Goal: Task Accomplishment & Management: Manage account settings

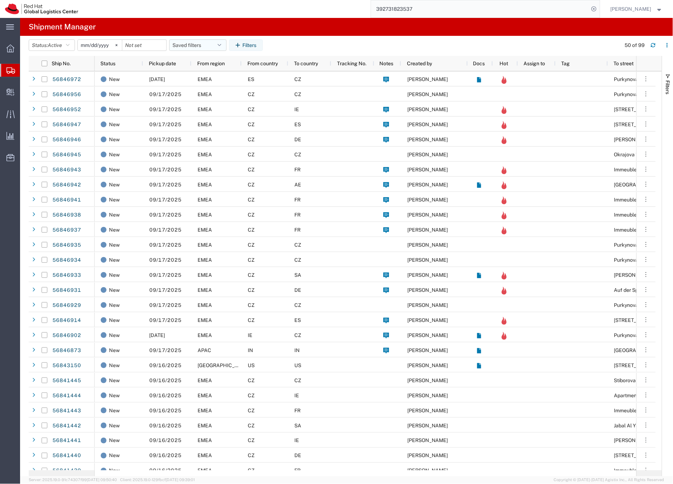
click at [190, 44] on button "Saved filters" at bounding box center [197, 44] width 57 height 11
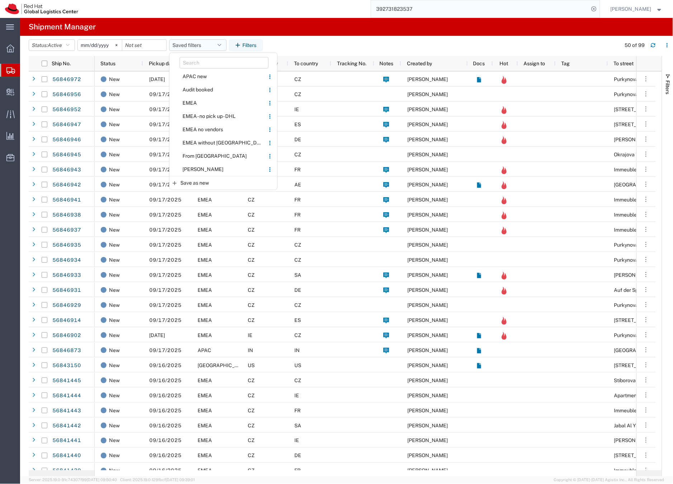
click at [190, 44] on button "Saved filters" at bounding box center [197, 44] width 57 height 11
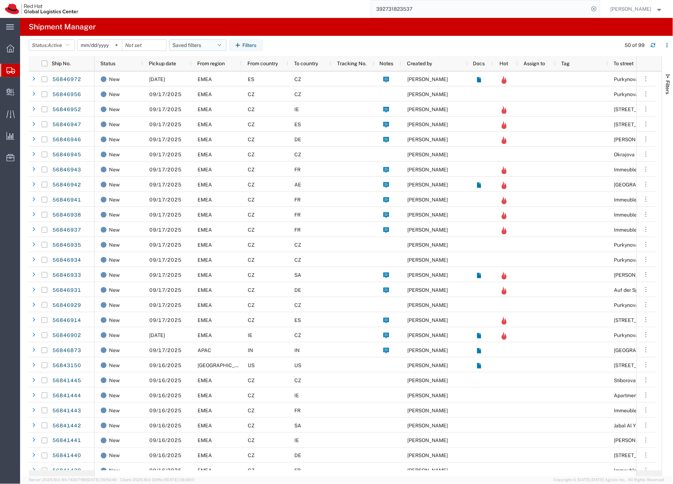
click at [190, 44] on button "Saved filters" at bounding box center [197, 44] width 57 height 11
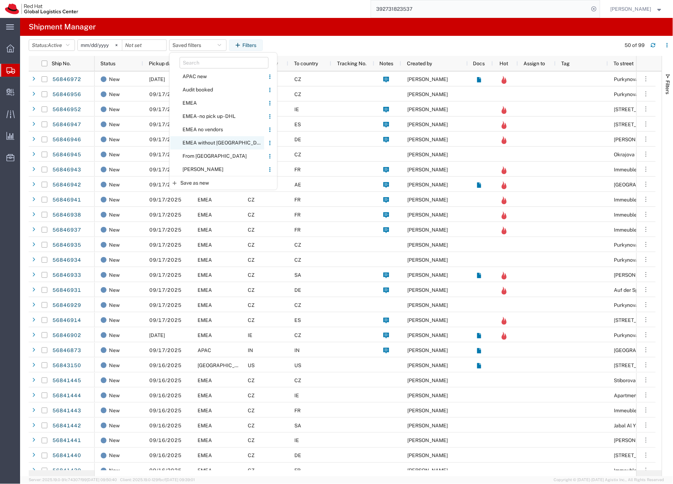
click at [201, 142] on span "EMEA without [GEOGRAPHIC_DATA]" at bounding box center [217, 142] width 94 height 13
type input "[DATE]"
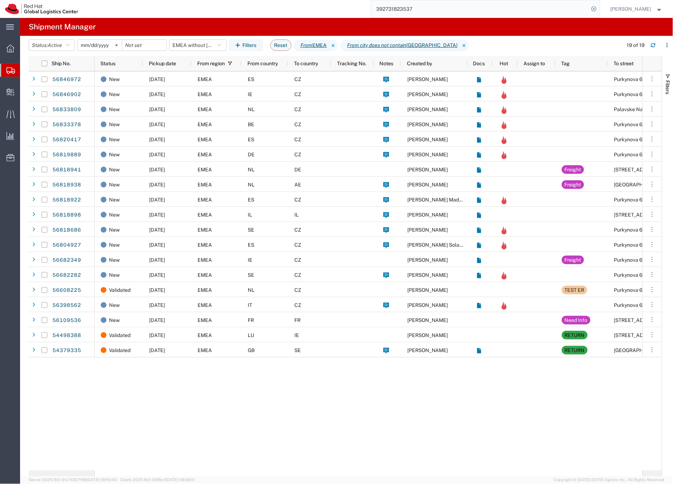
click at [409, 10] on input "392731823537" at bounding box center [480, 8] width 218 height 17
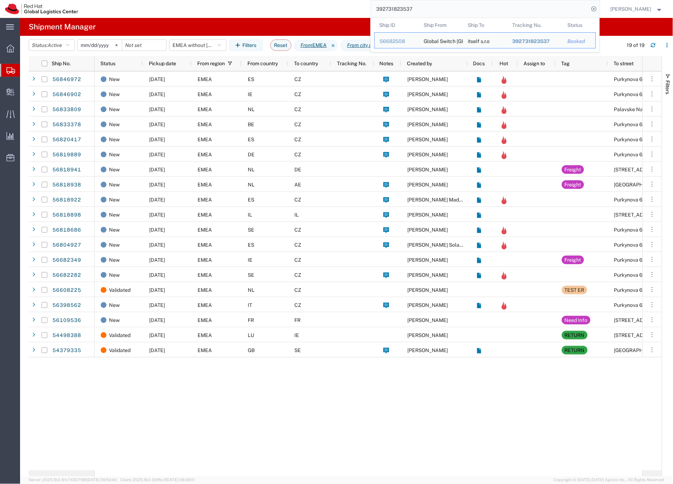
paste input "3048692074"
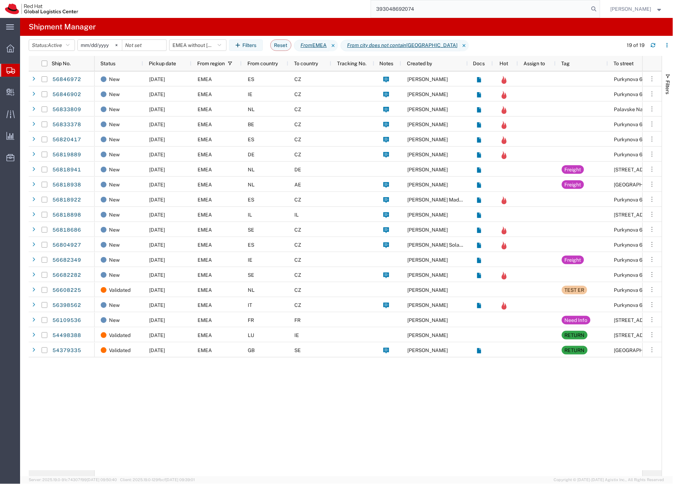
type input "393048692074"
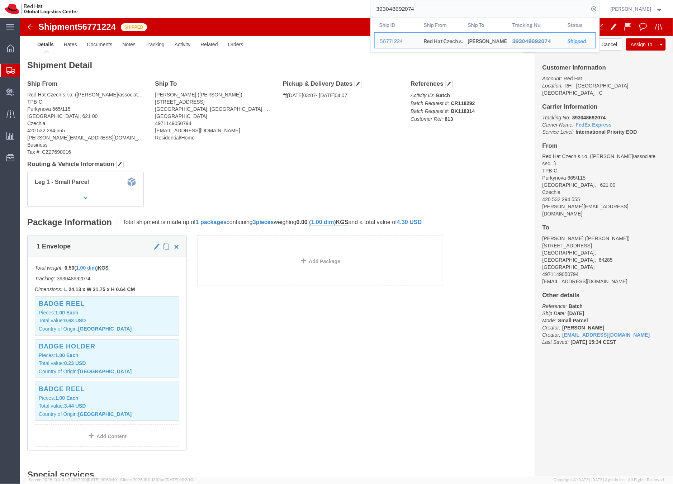
click span "56771224"
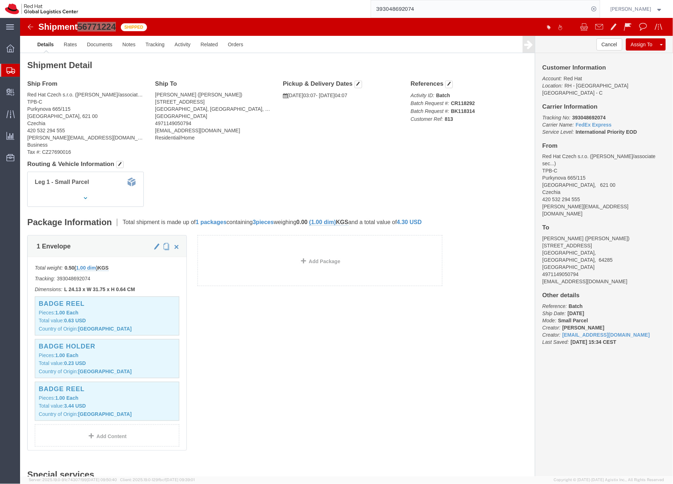
click at [6, 69] on icon at bounding box center [10, 70] width 9 height 6
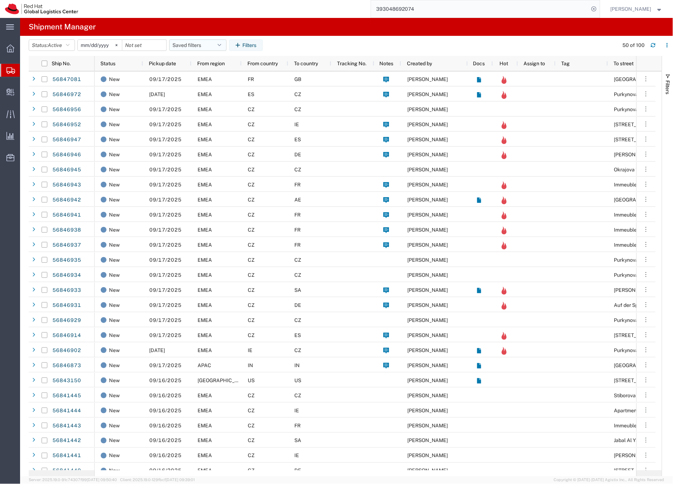
click at [201, 46] on button "Saved filters" at bounding box center [197, 44] width 57 height 11
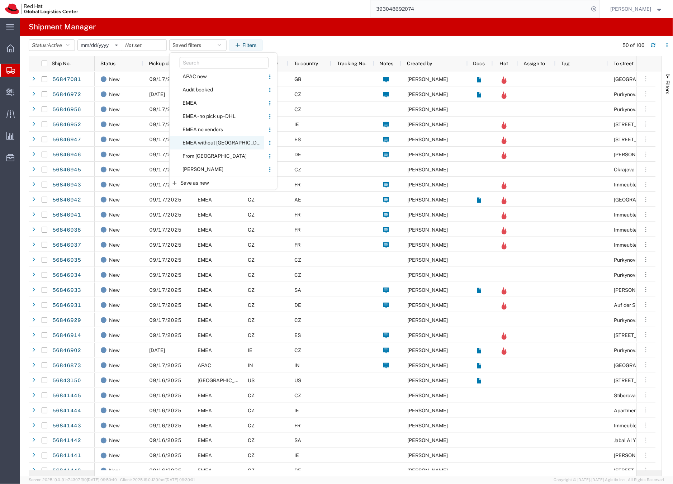
click at [205, 142] on span "EMEA without Brno" at bounding box center [217, 142] width 94 height 13
type input "2023-06-14"
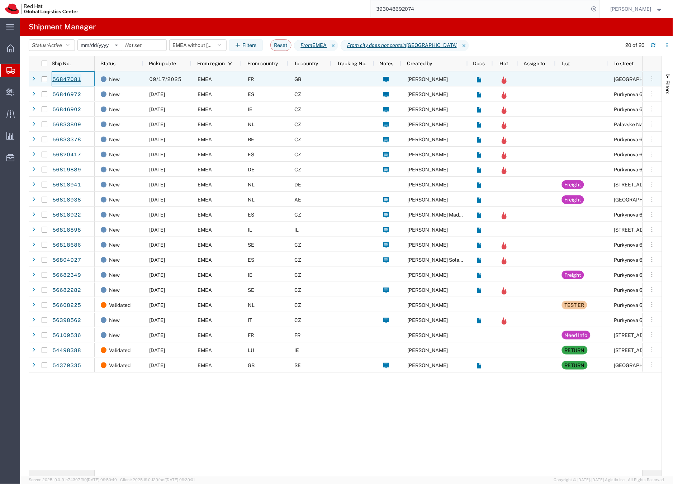
click at [75, 78] on link "56847081" at bounding box center [66, 79] width 29 height 11
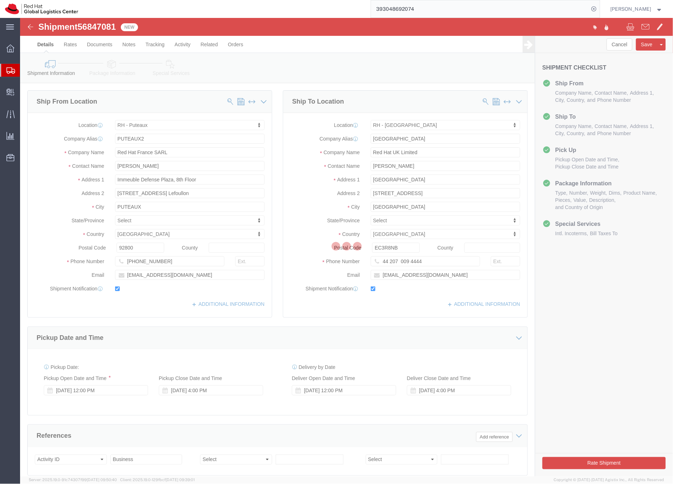
select select "38010"
select select "37974"
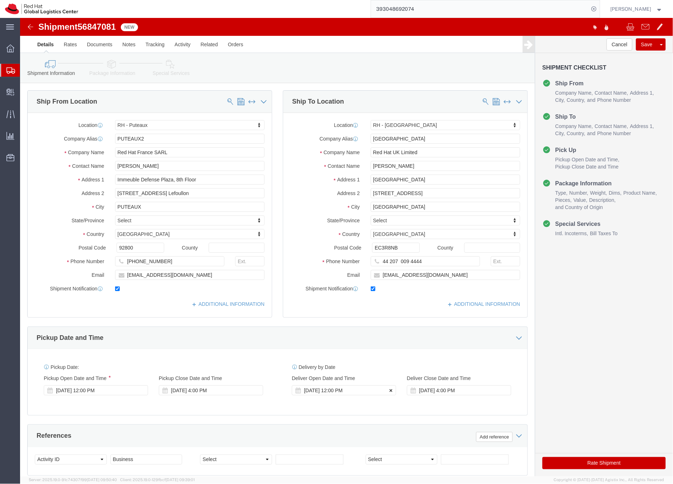
click icon
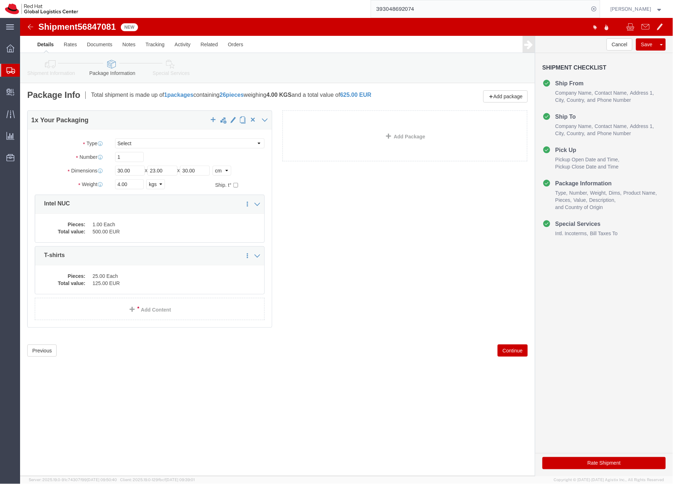
click icon
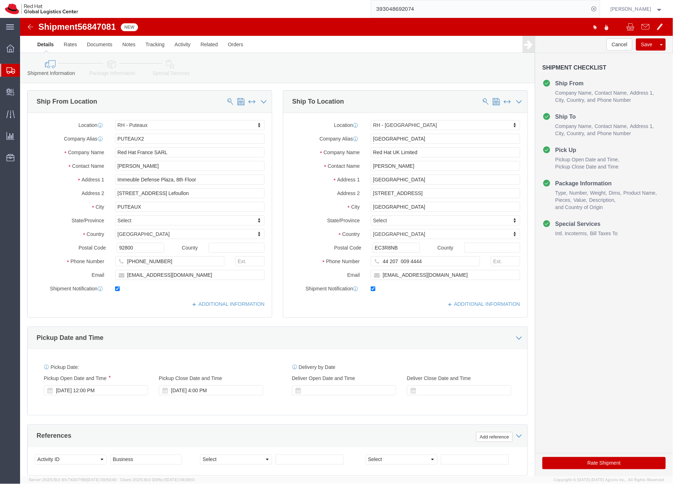
click icon
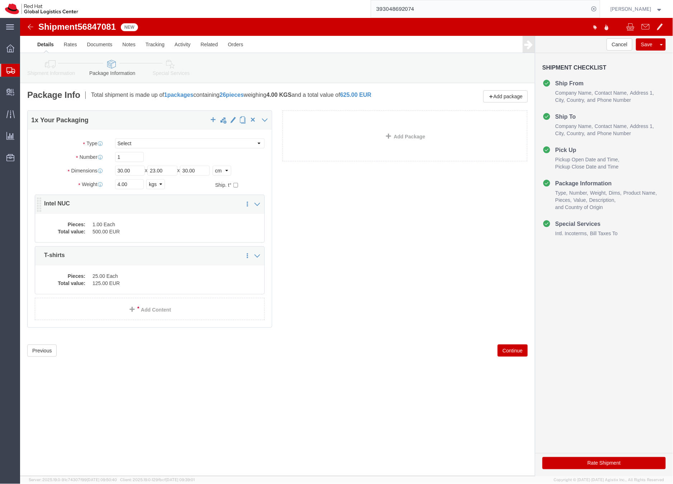
click dd "500.00 EUR"
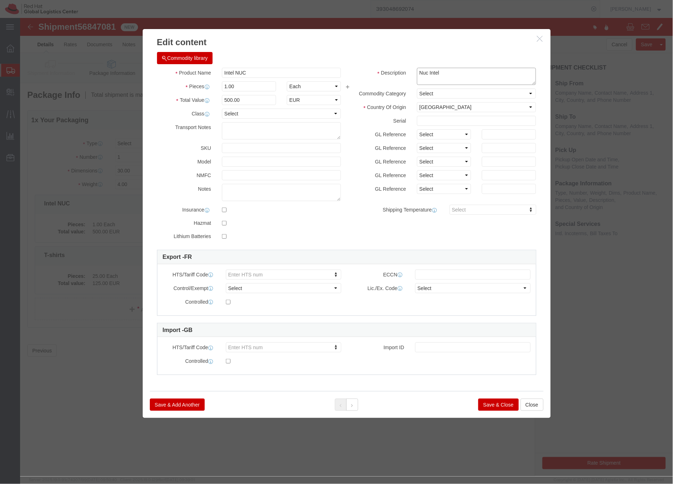
drag, startPoint x: 433, startPoint y: 56, endPoint x: 396, endPoint y: 57, distance: 36.2
click div "Nuc Intel"
click textarea "Nuc Intel"
drag, startPoint x: 425, startPoint y: 56, endPoint x: 401, endPoint y: 57, distance: 24.4
click textarea "Nuc Intel"
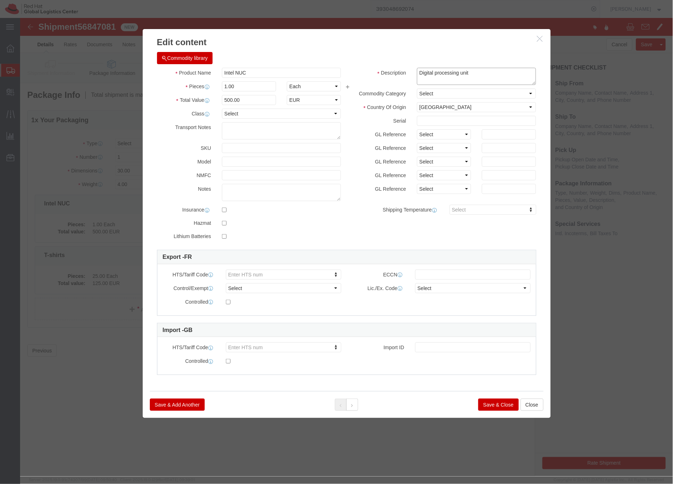
type textarea "Digital processing unit"
type input "84715000"
click button "Save & Close"
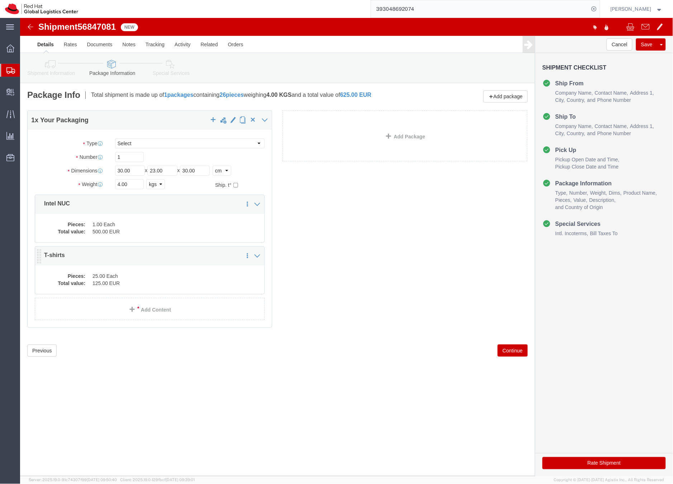
click dd "125.00 EUR"
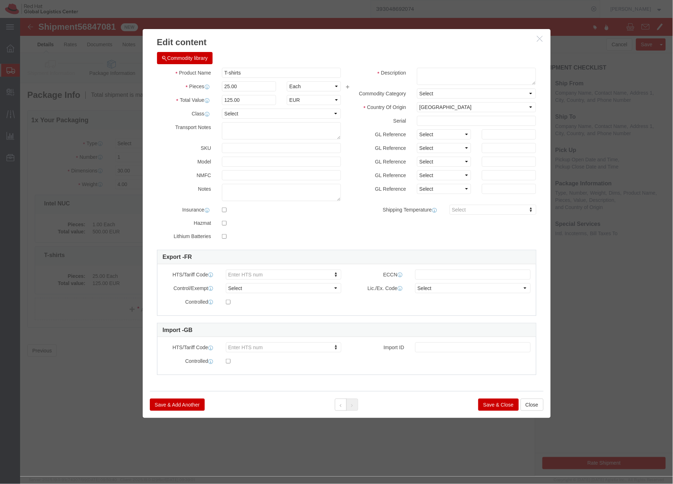
click icon "button"
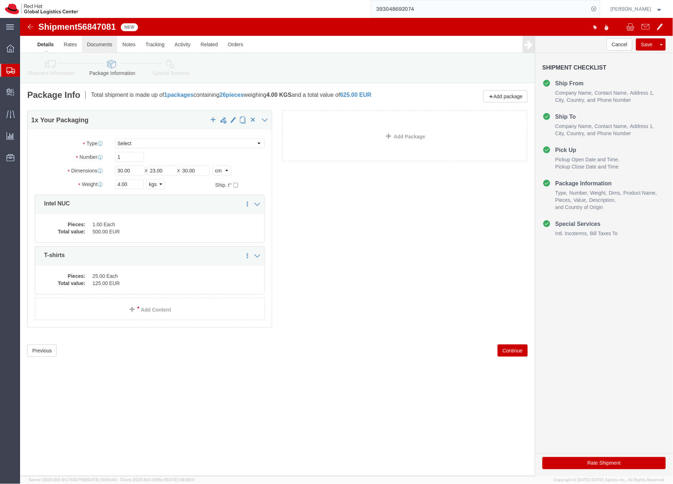
click link "Documents"
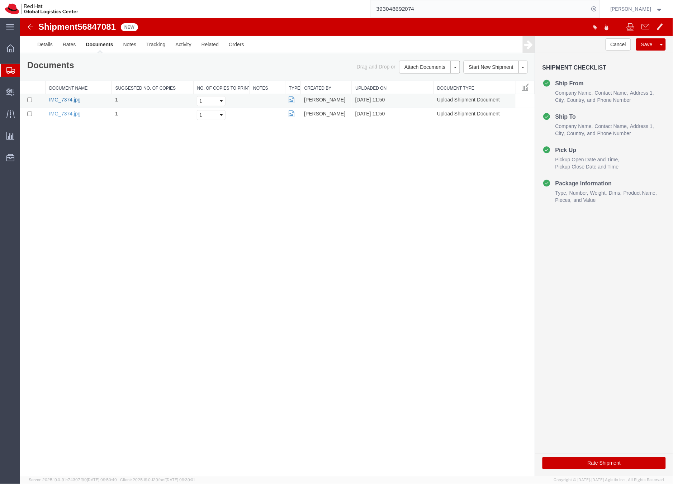
click at [71, 100] on link "IMG_7374.jpg" at bounding box center [65, 99] width 32 height 6
click at [52, 112] on link "IMG_7374.jpg" at bounding box center [65, 113] width 32 height 6
click at [93, 28] on span "56847081" at bounding box center [96, 27] width 38 height 10
copy span "56847081"
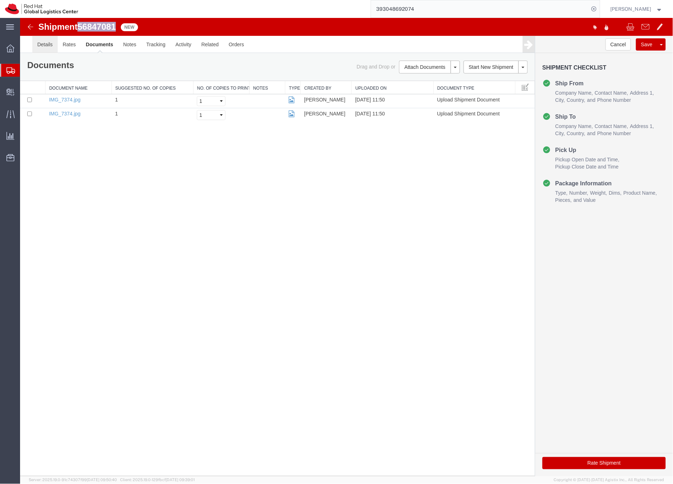
click at [47, 41] on link "Details" at bounding box center [44, 43] width 25 height 17
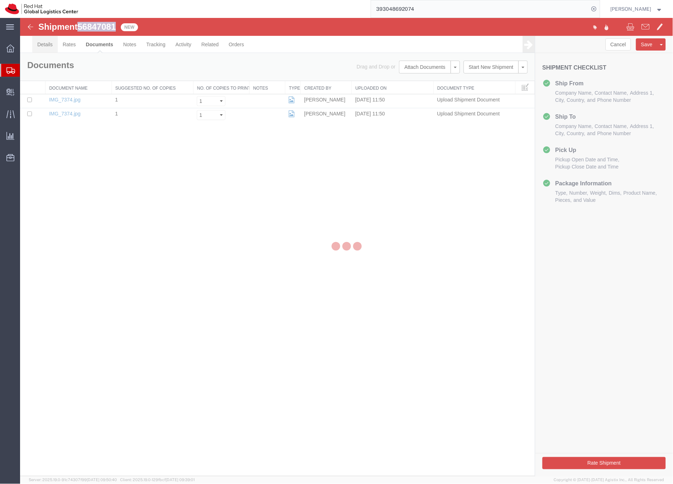
click at [20, 18] on div at bounding box center [20, 18] width 0 height 0
select select "38010"
select select "37974"
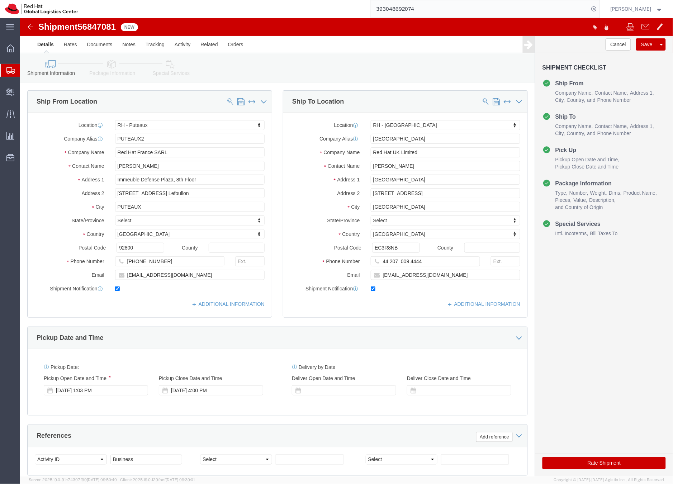
click div "Location RH - Puteaux Select My Profile Location RH - Amsterdam - MSO RH - Amst…"
drag, startPoint x: 167, startPoint y: 258, endPoint x: 138, endPoint y: 257, distance: 28.7
click input "[EMAIL_ADDRESS][DOMAIN_NAME]"
click icon
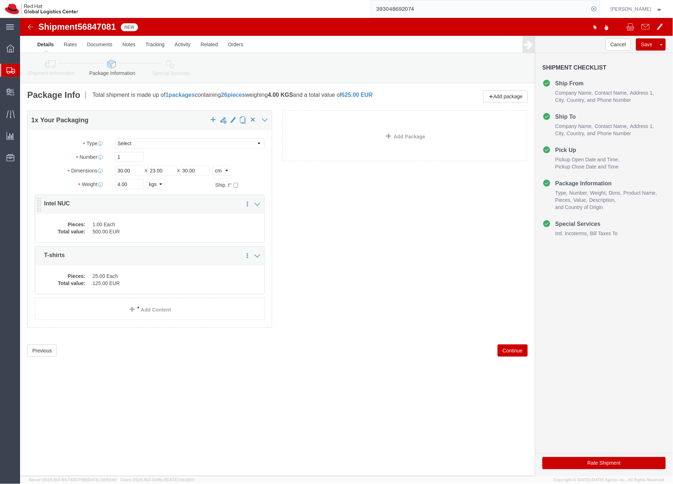
click dd "1.00 Each"
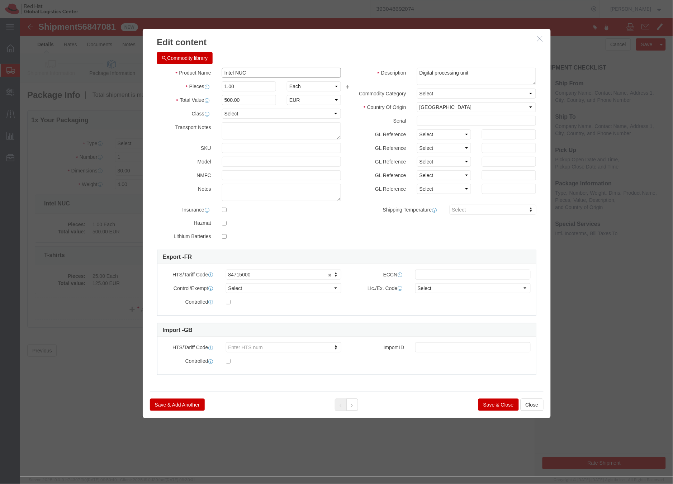
drag, startPoint x: 231, startPoint y: 54, endPoint x: 203, endPoint y: 54, distance: 28.0
click input "Intel NUC"
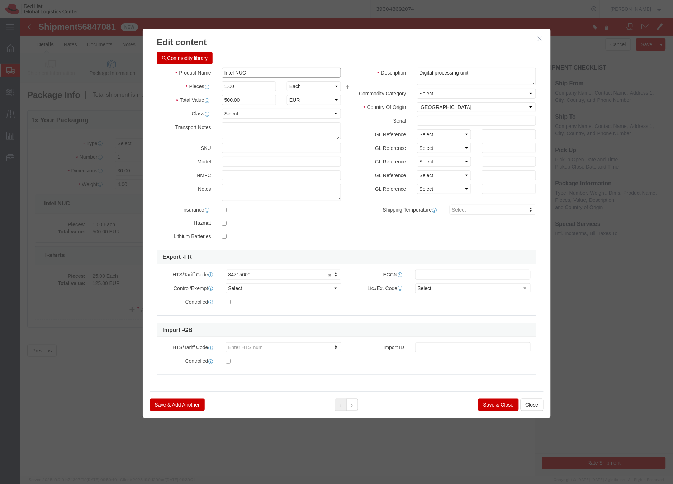
click input "Intel NUC"
drag, startPoint x: 229, startPoint y: 55, endPoint x: 199, endPoint y: 56, distance: 29.8
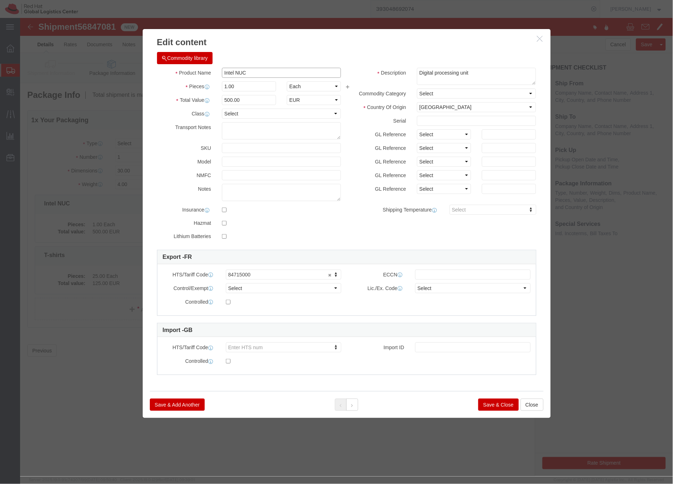
click div "Intel NUC"
click icon "button"
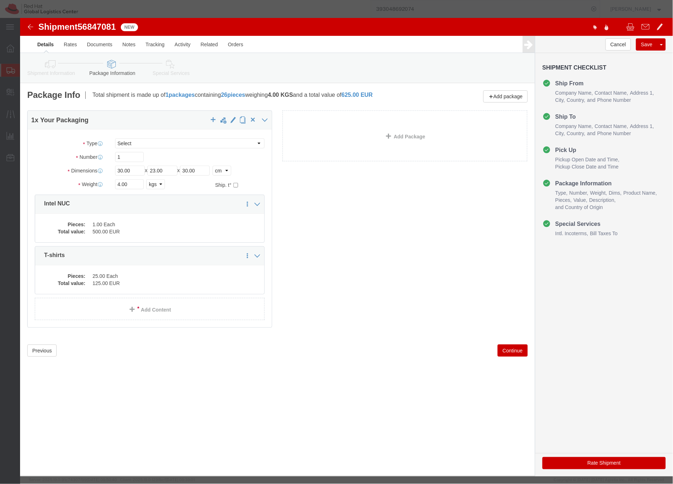
click div "Edit content Commodity library Product Name Intel NUC Pieces 1.00 Select Bag Ba…"
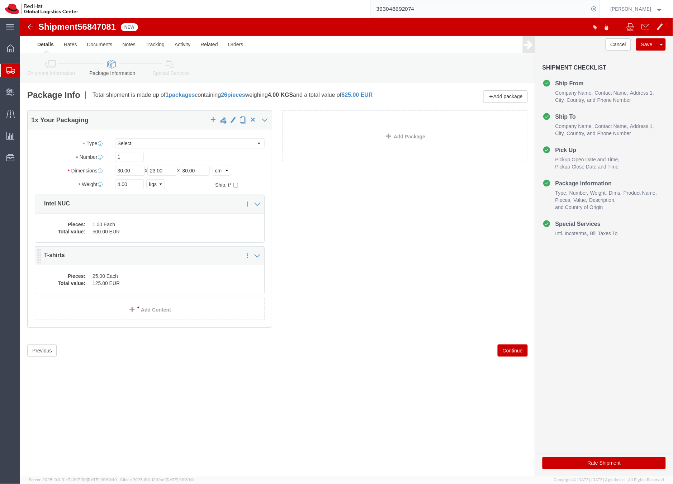
click dd "125.00 EUR"
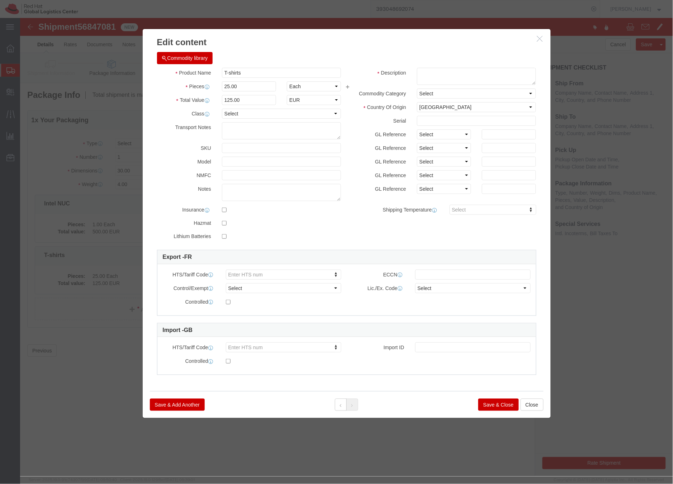
click icon "button"
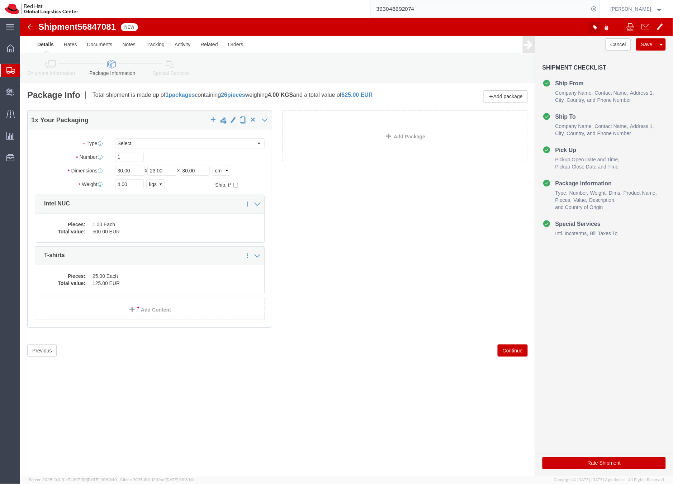
click icon "button"
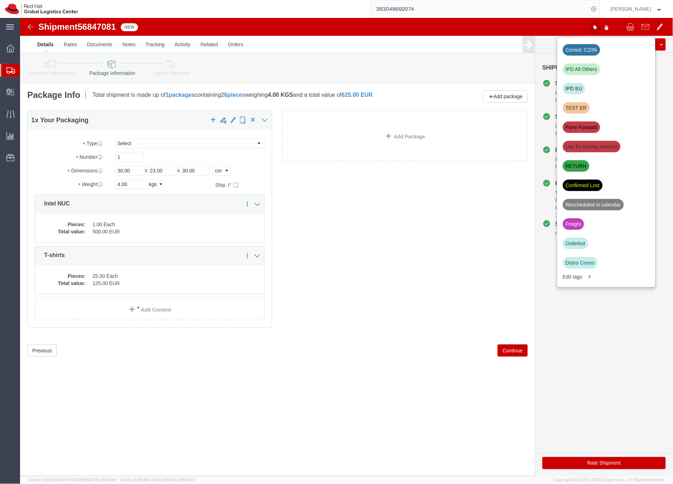
click icon "button"
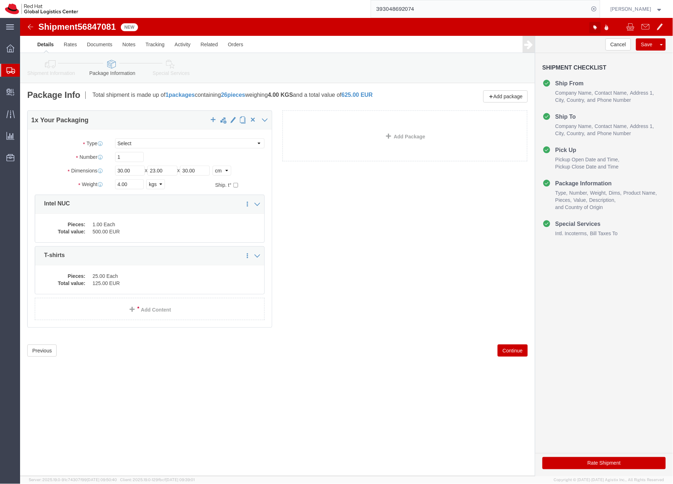
click icon "button"
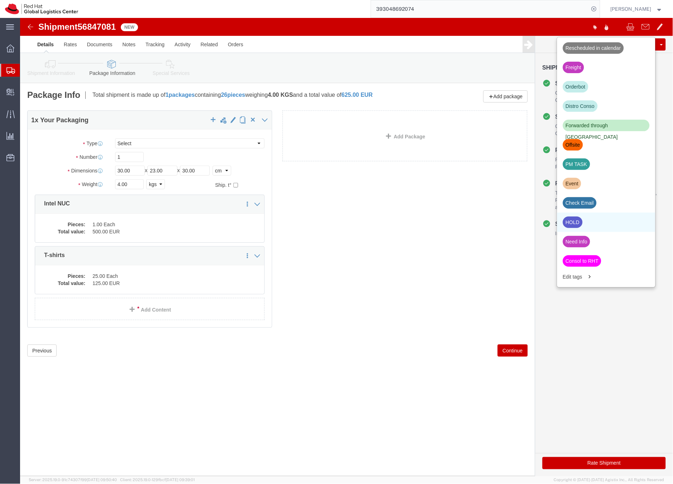
scroll to position [158, 0]
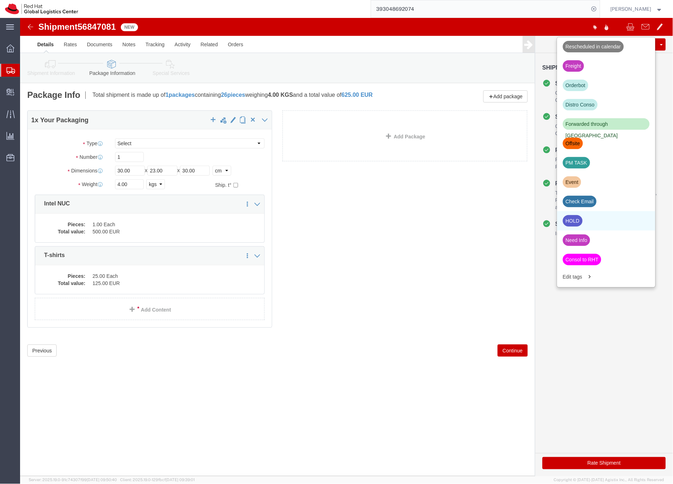
click div "HOLD"
click button "Save"
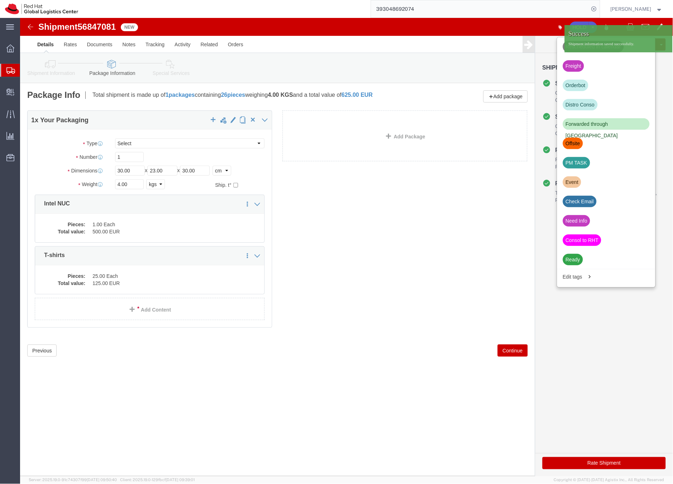
click at [9, 68] on icon at bounding box center [10, 70] width 9 height 6
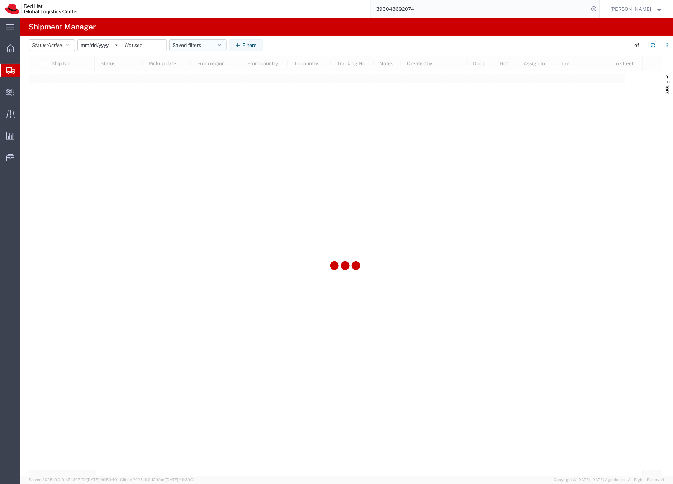
click at [209, 45] on button "Saved filters" at bounding box center [197, 44] width 57 height 11
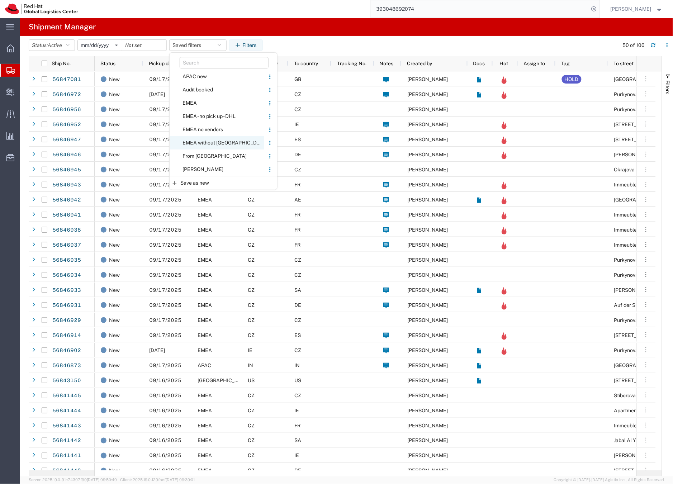
click at [195, 142] on span "EMEA without [GEOGRAPHIC_DATA]" at bounding box center [217, 142] width 94 height 13
type input "2023-06-14"
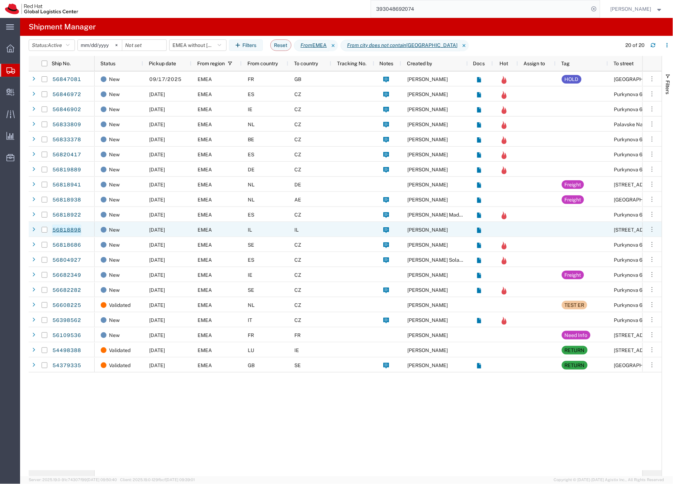
click at [78, 228] on link "56818898" at bounding box center [66, 229] width 29 height 11
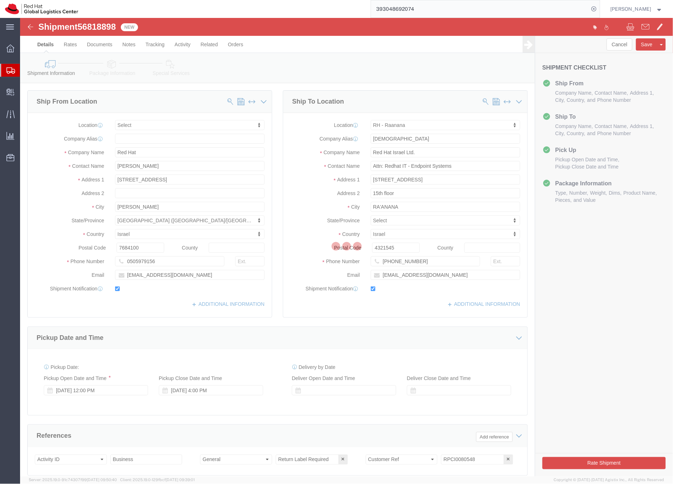
select select
select select "61972"
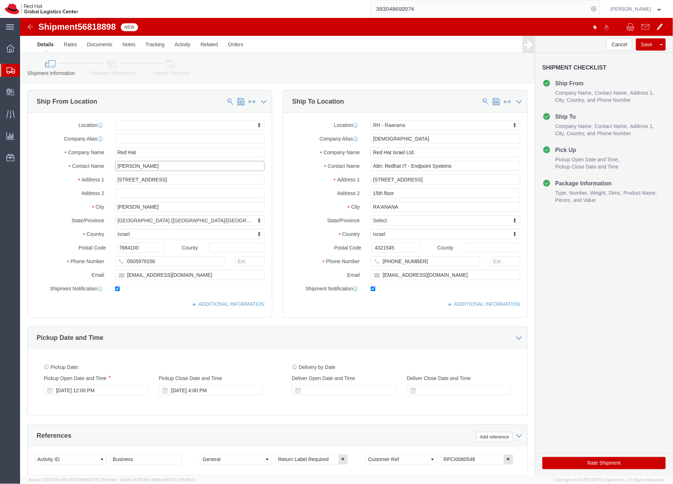
drag, startPoint x: 153, startPoint y: 166, endPoint x: 95, endPoint y: 148, distance: 60.9
click input "Eitan Raviv"
drag, startPoint x: 101, startPoint y: 133, endPoint x: 89, endPoint y: 132, distance: 11.5
click div "Red Hat"
paste input "Eitan Raviv"
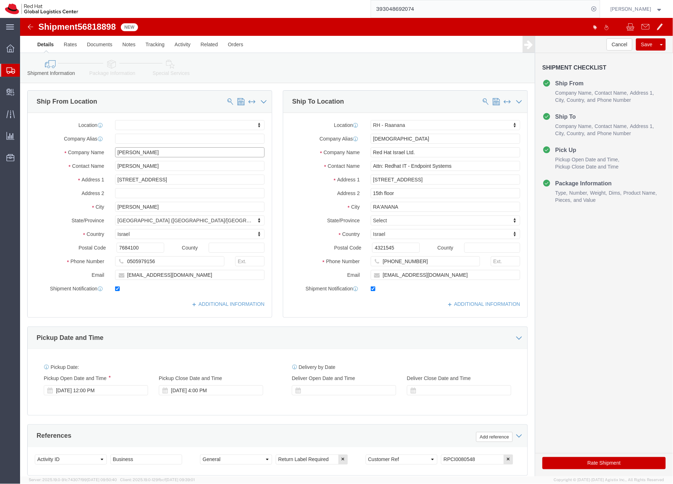
type input "Eitan Raviv"
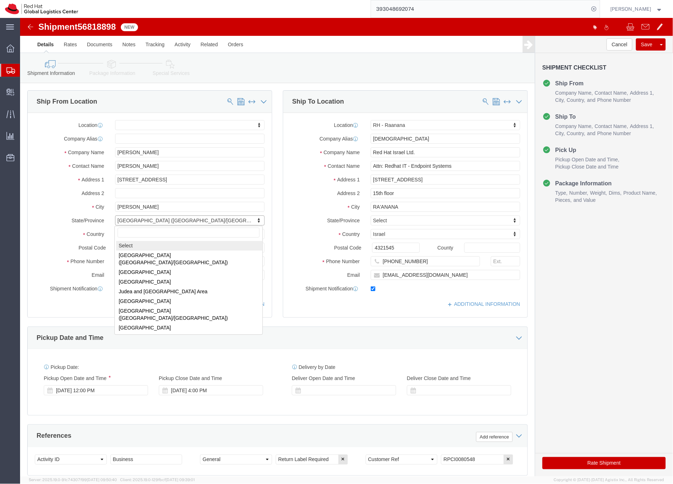
select select
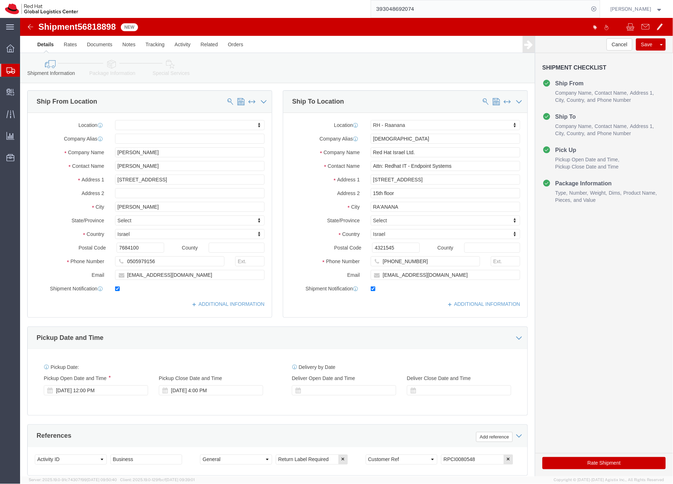
click icon
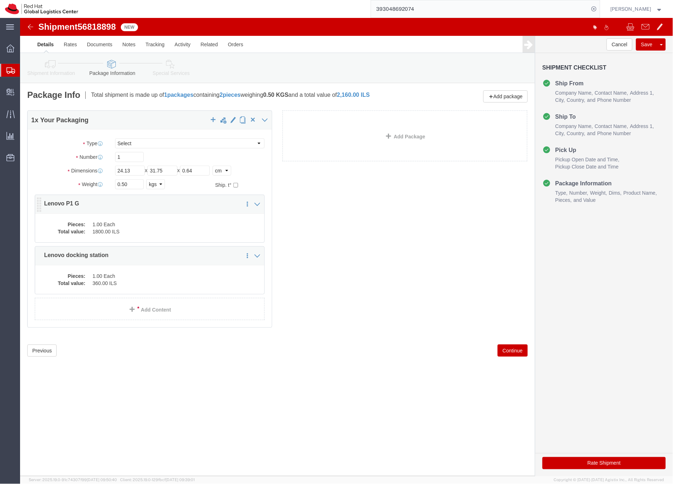
click div "Pieces: 1.00 Each Total value: 1800.00 ILS"
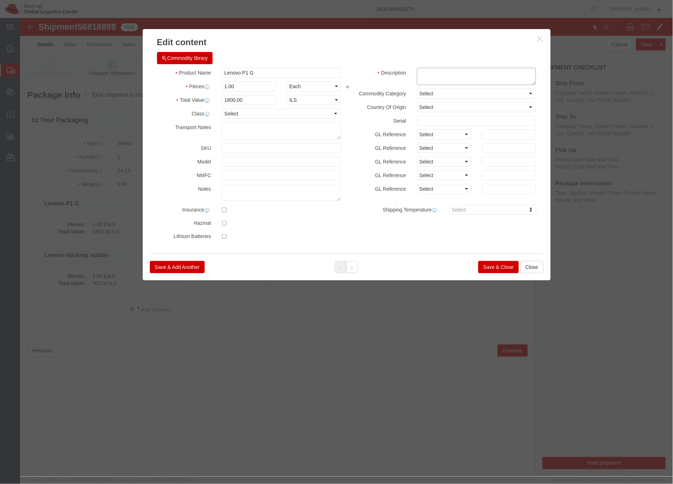
click textarea
type textarea "Laptop"
click button "Save & Close"
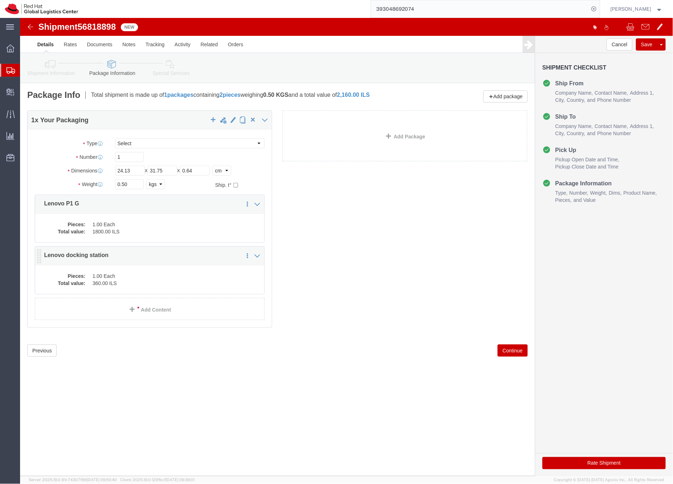
click dd "360.00 ILS"
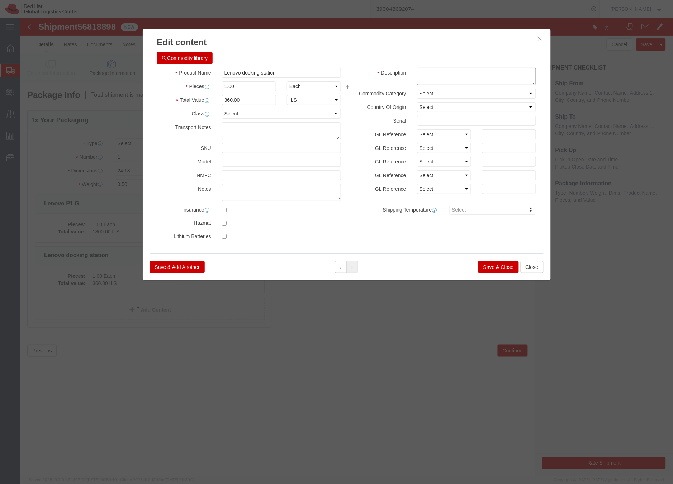
click textarea
type textarea "Dock"
click button "Save & Close"
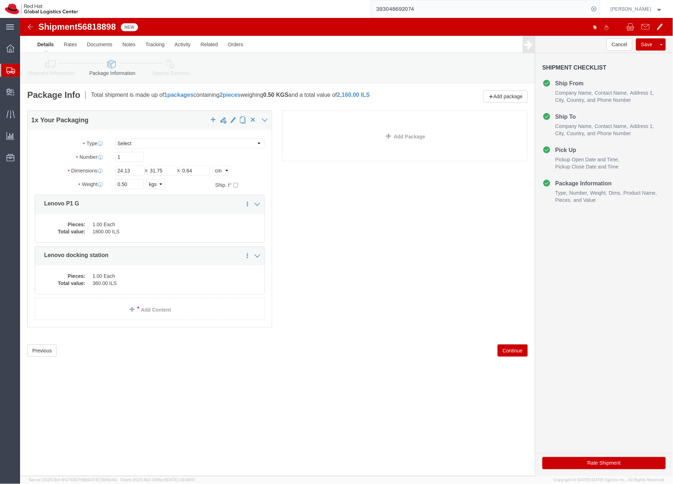
click link "Special Services"
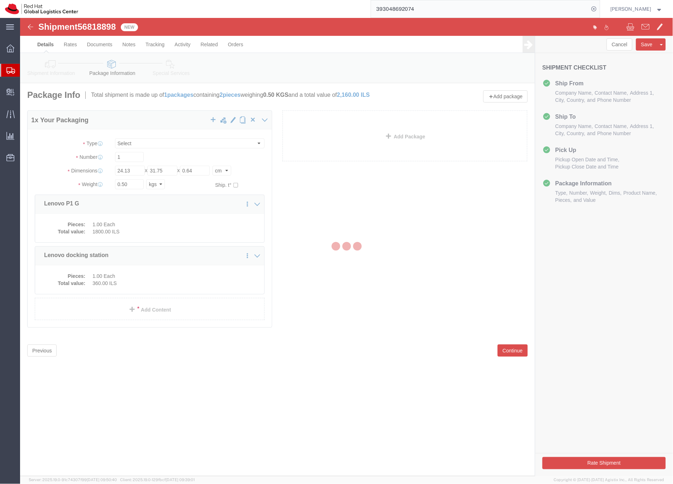
select select
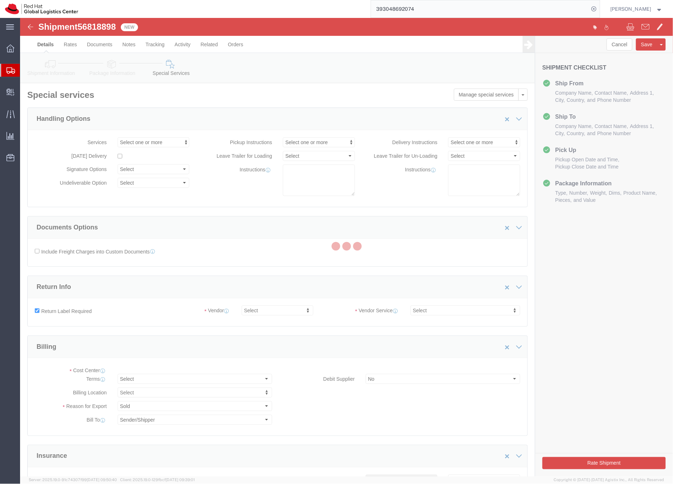
select select "COSTCENTER"
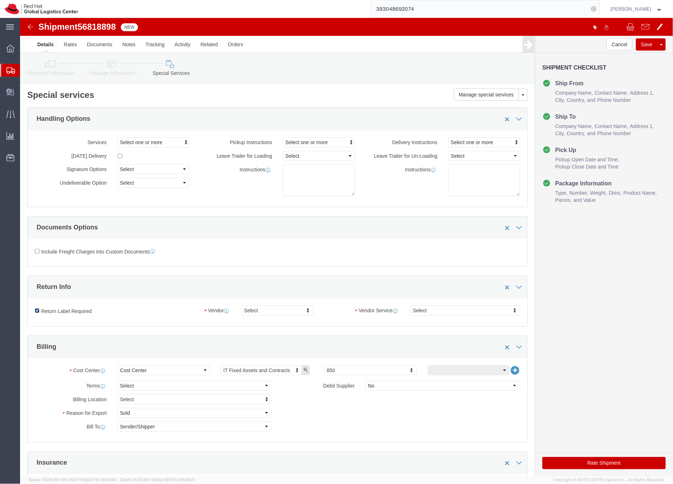
click input "Return Label Required"
checkbox input "false"
click icon
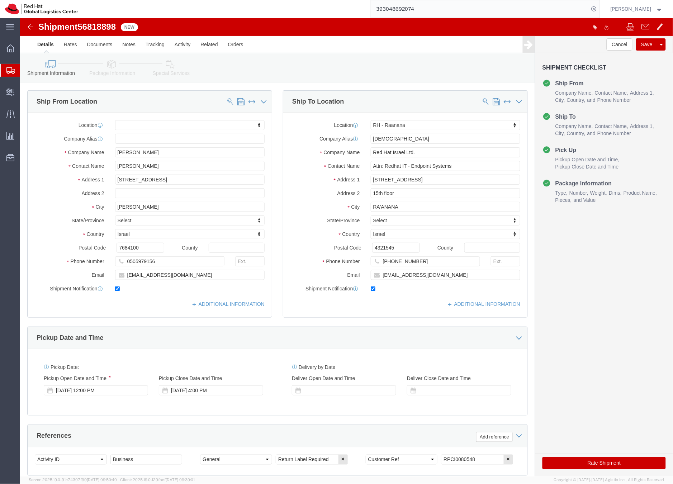
click icon
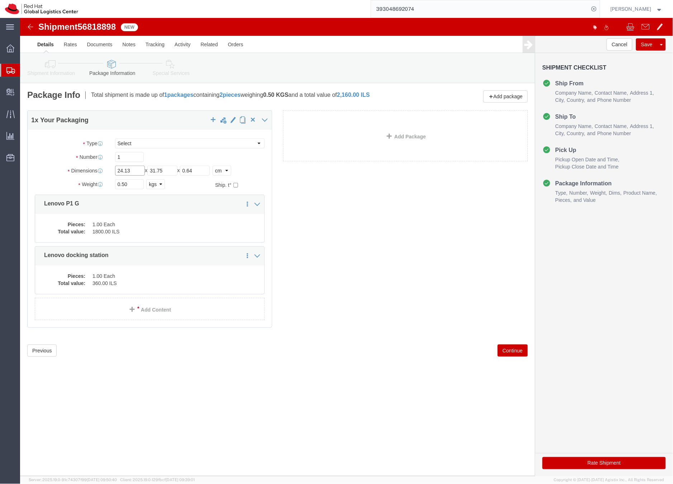
drag, startPoint x: 118, startPoint y: 155, endPoint x: 113, endPoint y: 155, distance: 4.7
click input "24.13"
drag, startPoint x: 114, startPoint y: 166, endPoint x: 88, endPoint y: 168, distance: 26.2
click div "Weight 0.50 Select kgs lbs Ship. t°"
type input "3"
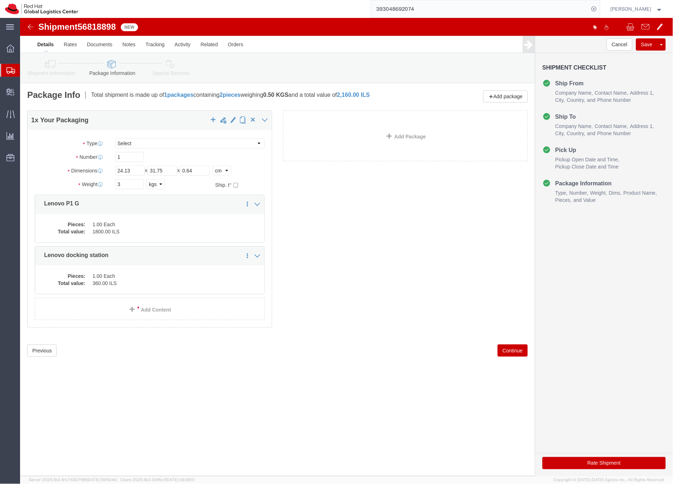
click div "1 x Your Packaging Package Type Select Case(s) Crate(s) Envelope Large Box Medi…"
drag, startPoint x: 111, startPoint y: 153, endPoint x: 89, endPoint y: 152, distance: 21.9
click div "Dimensions Length 24.13 x Width 31.75 x Height 0.64 Select cm ft in"
type input "35"
drag, startPoint x: 171, startPoint y: 152, endPoint x: 150, endPoint y: 153, distance: 21.2
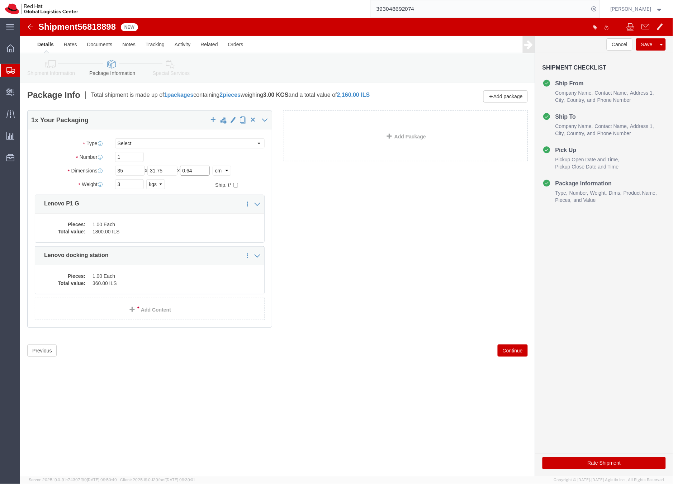
click div "Length 35 x Width 31.75 x Height 0.64 Select cm ft in"
drag, startPoint x: 149, startPoint y: 153, endPoint x: 123, endPoint y: 152, distance: 26.5
click div "Length 35 x Width 31.75 x Height 0.64 Select cm ft in"
type input "3"
drag, startPoint x: 111, startPoint y: 156, endPoint x: 95, endPoint y: 153, distance: 17.0
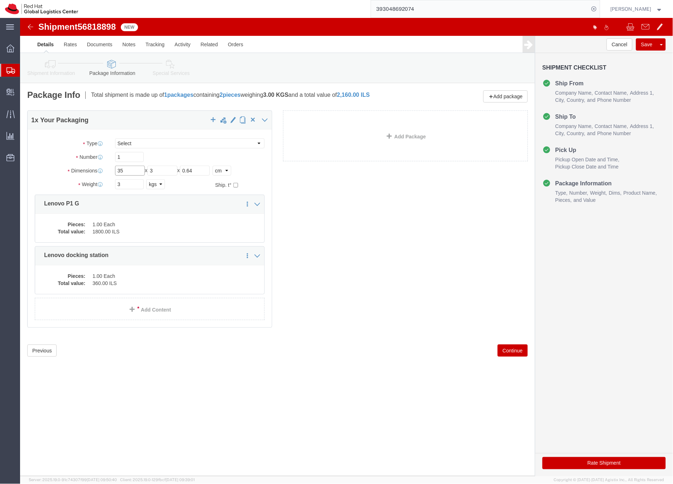
click input "35"
type input "40"
click input "3"
type input "35"
drag, startPoint x: 184, startPoint y: 154, endPoint x: 150, endPoint y: 153, distance: 33.7
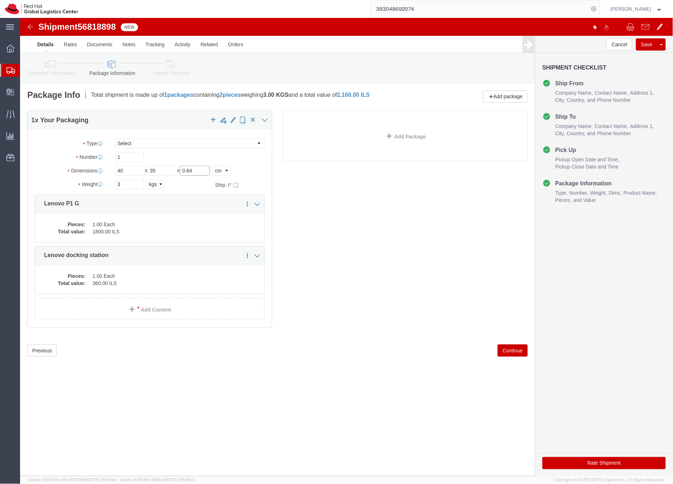
click div "Length 40 x Width 35 x Height 0.64 Select cm ft in"
type input "5"
type input "15"
click div "1 x Your Packaging Package Type Select Case(s) Crate(s) Envelope Large Box Medi…"
click link "Special Services"
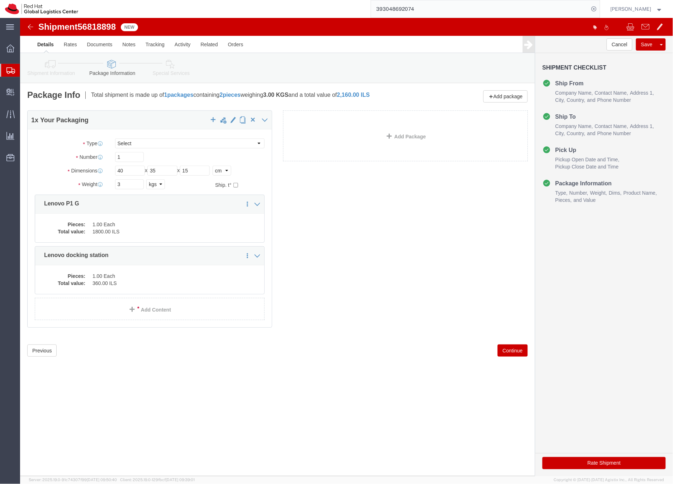
click div
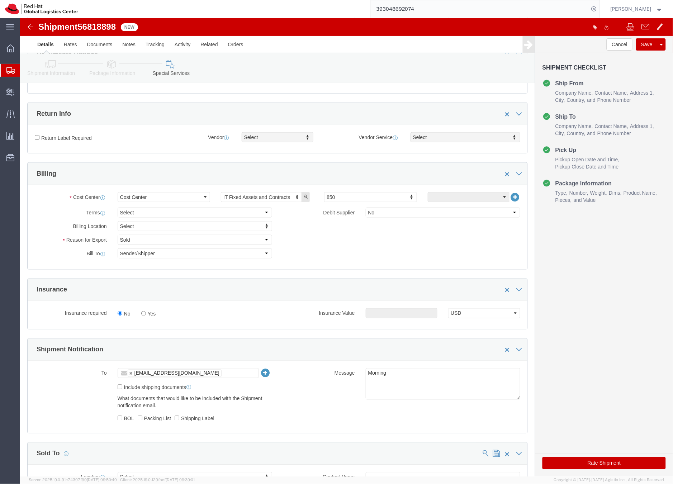
scroll to position [208, 0]
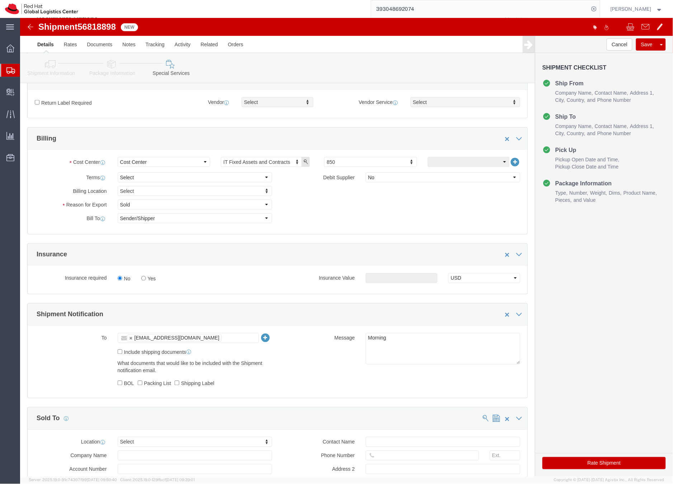
click button "Rate Shipment"
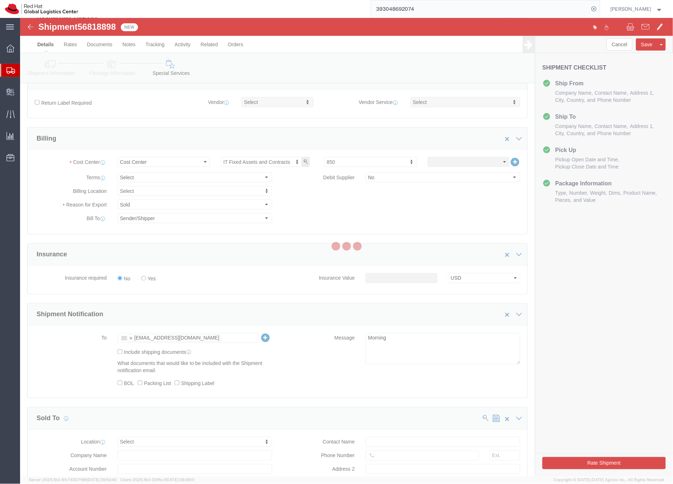
scroll to position [0, 0]
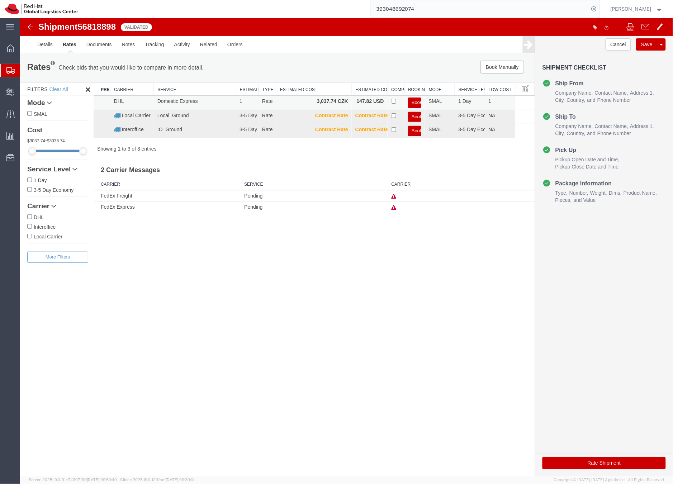
click at [417, 101] on button "Book" at bounding box center [414, 102] width 13 height 10
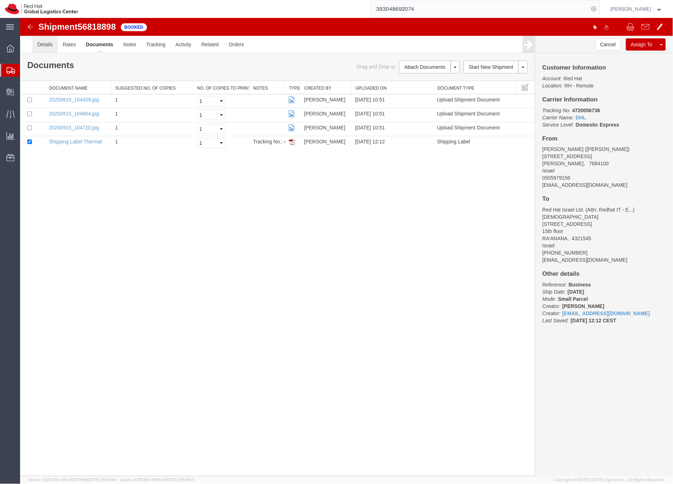
click at [48, 45] on link "Details" at bounding box center [44, 43] width 25 height 17
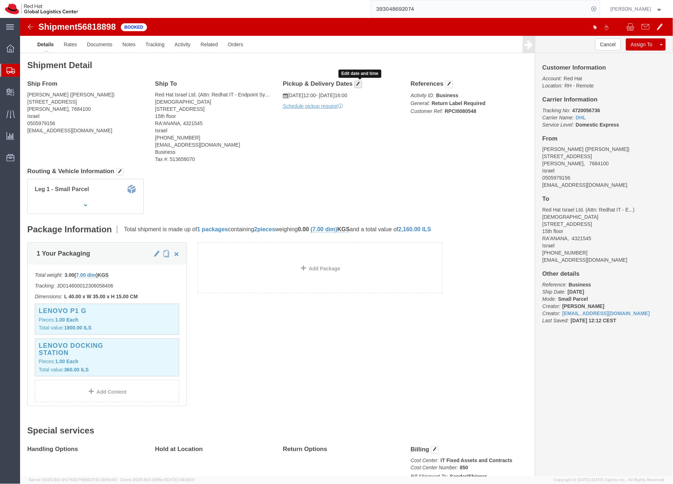
click span "button"
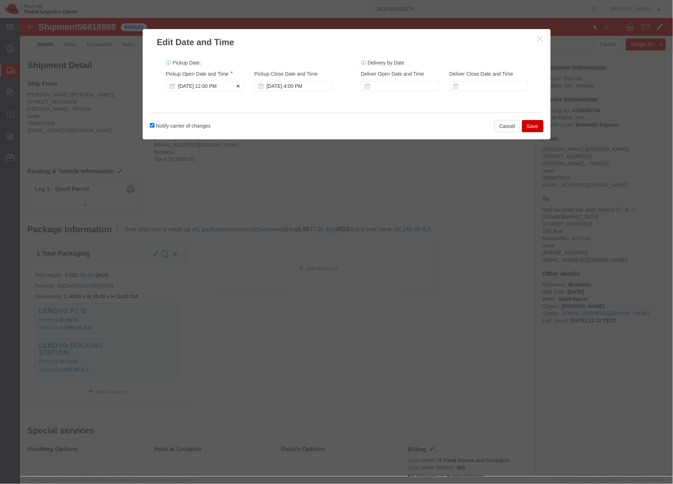
click div "Sep 18 2025 12:00 PM"
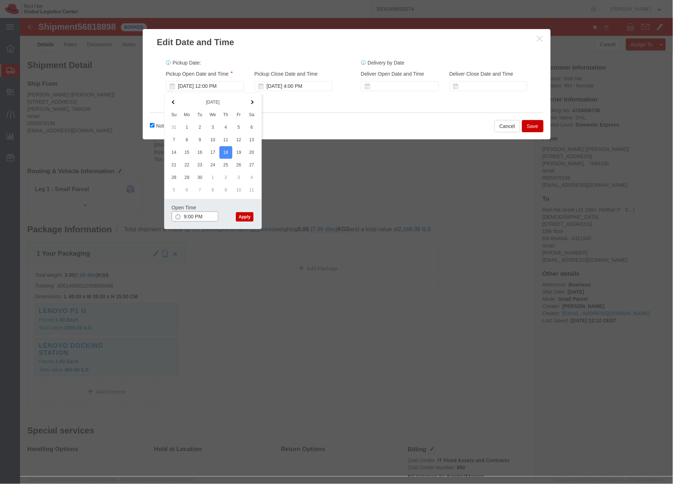
click input "9:00 PM"
type input "9:00 AM"
click button "Apply"
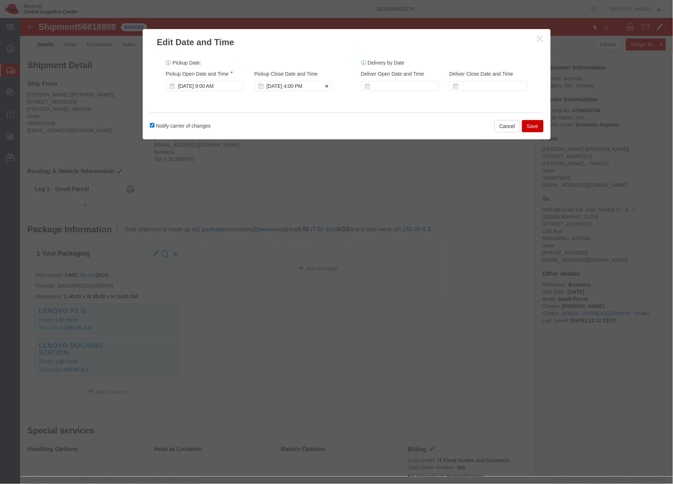
click div "Sep 18 2025 4:00 PM"
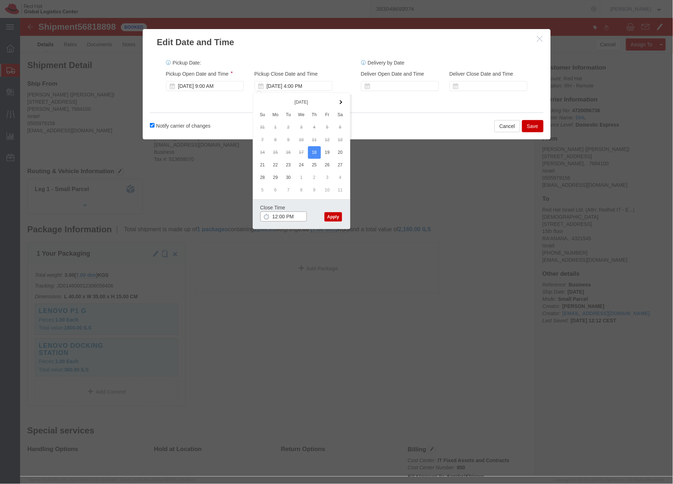
type input "12:00 PM"
click button "Apply"
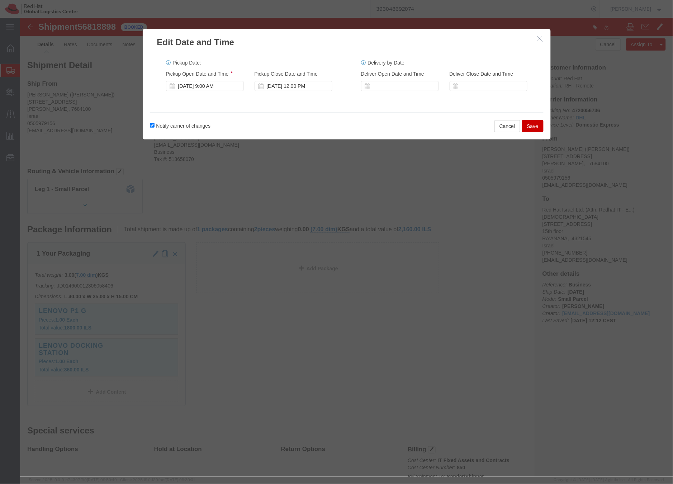
click button "Save"
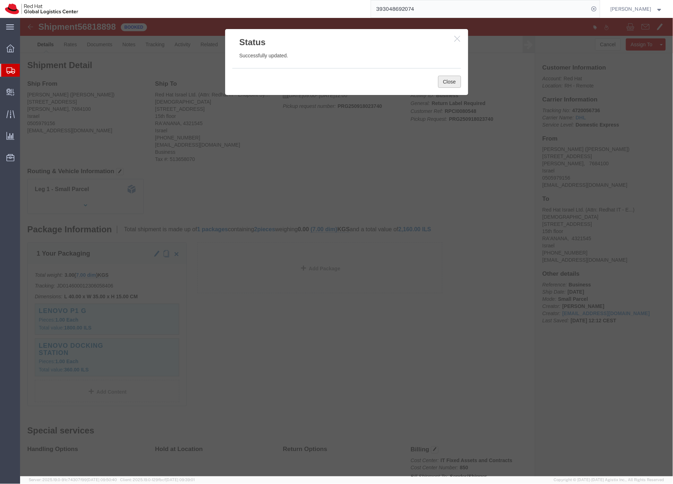
click button "Close"
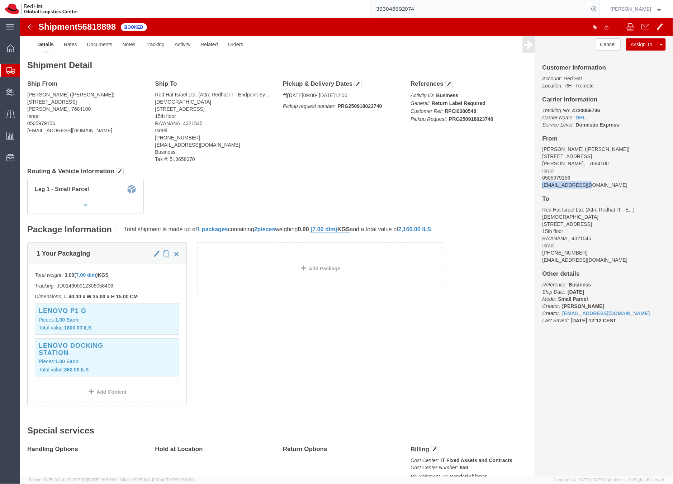
drag, startPoint x: 568, startPoint y: 168, endPoint x: 519, endPoint y: 168, distance: 49.5
click address "Eitan Raviv (Eitan Raviv) 36 Maayan St. Mishmar David, 7684100 Israel 050597915…"
copy address "eraviv@redhat.com"
click link "Documents"
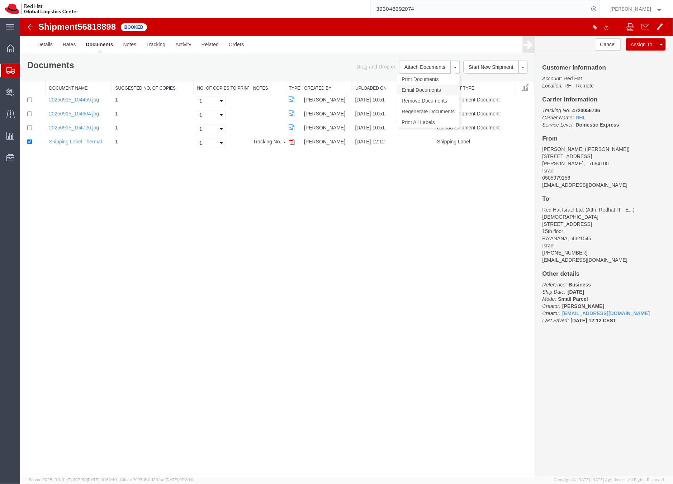
click at [407, 89] on link "Email Documents" at bounding box center [428, 89] width 62 height 11
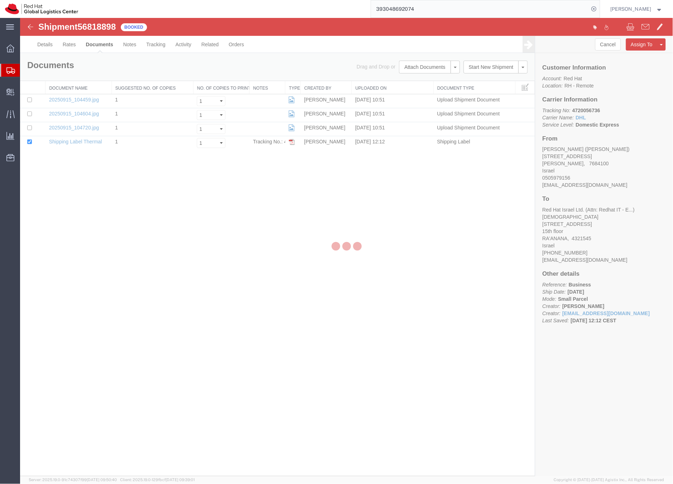
checkbox input "true"
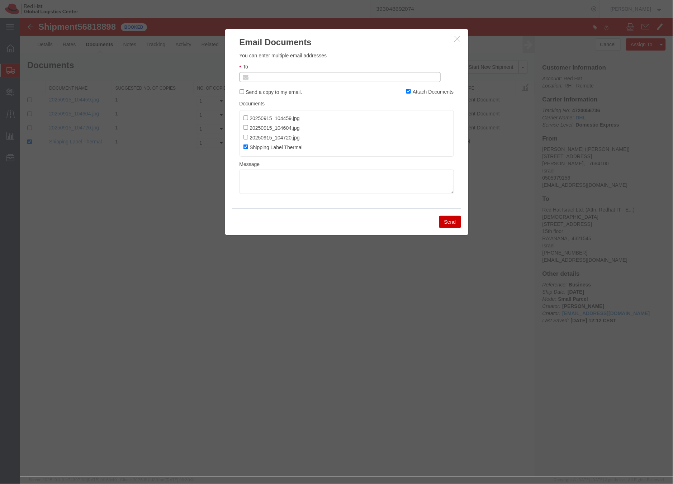
click at [258, 79] on input "text" at bounding box center [291, 76] width 84 height 9
paste input "eraviv@redhat.com"
type input "eraviv@redhat.com"
click at [260, 173] on textarea at bounding box center [346, 181] width 214 height 24
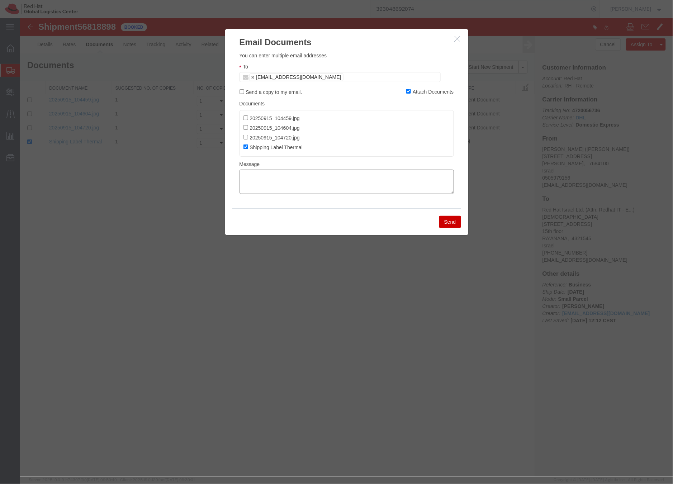
paste textarea "Hi A, please find the label for your shipment to B attached to this email. Plea…"
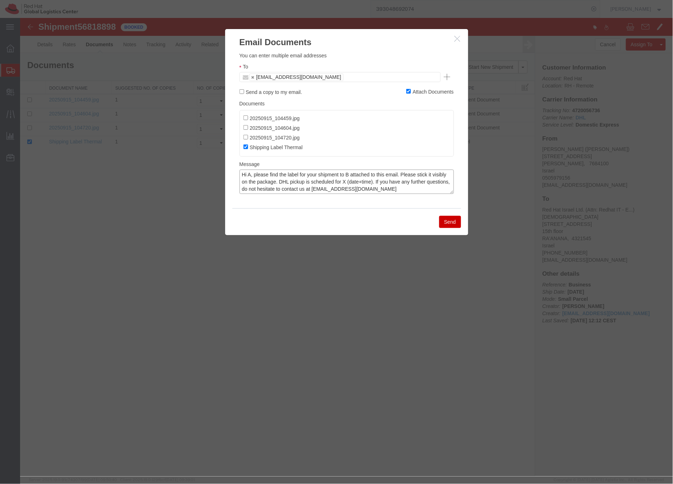
click at [249, 177] on textarea "Hi A, please find the label for your shipment to B attached to this email. Plea…" at bounding box center [346, 181] width 214 height 24
drag, startPoint x: 356, startPoint y: 173, endPoint x: 374, endPoint y: 167, distance: 18.7
click at [356, 173] on textarea "Hi Eitan, please find the label for your shipment to B attached to this email. …" at bounding box center [346, 181] width 214 height 24
click at [376, 180] on textarea "Hi Eitan, please find the label for your shipment to Raanana, attached to this …" at bounding box center [346, 181] width 214 height 24
click at [419, 185] on textarea "Hi Eitan, please find the label for your shipment to Raanana, attached to this …" at bounding box center [346, 181] width 214 height 24
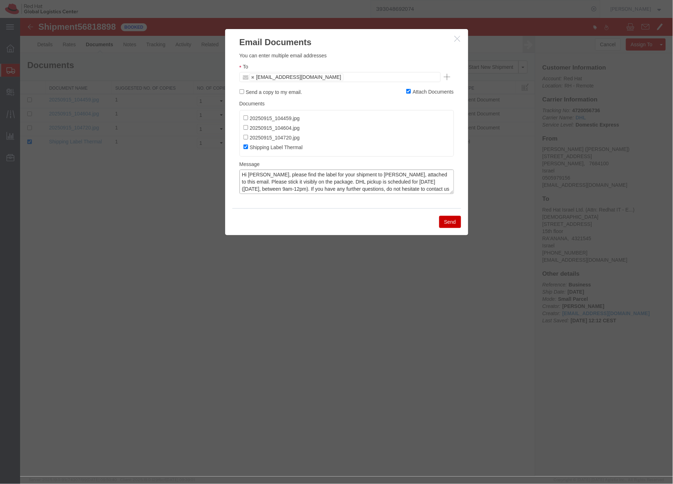
type textarea "Hi Eitan, please find the label for your shipment to Raanana, attached to this …"
click at [451, 222] on button "Send" at bounding box center [450, 221] width 22 height 12
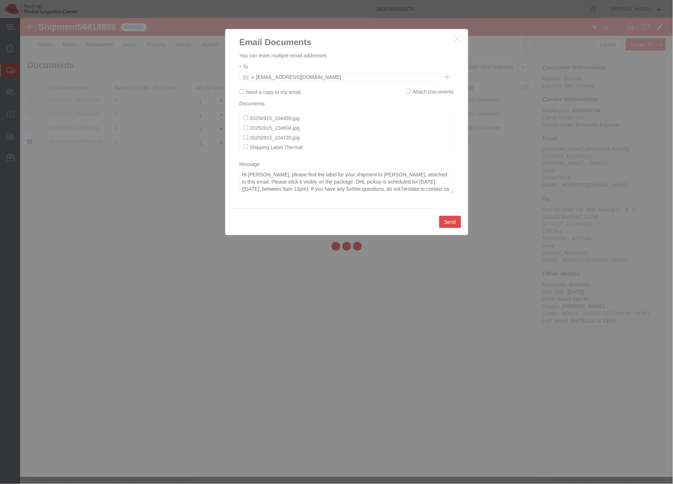
checkbox input "false"
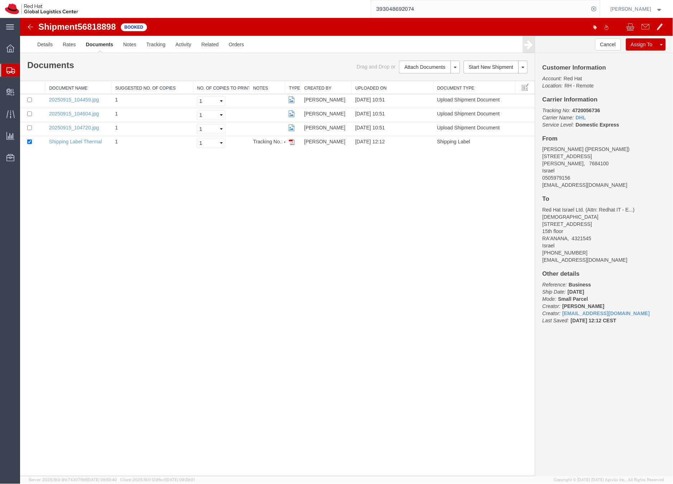
click at [13, 71] on icon at bounding box center [10, 70] width 9 height 6
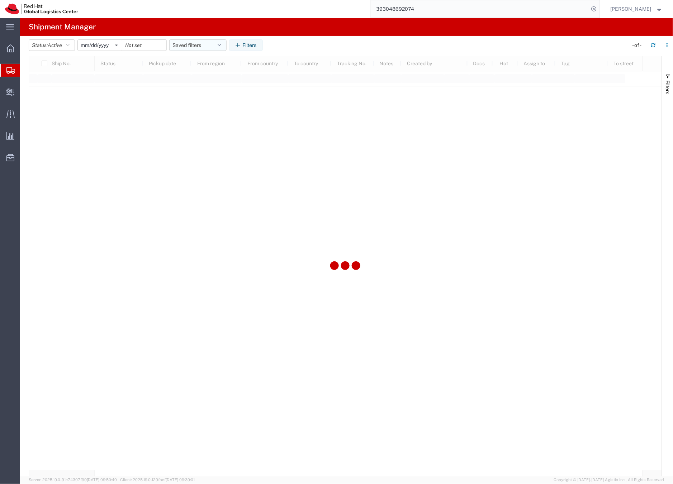
click at [196, 43] on button "Saved filters" at bounding box center [197, 44] width 57 height 11
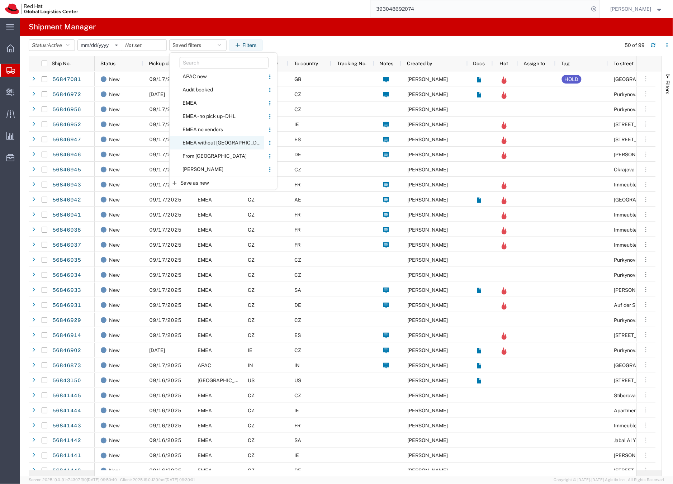
click at [201, 140] on span "EMEA without [GEOGRAPHIC_DATA]" at bounding box center [217, 142] width 94 height 13
type input "2023-06-14"
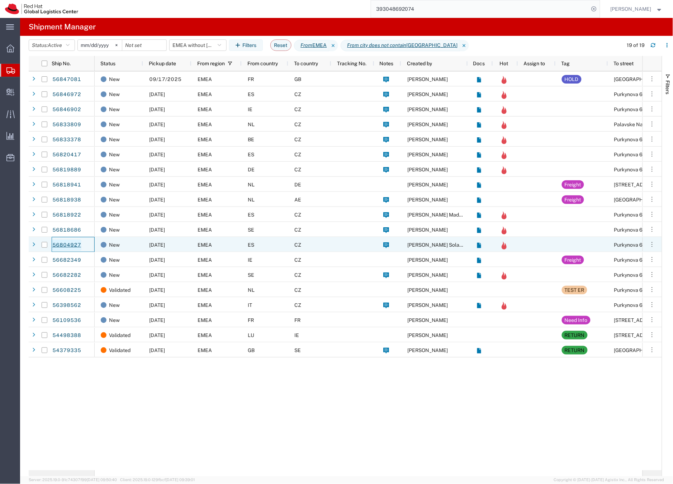
click at [73, 243] on link "56804927" at bounding box center [66, 244] width 29 height 11
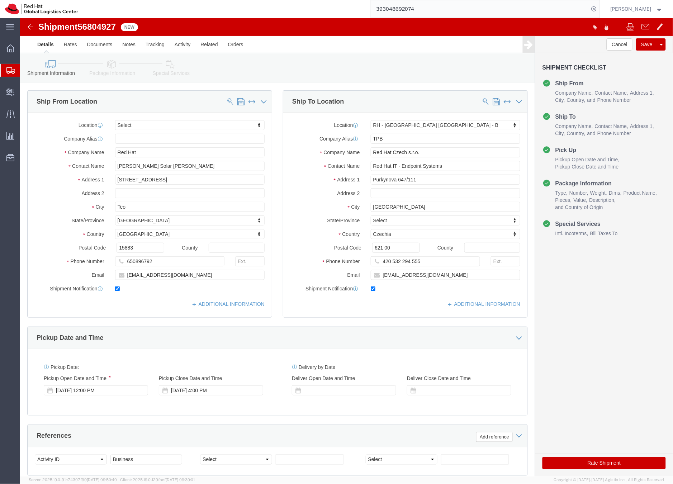
select select
select select "38036"
click input "Pablo Solar Vilarino"
drag, startPoint x: 151, startPoint y: 149, endPoint x: 87, endPoint y: 149, distance: 63.8
click div "Contact Name Pablo Solar Vilarino"
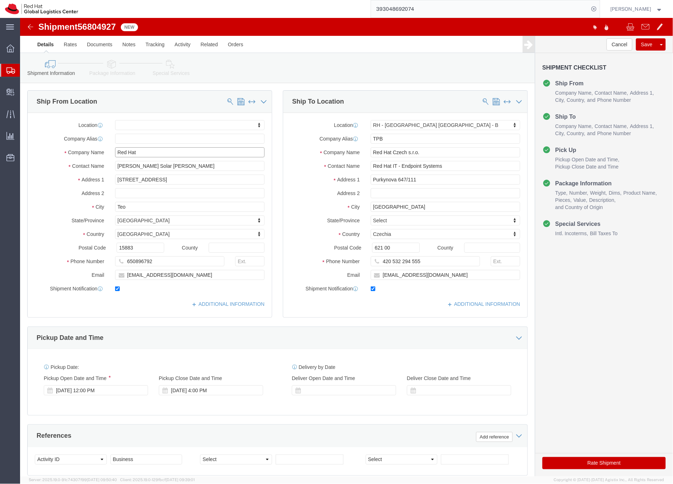
drag, startPoint x: 116, startPoint y: 131, endPoint x: 122, endPoint y: 137, distance: 8.4
click input "Red Hat"
paste input "Pablo Solar Vilarino"
type input "Pablo Solar Vilarino"
click icon
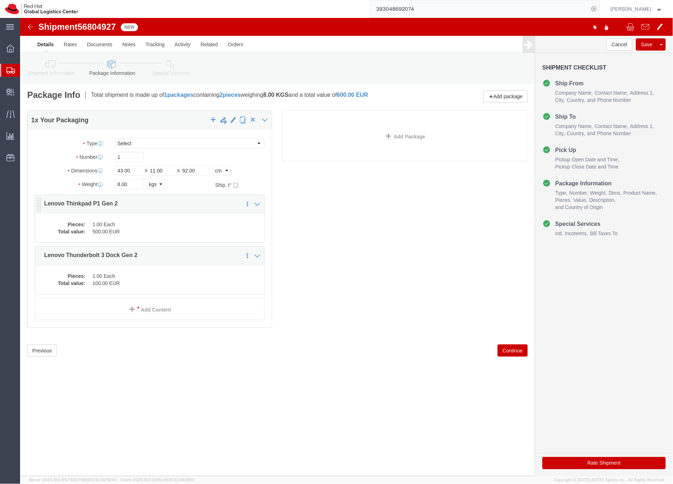
click dd "1.00 Each"
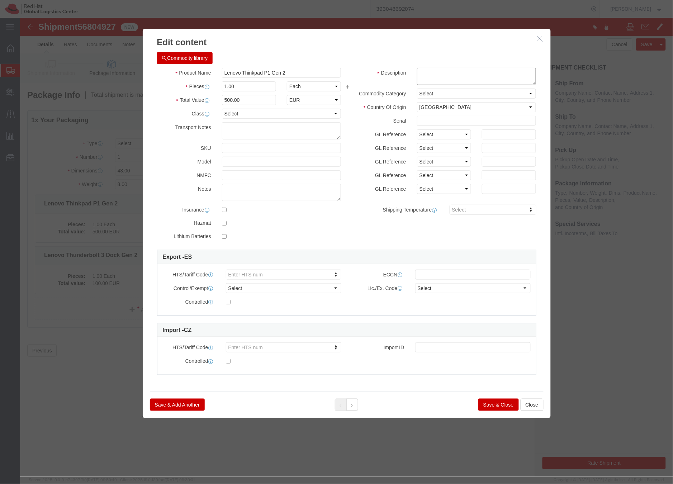
click textarea
type textarea "Laptop"
click button "Save & Close"
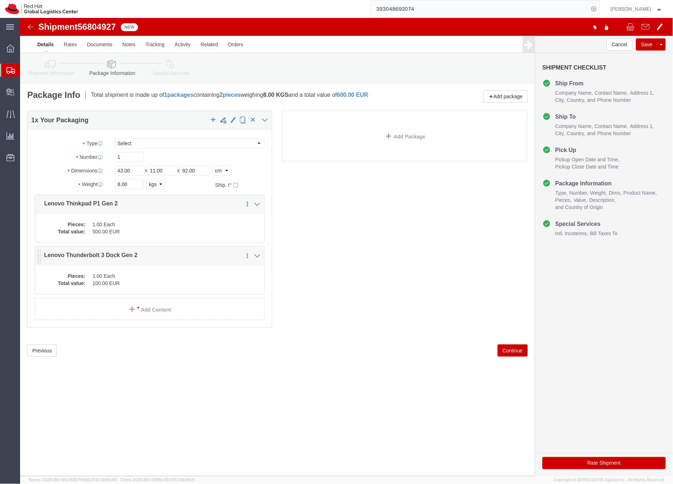
click dd "100.00 EUR"
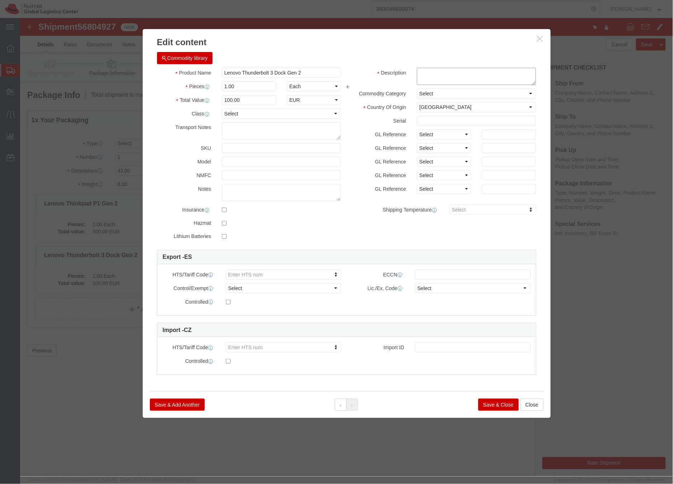
click textarea
type textarea "Dock"
click button "Save & Close"
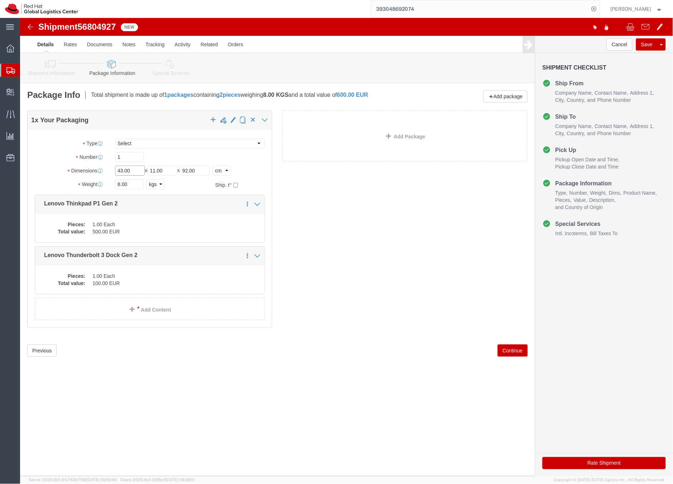
drag, startPoint x: 112, startPoint y: 153, endPoint x: 104, endPoint y: 154, distance: 8.3
click input "43.00"
click input "11.00"
drag, startPoint x: 151, startPoint y: 153, endPoint x: 130, endPoint y: 153, distance: 21.2
click input "11.00"
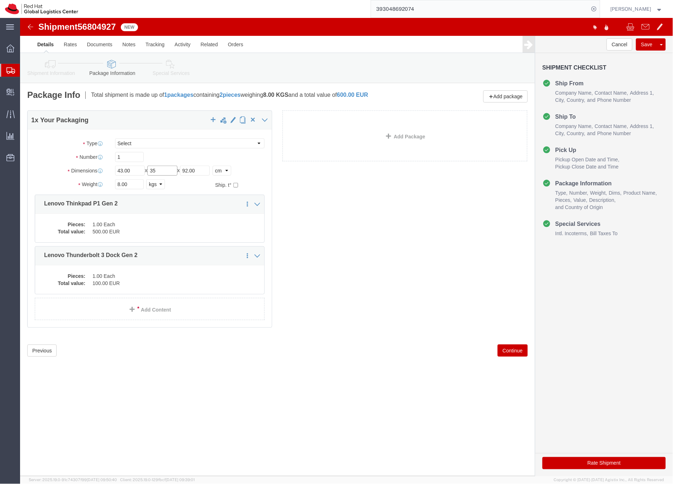
type input "35"
click input "92.00"
drag, startPoint x: 187, startPoint y: 152, endPoint x: 161, endPoint y: 152, distance: 25.8
click div "Length 43.00 x Width 35 x Height 92.00 Select cm ft in"
type input "9"
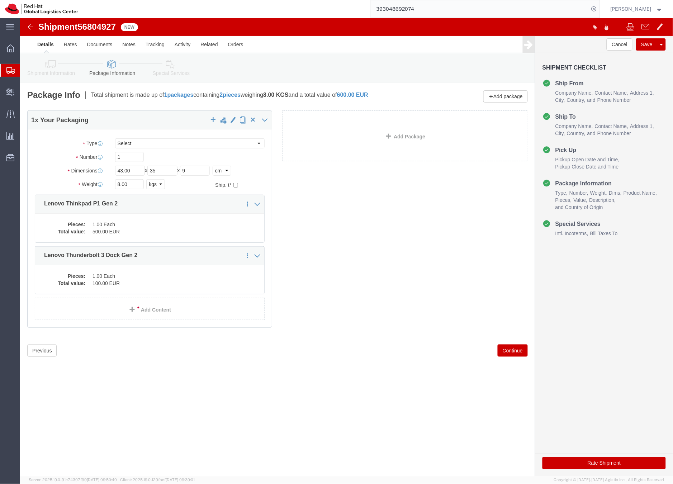
click div "Package Type Select Case(s) Crate(s) Envelope Large Box Medium Box PAK Skid(s) …"
click input "9"
click div "Length 43.00 x Width 35 x Height 15 Select cm ft in"
click input "15"
type input "1"
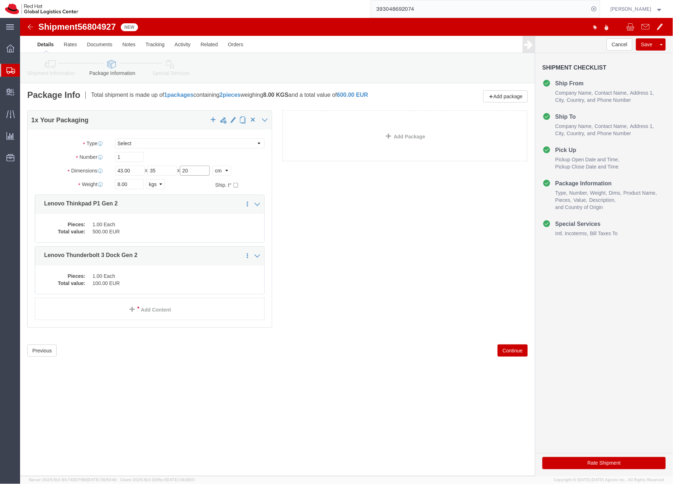
type input "20"
click div "1"
click icon
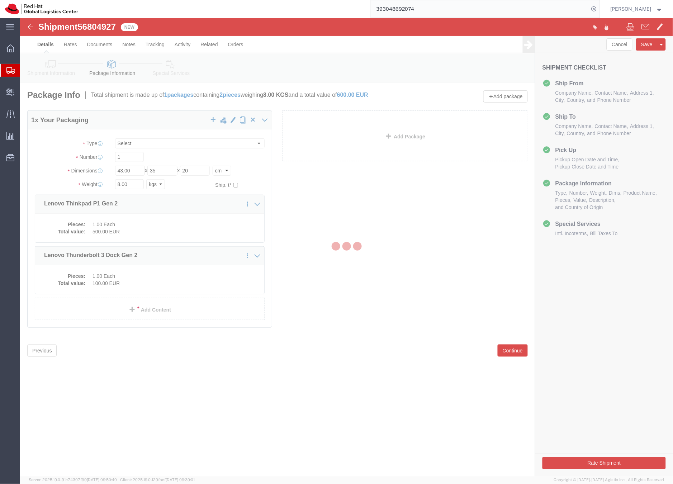
select select
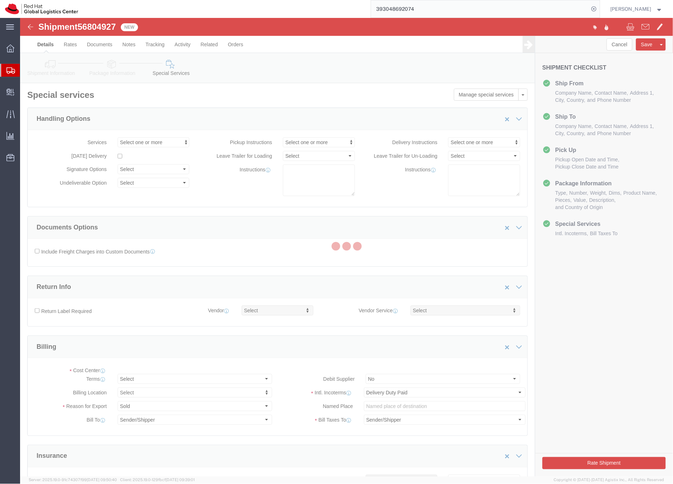
select select "COSTCENTER"
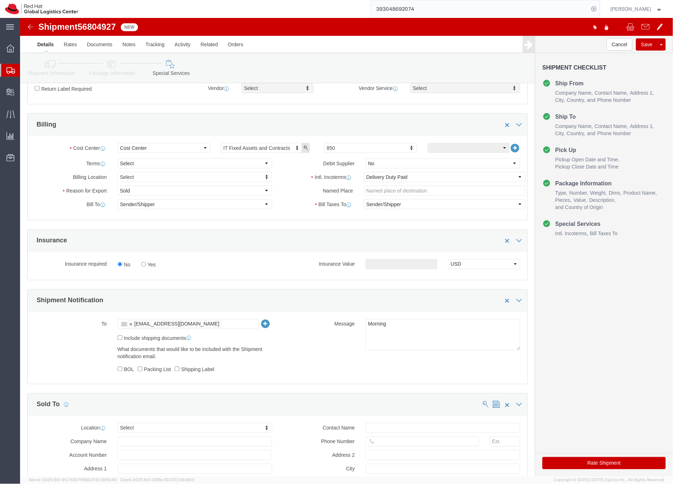
scroll to position [223, 0]
click button "Rate Shipment"
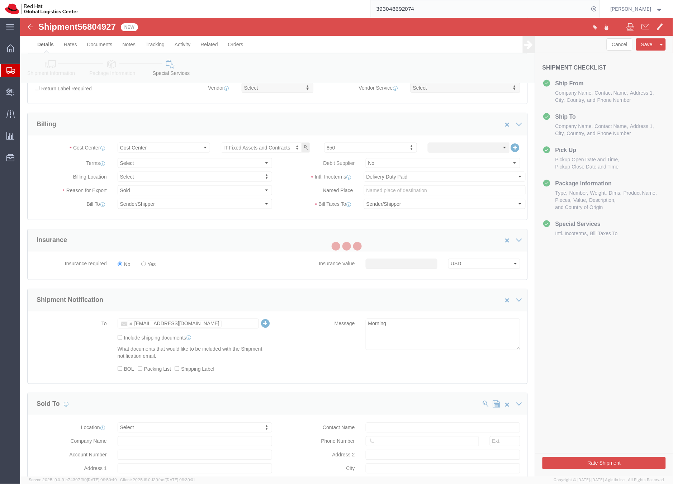
scroll to position [0, 0]
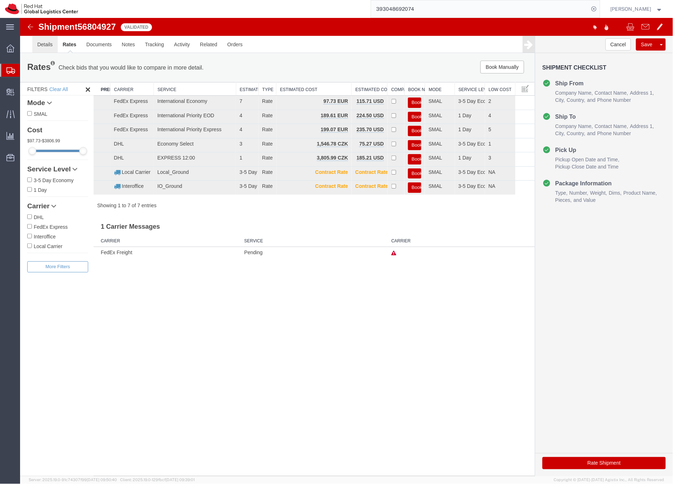
click at [46, 47] on link "Details" at bounding box center [44, 43] width 25 height 17
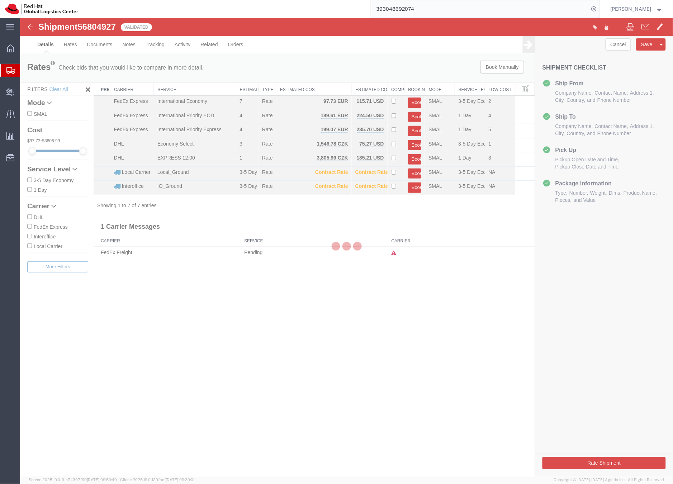
select select "38036"
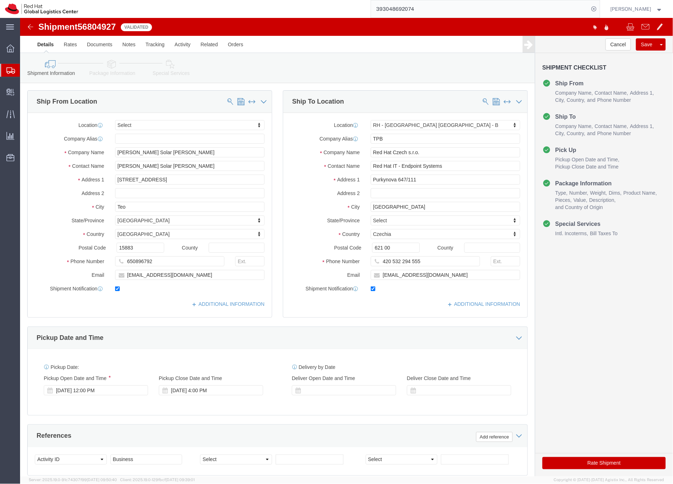
click icon
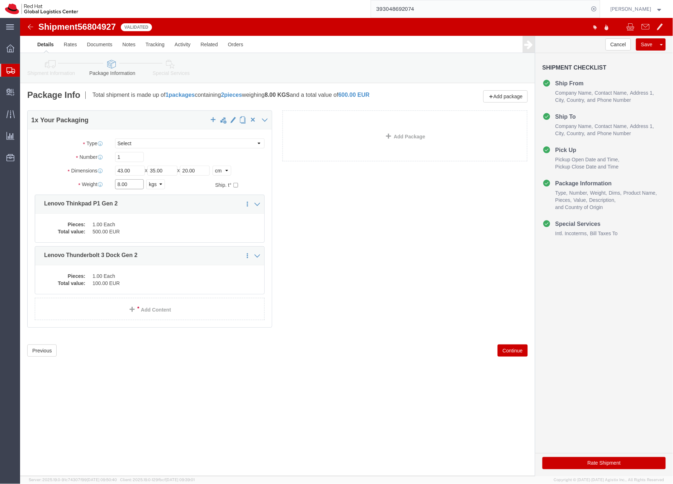
drag, startPoint x: 113, startPoint y: 170, endPoint x: 94, endPoint y: 166, distance: 20.0
click div "8.00 Select kgs lbs"
type input "3.5"
click button "Rate Shipment"
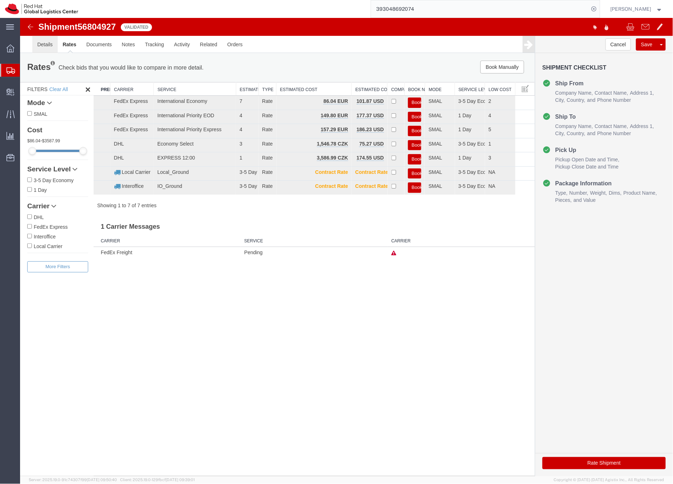
click at [44, 42] on link "Details" at bounding box center [44, 43] width 25 height 17
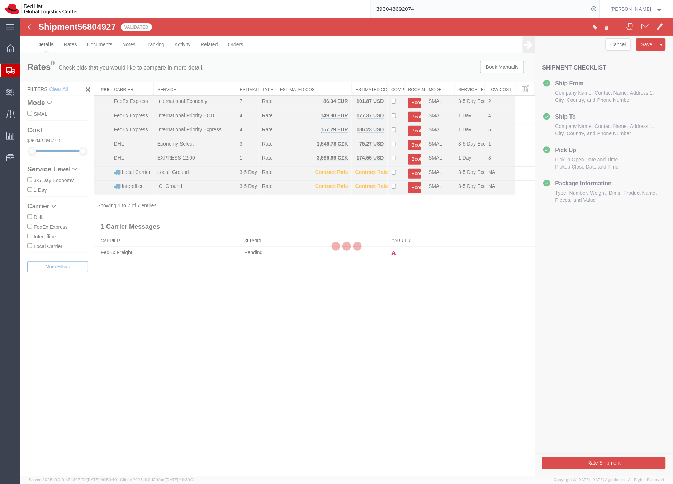
select select "38036"
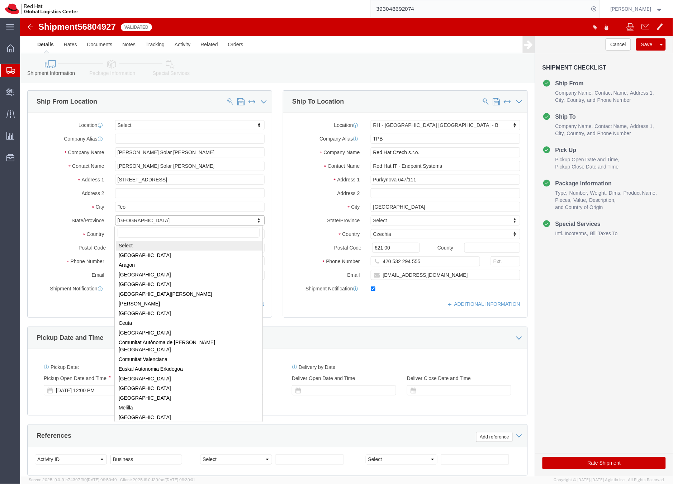
select select
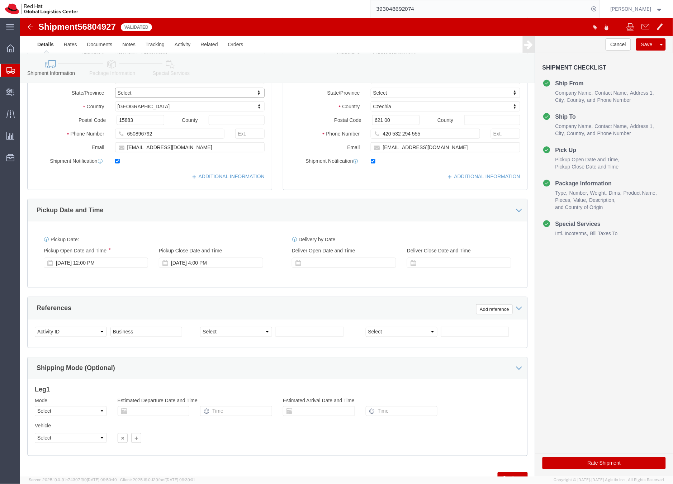
scroll to position [149, 0]
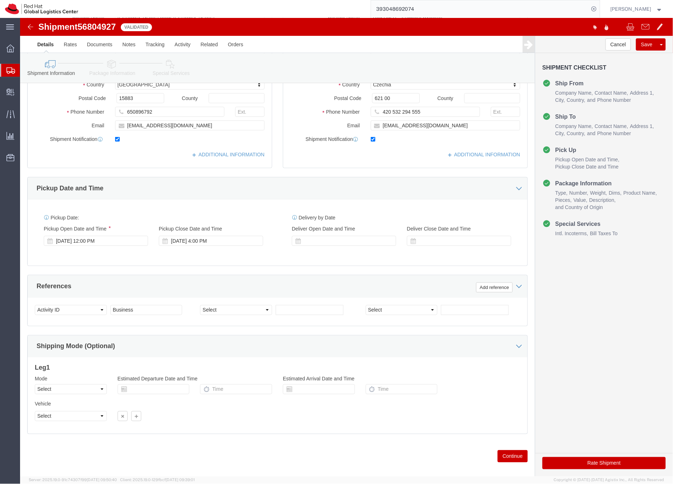
click icon
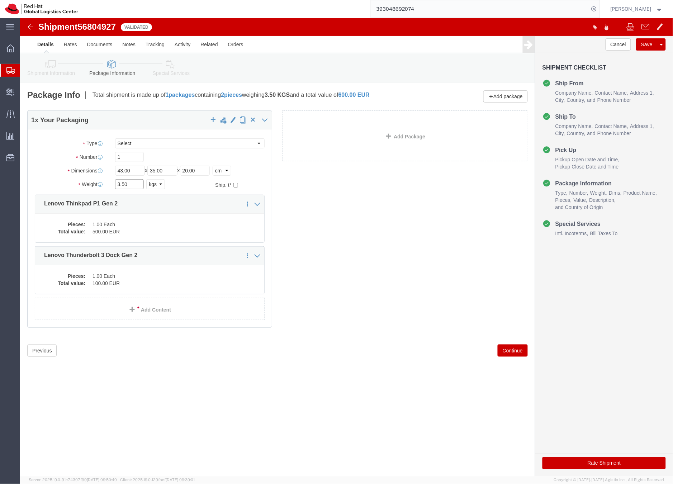
drag, startPoint x: 109, startPoint y: 167, endPoint x: 92, endPoint y: 168, distance: 16.5
click div "3.50 Select kgs lbs"
type input "3"
click div "1 x Your Packaging Package Type Select Case(s) Crate(s) Envelope Large Box Medi…"
click button "Rate Shipment"
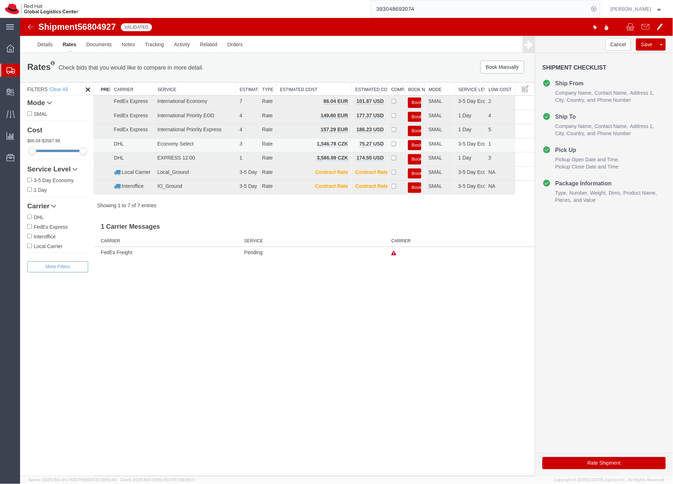
click at [420, 144] on button "Book" at bounding box center [414, 145] width 13 height 10
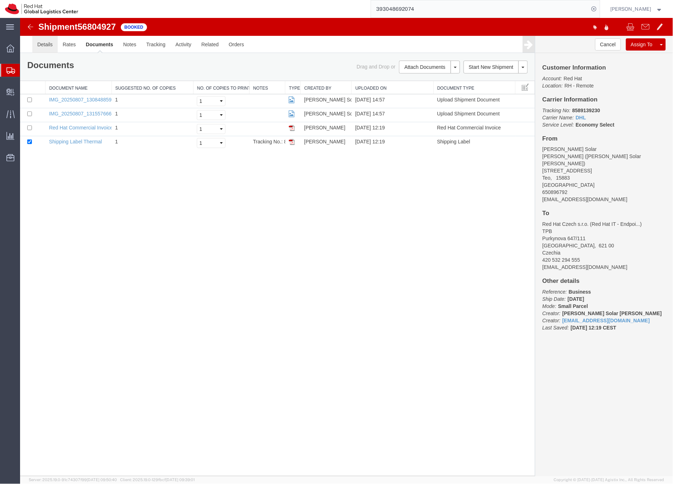
click at [42, 46] on link "Details" at bounding box center [44, 43] width 25 height 17
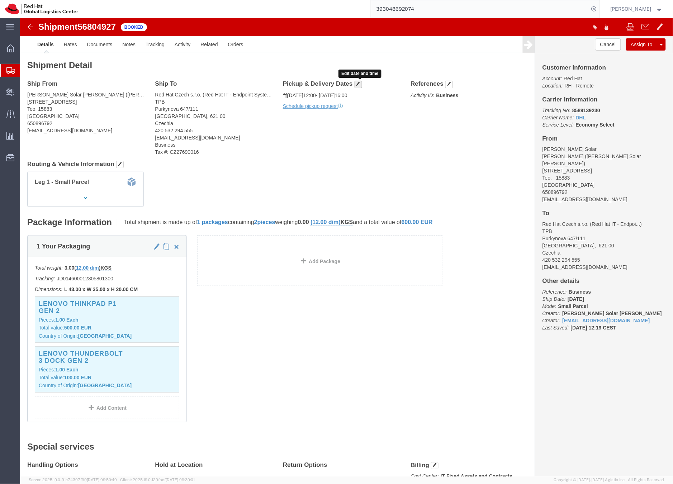
click span "button"
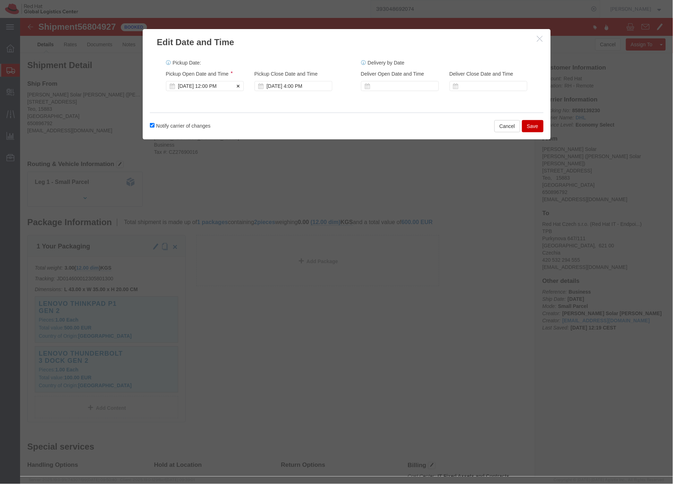
click div "Sep 18 2025 12:00 PM"
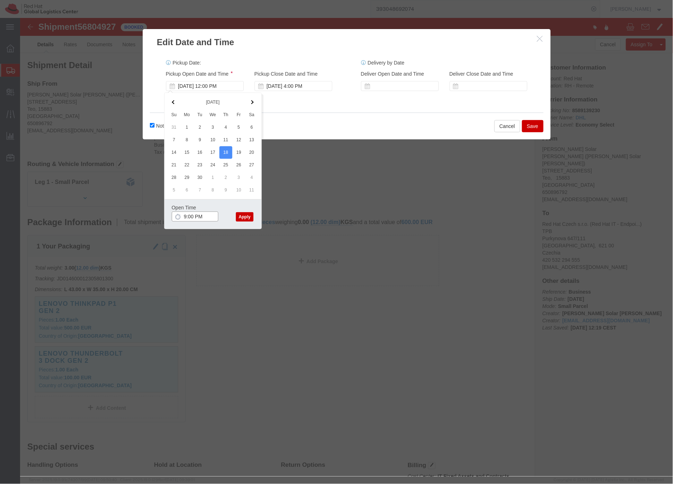
click input "9:00 PM"
type input "9:00 AM"
click div "Open Time 9:00 AM Sep 18 2025 12:00 PM - Sep 18 2025 12:00 PM Cancel Apply"
click button "Apply"
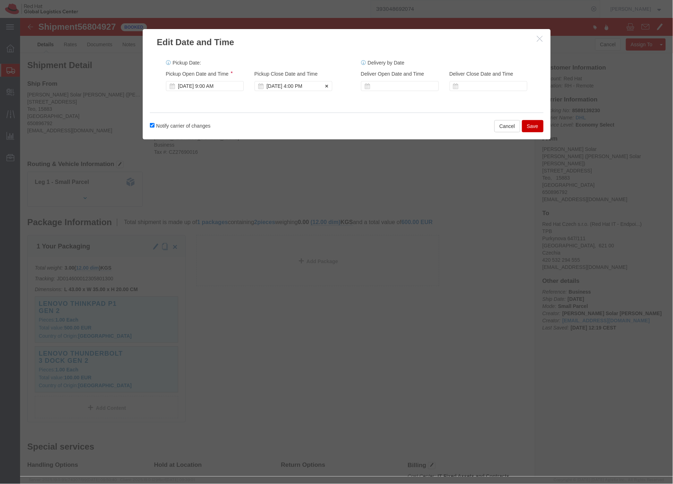
click div "Sep 18 2025 4:00 PM"
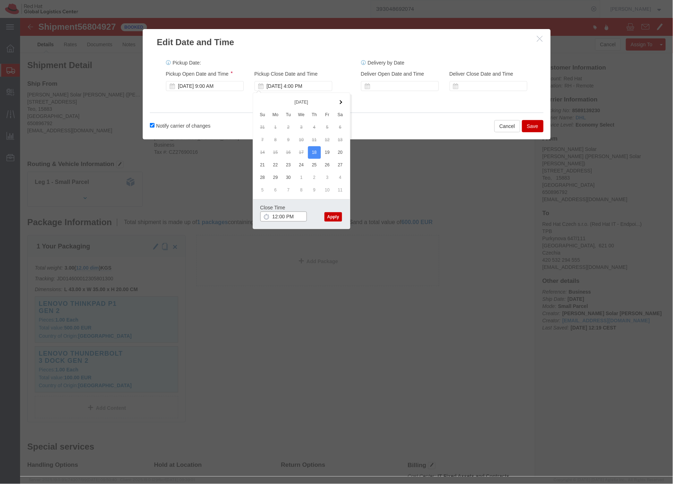
type input "12:00 PM"
click button "Apply"
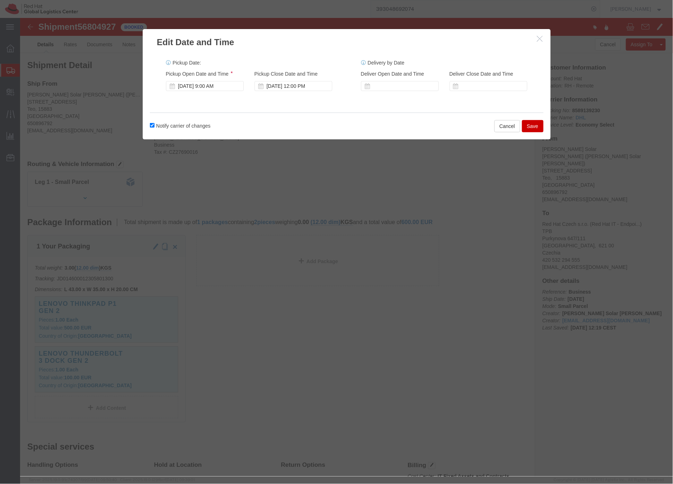
click button "Save"
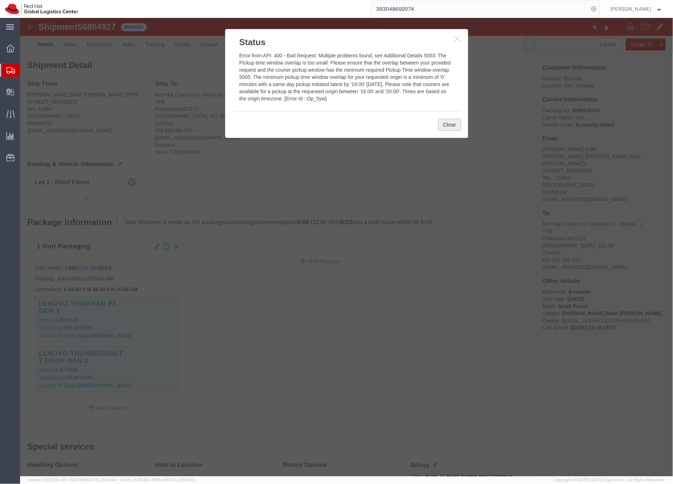
click button "Close"
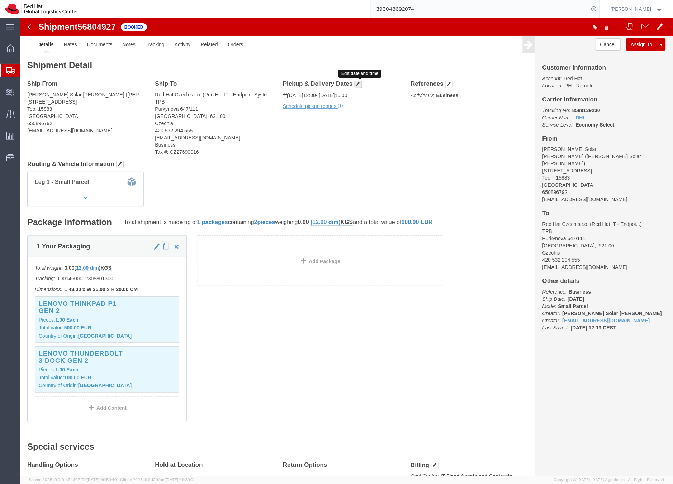
click span "button"
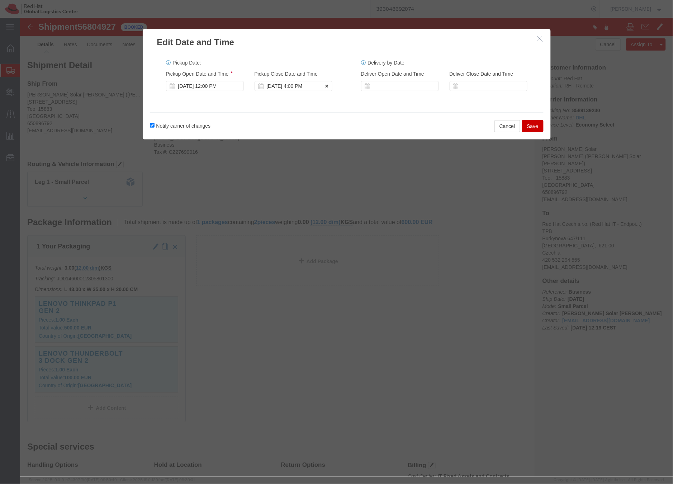
click div "Sep 18 2025 4:00 PM"
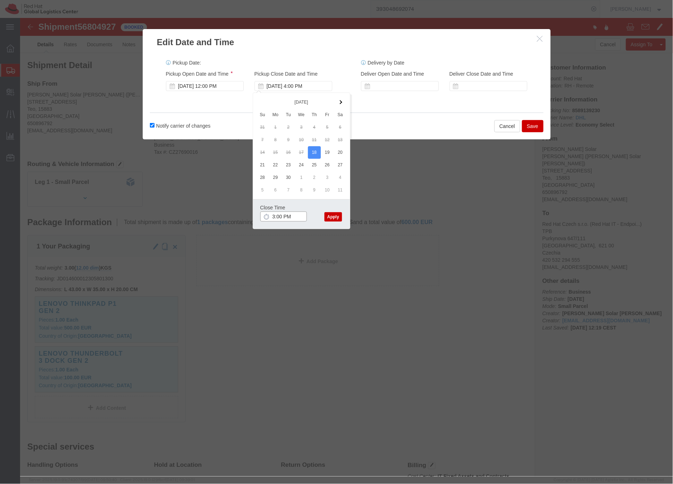
type input "3:00 PM"
click button "Apply"
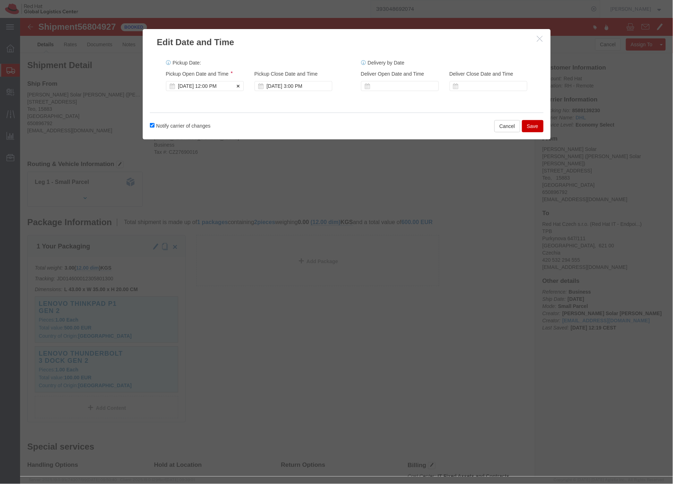
click div "Sep 18 2025 12:00 PM"
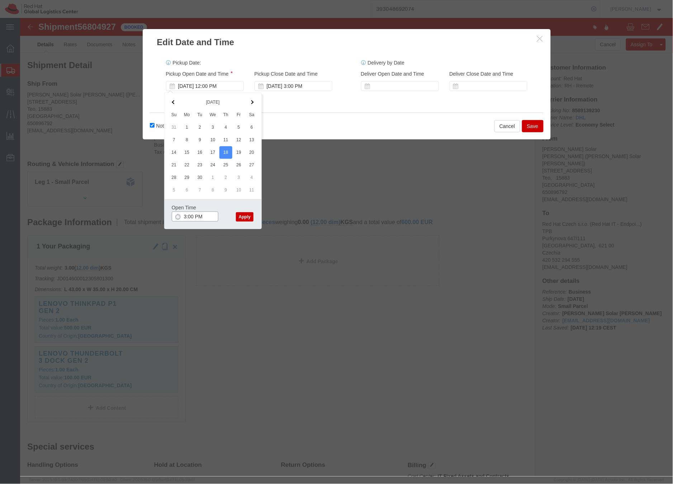
type input "3:00 PM"
click button "Apply"
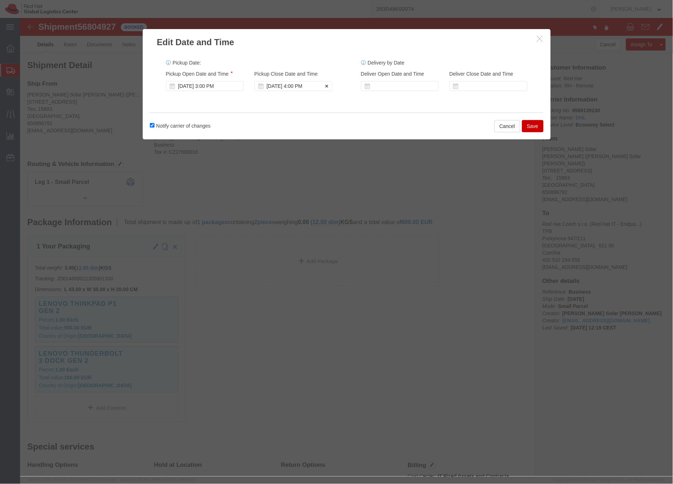
click div "Sep 18 2025 4:00 PM"
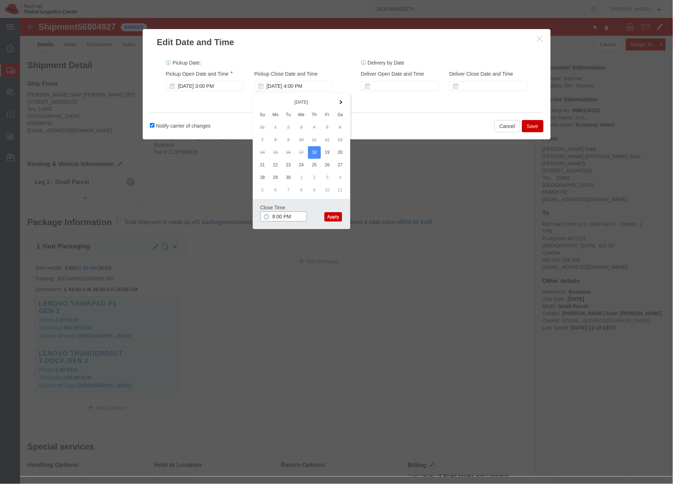
type input "8:00 PM"
click button "Apply"
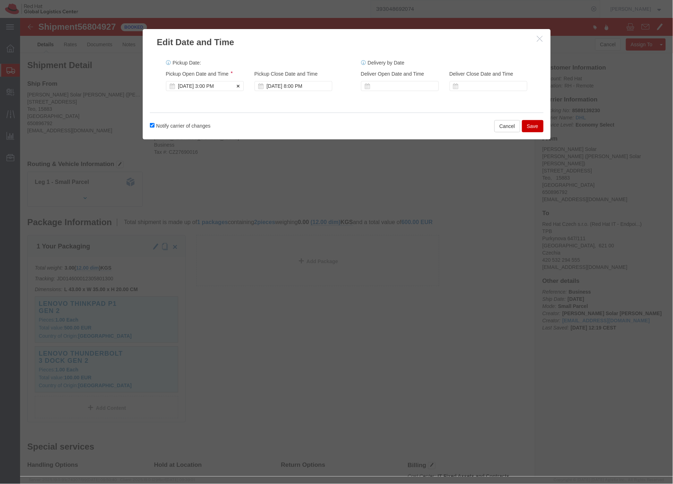
click div "Sep 18 2025 3:00 PM"
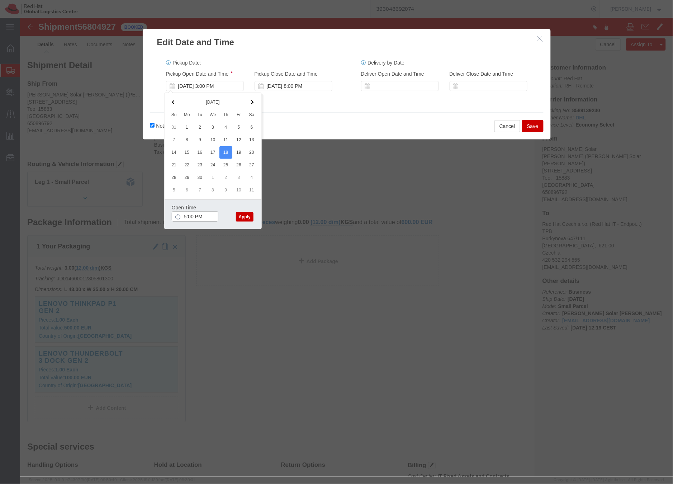
type input "5:00 PM"
click button "Apply"
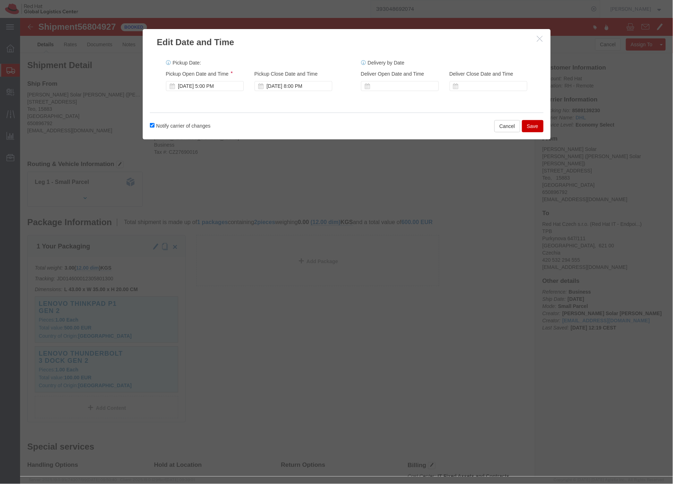
click button "Save"
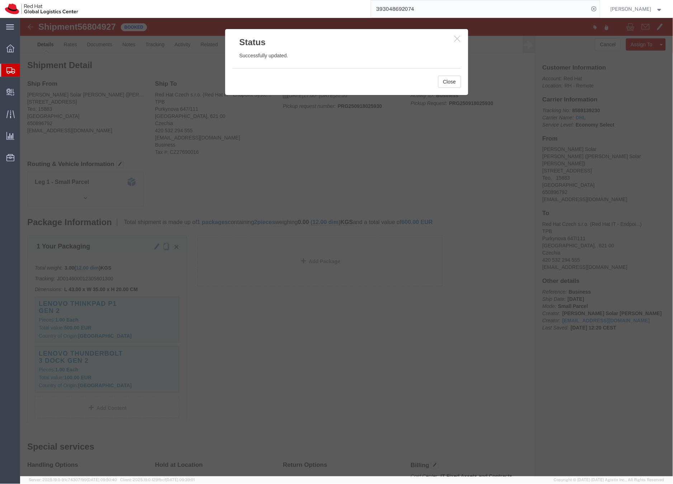
click icon "button"
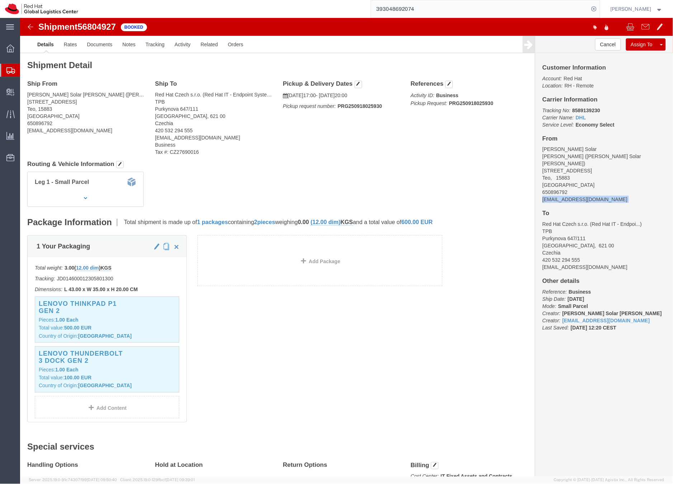
drag, startPoint x: 574, startPoint y: 172, endPoint x: 513, endPoint y: 168, distance: 61.1
click div "Customer Information Account: Red Hat Location: RH - Remote Carrier Information…"
copy div "psolarvi@redhat.com"
click link "Documents"
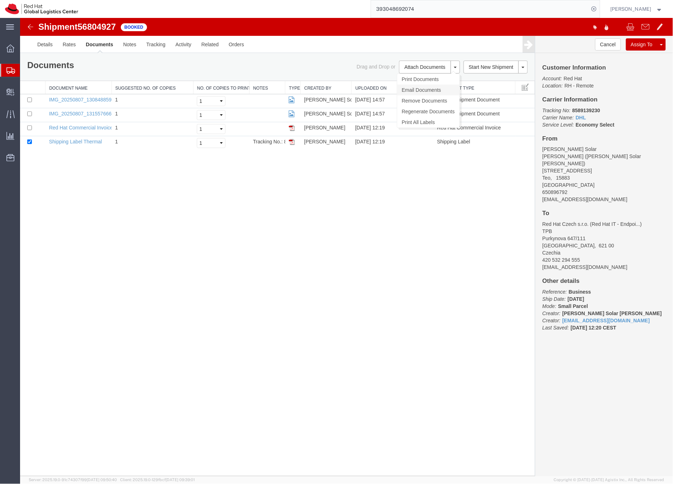
click at [428, 91] on link "Email Documents" at bounding box center [428, 89] width 62 height 11
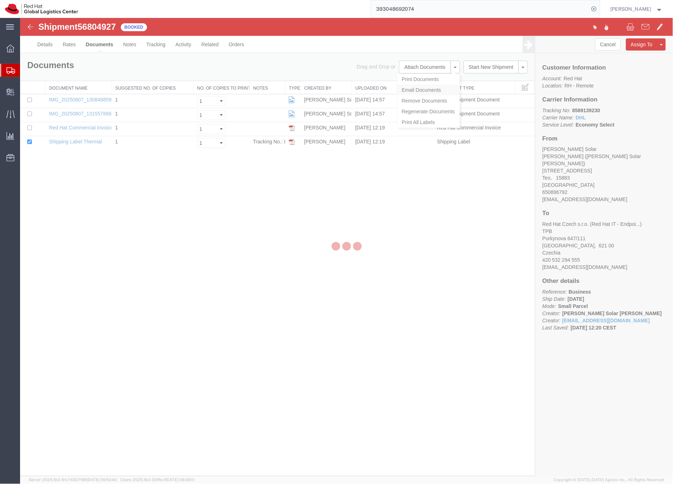
checkbox input "true"
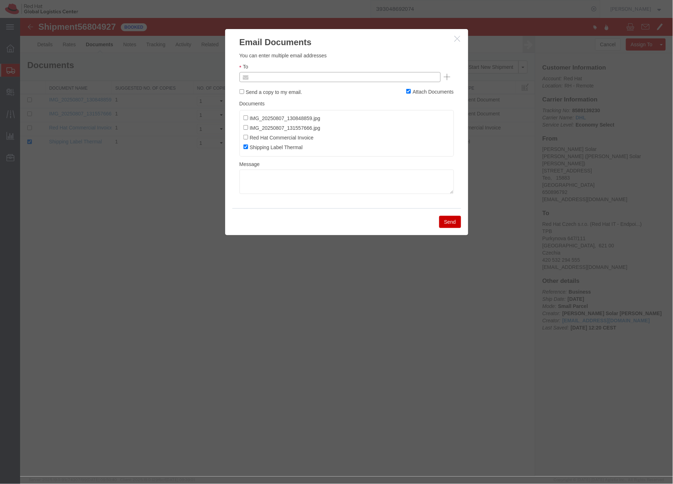
click at [298, 76] on input "text" at bounding box center [291, 76] width 84 height 9
paste input "psolarvi@redhat.com"
type input "psolarvi@redhat.com"
click at [276, 172] on textarea at bounding box center [346, 181] width 214 height 24
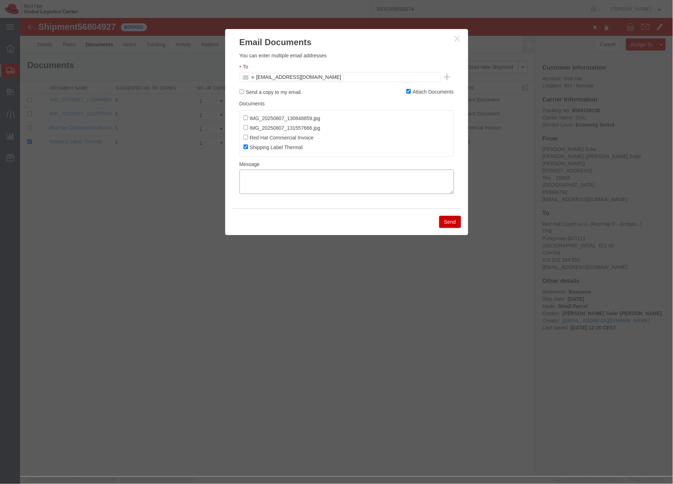
paste textarea "Hi A, please find the label for your shipment to B attached to this email. Plea…"
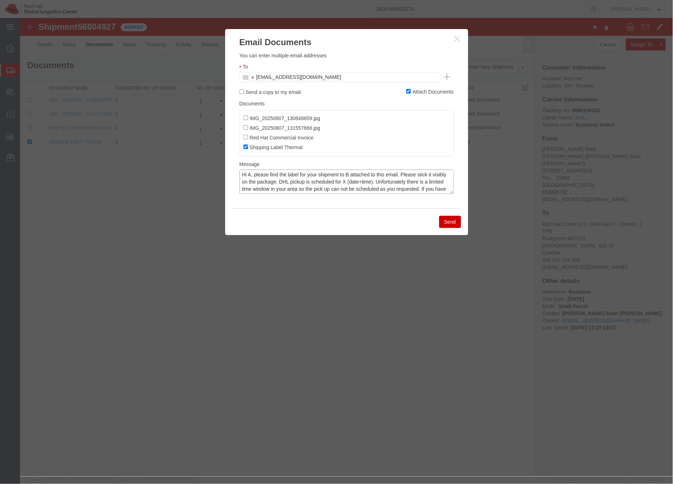
click at [251, 175] on textarea "Hi A, please find the label for your shipment to B attached to this email. Plea…" at bounding box center [346, 181] width 214 height 24
click at [357, 175] on textarea "Hi Pablo, please find the label for your shipment to B attached to this email. …" at bounding box center [346, 181] width 214 height 24
drag, startPoint x: 376, startPoint y: 181, endPoint x: 382, endPoint y: 175, distance: 8.1
click at [377, 180] on textarea "Hi Pablo, please find the label for your shipment to Brno,CZ attached to this e…" at bounding box center [346, 181] width 214 height 24
click at [418, 183] on textarea "Hi Pablo, please find the label for your shipment to Brno,CZ attached to this e…" at bounding box center [346, 181] width 214 height 24
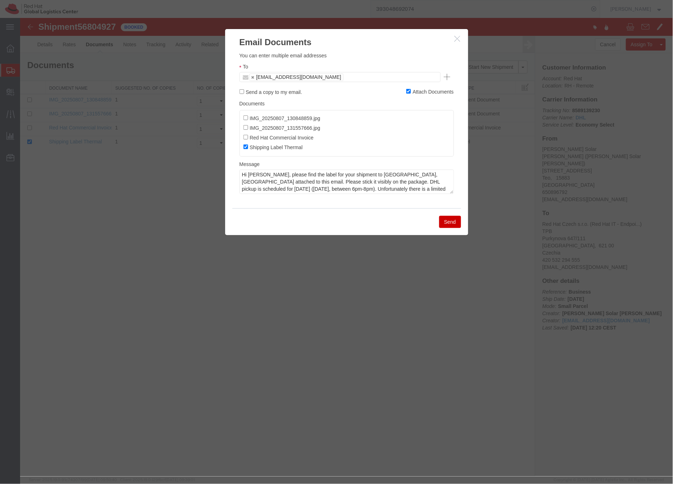
click at [457, 39] on icon "button" at bounding box center [457, 38] width 6 height 6
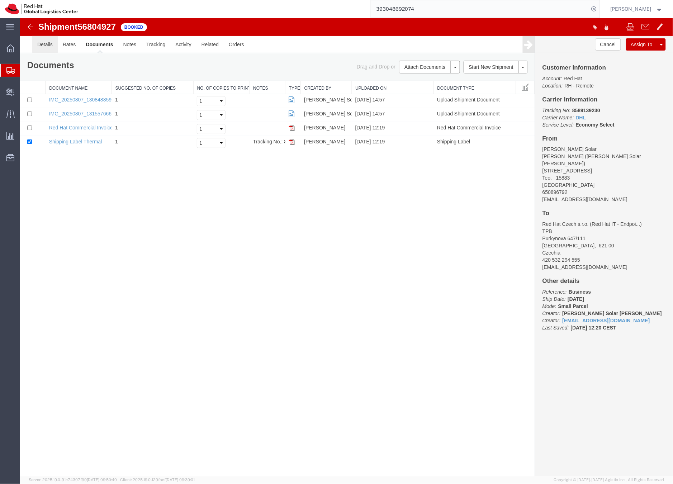
click at [40, 44] on link "Details" at bounding box center [44, 43] width 25 height 17
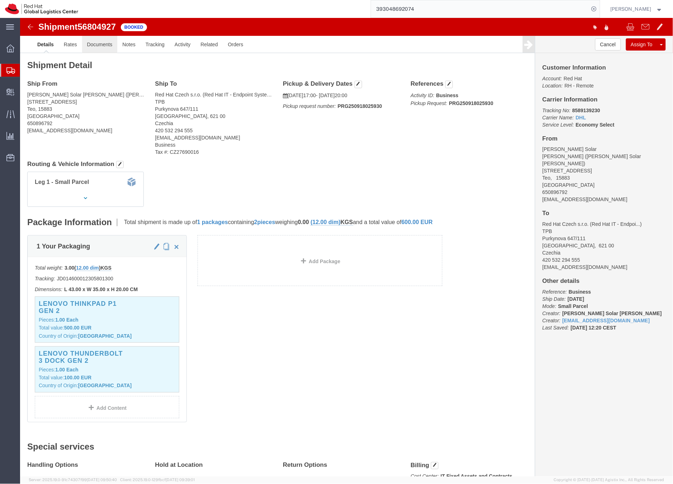
click link "Documents"
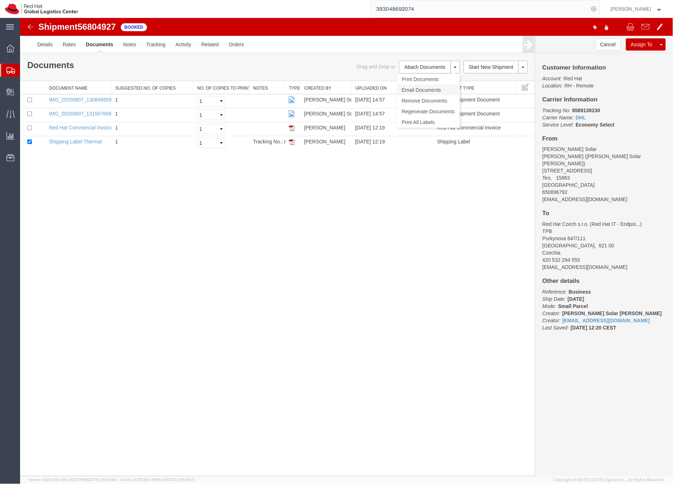
click at [427, 88] on link "Email Documents" at bounding box center [428, 89] width 62 height 11
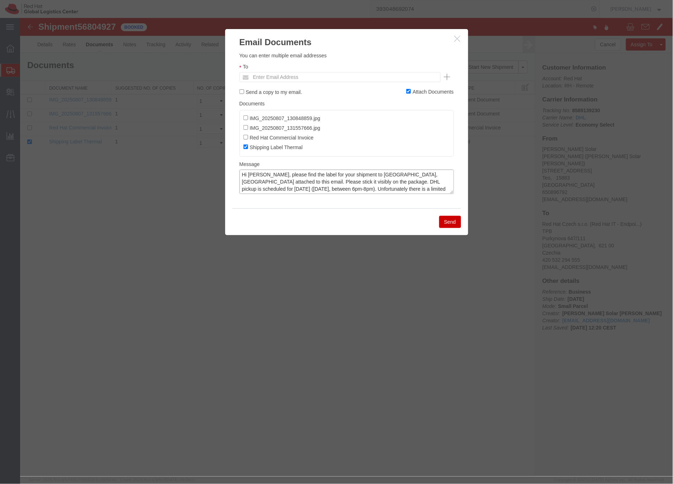
click at [245, 188] on textarea "Hi Pablo, please find the label for your shipment to Brno,CZ attached to this e…" at bounding box center [346, 181] width 214 height 24
type textarea "Hi Pablo, please find the label for your shipment to Brno,CZ attached to this e…"
click at [297, 78] on input "text" at bounding box center [291, 76] width 84 height 9
type input "psolar"
type input "psolarvi@redhat.com"
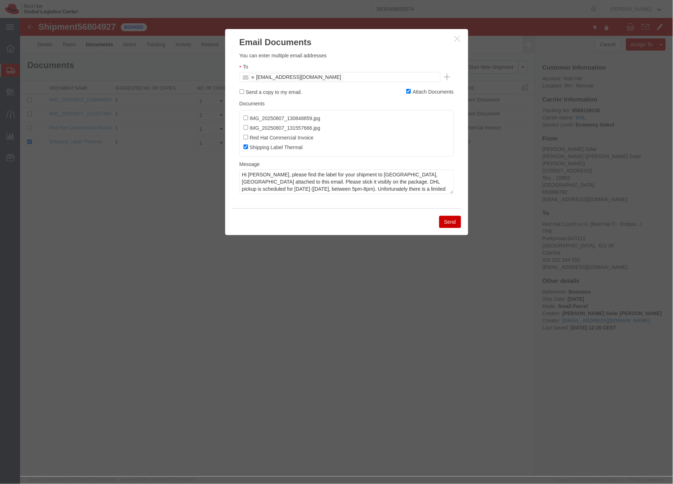
click at [444, 222] on button "Send" at bounding box center [450, 221] width 22 height 12
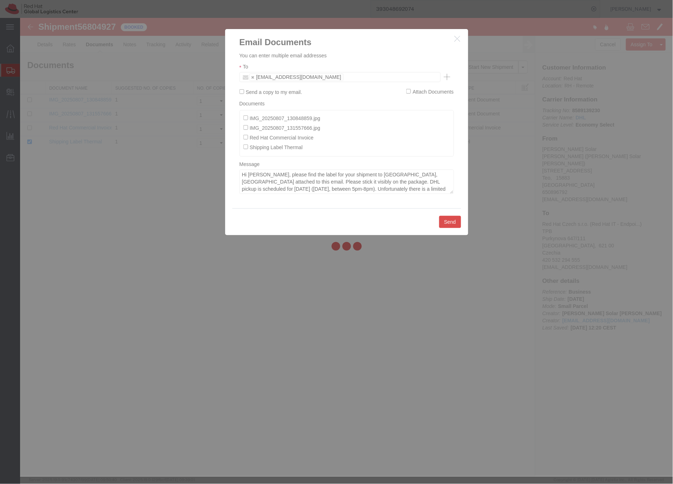
checkbox input "false"
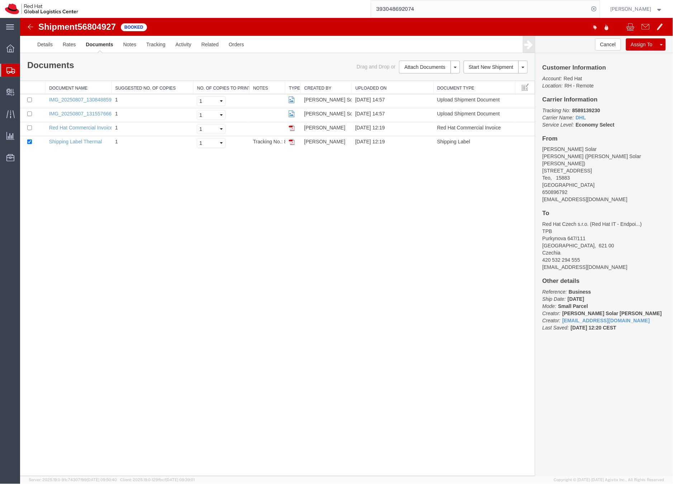
click at [11, 73] on icon at bounding box center [10, 70] width 9 height 6
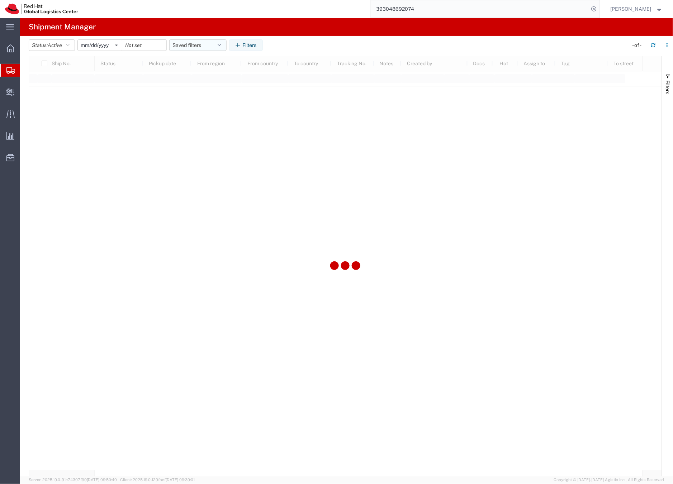
click at [185, 44] on button "Saved filters" at bounding box center [197, 44] width 57 height 11
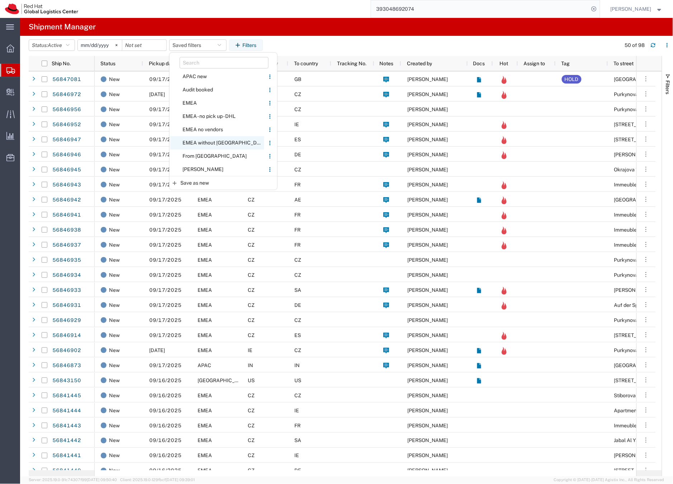
click at [196, 141] on span "EMEA without [GEOGRAPHIC_DATA]" at bounding box center [217, 142] width 94 height 13
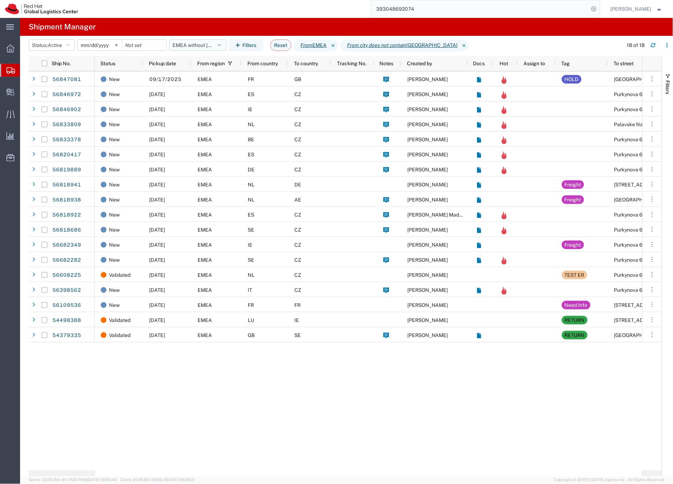
click at [190, 44] on button "EMEA without [GEOGRAPHIC_DATA]" at bounding box center [197, 44] width 57 height 11
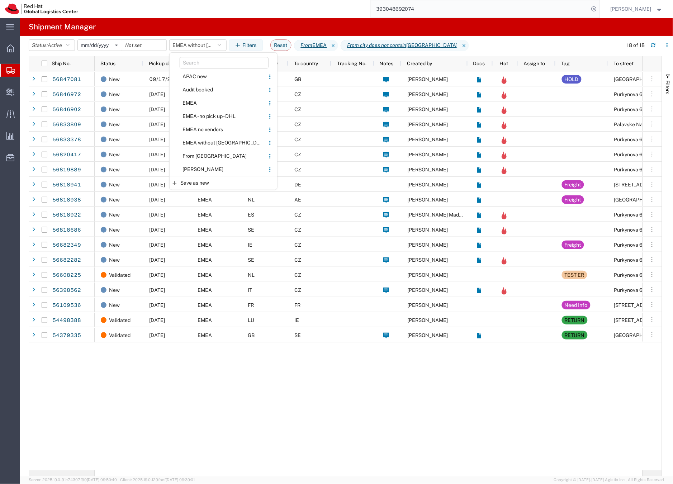
click at [186, 154] on span "From [GEOGRAPHIC_DATA]" at bounding box center [217, 155] width 94 height 13
type input "2020-05-05"
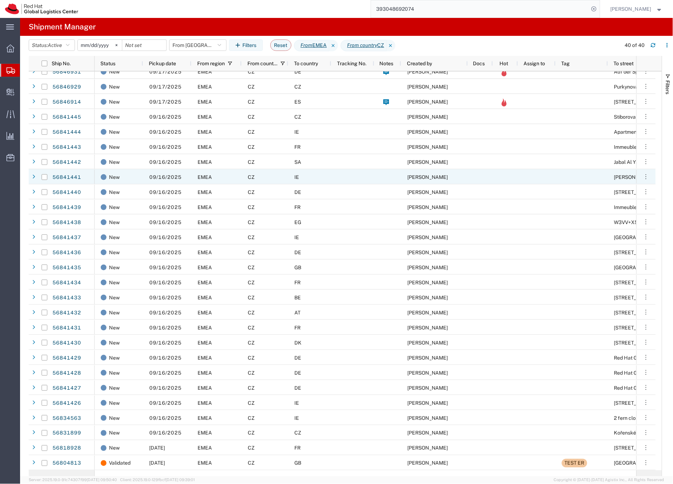
scroll to position [203, 0]
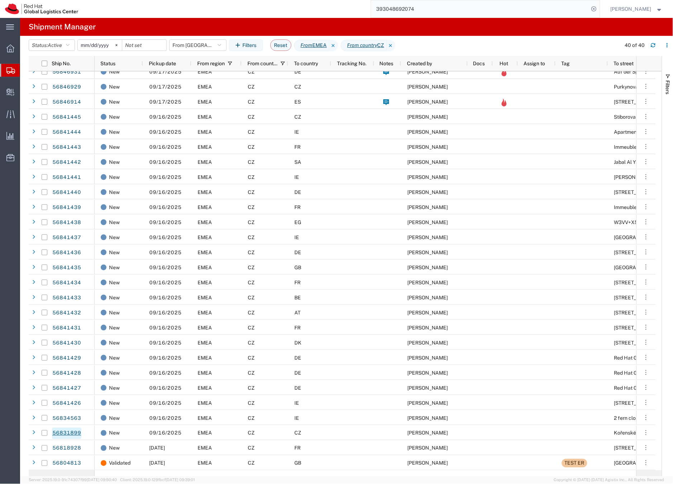
click at [66, 435] on link "56831899" at bounding box center [66, 433] width 29 height 11
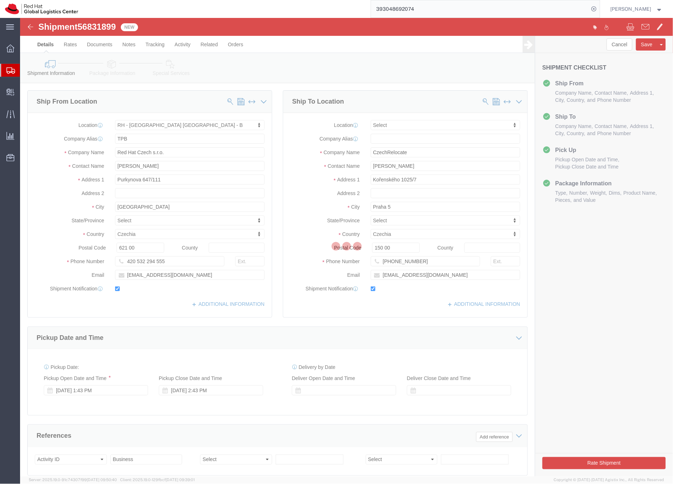
select select "38036"
select select
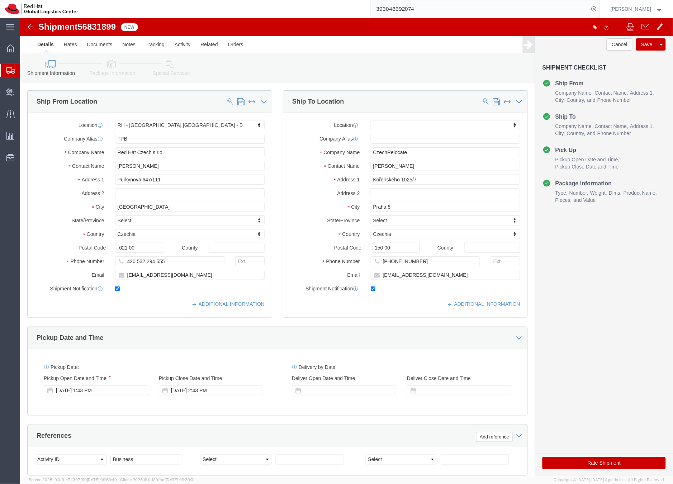
click icon
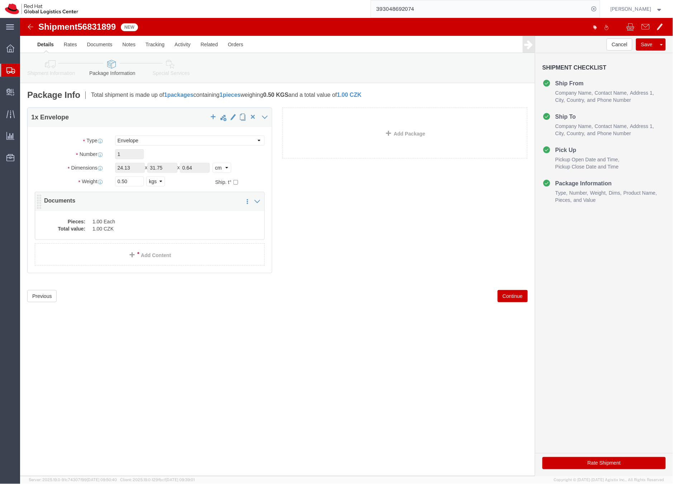
click dd "1.00 Each"
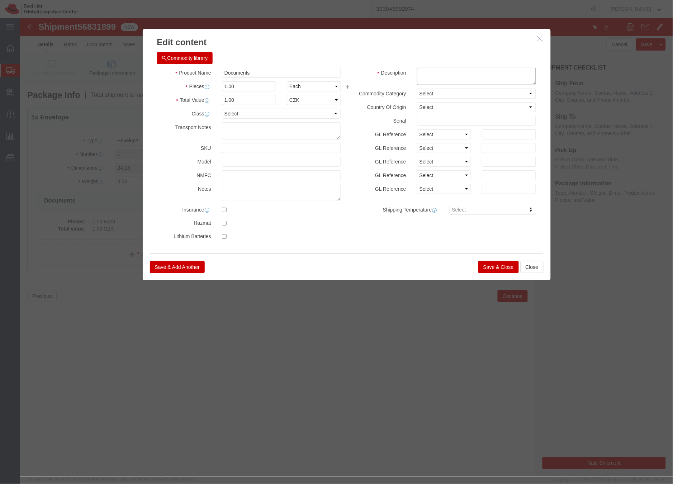
click textarea
type textarea "HR letter"
click button "Save & Close"
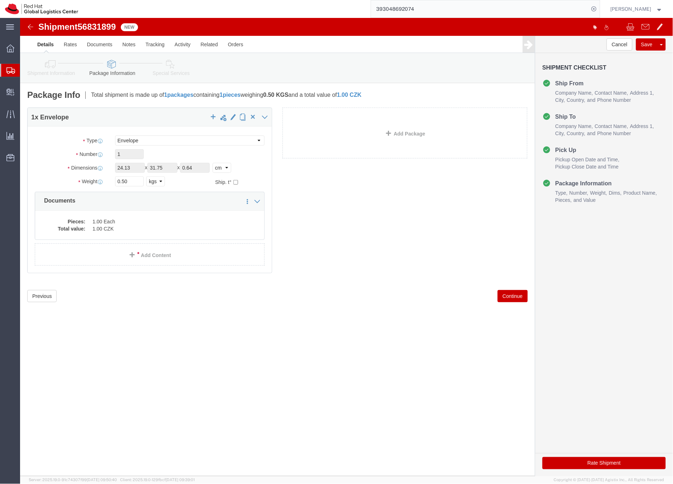
click icon
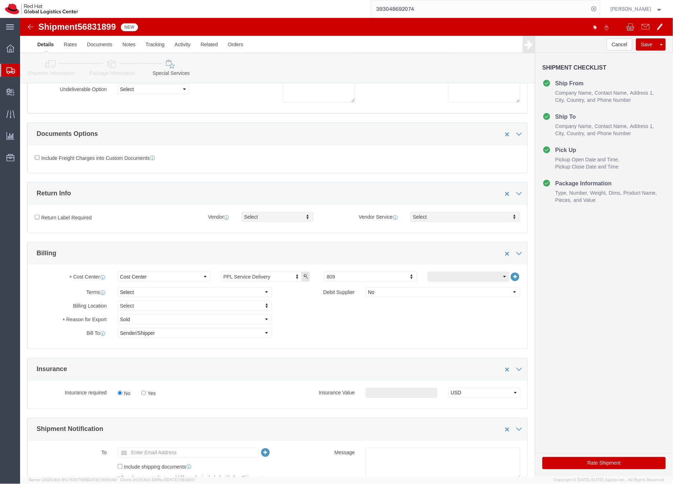
scroll to position [237, 0]
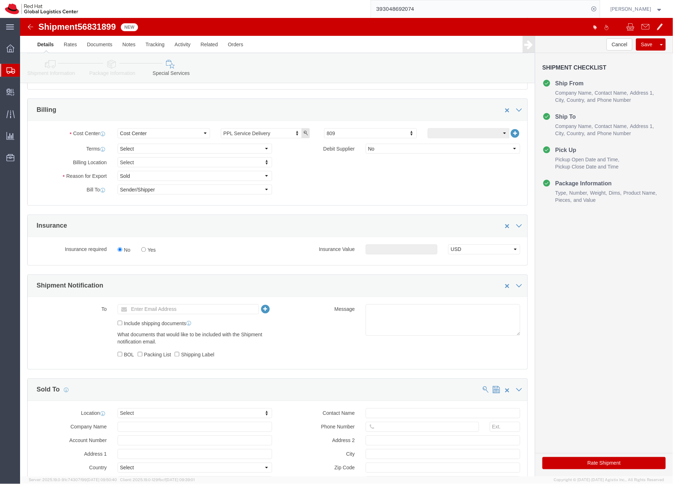
click button "Rate Shipment"
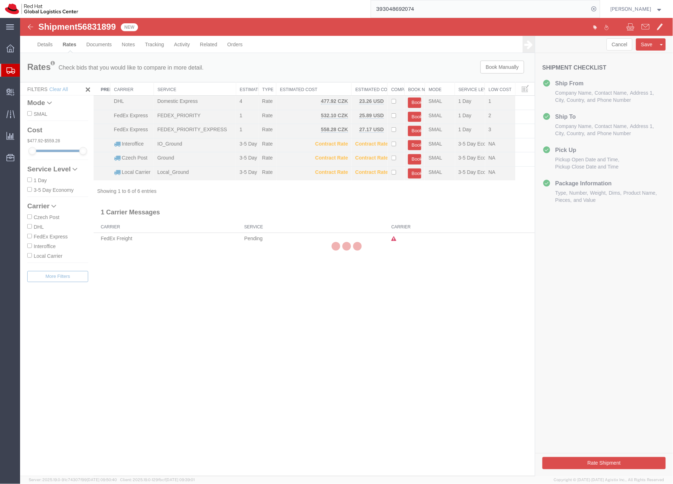
scroll to position [0, 0]
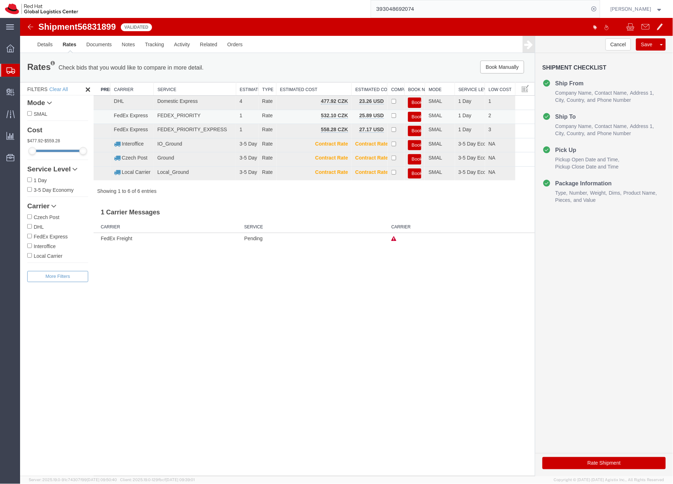
click at [413, 118] on button "Book" at bounding box center [414, 116] width 13 height 10
click at [20, 18] on div at bounding box center [20, 18] width 0 height 0
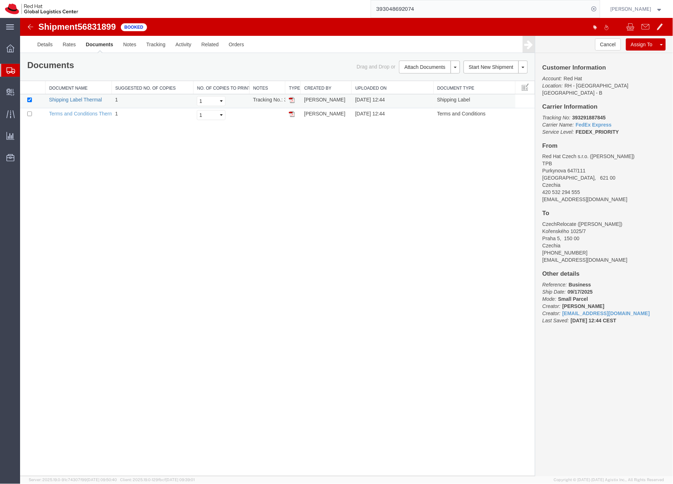
click at [91, 98] on link "Shipping Label Thermal" at bounding box center [75, 99] width 53 height 6
click at [10, 69] on icon at bounding box center [10, 70] width 9 height 6
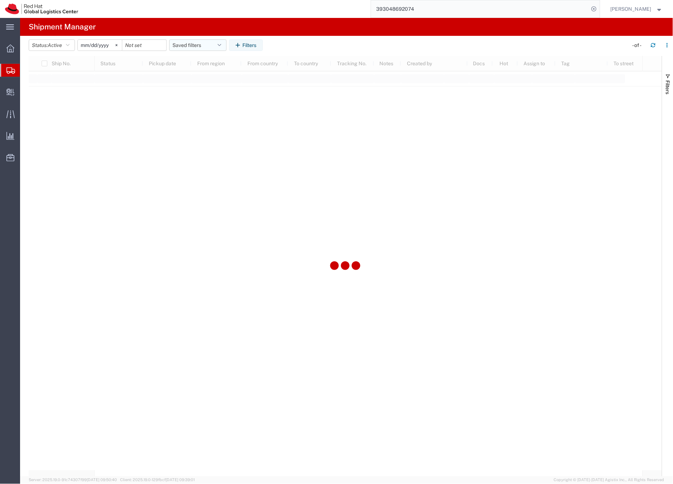
click at [198, 43] on button "Saved filters" at bounding box center [197, 44] width 57 height 11
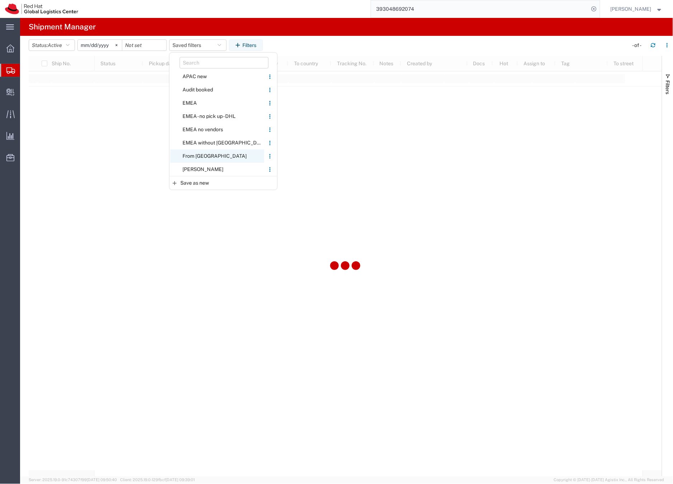
click at [202, 154] on span "From [GEOGRAPHIC_DATA]" at bounding box center [217, 155] width 94 height 13
type input "2020-05-05"
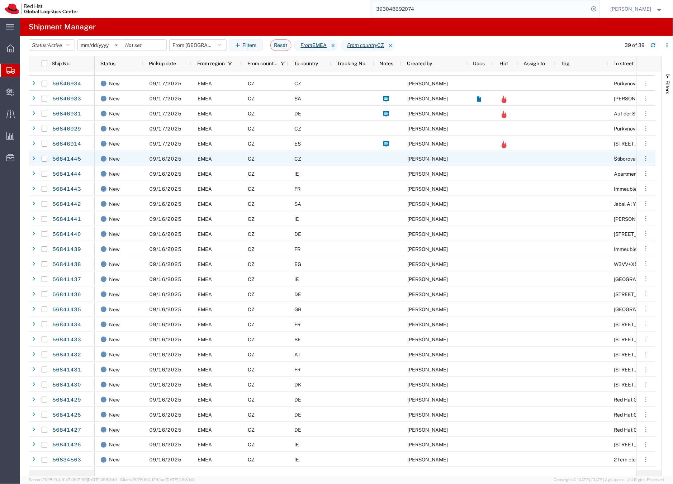
scroll to position [165, 0]
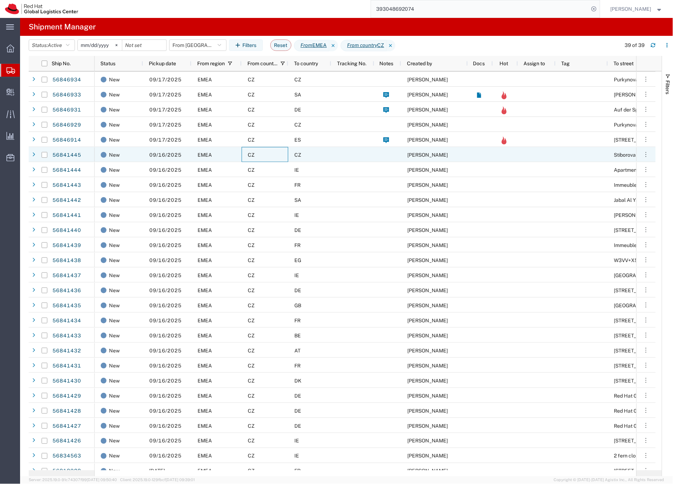
click at [263, 151] on div "CZ" at bounding box center [265, 154] width 47 height 15
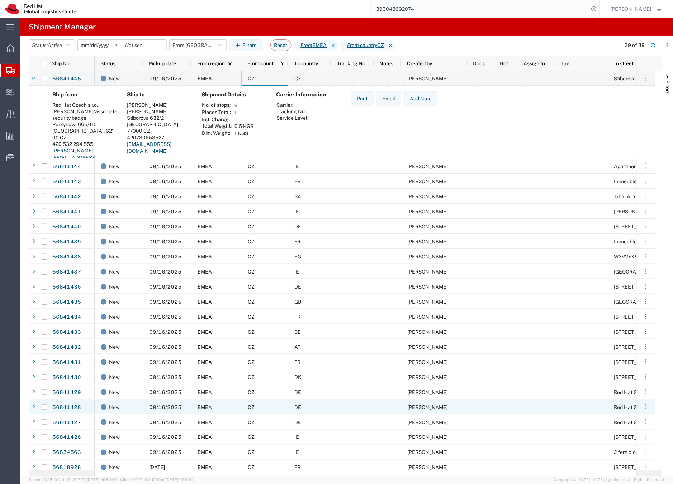
scroll to position [245, 0]
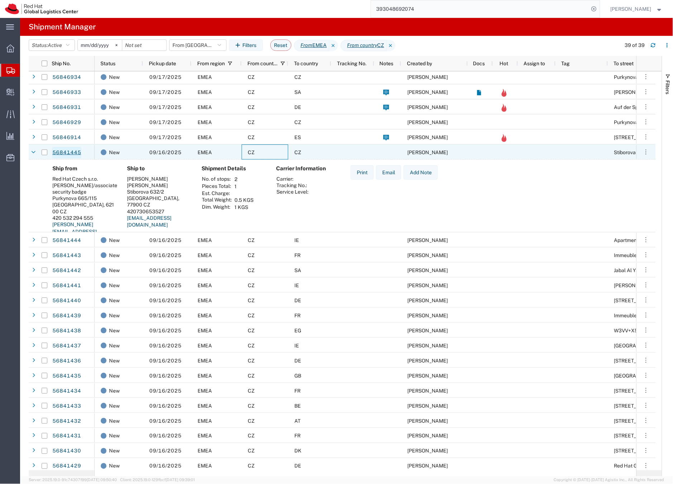
click at [68, 150] on link "56841445" at bounding box center [66, 152] width 29 height 11
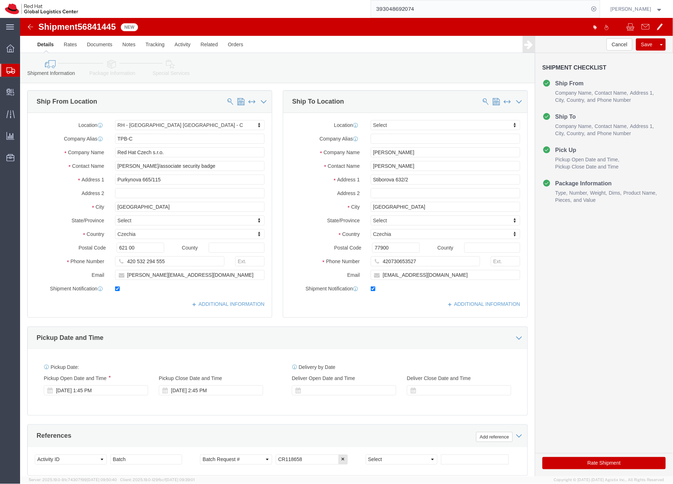
select select "38037"
select select
click icon
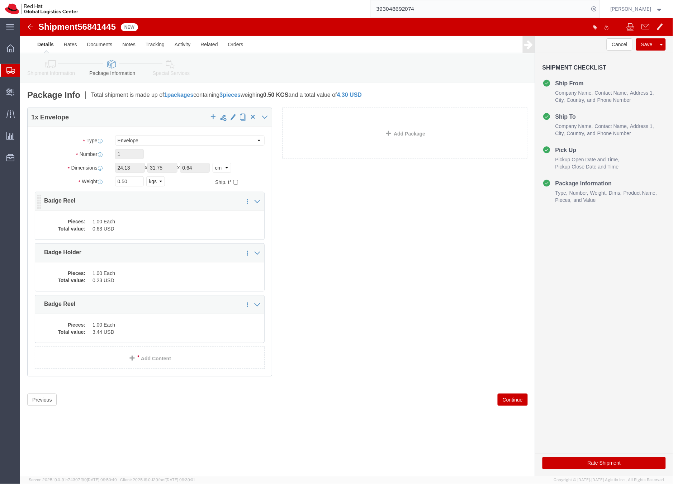
click dd "0.63 USD"
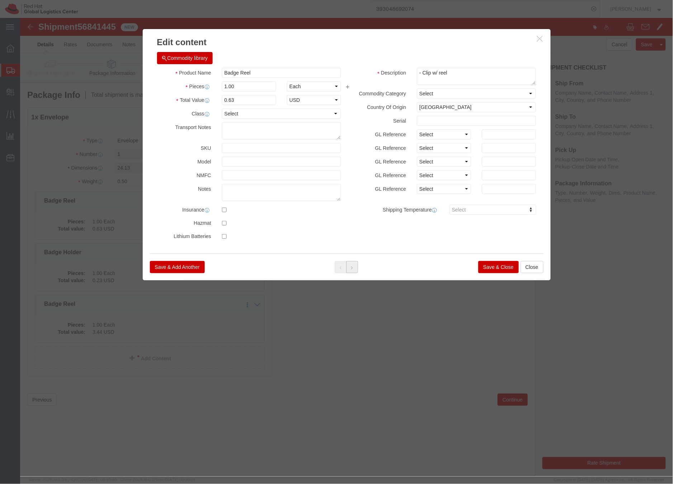
click icon
click div
click button "Save & Close"
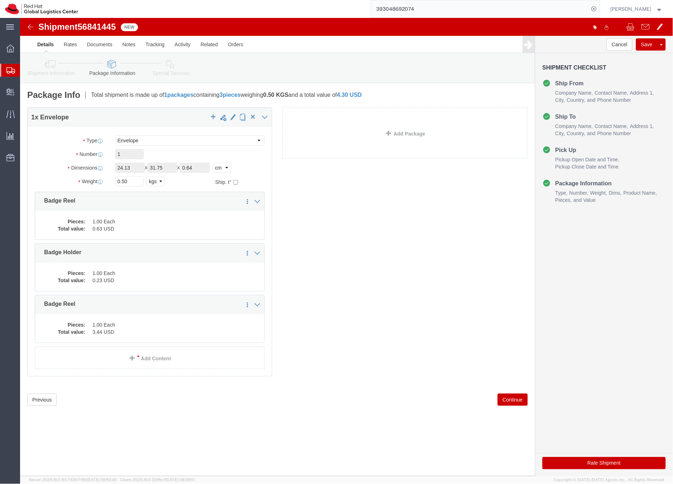
click link "Special Services"
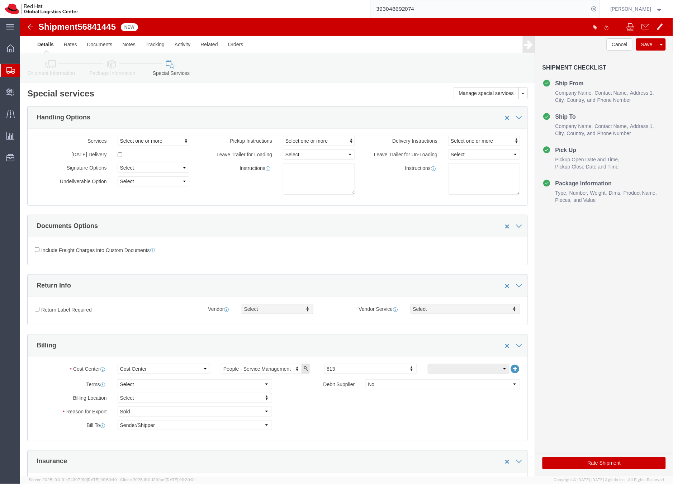
click button "Rate Shipment"
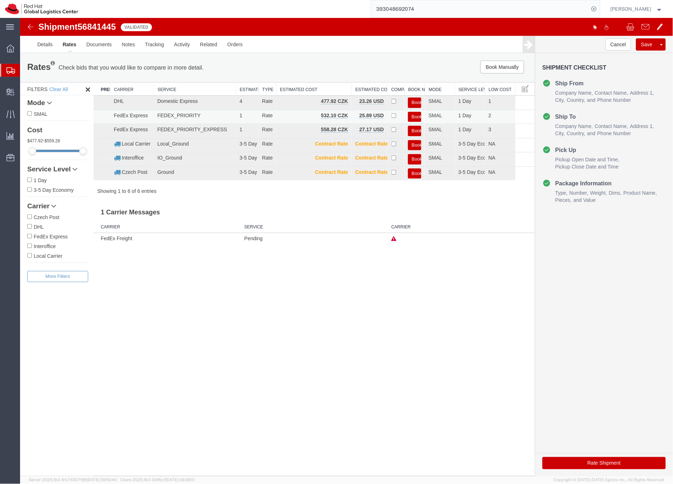
click at [415, 115] on button "Book" at bounding box center [414, 116] width 13 height 10
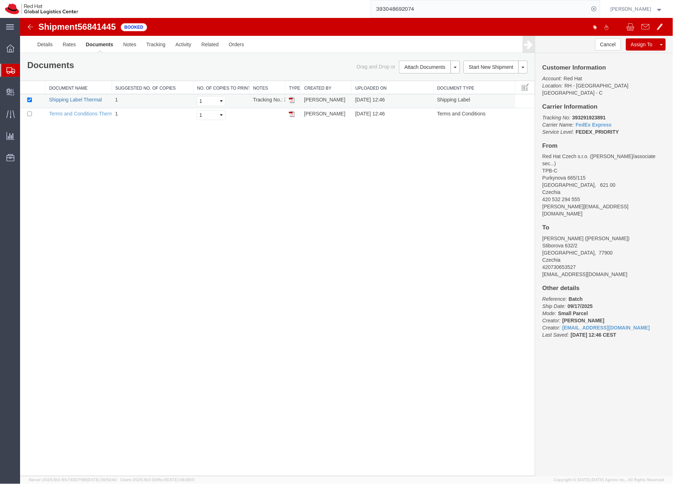
click at [57, 97] on link "Shipping Label Thermal" at bounding box center [75, 99] width 53 height 6
click at [85, 99] on link "Shipping Label Thermal" at bounding box center [75, 99] width 53 height 6
click at [77, 100] on link "Shipping Label Thermal" at bounding box center [75, 99] width 53 height 6
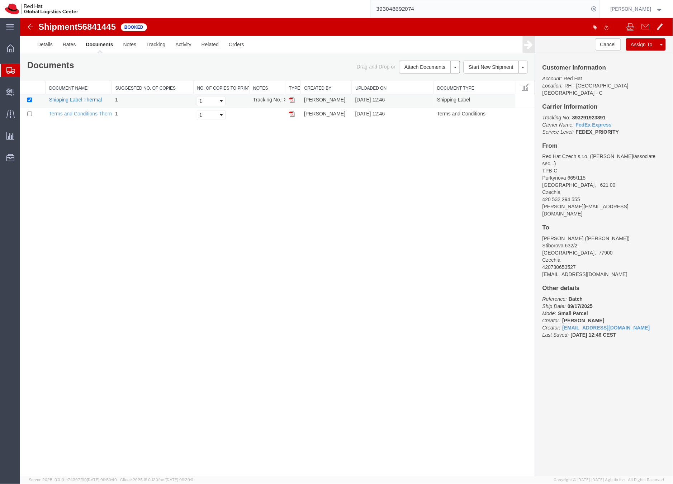
click at [77, 100] on link "Shipping Label Thermal" at bounding box center [75, 99] width 53 height 6
click at [9, 71] on icon at bounding box center [10, 70] width 9 height 6
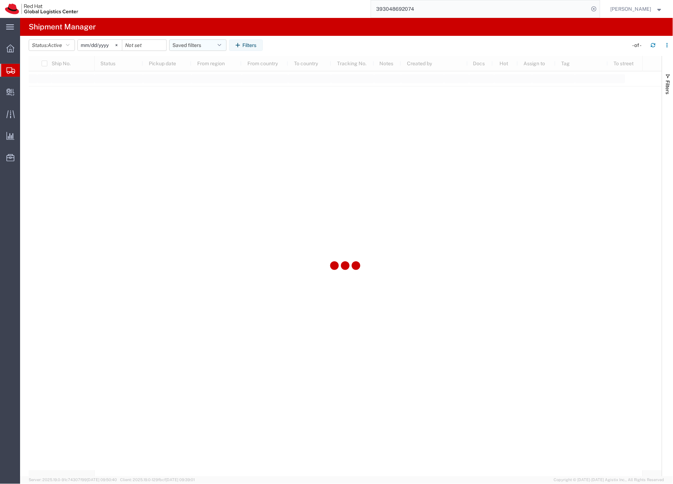
click at [184, 44] on button "Saved filters" at bounding box center [197, 44] width 57 height 11
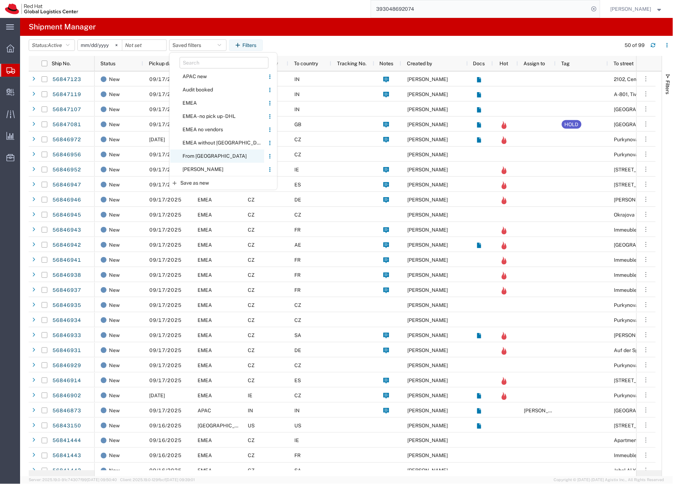
click at [187, 154] on span "From [GEOGRAPHIC_DATA]" at bounding box center [217, 155] width 94 height 13
type input "2020-05-05"
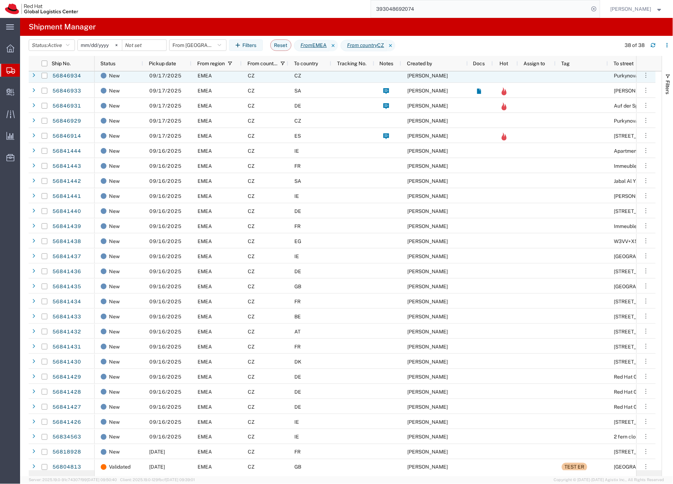
scroll to position [173, 0]
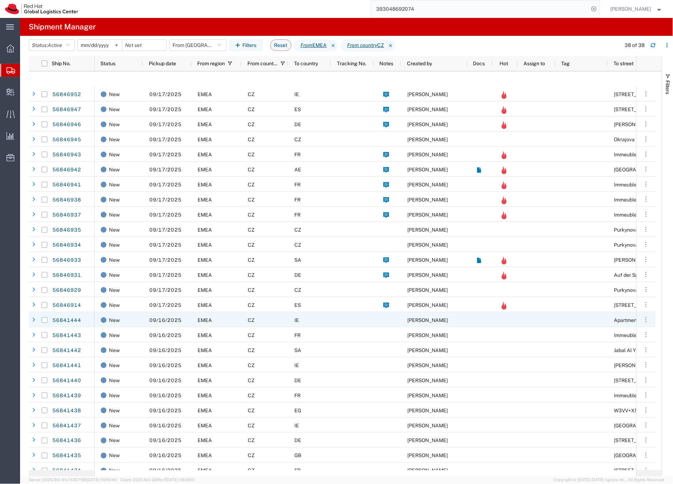
scroll to position [173, 0]
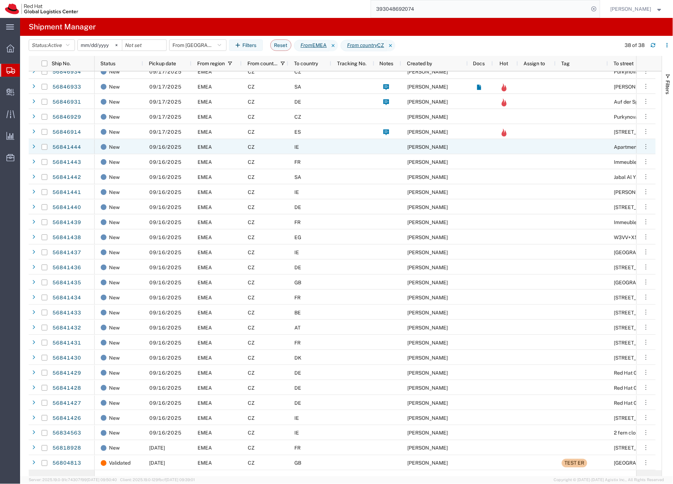
click at [278, 143] on div "CZ" at bounding box center [265, 146] width 47 height 15
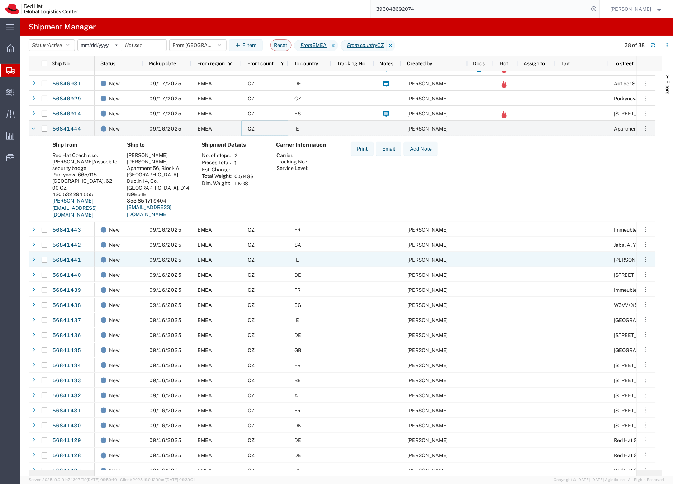
scroll to position [215, 0]
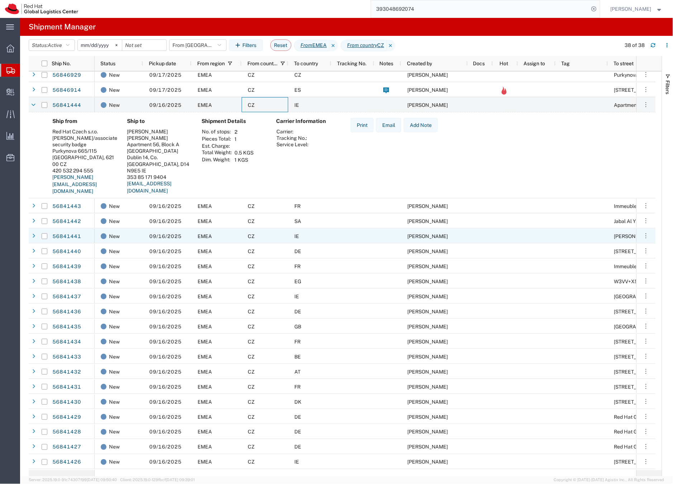
click at [275, 234] on div "CZ" at bounding box center [265, 235] width 47 height 15
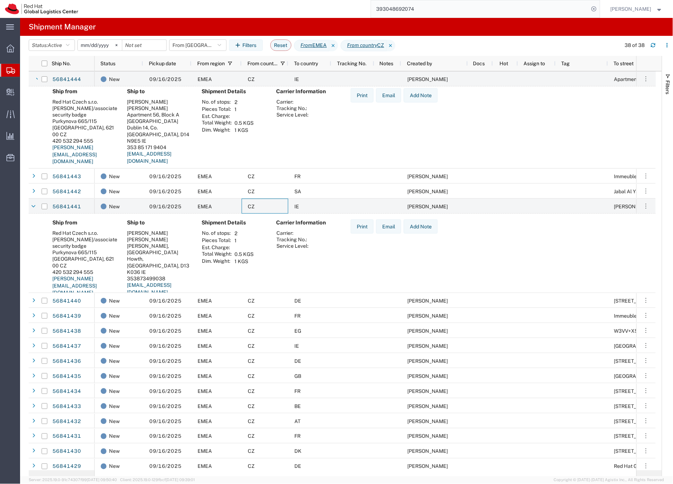
scroll to position [246, 0]
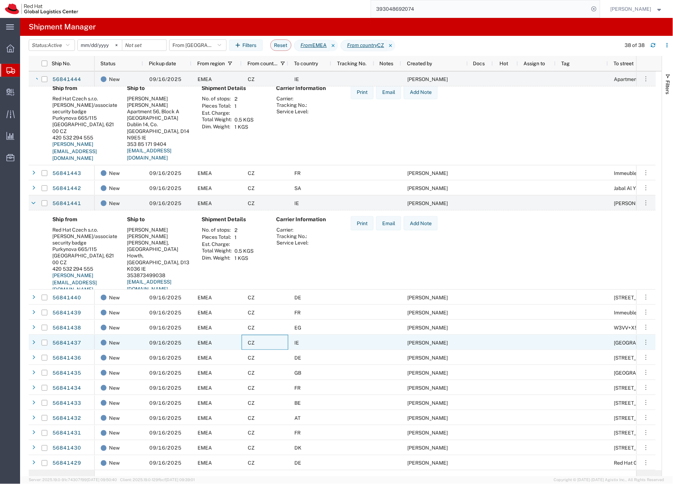
click at [279, 340] on div "CZ" at bounding box center [265, 342] width 47 height 15
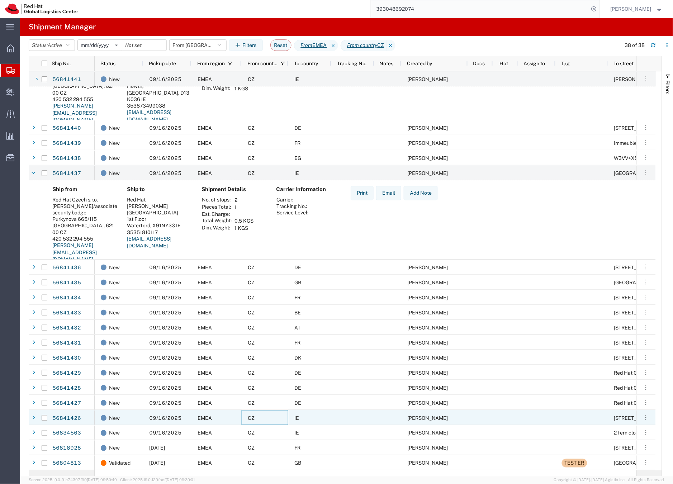
click at [287, 417] on div "CZ" at bounding box center [265, 417] width 47 height 15
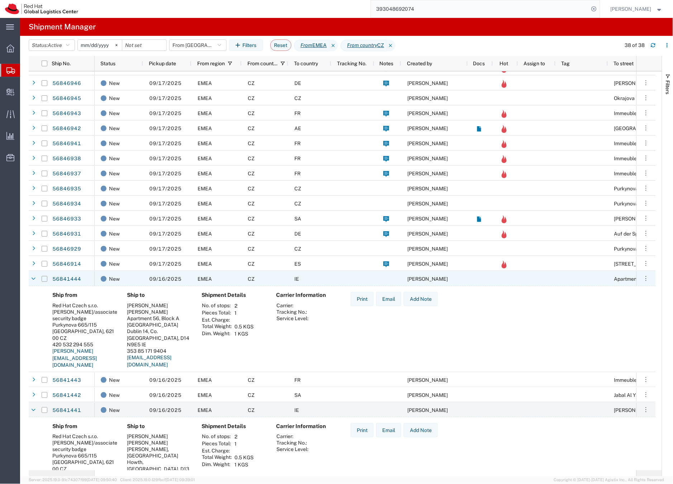
click at [45, 277] on input "Press Space to toggle row selection (unchecked)" at bounding box center [45, 279] width 6 height 6
checkbox input "true"
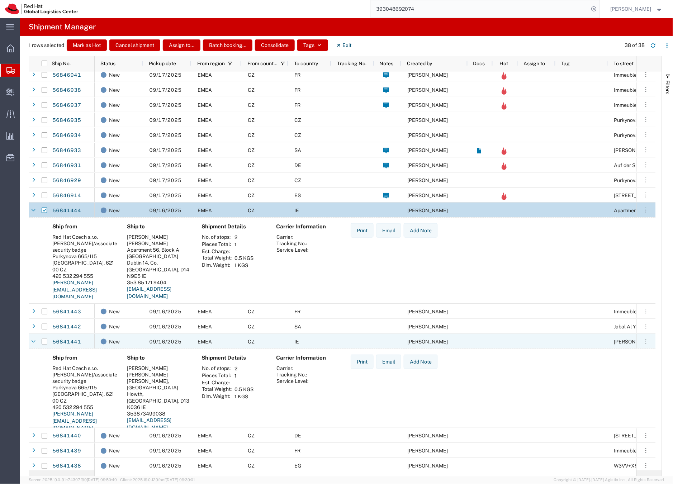
drag, startPoint x: 43, startPoint y: 341, endPoint x: 90, endPoint y: 342, distance: 46.6
click at [43, 340] on input "Press Space to toggle row selection (unchecked)" at bounding box center [45, 342] width 6 height 6
checkbox input "true"
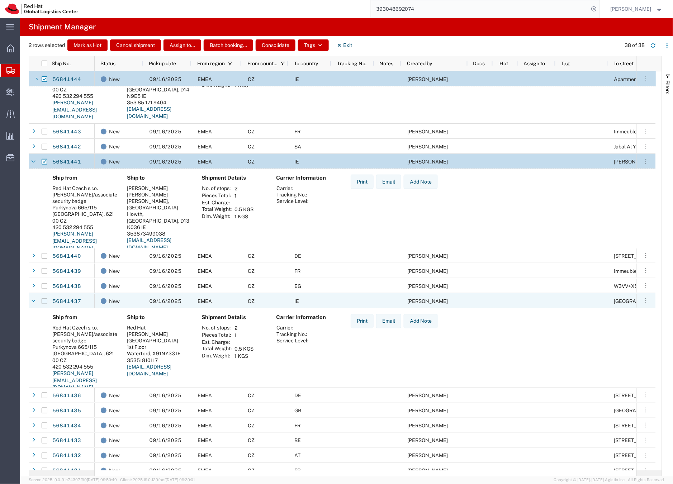
click at [45, 301] on input "Press Space to toggle row selection (unchecked)" at bounding box center [45, 301] width 6 height 6
checkbox input "true"
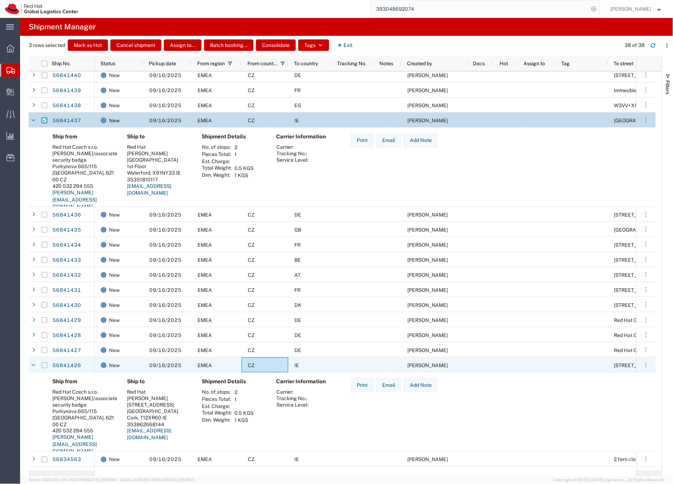
click at [43, 365] on input "Press Space to toggle row selection (unchecked)" at bounding box center [45, 365] width 6 height 6
checkbox input "true"
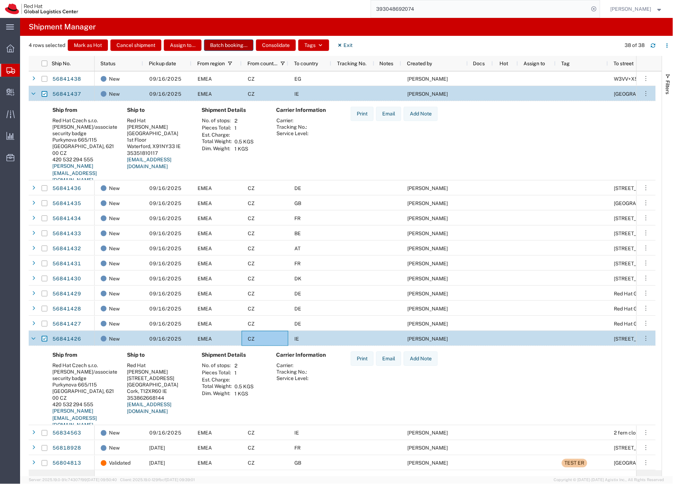
click at [224, 46] on button "Batch booking..." at bounding box center [228, 44] width 49 height 11
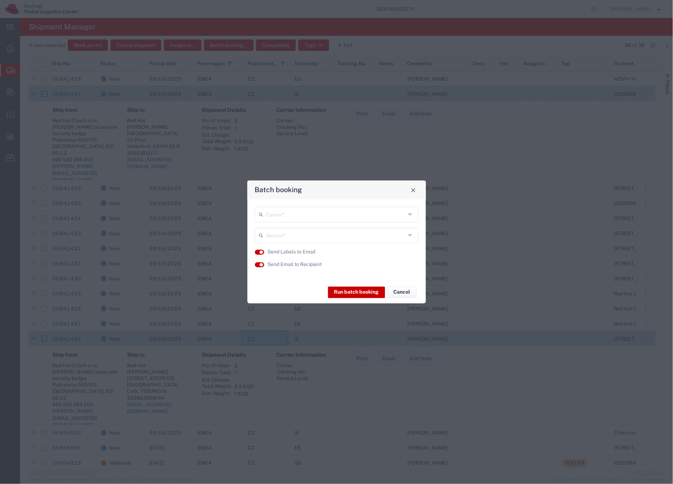
click at [295, 216] on input "text" at bounding box center [335, 214] width 139 height 13
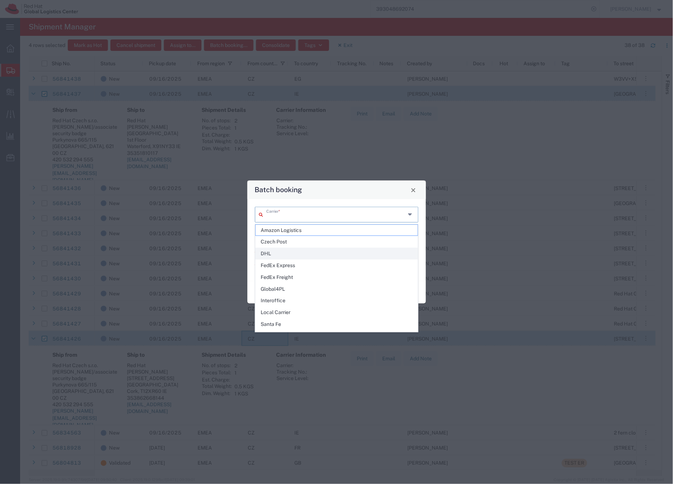
click at [272, 254] on span "DHL" at bounding box center [337, 253] width 162 height 11
type input "DHL"
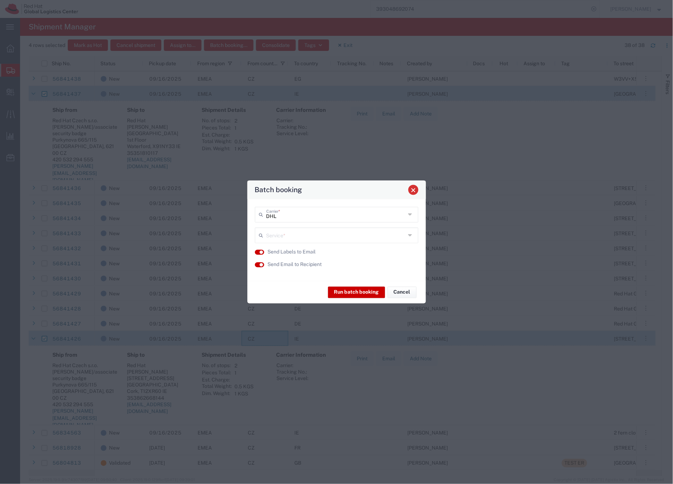
click at [409, 192] on button "Close" at bounding box center [413, 190] width 10 height 10
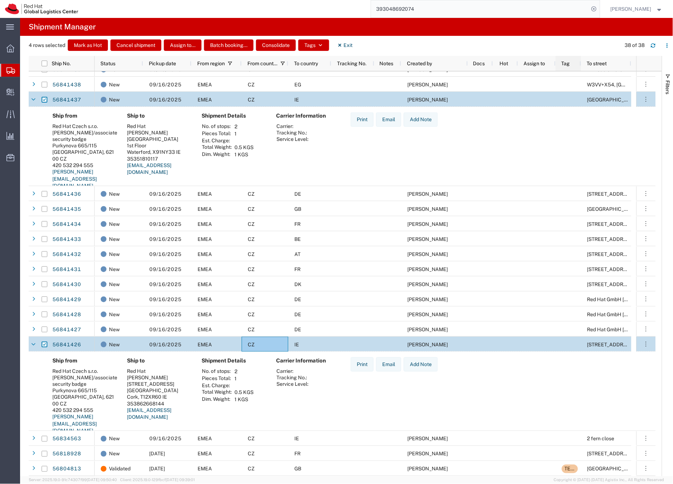
drag, startPoint x: 608, startPoint y: 60, endPoint x: 575, endPoint y: 61, distance: 33.0
click at [575, 61] on div "Tag" at bounding box center [568, 63] width 25 height 15
click at [228, 43] on button "Batch booking..." at bounding box center [228, 44] width 49 height 11
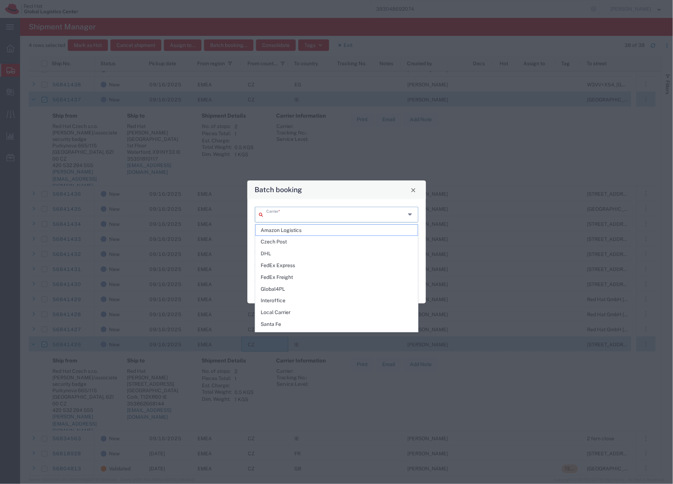
click at [292, 215] on input "text" at bounding box center [335, 214] width 139 height 13
click at [288, 263] on span "FedEx Express" at bounding box center [337, 263] width 162 height 11
type input "FedEx Express"
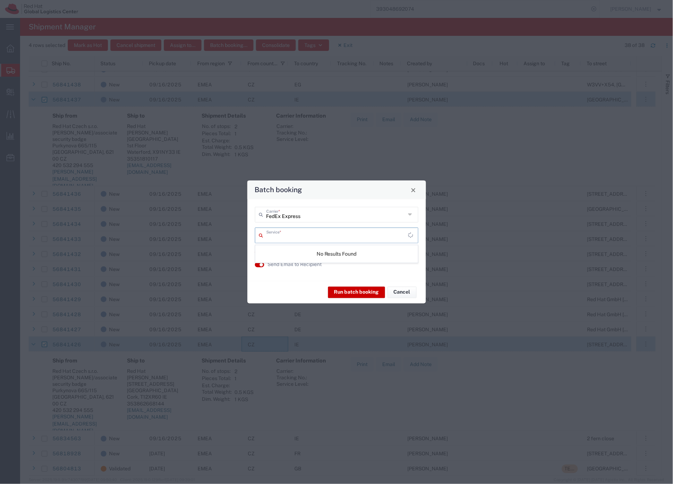
click at [308, 237] on input "text" at bounding box center [337, 235] width 142 height 13
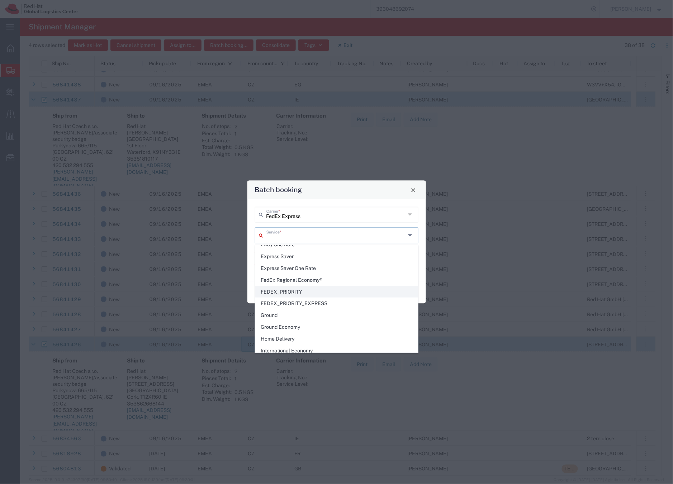
click at [297, 292] on span "FEDEX_PRIORITY" at bounding box center [337, 291] width 162 height 11
type input "FEDEX_PRIORITY"
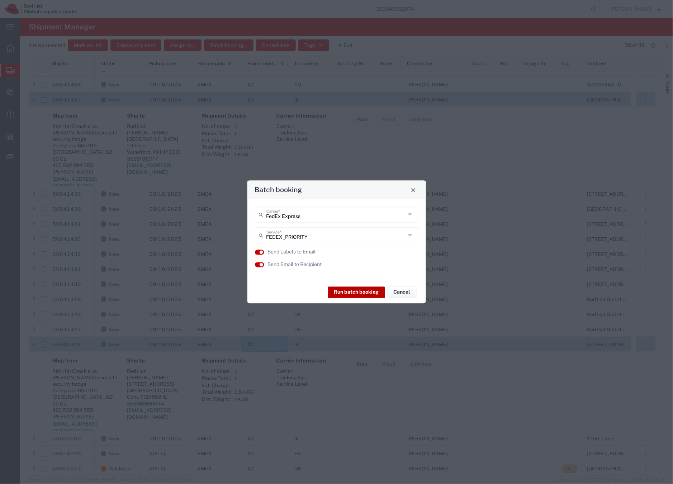
click at [358, 292] on button "Run batch booking" at bounding box center [356, 291] width 57 height 11
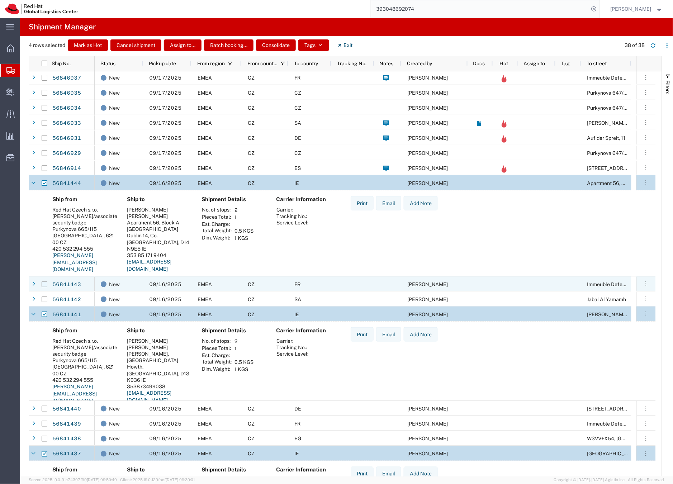
click at [46, 284] on input "Press Space to toggle row selection (unchecked)" at bounding box center [45, 284] width 6 height 6
checkbox input "true"
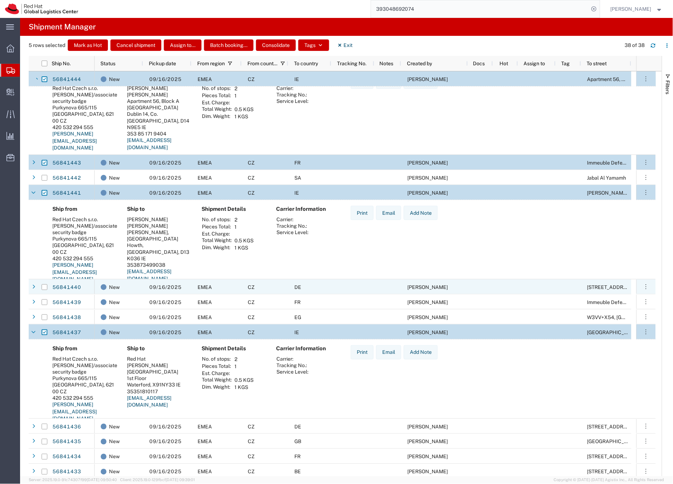
click at [281, 287] on div "CZ" at bounding box center [265, 286] width 47 height 15
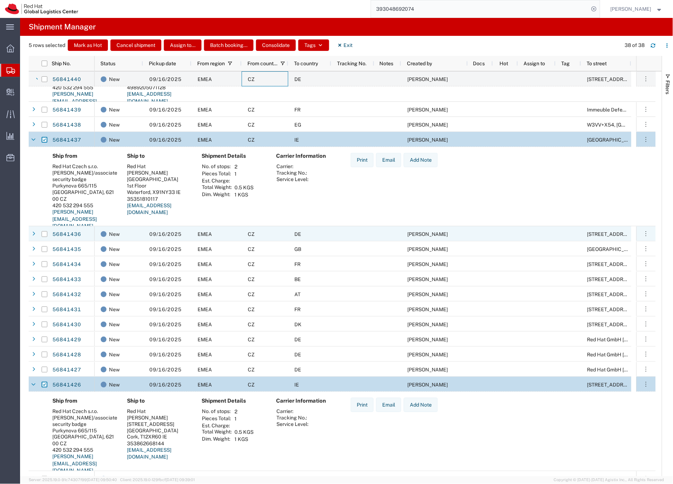
click at [266, 233] on div "CZ" at bounding box center [265, 233] width 47 height 15
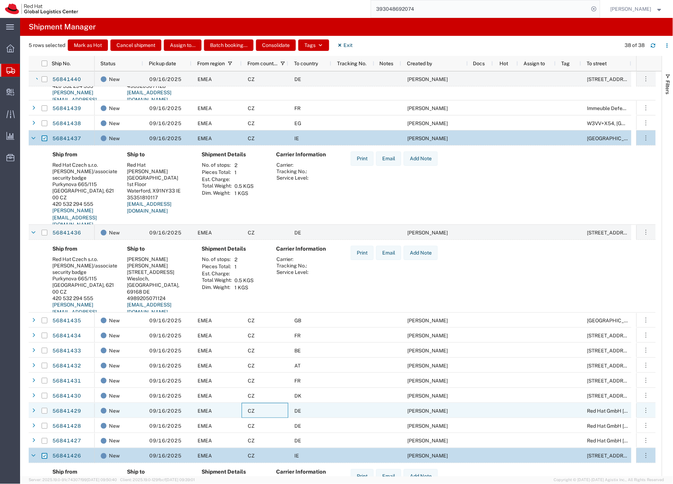
click at [273, 413] on div "CZ" at bounding box center [265, 410] width 47 height 15
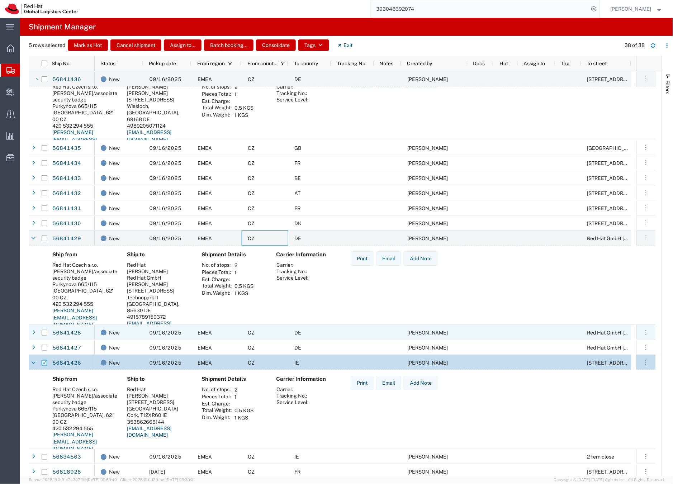
click at [282, 333] on div "CZ" at bounding box center [265, 332] width 47 height 15
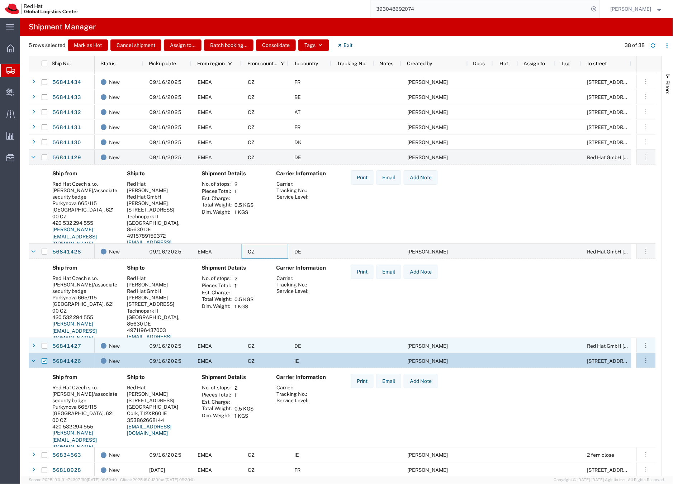
click at [281, 346] on div "CZ" at bounding box center [265, 345] width 47 height 15
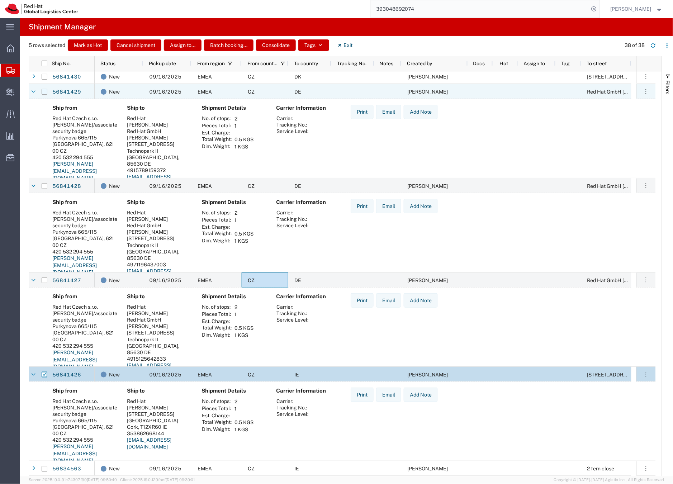
click at [46, 91] on input "Press Space to toggle row selection (unchecked)" at bounding box center [45, 92] width 6 height 6
checkbox input "true"
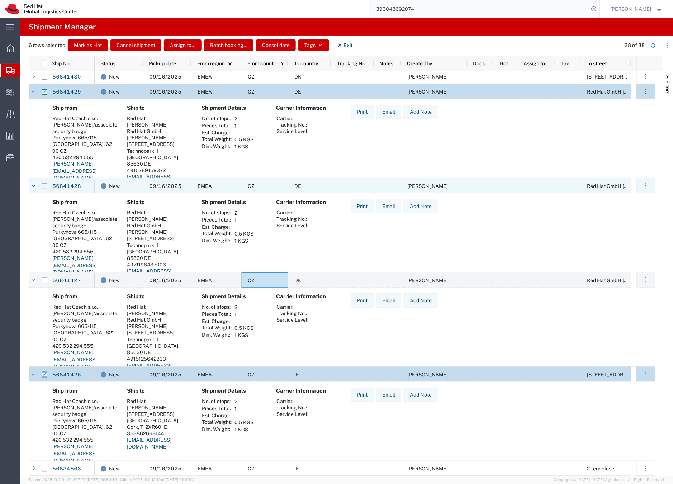
click at [44, 186] on input "Press Space to toggle row selection (unchecked)" at bounding box center [45, 186] width 6 height 6
checkbox input "true"
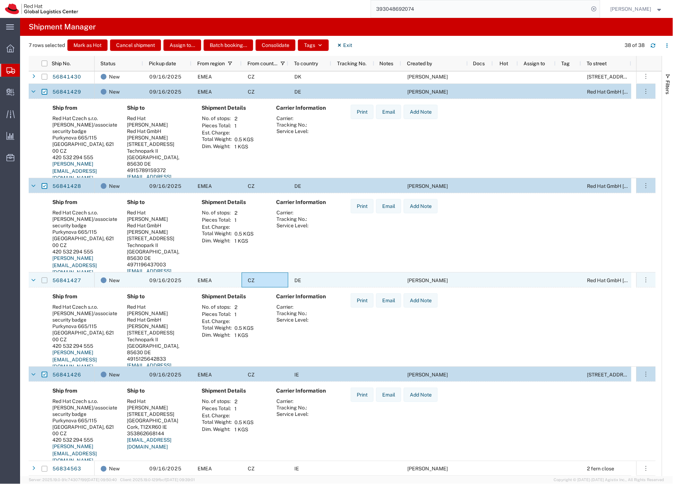
click at [45, 280] on input "Press Space to toggle row selection (unchecked)" at bounding box center [45, 280] width 6 height 6
checkbox input "true"
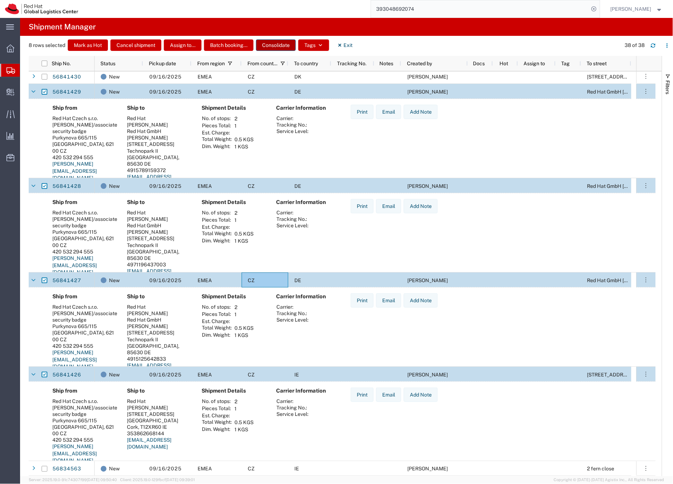
click at [278, 44] on button "Consolidate" at bounding box center [276, 44] width 40 height 11
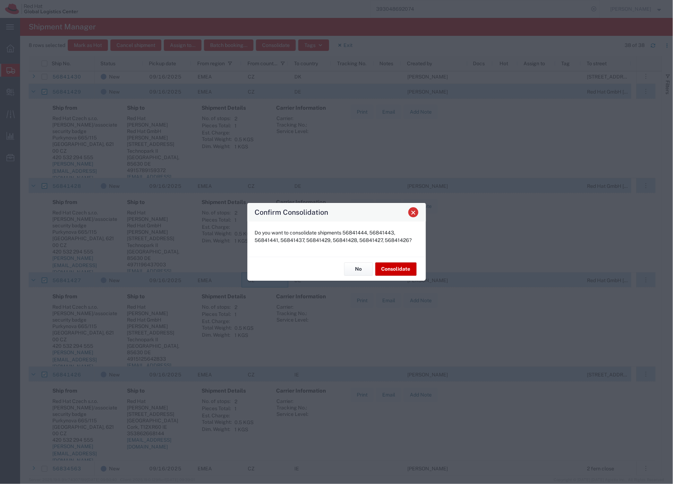
click at [411, 211] on span "Close" at bounding box center [413, 212] width 5 height 5
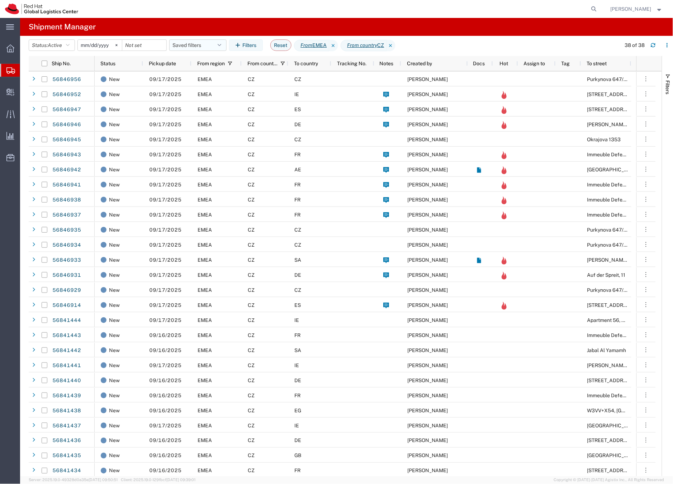
click at [185, 47] on button "Saved filters" at bounding box center [197, 44] width 57 height 11
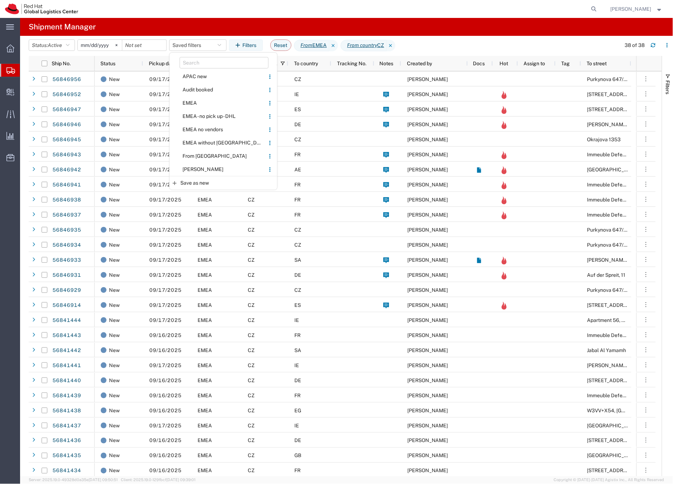
click at [193, 155] on span "From [GEOGRAPHIC_DATA]" at bounding box center [217, 155] width 94 height 13
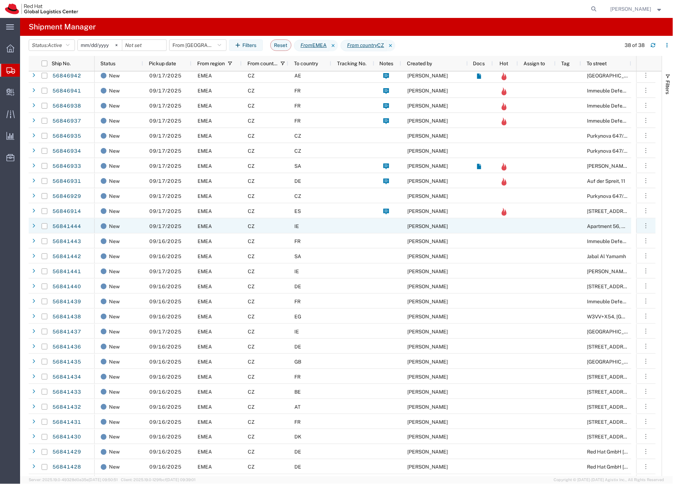
scroll to position [167, 0]
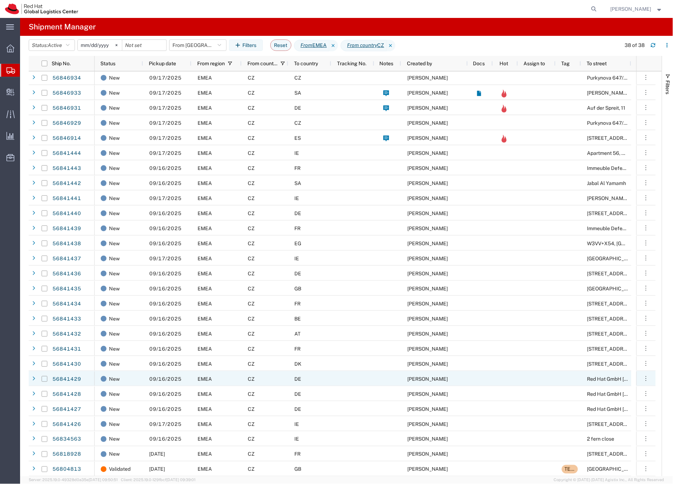
click at [44, 378] on input "Press Space to toggle row selection (unchecked)" at bounding box center [45, 379] width 6 height 6
checkbox input "true"
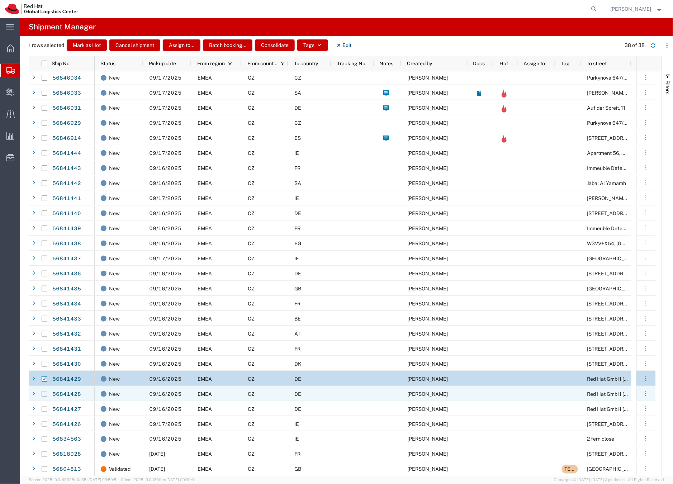
click at [45, 394] on input "Press Space to toggle row selection (unchecked)" at bounding box center [45, 394] width 6 height 6
checkbox input "true"
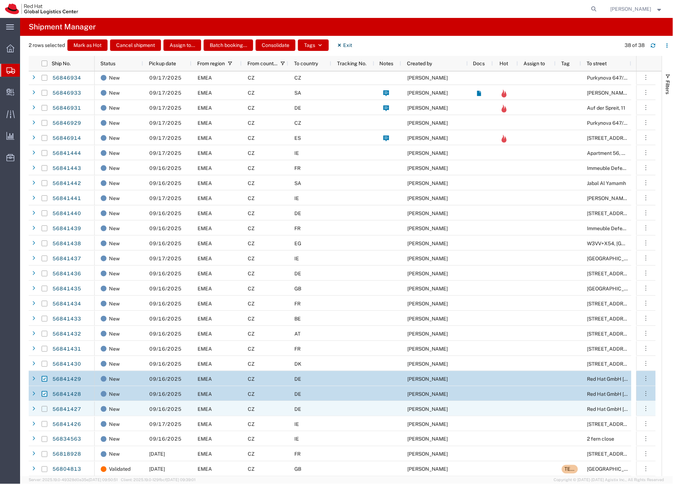
drag, startPoint x: 44, startPoint y: 409, endPoint x: 63, endPoint y: 408, distance: 19.4
click at [44, 409] on input "Press Space to toggle row selection (unchecked)" at bounding box center [45, 409] width 6 height 6
checkbox input "true"
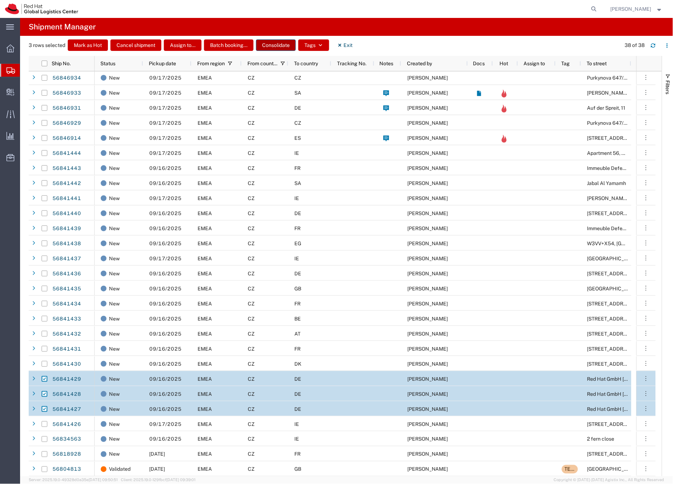
click at [279, 44] on button "Consolidate" at bounding box center [276, 44] width 40 height 11
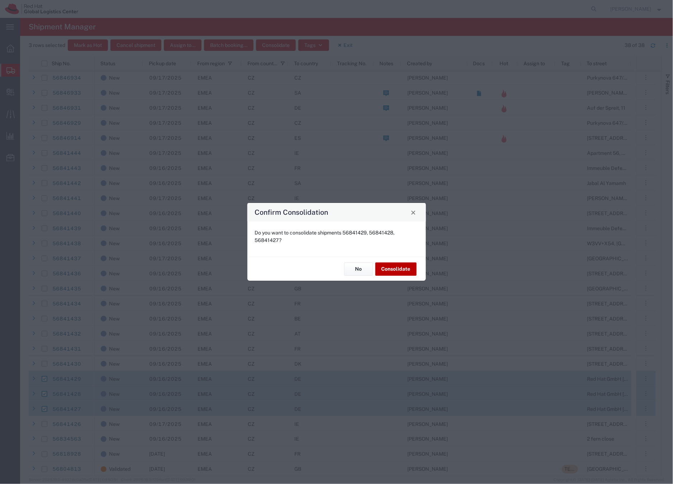
click at [399, 270] on button "Consolidate" at bounding box center [395, 268] width 41 height 13
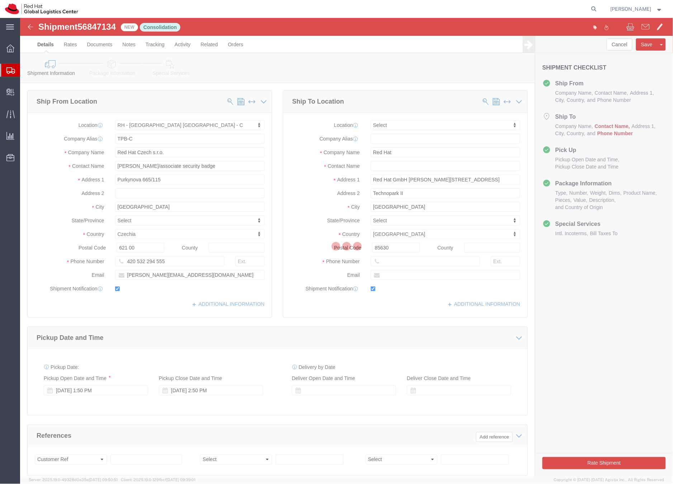
select select "38037"
select select
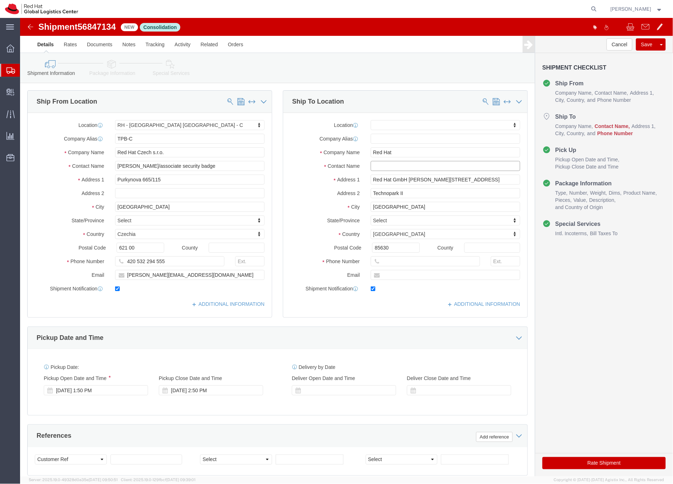
click input "text"
type input "muni"
select select "37988"
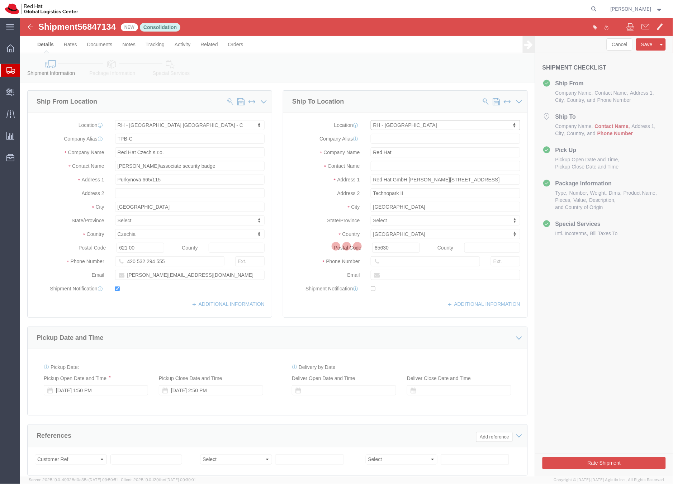
type input "MUNICH"
type input "Red Hat GmbH"
type input "Werner-von-Siemens-Ring 12"
type input "MUNICH"
type input "49 89 205071 0"
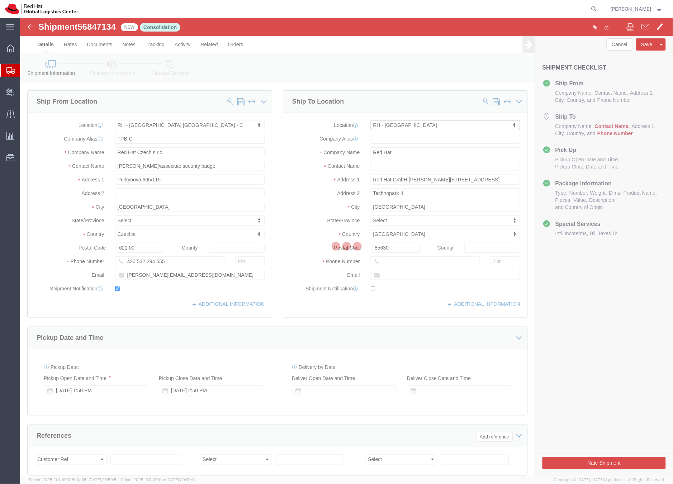
checkbox input "false"
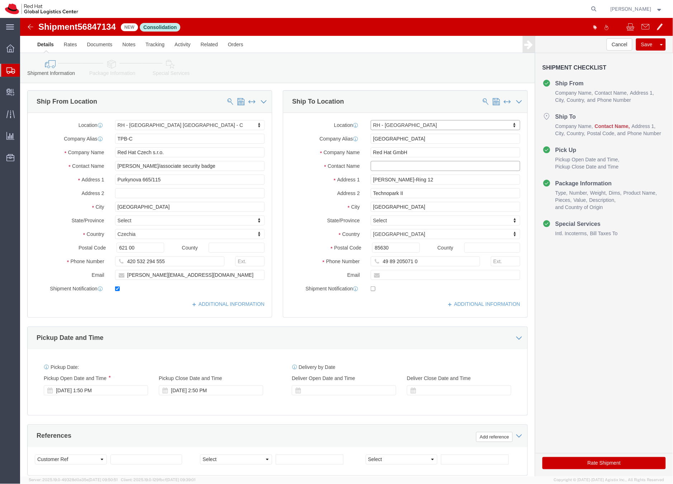
click input "text"
drag, startPoint x: 382, startPoint y: 147, endPoint x: 332, endPoint y: 148, distance: 50.9
click div "Contact Name Priscila Ferlini / Please distribute Priscila"
type input "FacOps team / Please distribute"
click input "text"
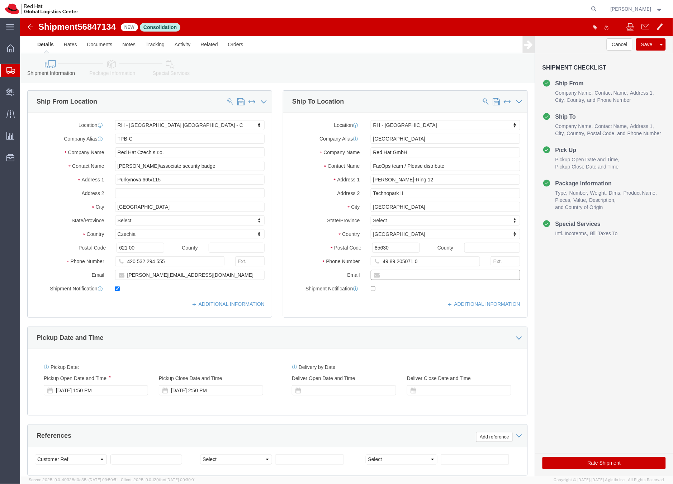
paste input "facilities-muc@redhat.com"
type input "facilities-muc@redhat.com"
checkbox input "true"
click icon
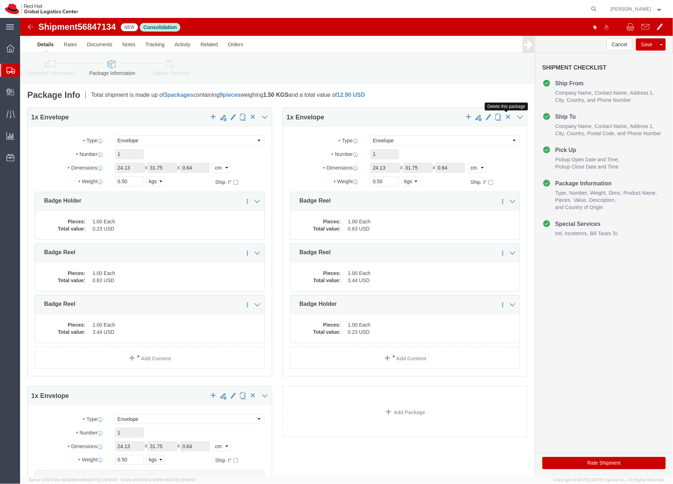
click span "button"
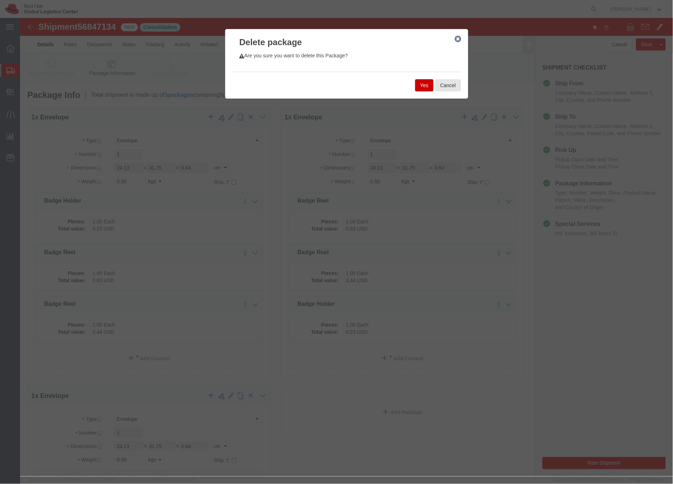
click button "Yes"
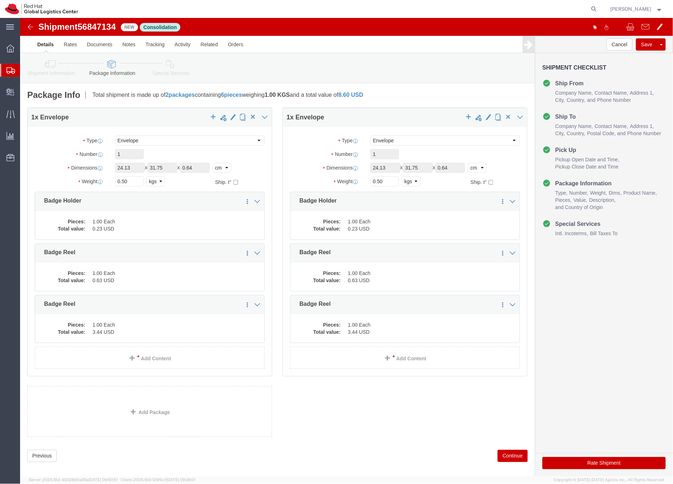
select select "ENV"
click span "button"
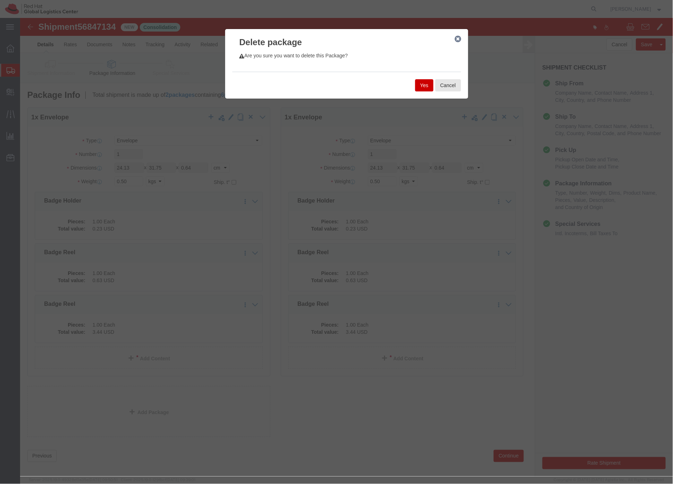
click button "Yes"
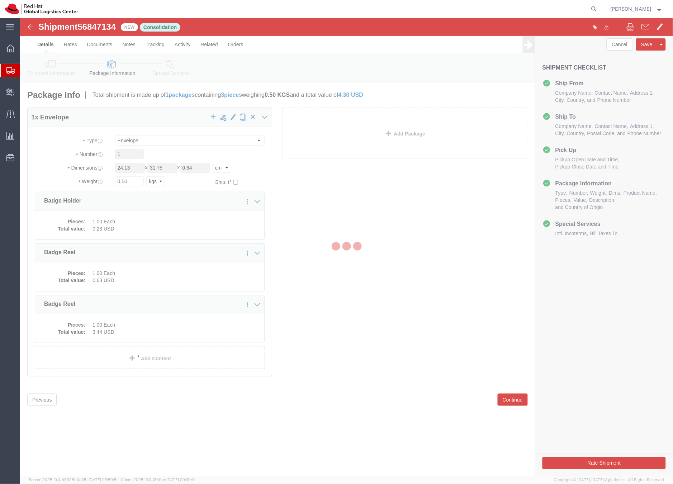
select select "ENV"
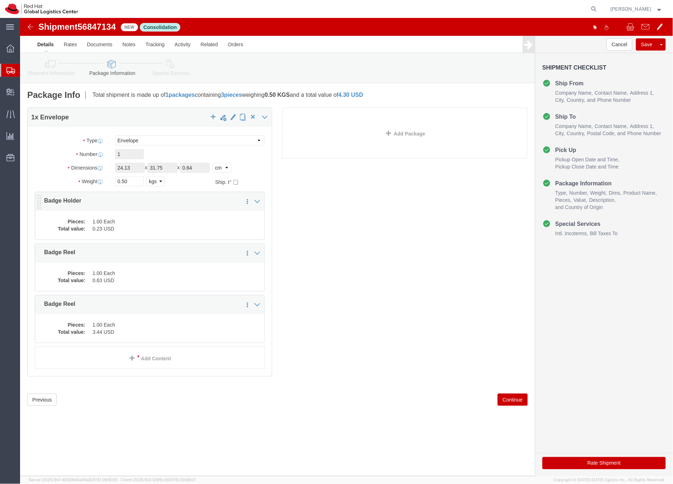
click dd "1.00 Each"
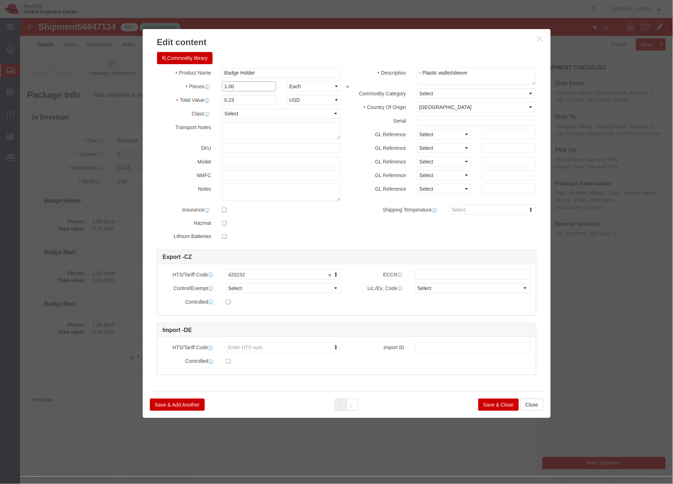
click input "1.00"
type input "3.00"
type input "0.69"
click button "Save & Close"
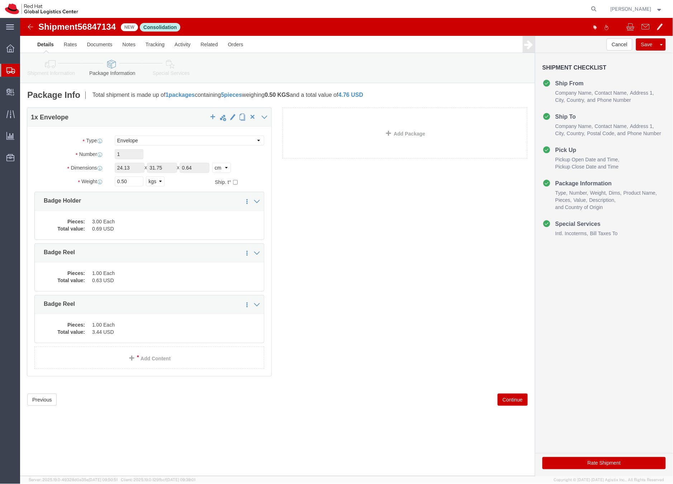
click div "1 x Envelope Package Type Select Case(s) Crate(s) Envelope Large Box Medium Box…"
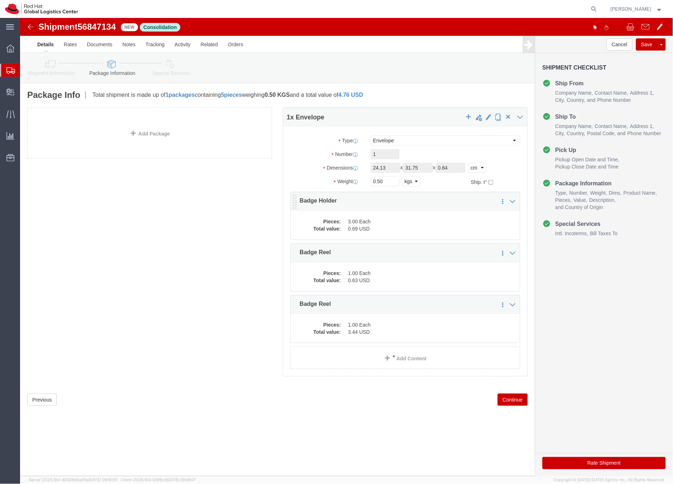
click dd "0.69 USD"
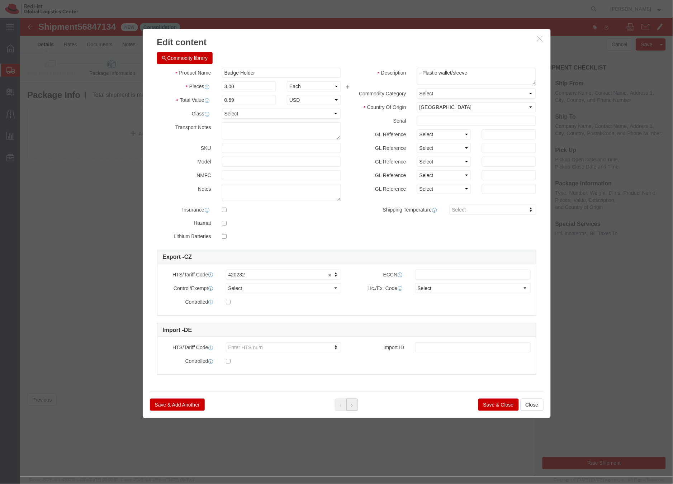
click button
click input "1.00"
type input "3.00"
type input "1.89"
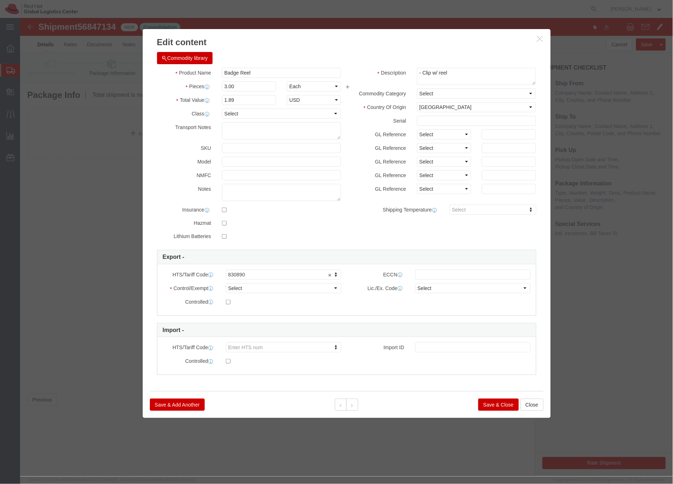
click button "Save & Close"
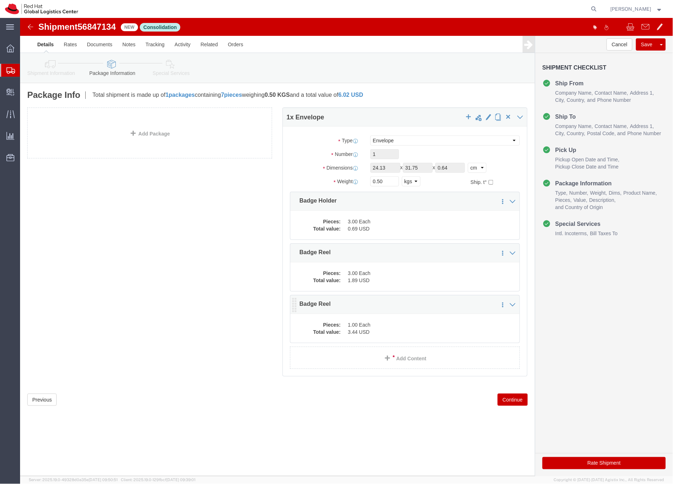
click dd "3.44 USD"
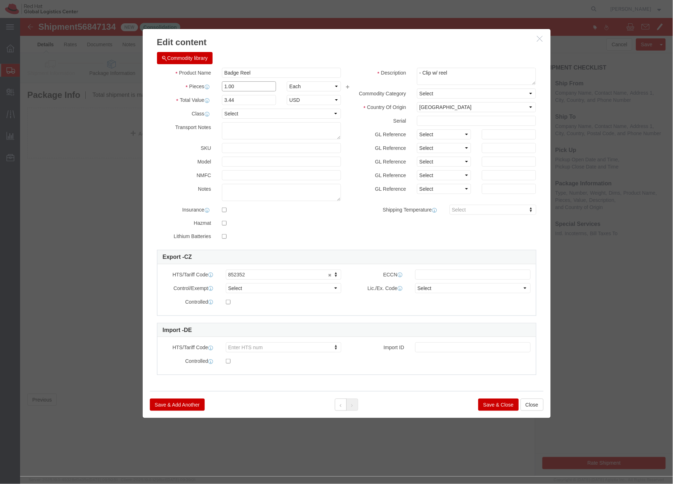
drag, startPoint x: 208, startPoint y: 69, endPoint x: 224, endPoint y: 62, distance: 17.8
click input "1.00"
type input "3.00"
type input "10.32"
click button "Save & Close"
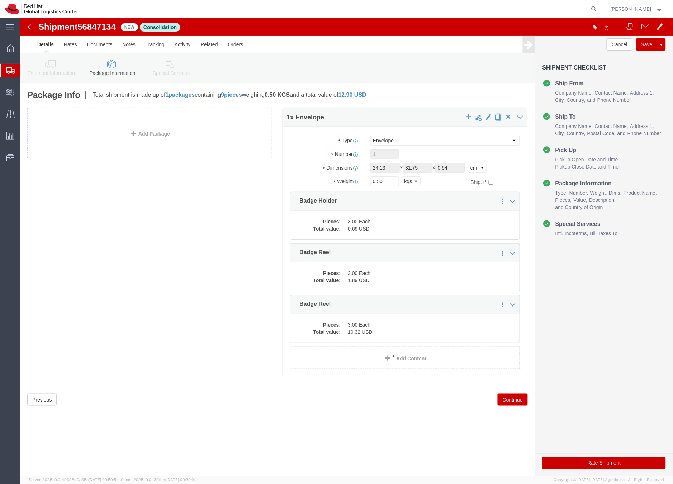
click icon
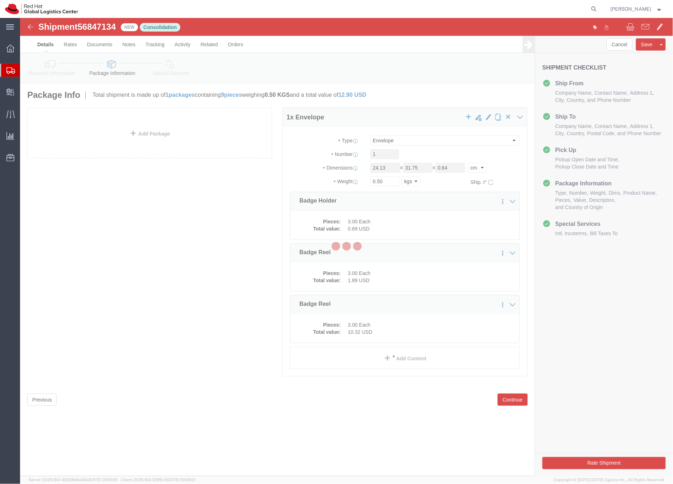
select select
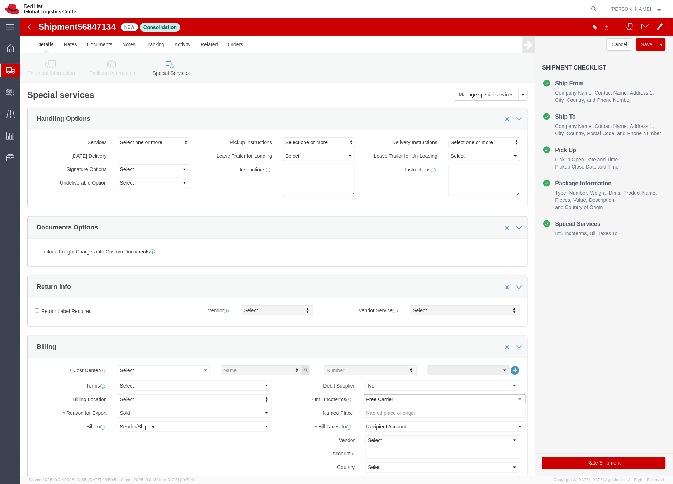
click select "Select Carriage Insurance Paid Carriage Paid To Cost and Freight Cost Insurance…"
select select "DDP"
click select "Select Carriage Insurance Paid Carriage Paid To Cost and Freight Cost Insurance…"
select select "SHIP"
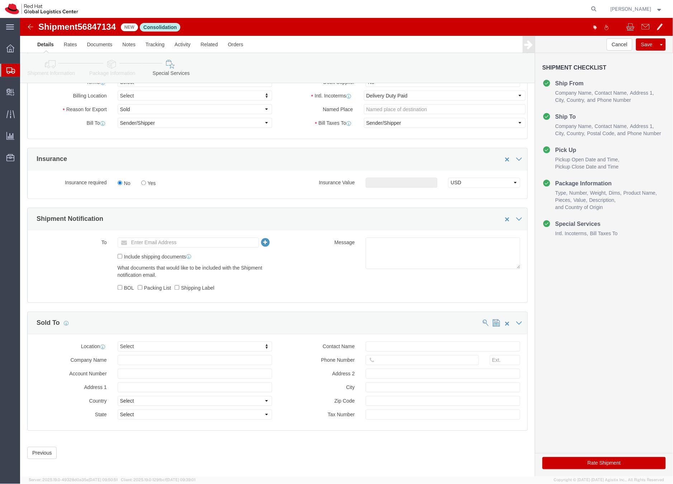
scroll to position [310, 0]
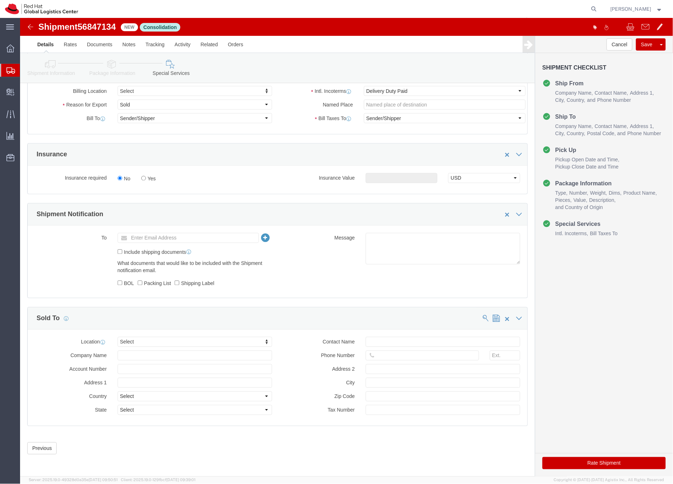
click button "Rate Shipment"
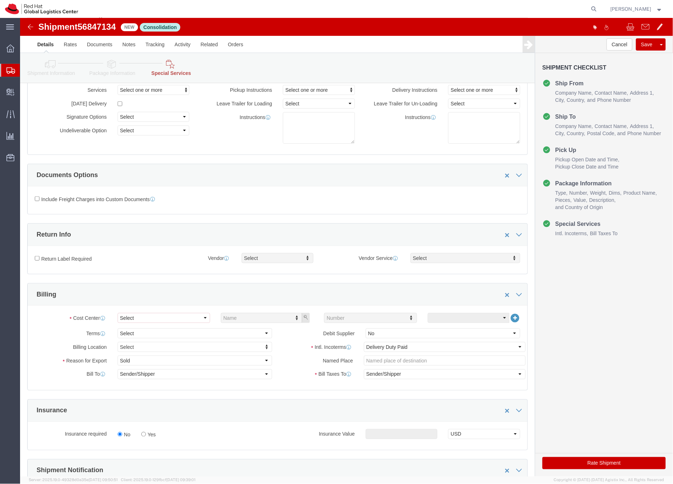
scroll to position [130, 0]
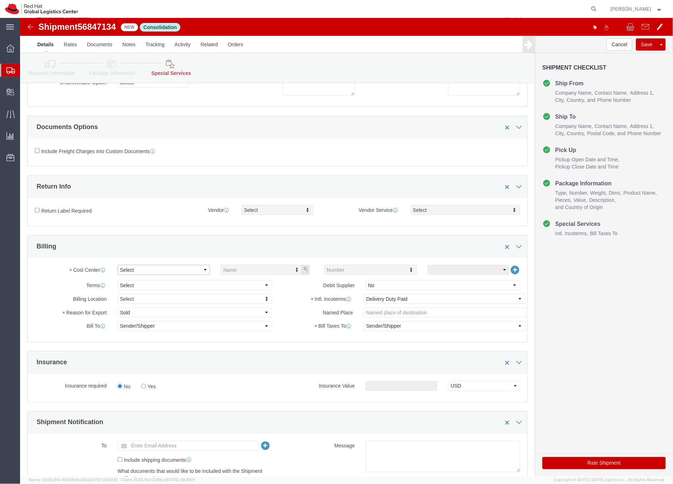
click select "Select Buyer Cost Center Department Operations Number Order Number Sales Person"
select select "COSTCENTER"
click select "Select Buyer Cost Center Department Operations Number Order Number Sales Person"
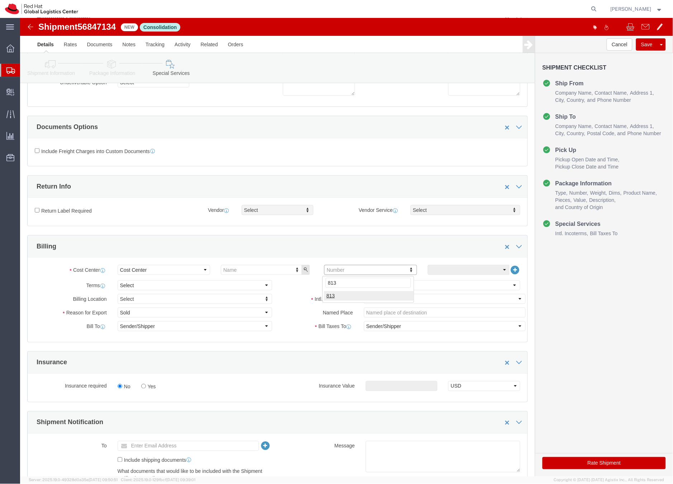
type input "813"
click button "Rate Shipment"
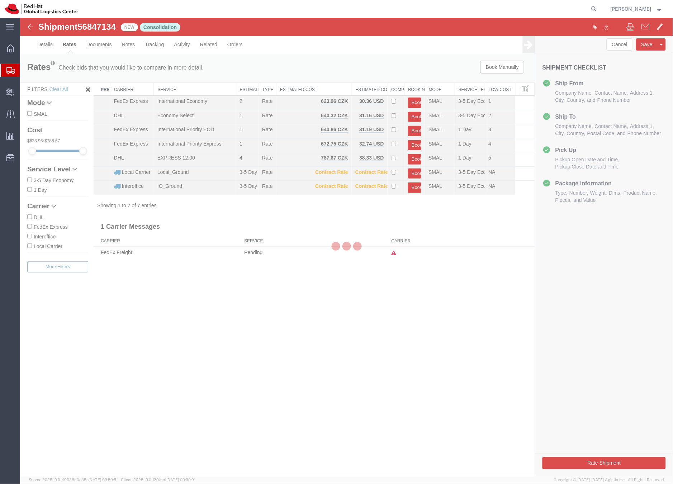
scroll to position [0, 0]
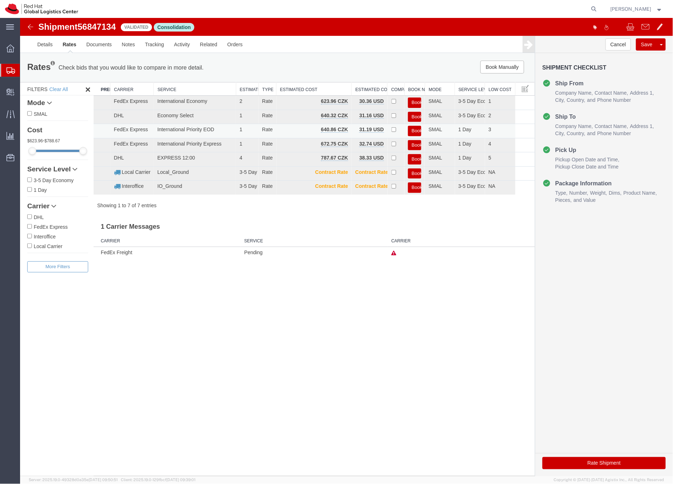
click at [415, 130] on button "Book" at bounding box center [414, 130] width 13 height 10
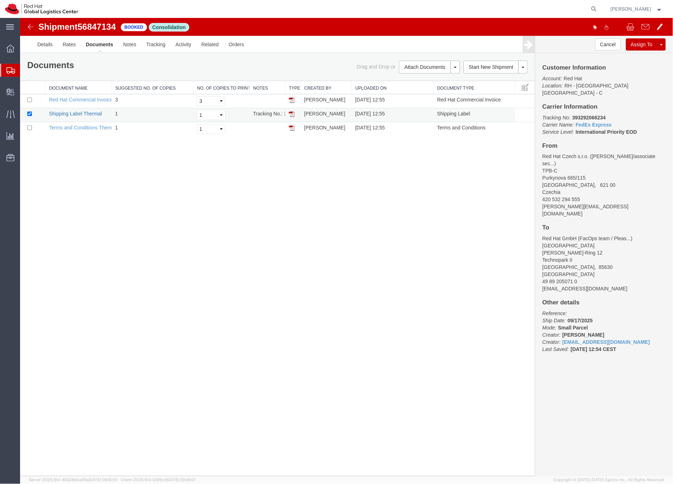
click at [60, 116] on link "Shipping Label Thermal" at bounding box center [75, 113] width 53 height 6
click at [6, 70] on icon at bounding box center [10, 70] width 9 height 6
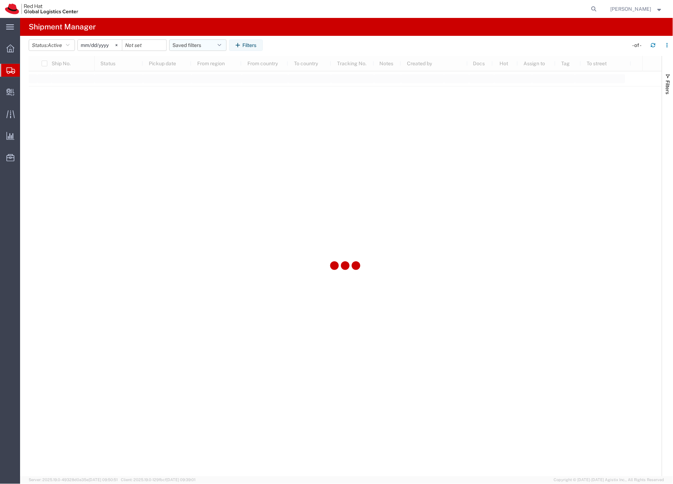
click at [203, 44] on button "Saved filters" at bounding box center [197, 44] width 57 height 11
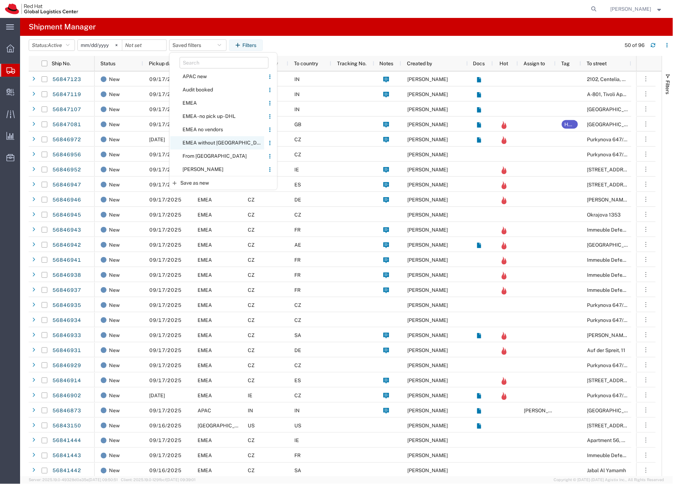
click at [210, 142] on span "EMEA without [GEOGRAPHIC_DATA]" at bounding box center [217, 142] width 94 height 13
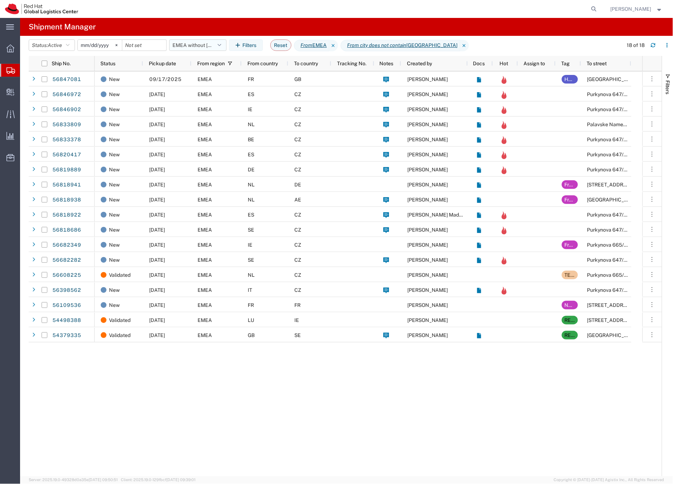
click at [191, 46] on button "EMEA without [GEOGRAPHIC_DATA]" at bounding box center [197, 44] width 57 height 11
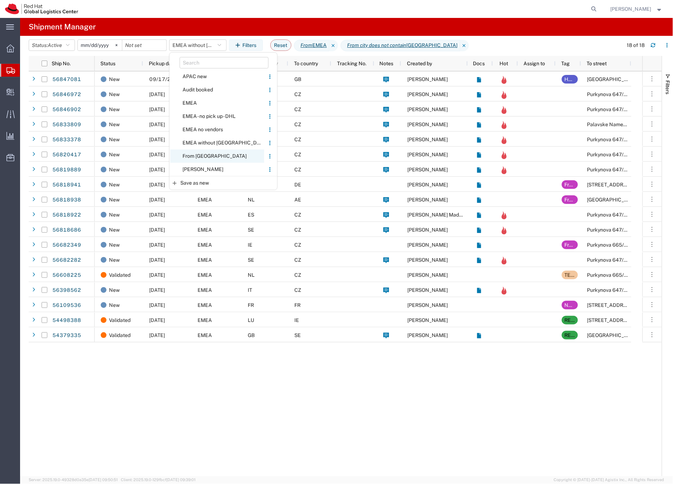
click at [197, 154] on span "From [GEOGRAPHIC_DATA]" at bounding box center [217, 155] width 94 height 13
type input "[DATE]"
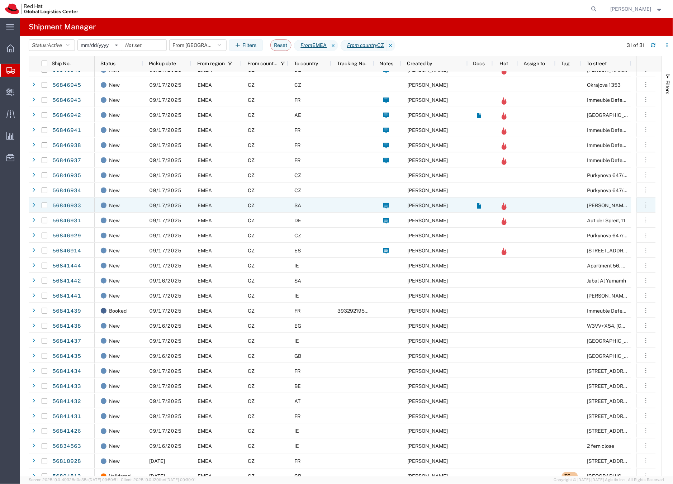
scroll to position [62, 0]
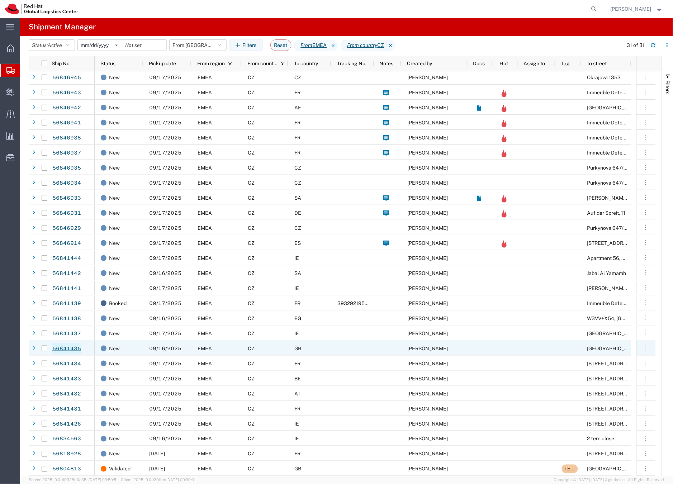
click at [76, 346] on link "56841435" at bounding box center [66, 348] width 29 height 11
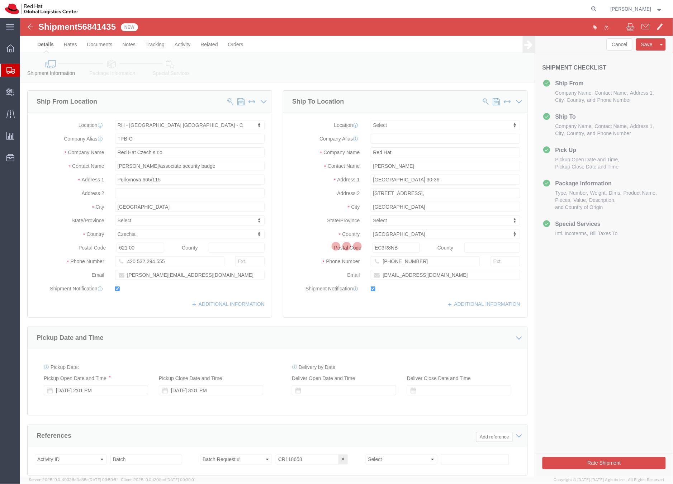
select select "38037"
select select
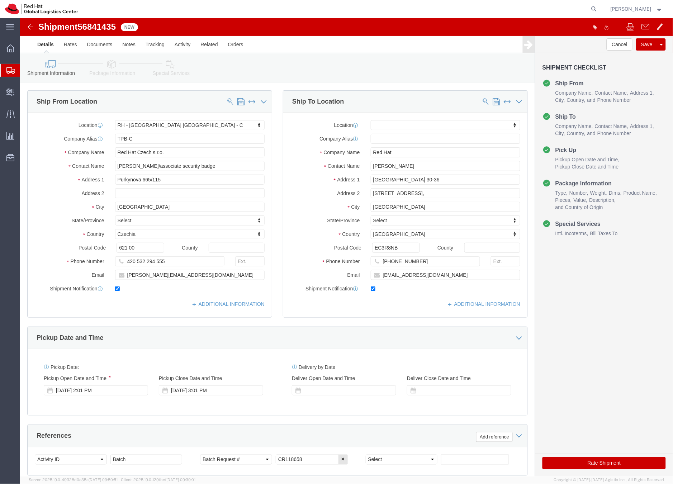
click icon
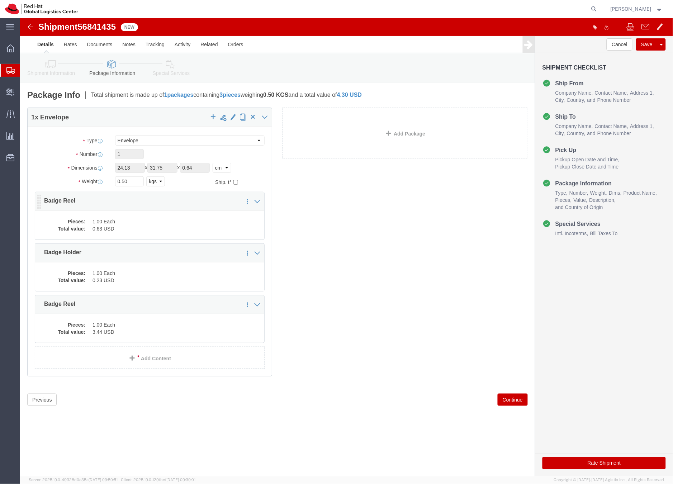
click div "Pieces: 1.00 Each Total value: 0.63 USD"
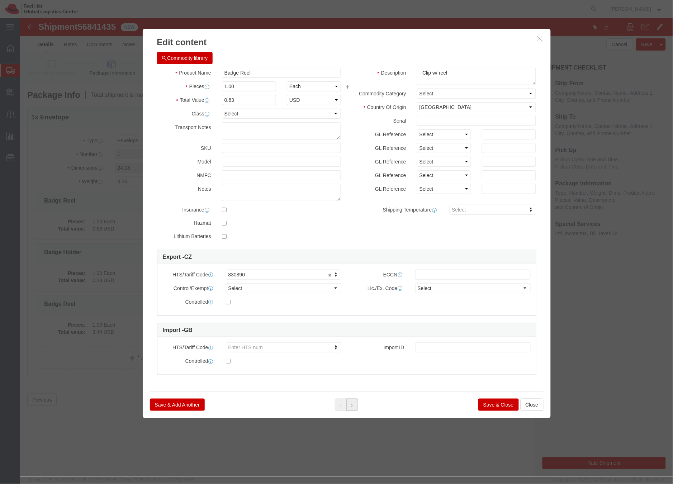
click button
click button "Save & Close"
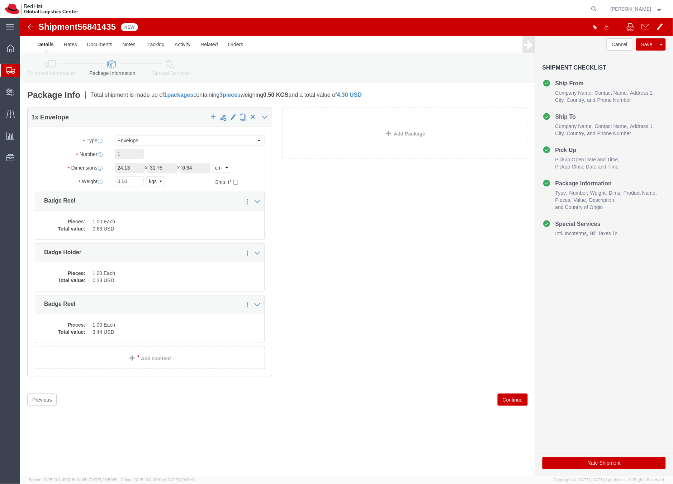
click icon
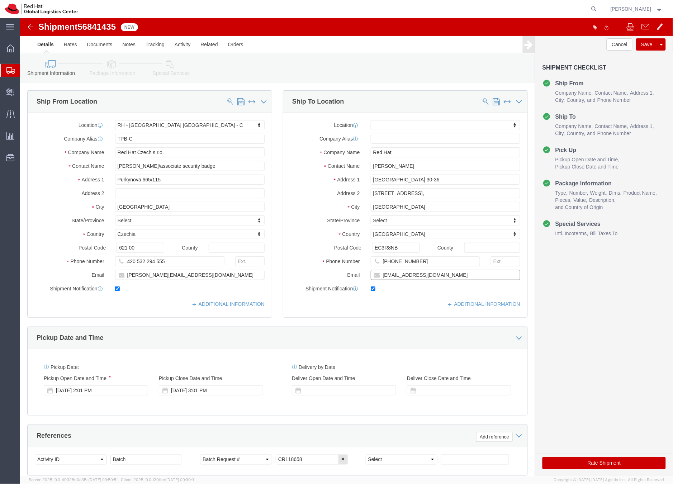
click input "esolodov@redhat.com"
type input "esolodov@redhat.com"
click icon
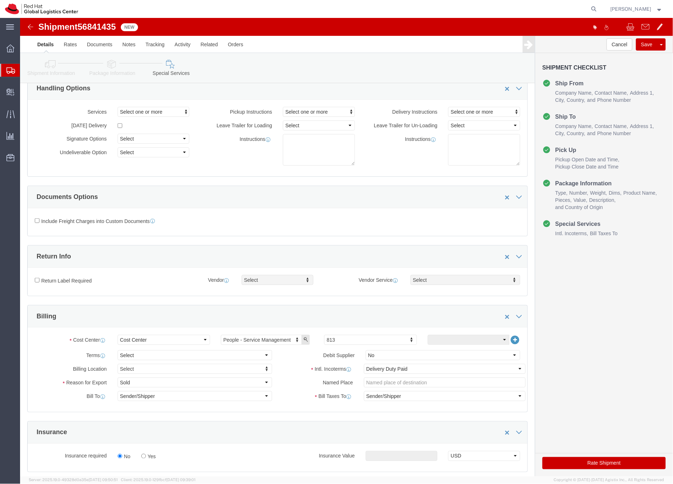
scroll to position [32, 0]
click button "Rate Shipment"
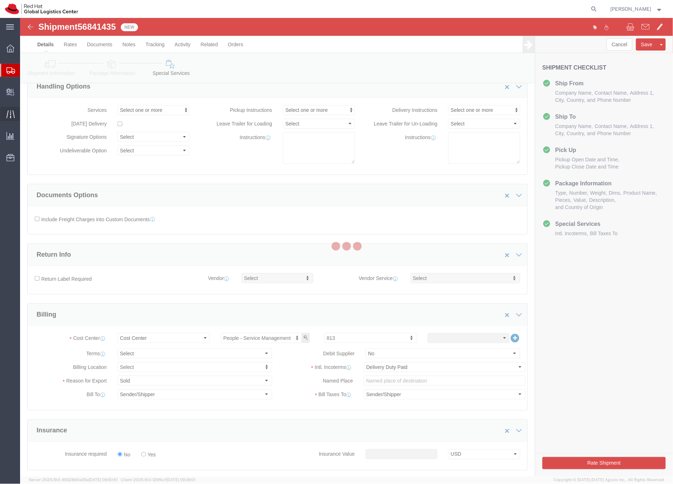
scroll to position [0, 0]
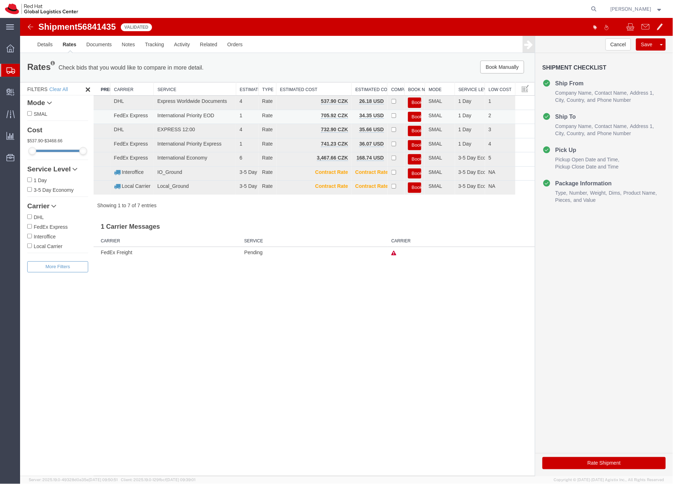
click at [415, 115] on button "Book" at bounding box center [414, 116] width 13 height 10
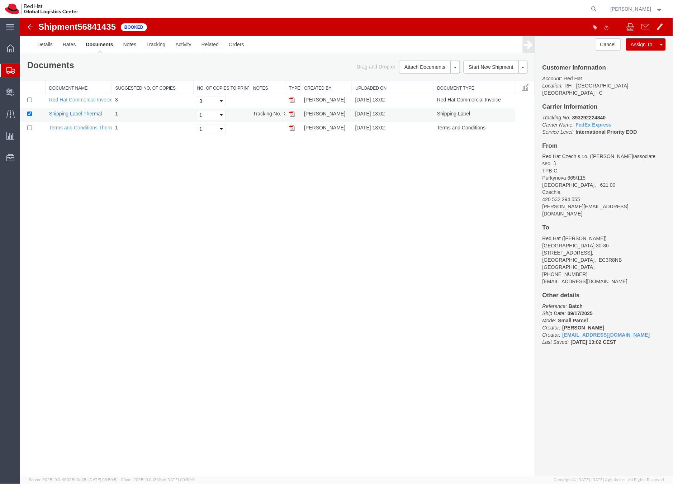
click at [92, 114] on link "Shipping Label Thermal" at bounding box center [75, 113] width 53 height 6
click at [6, 72] on icon at bounding box center [10, 70] width 9 height 6
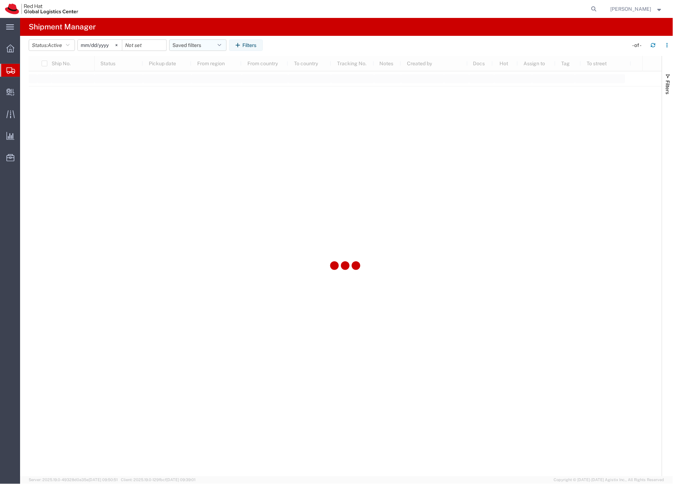
click at [187, 46] on button "Saved filters" at bounding box center [197, 44] width 57 height 11
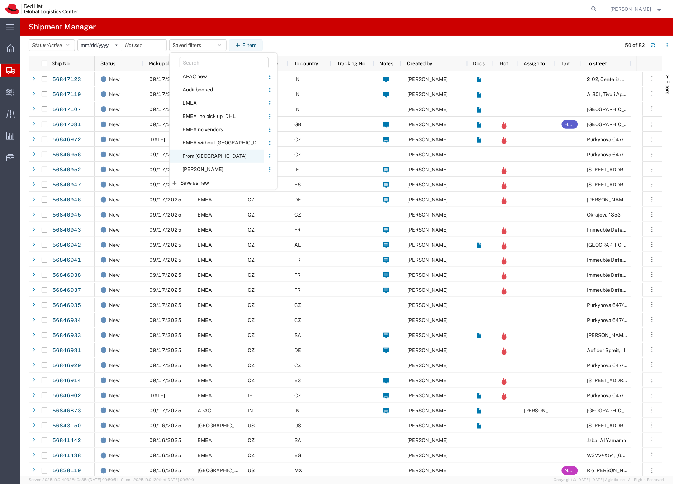
click at [199, 156] on span "From [GEOGRAPHIC_DATA]" at bounding box center [217, 155] width 94 height 13
type input "[DATE]"
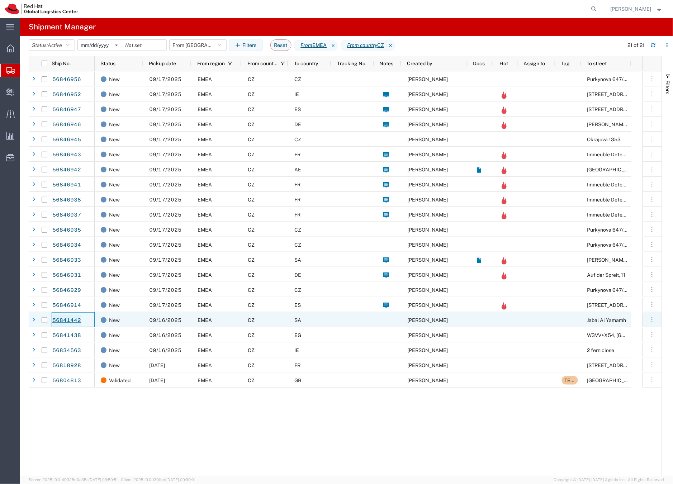
click at [76, 320] on link "56841442" at bounding box center [66, 320] width 29 height 11
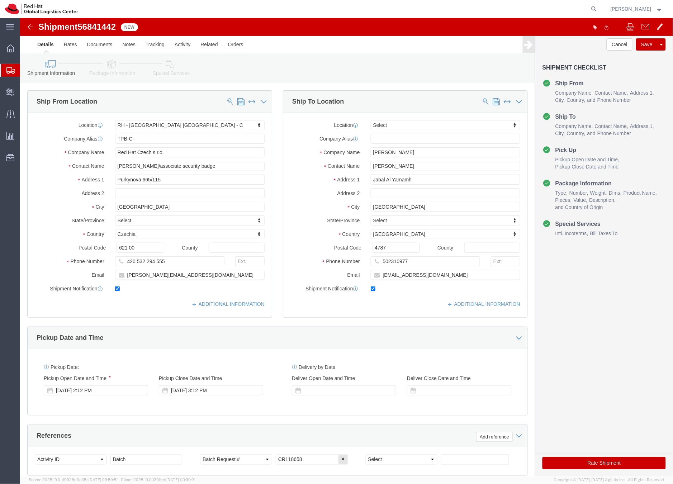
select select "38037"
select select
click link "Package Information"
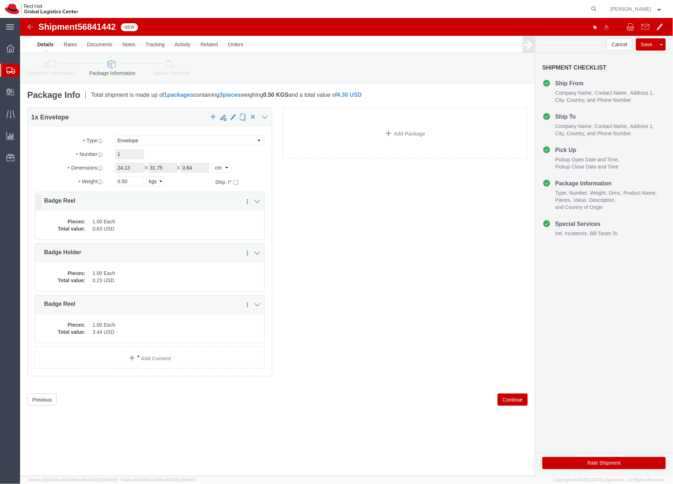
click dd "0.63 USD"
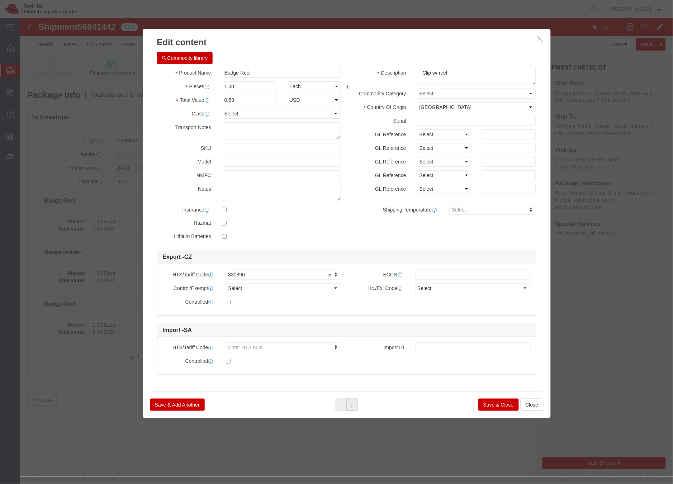
click button
click button "Save & Close"
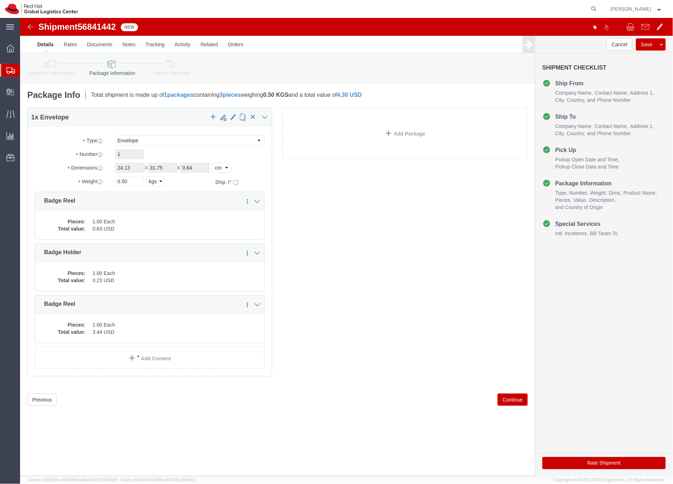
click icon
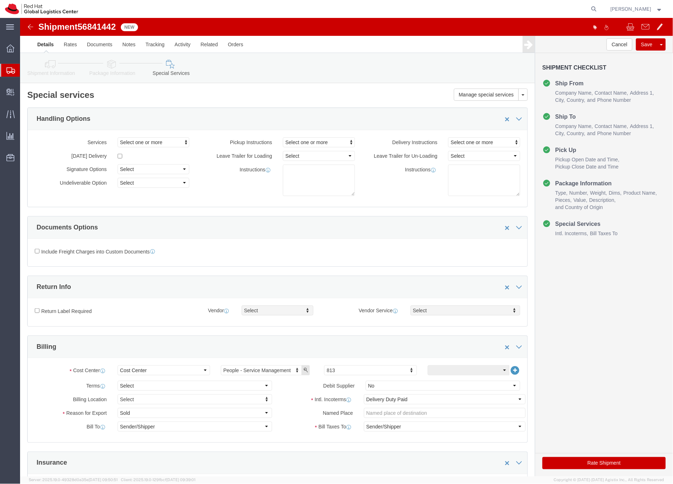
click icon
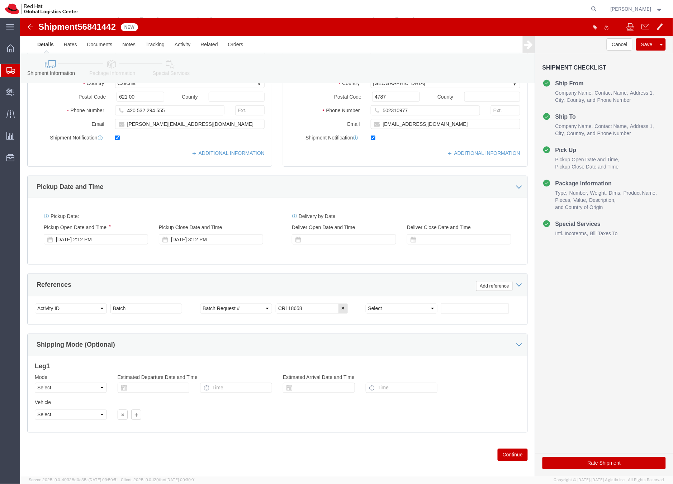
scroll to position [158, 0]
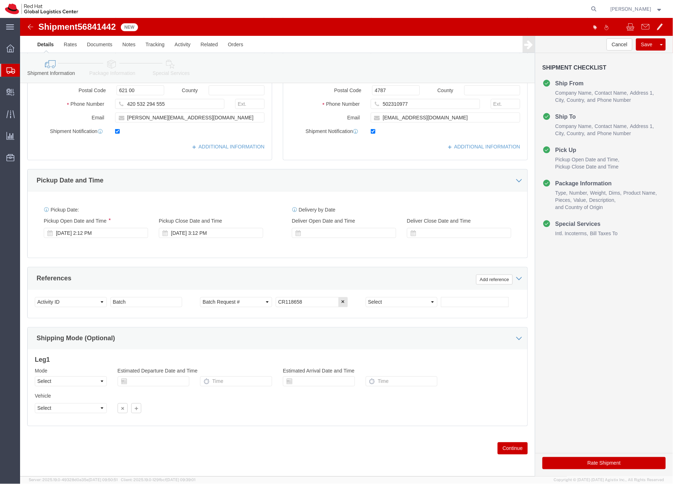
click icon
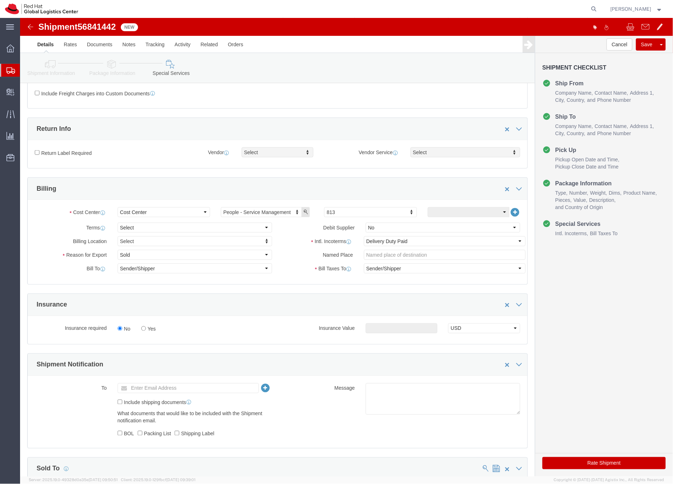
scroll to position [309, 0]
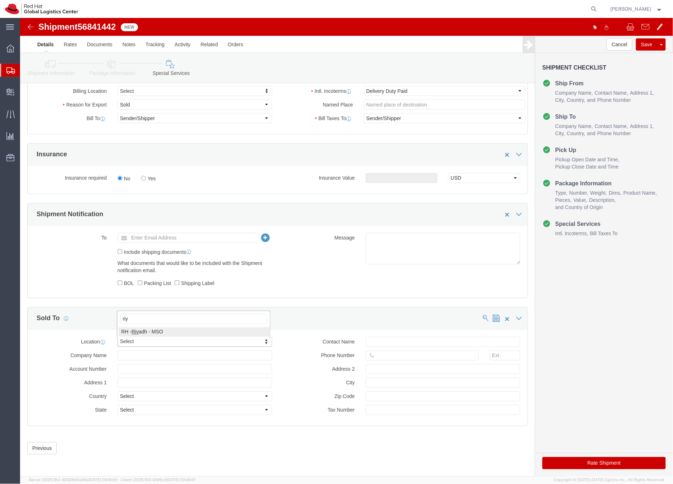
type input "riy"
select select "52191"
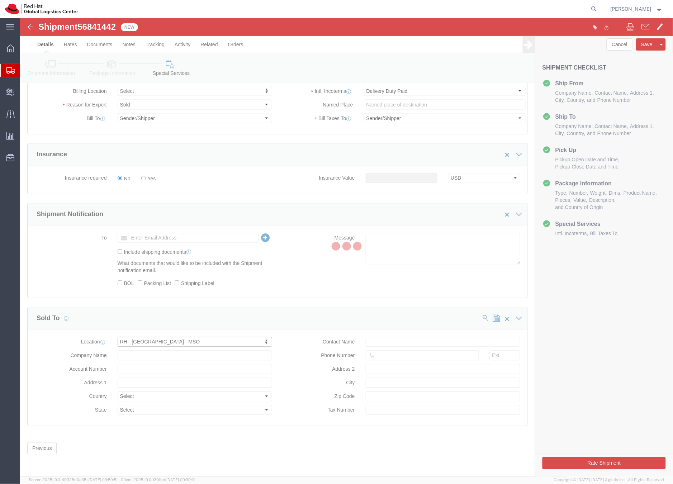
type input "[PERSON_NAME][GEOGRAPHIC_DATA], Area 3"
select select "SA"
type input "Building 3.05, 3rd Floor"
type input "RIYADH"
type input "13519"
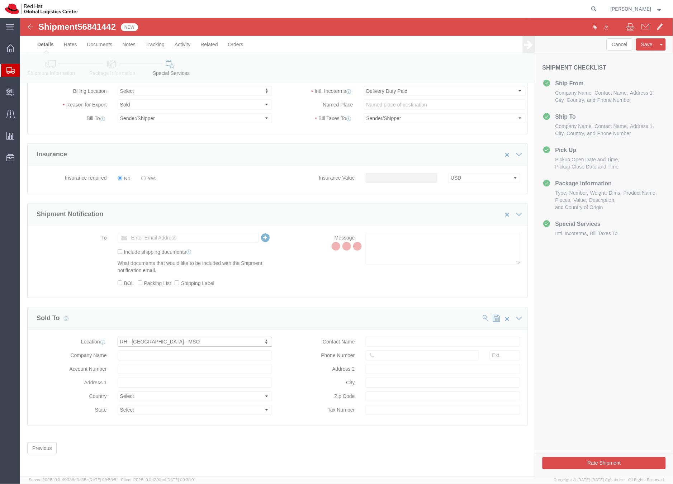
type input "310212312900003"
type input "Red Hat Saudi Arabia Limited"
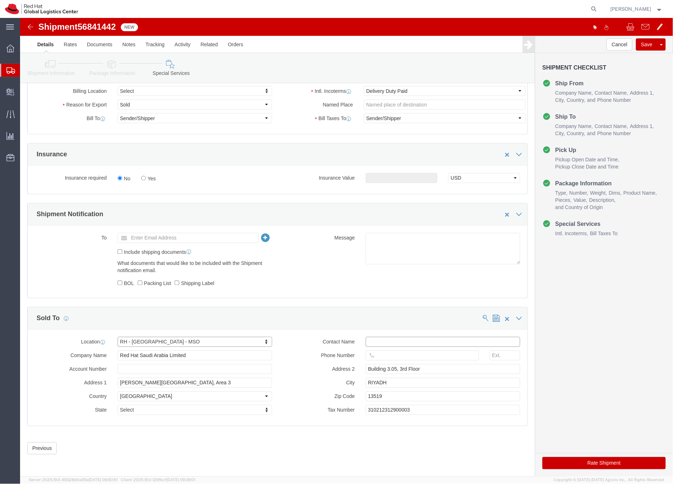
click input "text"
type input "EMEAlogistics@redhat.com"
click button "Rate Shipment"
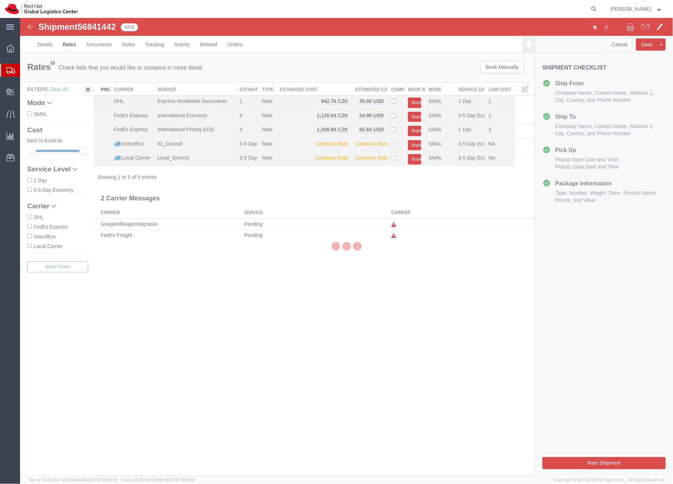
scroll to position [0, 0]
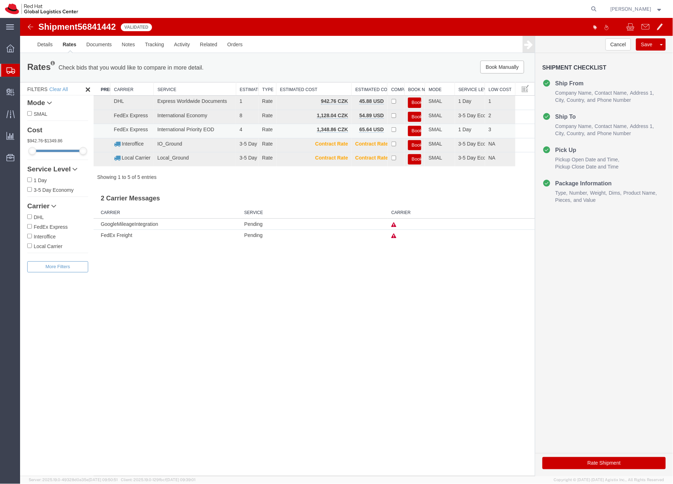
click at [417, 130] on button "Book" at bounding box center [414, 130] width 13 height 10
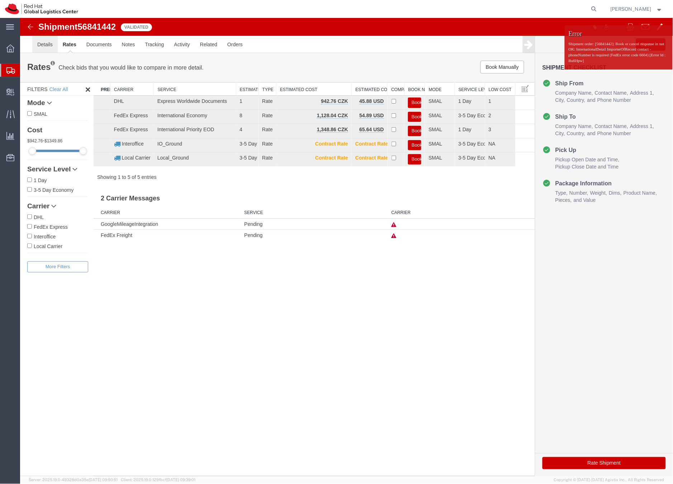
click at [38, 44] on link "Details" at bounding box center [44, 43] width 25 height 17
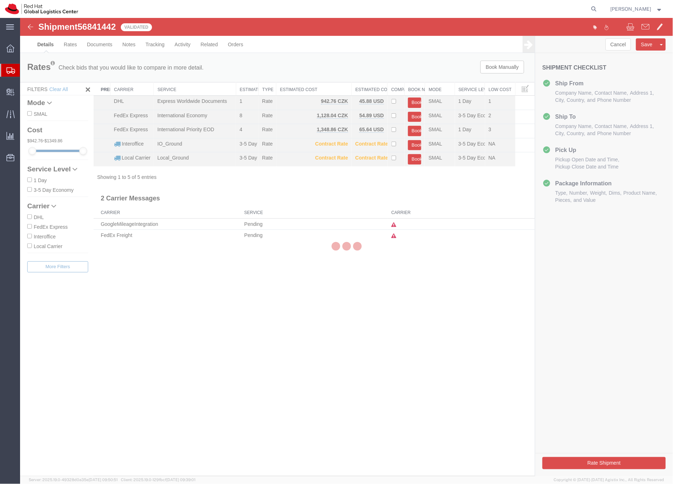
select select "38037"
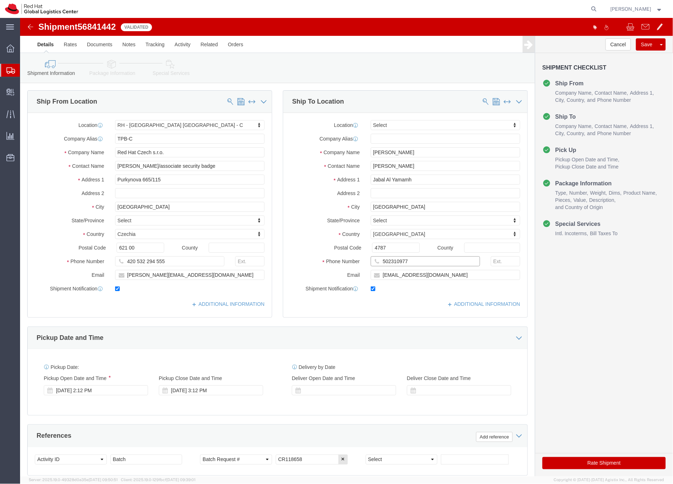
drag, startPoint x: 391, startPoint y: 245, endPoint x: 355, endPoint y: 242, distance: 36.3
click div "502310977"
click icon
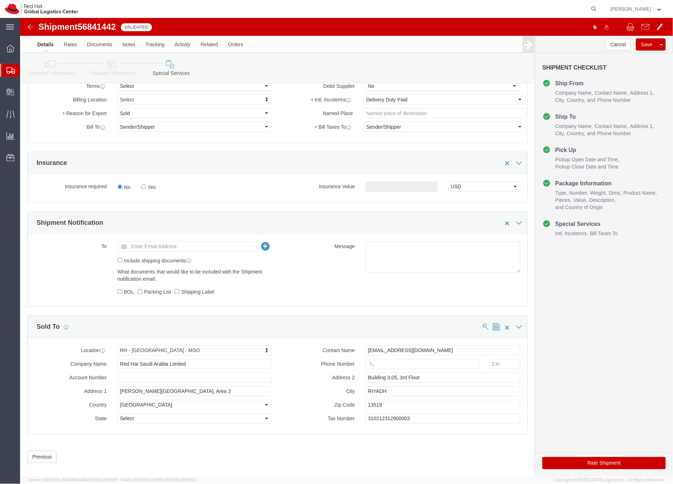
scroll to position [310, 0]
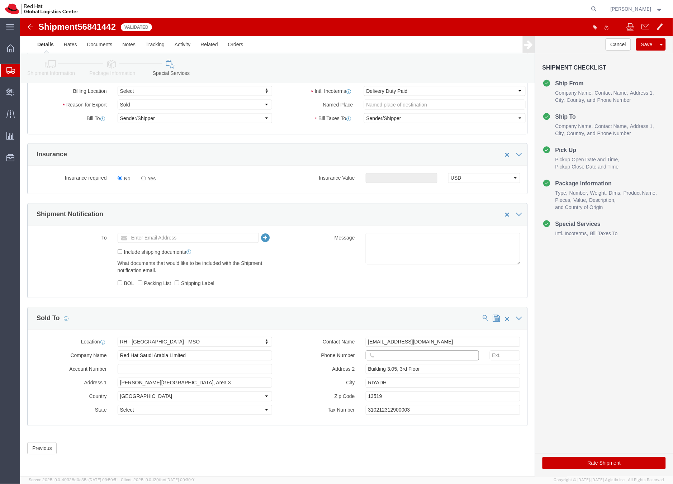
click input "text"
paste input "502310977"
type input "502310977"
click button "Rate Shipment"
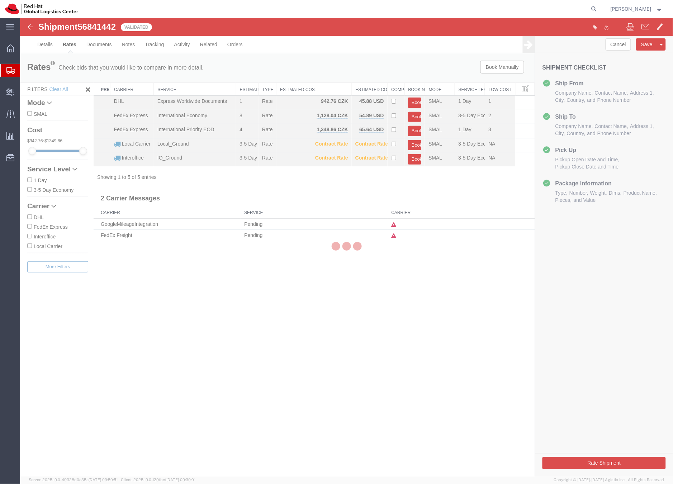
scroll to position [0, 0]
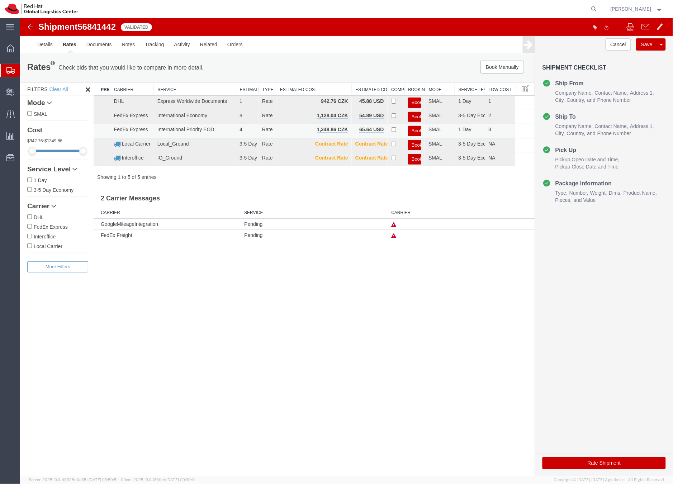
click at [416, 129] on button "Book" at bounding box center [414, 130] width 13 height 10
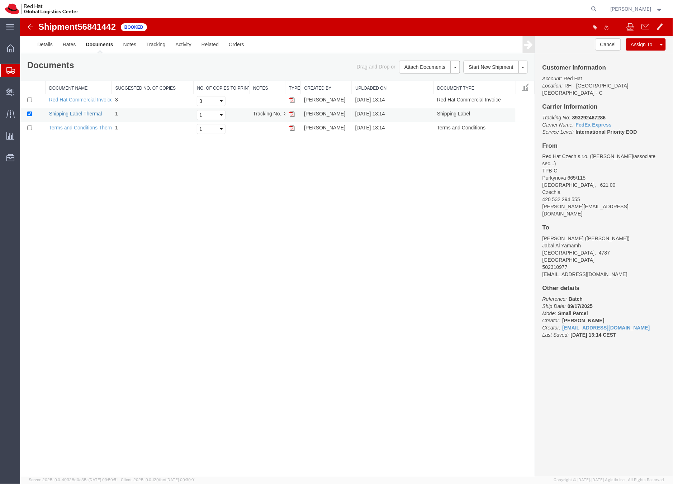
click at [90, 112] on link "Shipping Label Thermal" at bounding box center [75, 113] width 53 height 6
click at [9, 68] on icon at bounding box center [10, 70] width 9 height 6
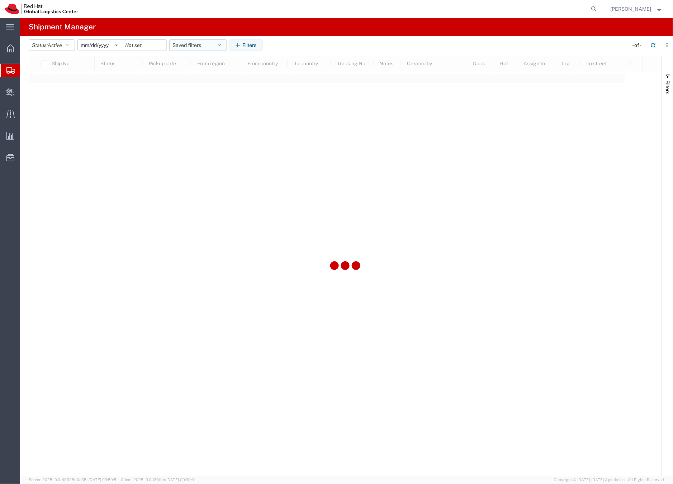
click at [191, 46] on button "Saved filters" at bounding box center [197, 44] width 57 height 11
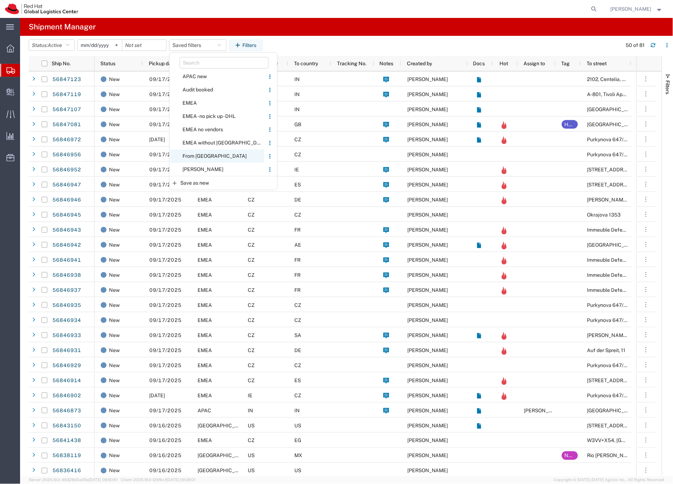
click at [198, 153] on span "From [GEOGRAPHIC_DATA]" at bounding box center [217, 155] width 94 height 13
type input "[DATE]"
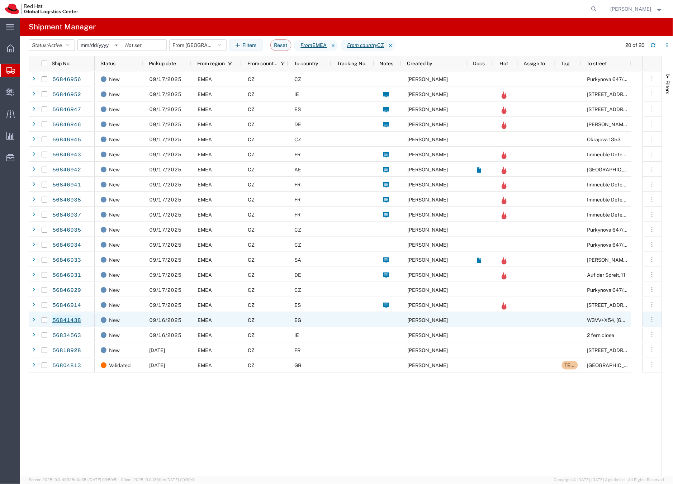
click at [77, 319] on link "56841438" at bounding box center [66, 320] width 29 height 11
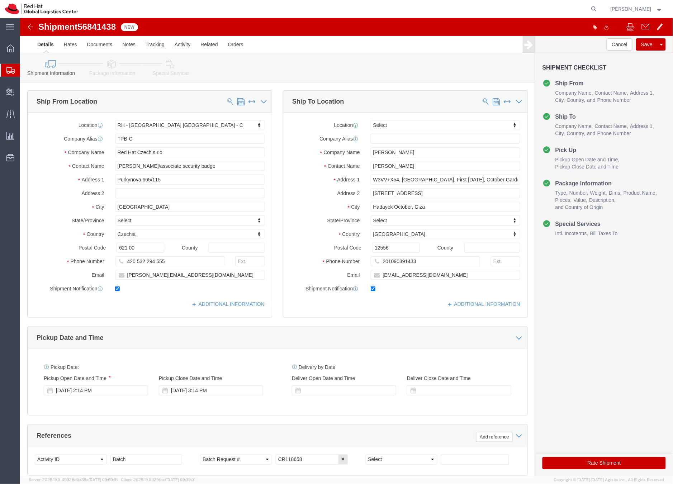
select select "38037"
select select
click input "mabdelfa@redhat.com"
type input "mabdelfa@redhat.com,EMEAlogistics@redhat.com"
click link "Package Information"
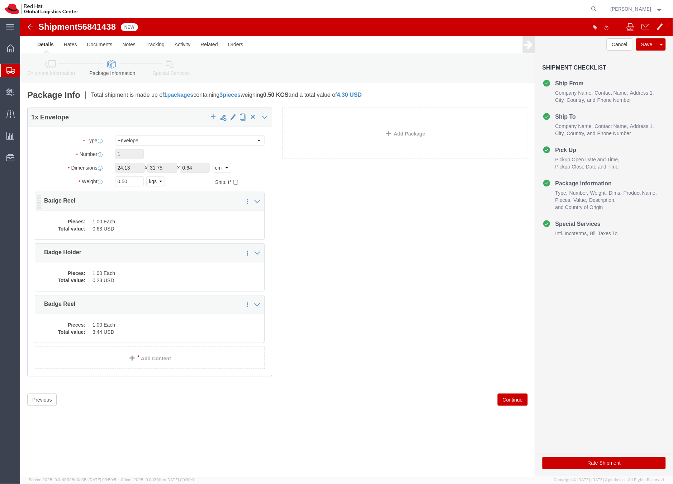
click dd "1.00 Each"
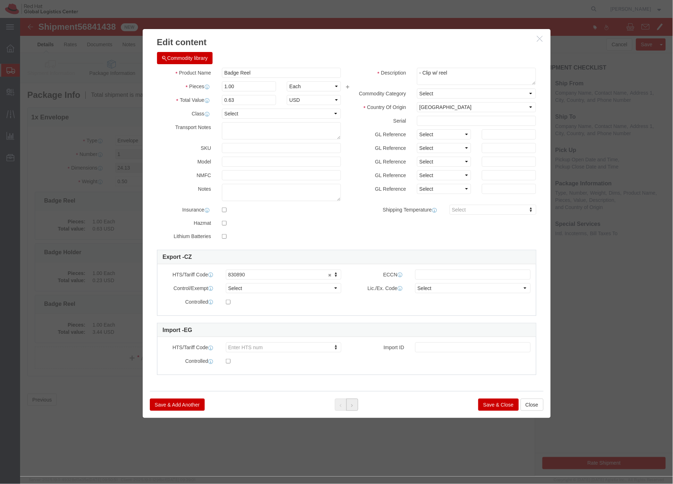
click button
click icon
click div
click button "Save & Close"
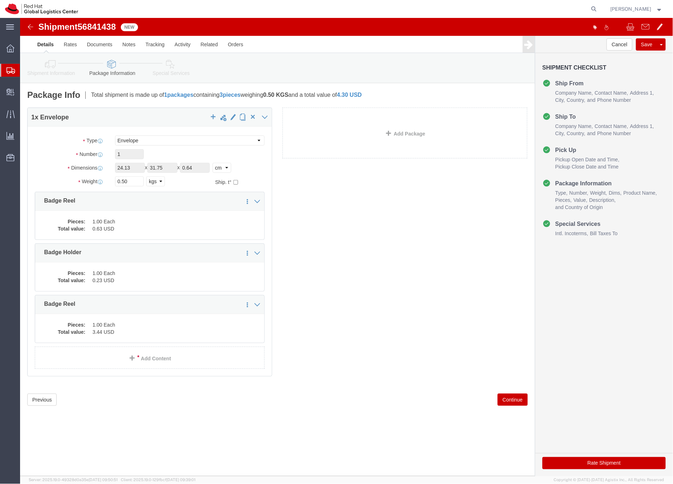
click icon
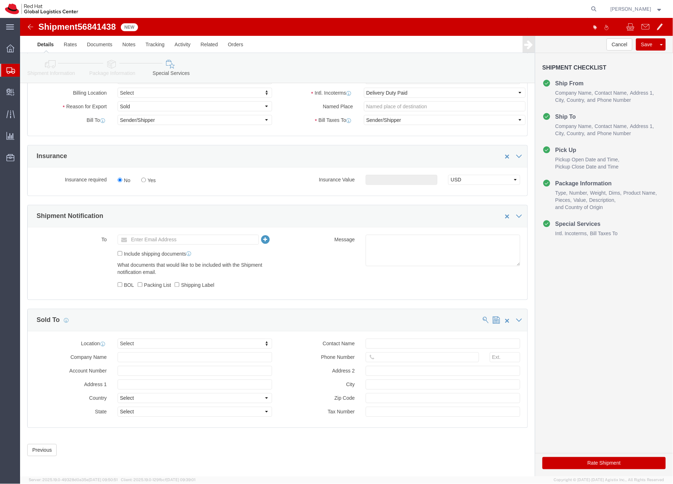
scroll to position [310, 0]
click button "Rate Shipment"
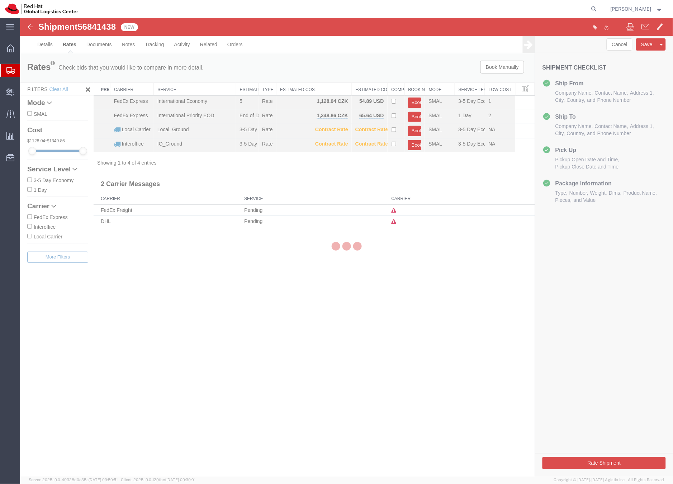
scroll to position [0, 0]
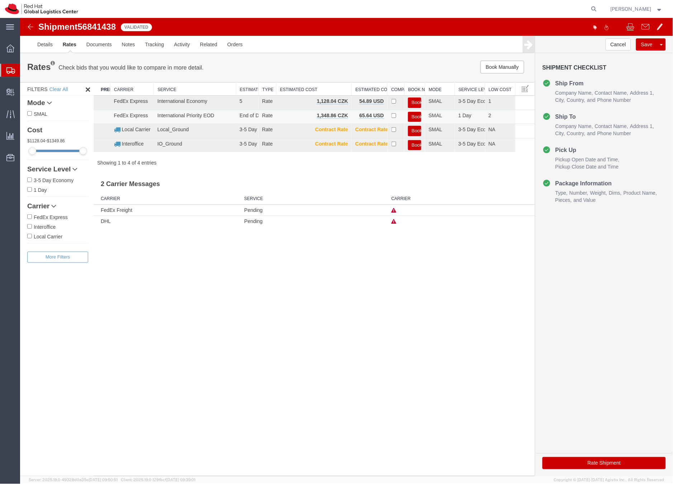
click at [417, 115] on button "Book" at bounding box center [414, 116] width 13 height 10
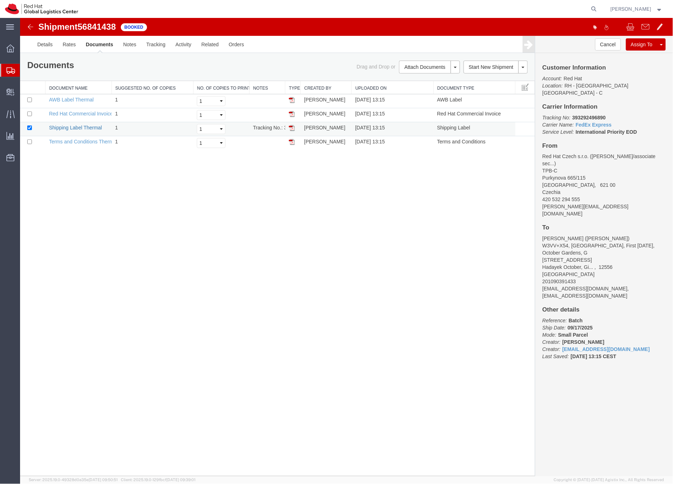
click at [85, 127] on link "Shipping Label Thermal" at bounding box center [75, 127] width 53 height 6
click at [78, 100] on link "AWB Label Thermal" at bounding box center [71, 99] width 45 height 6
click at [73, 113] on link "Red Hat Commercial Invoice" at bounding box center [81, 113] width 64 height 6
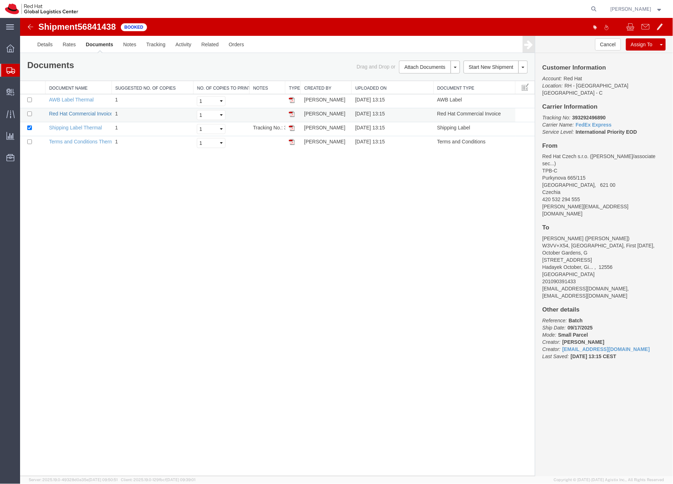
click at [73, 113] on link "Red Hat Commercial Invoice" at bounding box center [81, 113] width 64 height 6
click at [11, 69] on icon at bounding box center [10, 70] width 9 height 6
click at [10, 70] on icon at bounding box center [10, 70] width 9 height 6
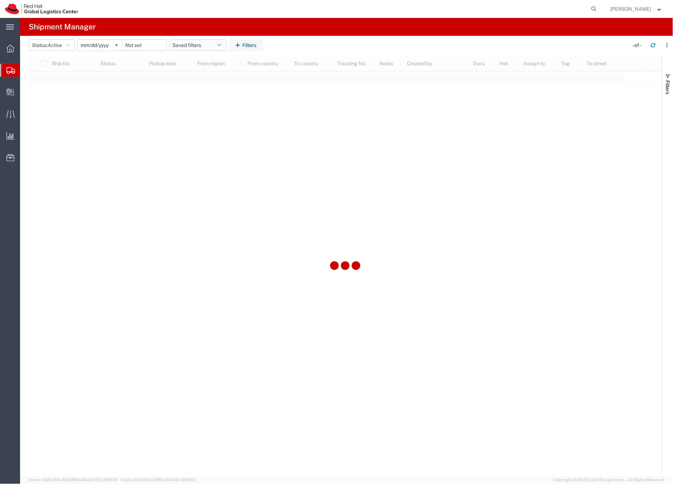
click at [185, 45] on button "Saved filters" at bounding box center [197, 44] width 57 height 11
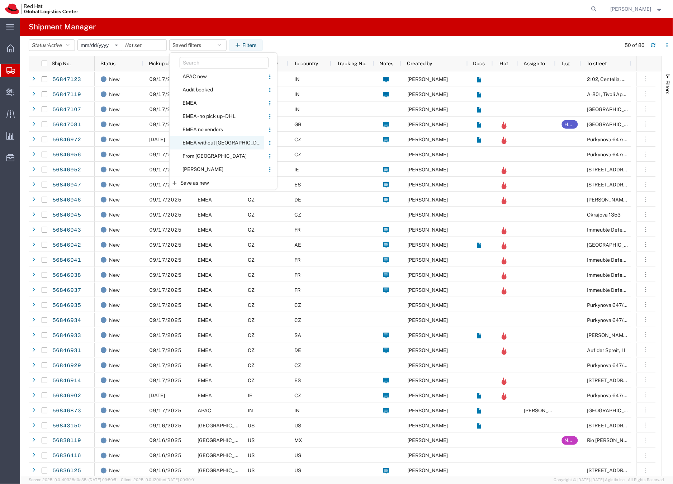
click at [209, 142] on span "EMEA without [GEOGRAPHIC_DATA]" at bounding box center [217, 142] width 94 height 13
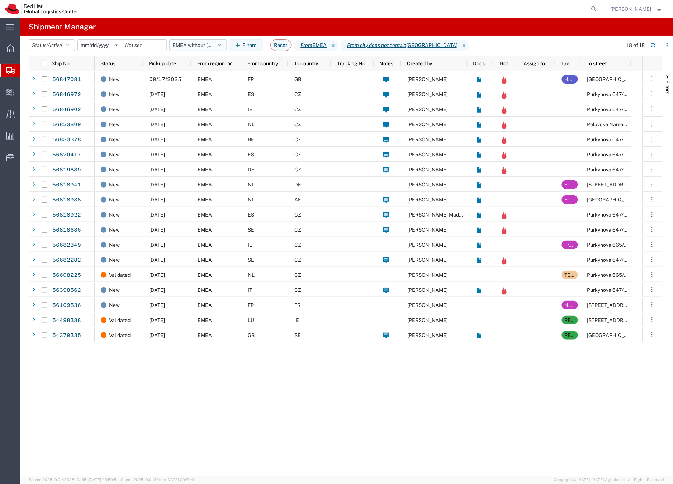
click at [180, 44] on button "EMEA without [GEOGRAPHIC_DATA]" at bounding box center [197, 44] width 57 height 11
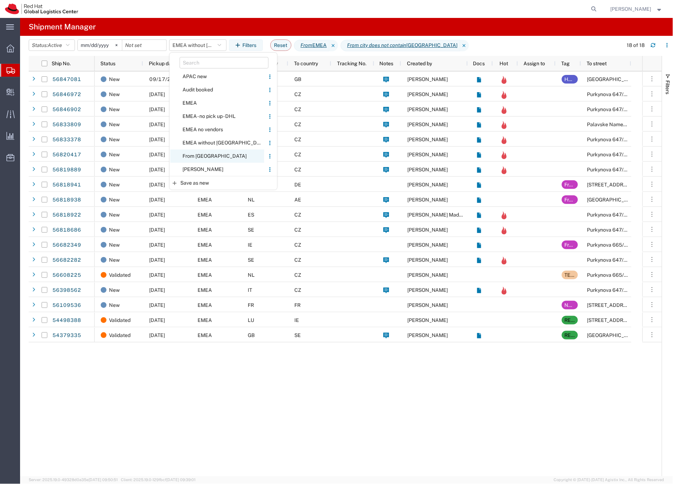
click at [190, 156] on span "From [GEOGRAPHIC_DATA]" at bounding box center [217, 155] width 94 height 13
type input "[DATE]"
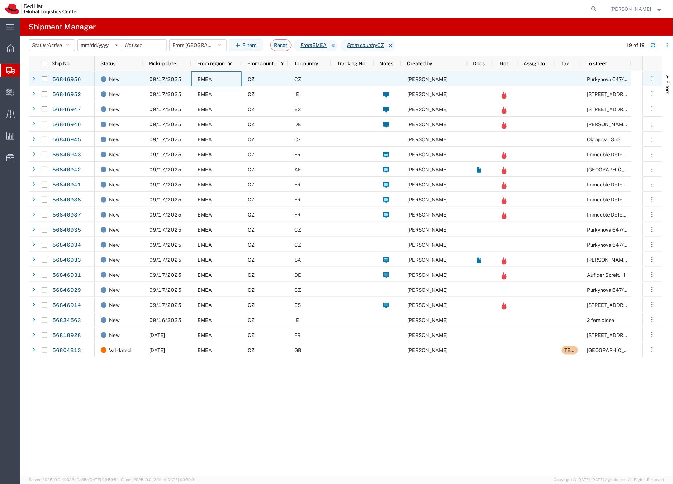
click at [227, 78] on div "EMEA" at bounding box center [216, 78] width 50 height 15
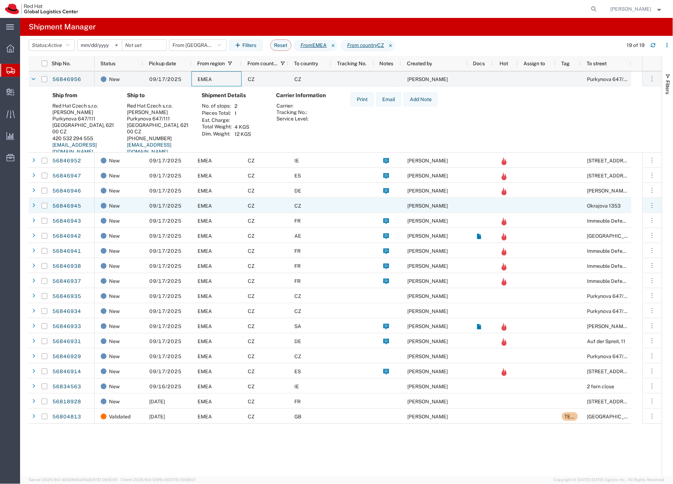
click at [227, 207] on div "EMEA" at bounding box center [216, 205] width 50 height 15
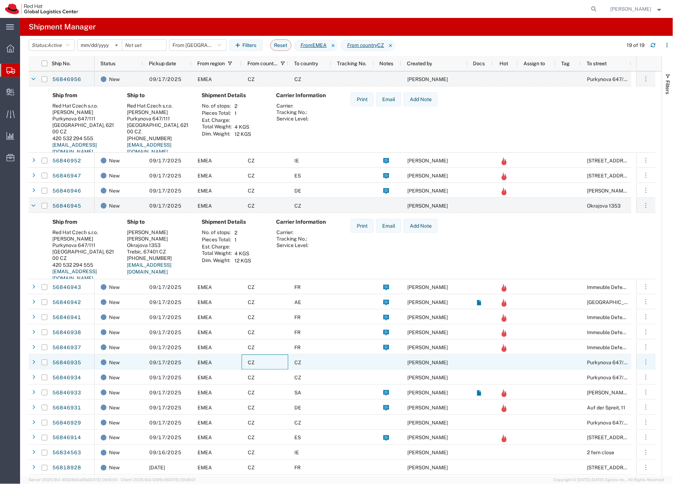
click at [257, 363] on div "CZ" at bounding box center [265, 361] width 47 height 15
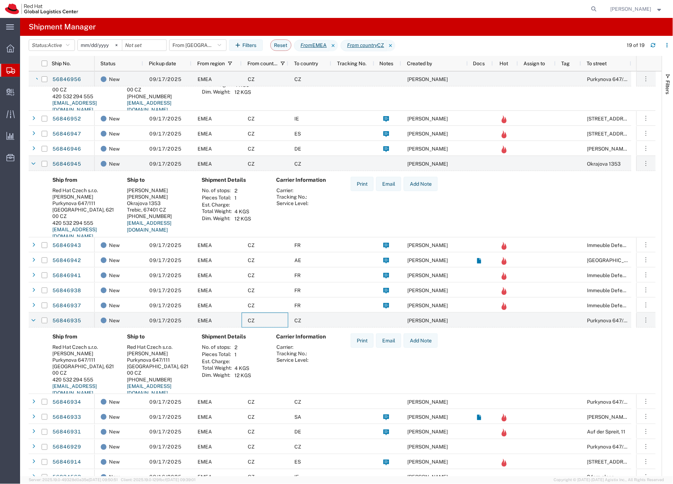
scroll to position [80, 0]
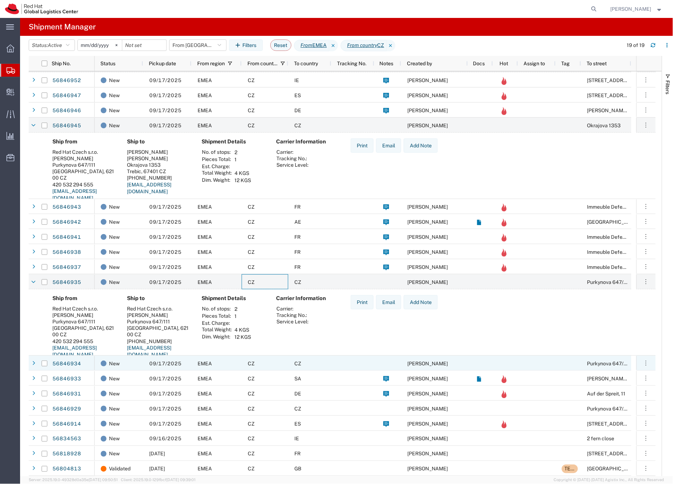
click at [268, 363] on div "CZ" at bounding box center [265, 363] width 47 height 15
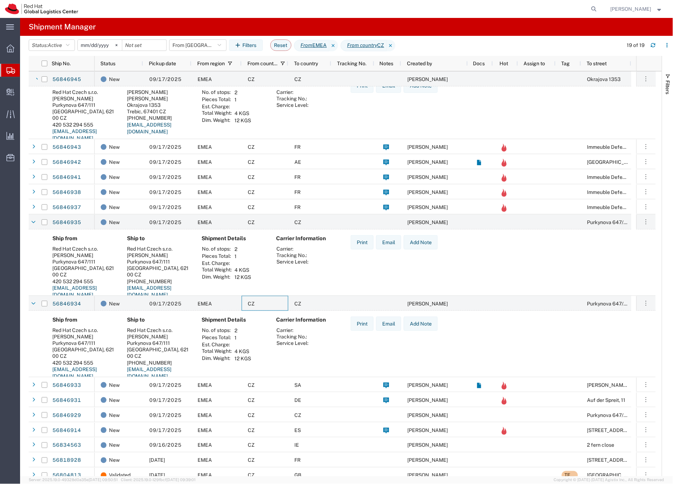
scroll to position [146, 0]
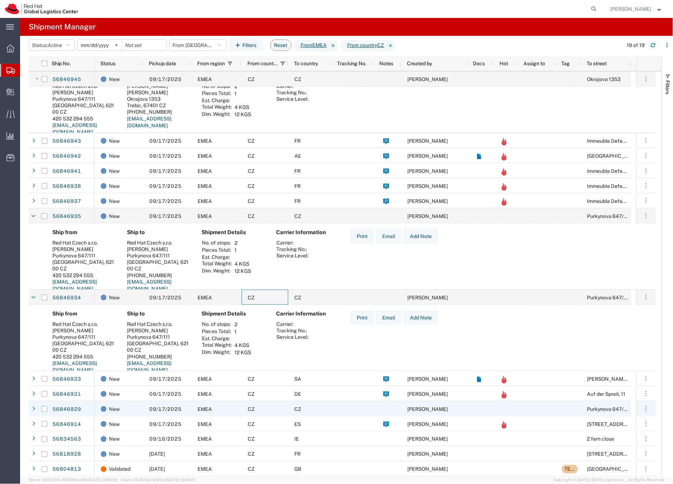
click at [279, 409] on div "CZ" at bounding box center [265, 408] width 47 height 15
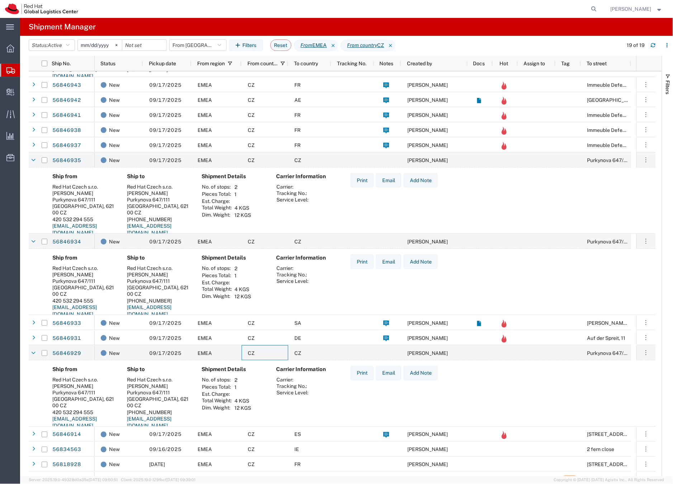
scroll to position [213, 0]
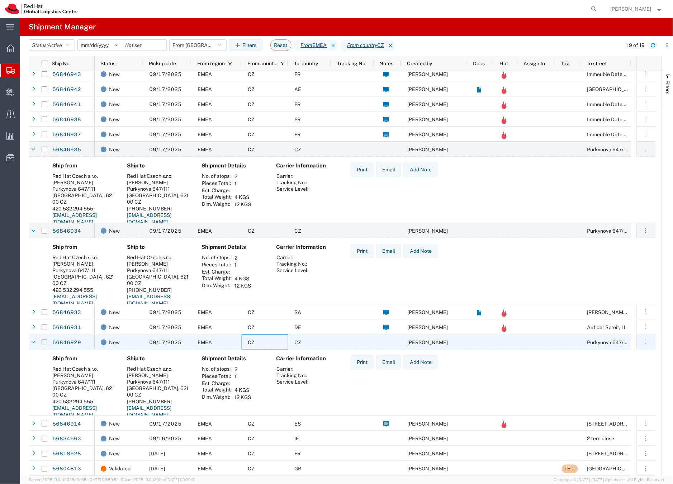
click at [43, 343] on input "Press Space to toggle row selection (unchecked)" at bounding box center [45, 342] width 6 height 6
checkbox input "true"
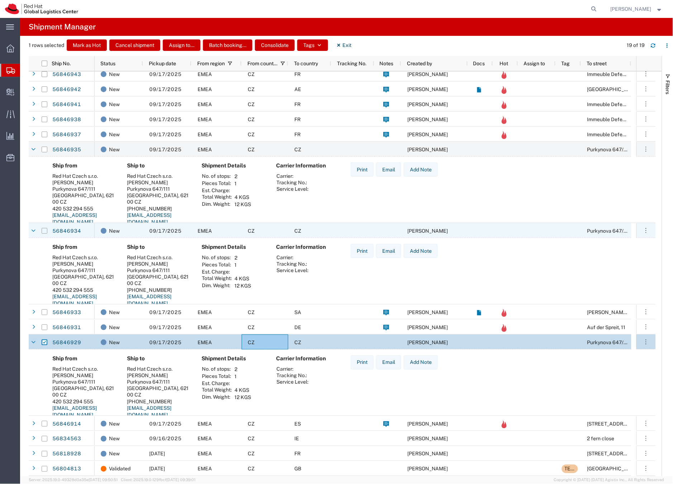
click at [45, 230] on input "Press Space to toggle row selection (unchecked)" at bounding box center [45, 231] width 6 height 6
checkbox input "true"
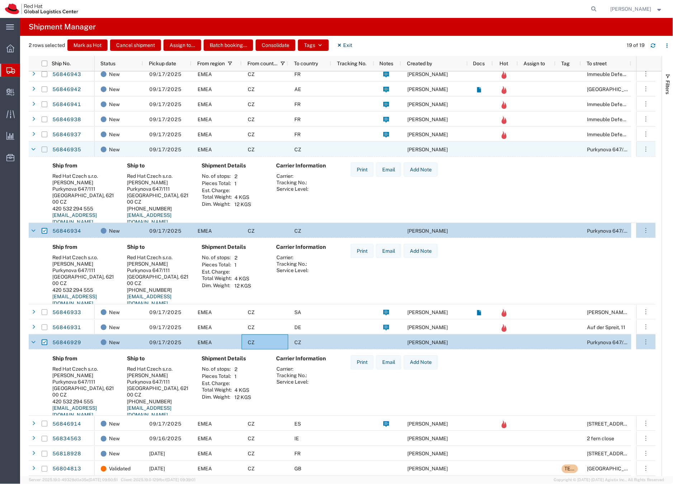
click at [44, 148] on input "Press Space to toggle row selection (unchecked)" at bounding box center [45, 150] width 6 height 6
checkbox input "true"
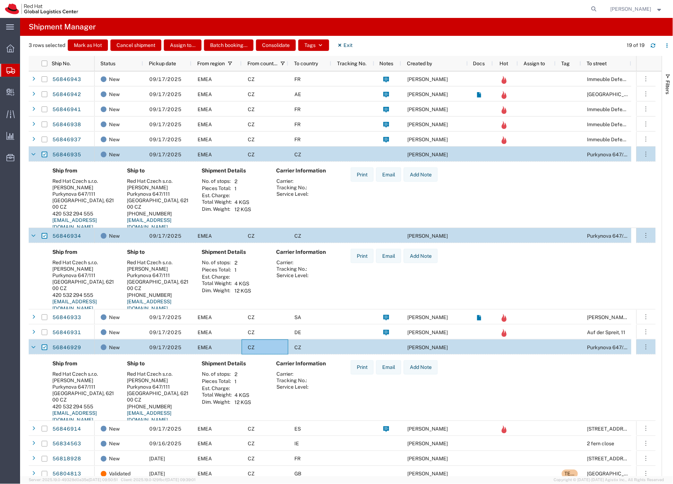
scroll to position [0, 0]
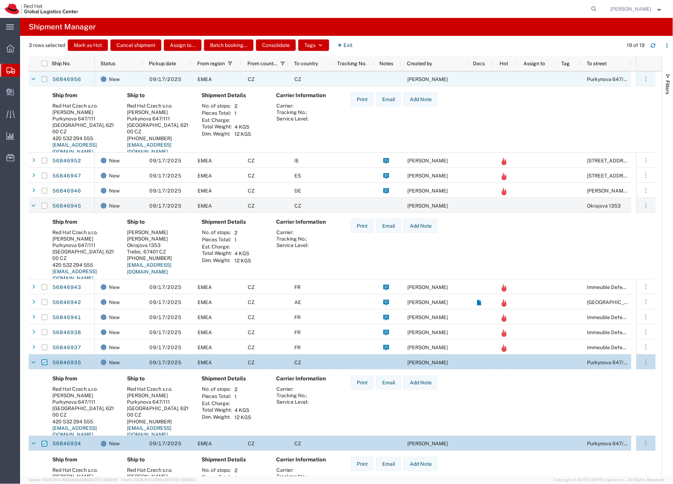
click at [44, 77] on input "Press Space to toggle row selection (unchecked)" at bounding box center [45, 79] width 6 height 6
checkbox input "true"
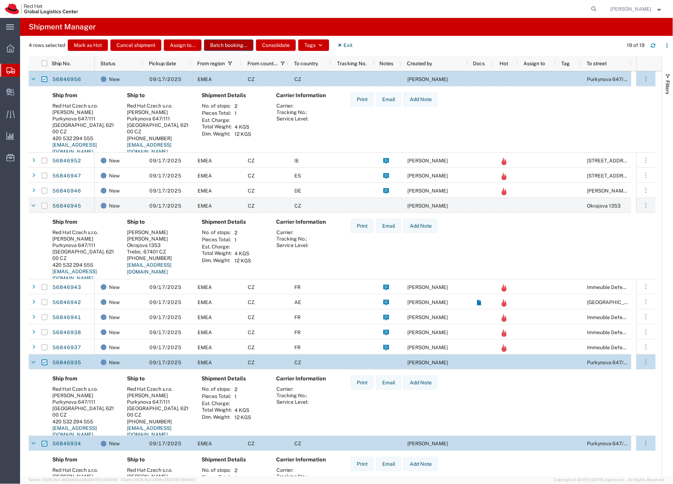
click at [220, 44] on button "Batch booking..." at bounding box center [228, 44] width 49 height 11
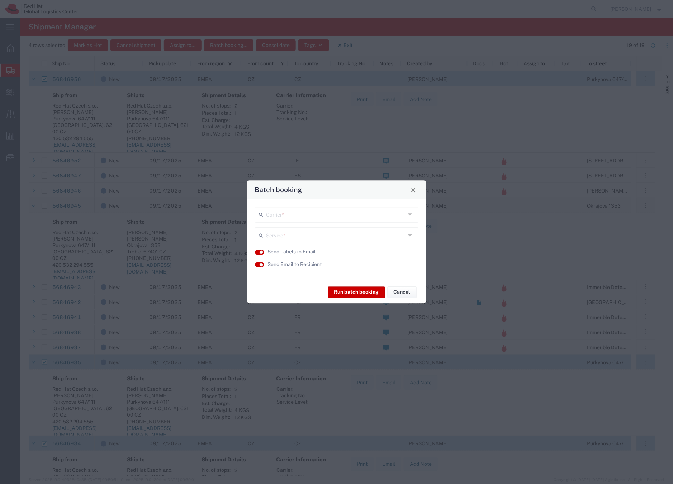
click at [287, 219] on input "text" at bounding box center [335, 214] width 139 height 13
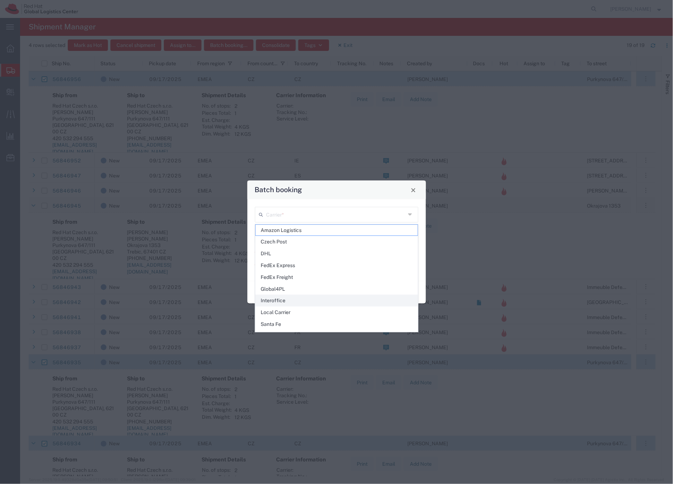
click at [279, 300] on span "Interoffice" at bounding box center [337, 300] width 162 height 11
type input "Interoffice"
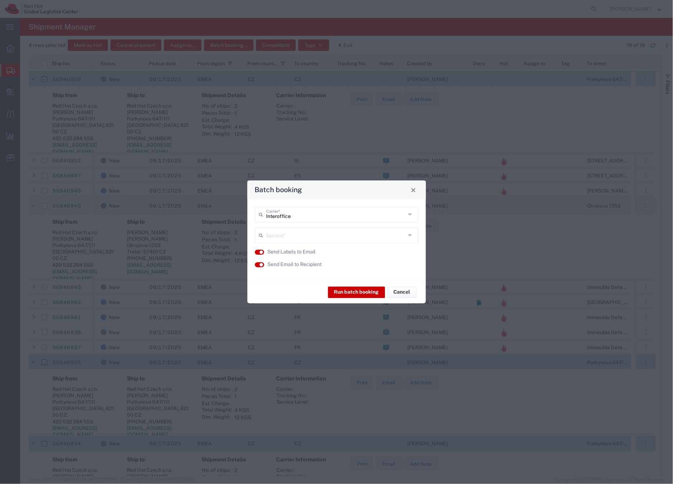
click at [295, 236] on input "text" at bounding box center [335, 235] width 139 height 13
click at [289, 249] on span "IO_Ground" at bounding box center [337, 251] width 162 height 11
type input "IO_Ground"
click at [346, 293] on button "Run batch booking" at bounding box center [356, 291] width 57 height 11
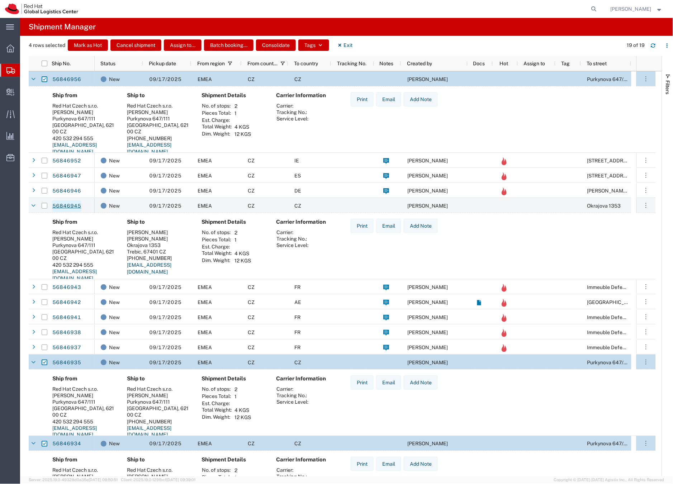
click at [57, 204] on link "56846945" at bounding box center [66, 205] width 29 height 11
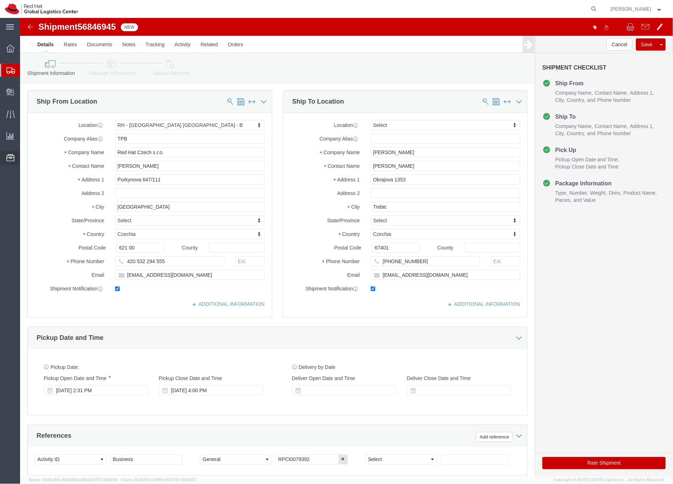
select select "38036"
select select
click icon
click div
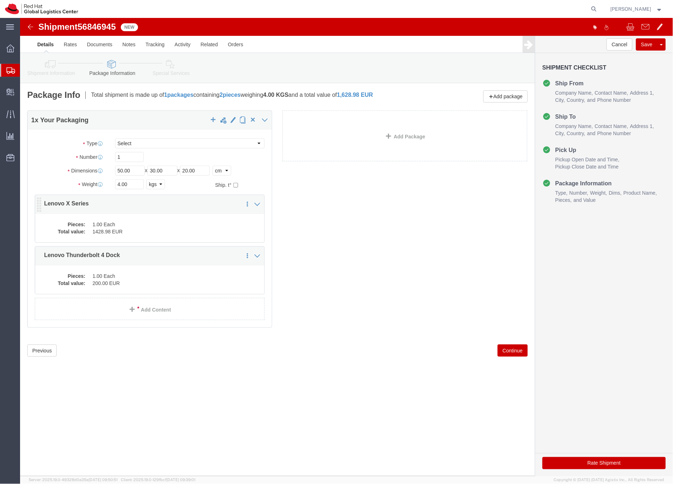
click dd "1.00 Each"
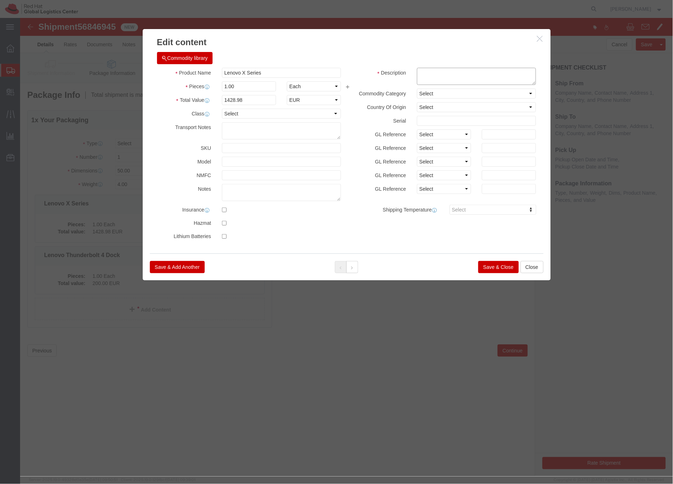
click textarea
type textarea "Laptop"
click button "Save & Close"
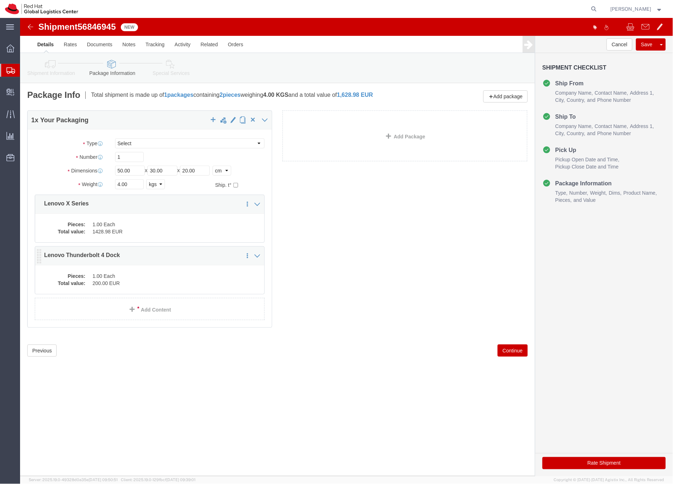
click dd "1.00 Each"
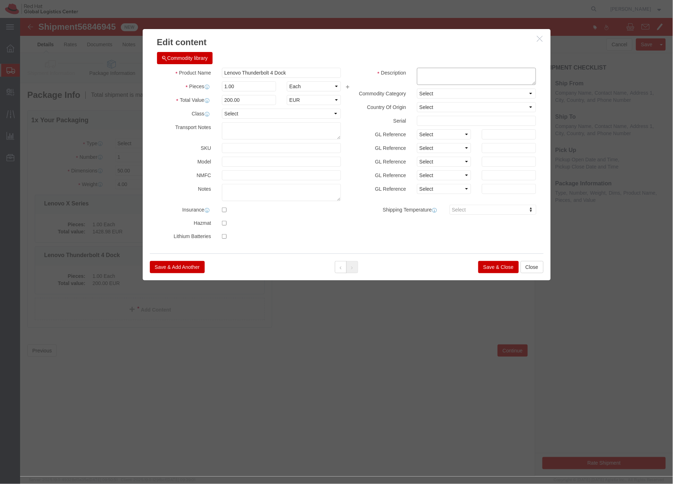
click textarea
type textarea "Dock"
click button "Save & Close"
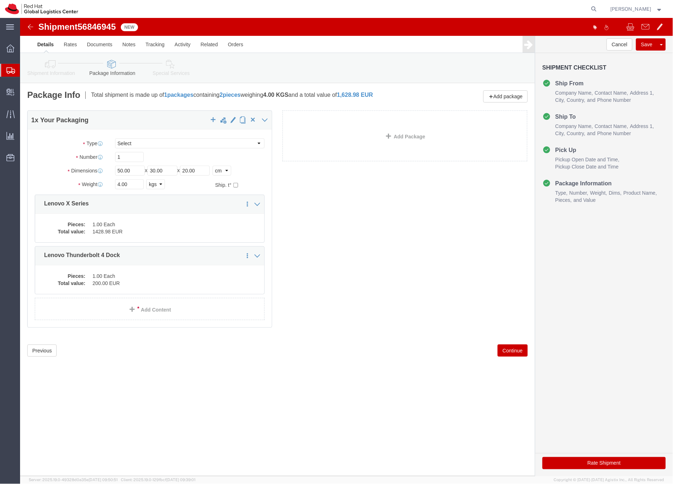
click icon
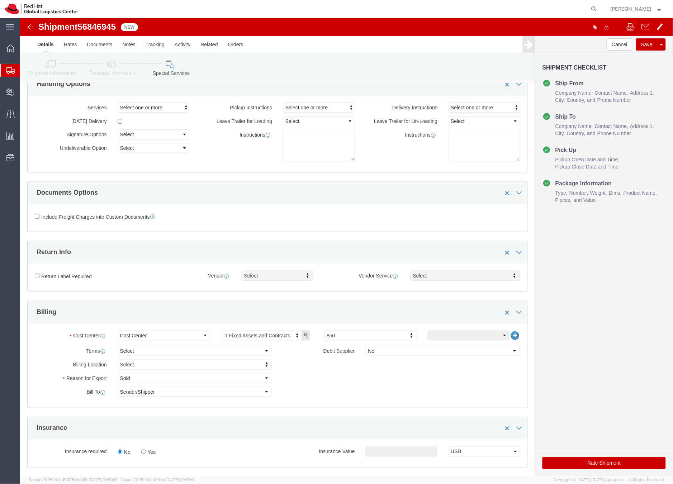
scroll to position [42, 0]
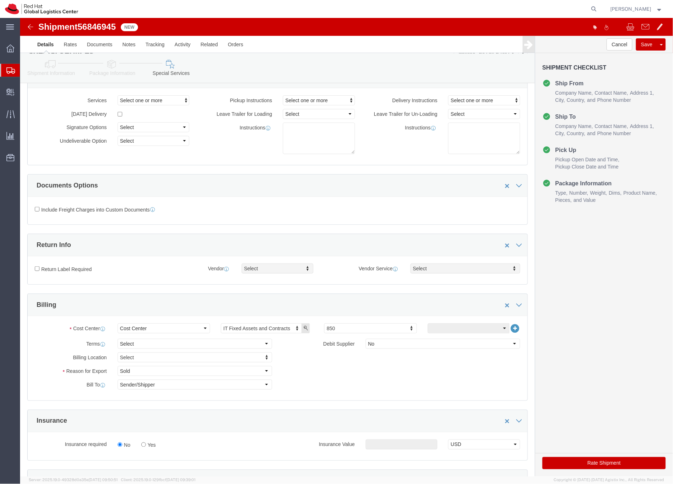
click button "Rate Shipment"
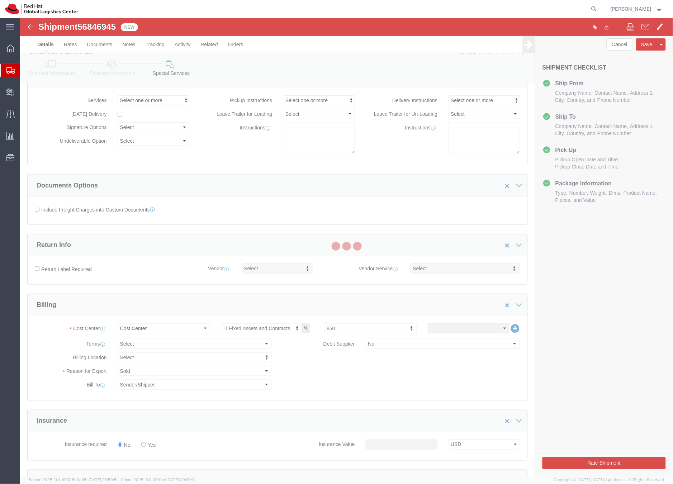
scroll to position [0, 0]
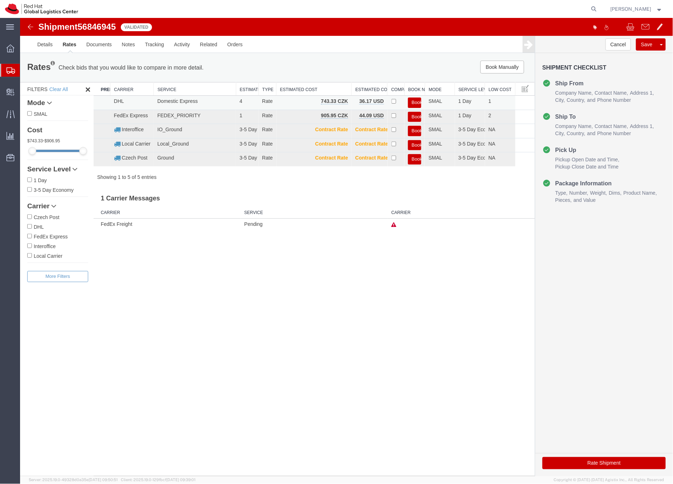
click at [412, 100] on button "Book" at bounding box center [414, 102] width 13 height 10
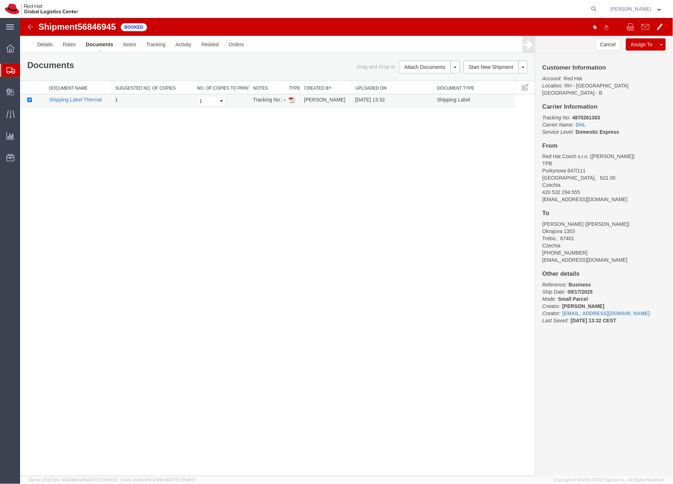
click at [83, 100] on link "Shipping Label Thermal" at bounding box center [75, 99] width 53 height 6
click at [8, 71] on icon at bounding box center [10, 70] width 9 height 6
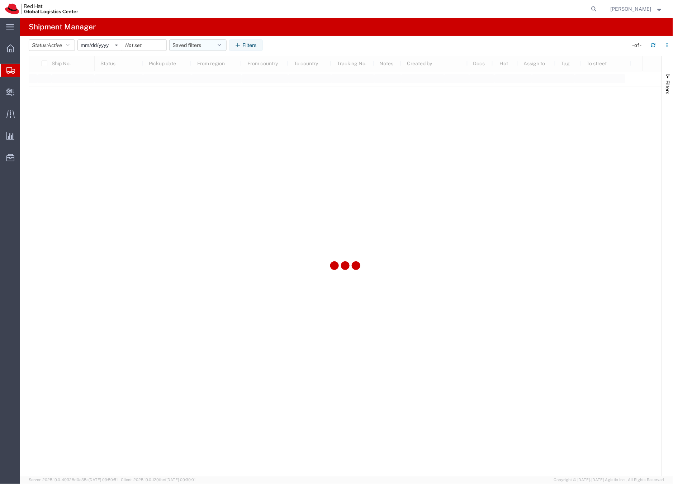
click at [181, 46] on button "Saved filters" at bounding box center [197, 44] width 57 height 11
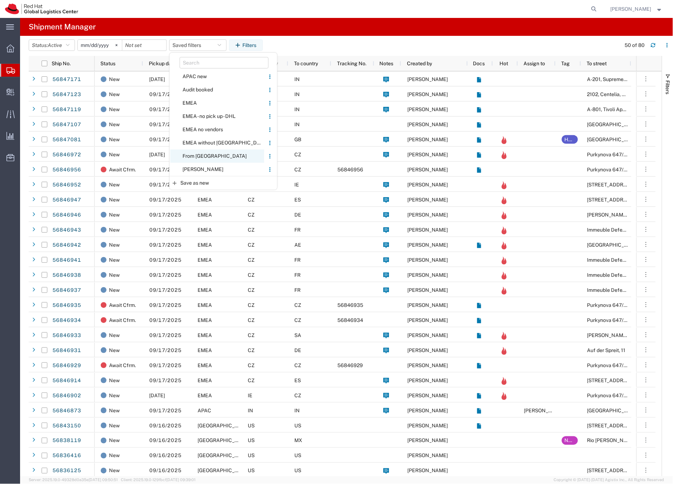
click at [196, 154] on span "From [GEOGRAPHIC_DATA]" at bounding box center [217, 155] width 94 height 13
type input "[DATE]"
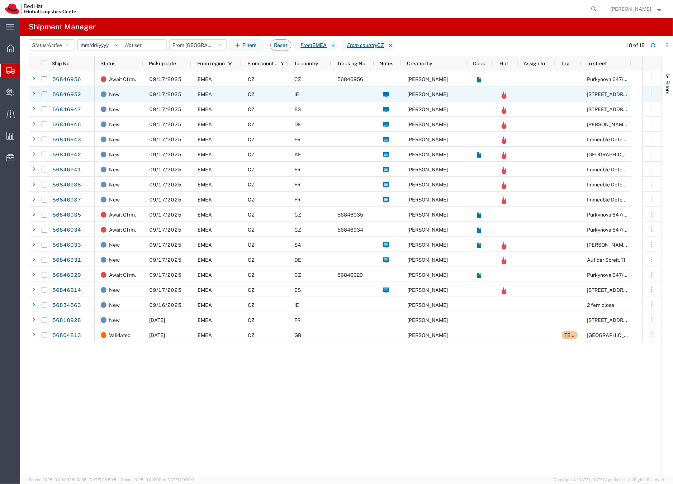
click at [44, 95] on input "Press Space to toggle row selection (unchecked)" at bounding box center [45, 94] width 6 height 6
checkbox input "true"
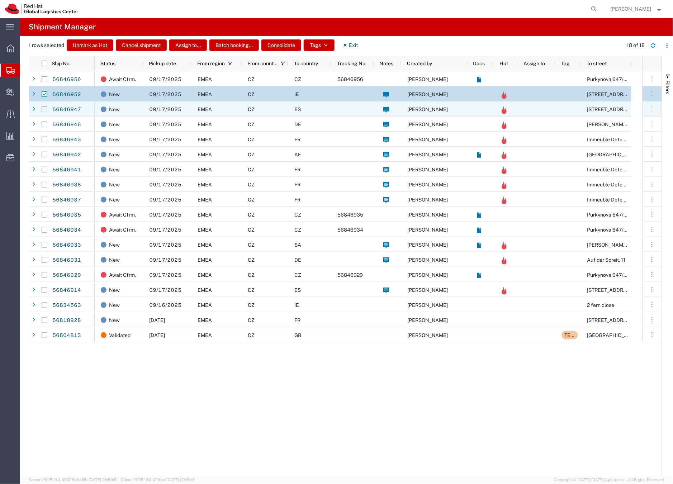
click at [45, 111] on input "Press Space to toggle row selection (unchecked)" at bounding box center [45, 109] width 6 height 6
checkbox input "true"
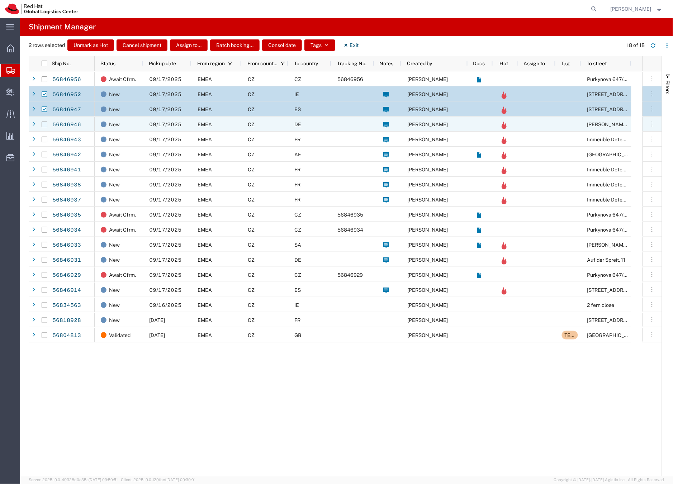
click at [46, 125] on input "Press Space to toggle row selection (unchecked)" at bounding box center [45, 125] width 6 height 6
checkbox input "true"
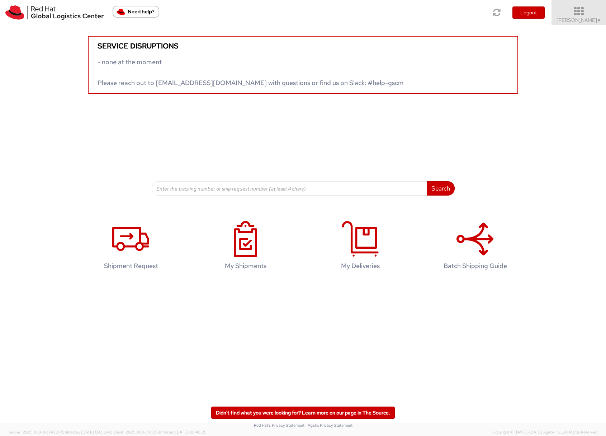
click at [571, 21] on link "Sona Mala ▼" at bounding box center [578, 12] width 54 height 25
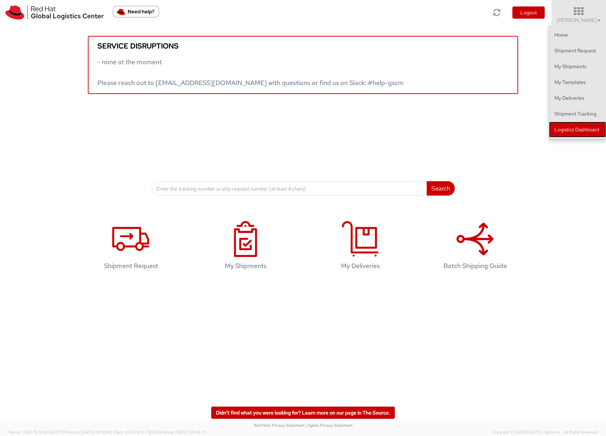
click at [574, 128] on link "Logistics Dashboard" at bounding box center [577, 130] width 57 height 16
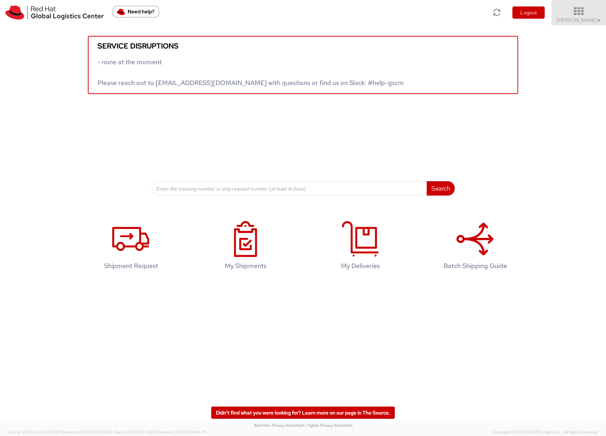
click at [584, 20] on span "Sona Mala ▼" at bounding box center [578, 20] width 45 height 6
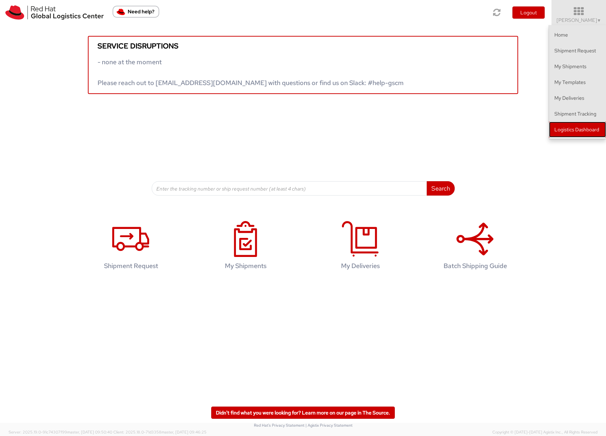
click at [589, 131] on link "Logistics Dashboard" at bounding box center [577, 130] width 57 height 16
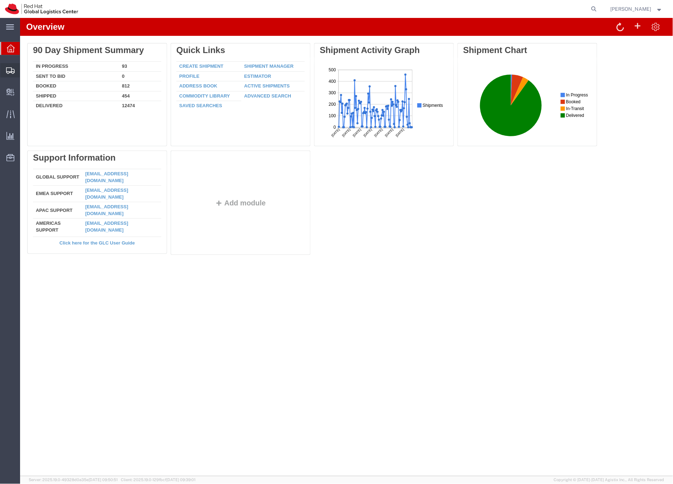
click at [8, 69] on icon at bounding box center [10, 70] width 9 height 6
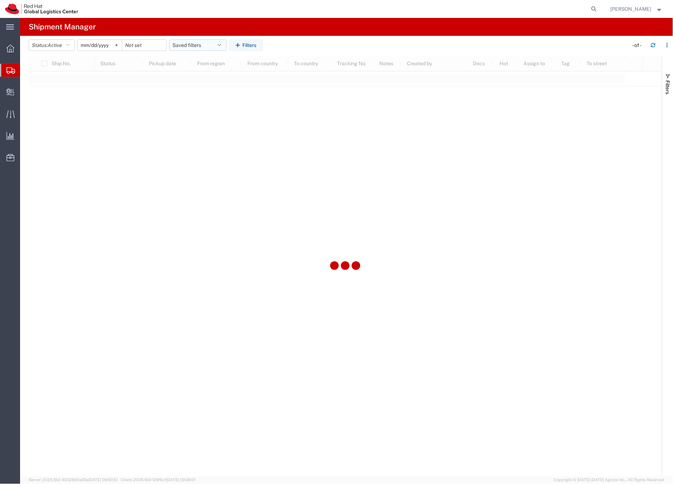
click at [184, 43] on button "Saved filters" at bounding box center [197, 44] width 57 height 11
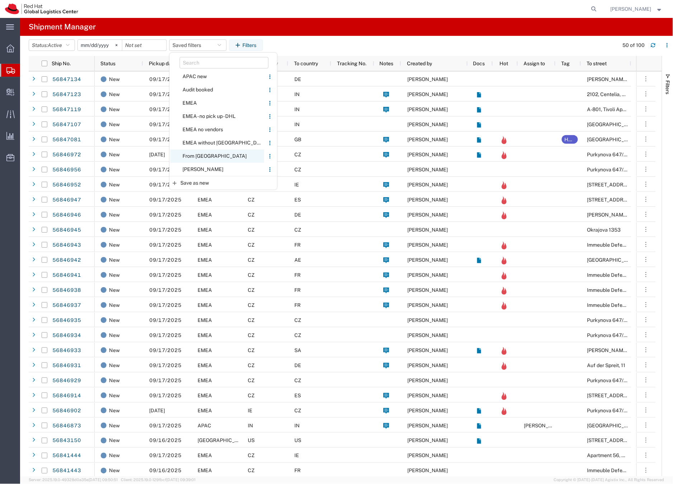
click at [188, 158] on span "From [GEOGRAPHIC_DATA]" at bounding box center [217, 155] width 94 height 13
type input "[DATE]"
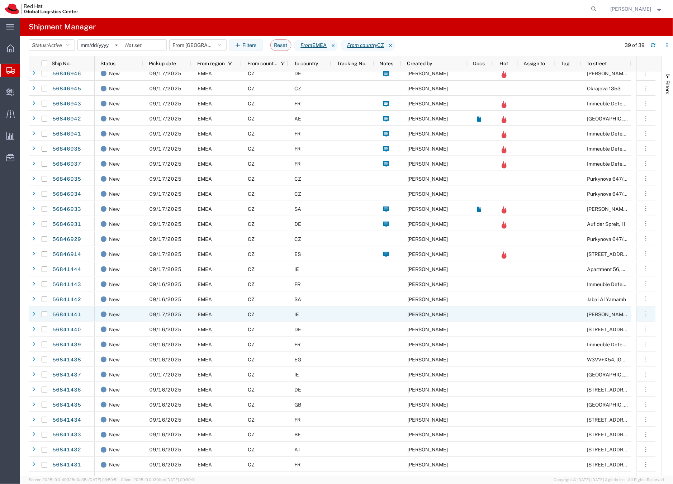
scroll to position [182, 0]
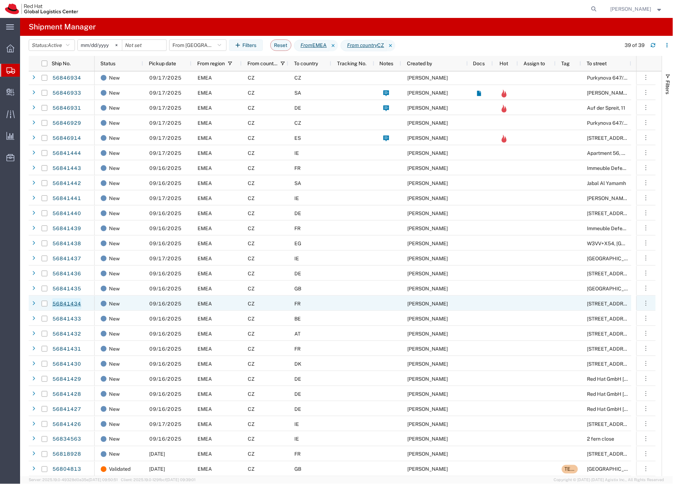
click at [72, 303] on link "56841434" at bounding box center [66, 303] width 29 height 11
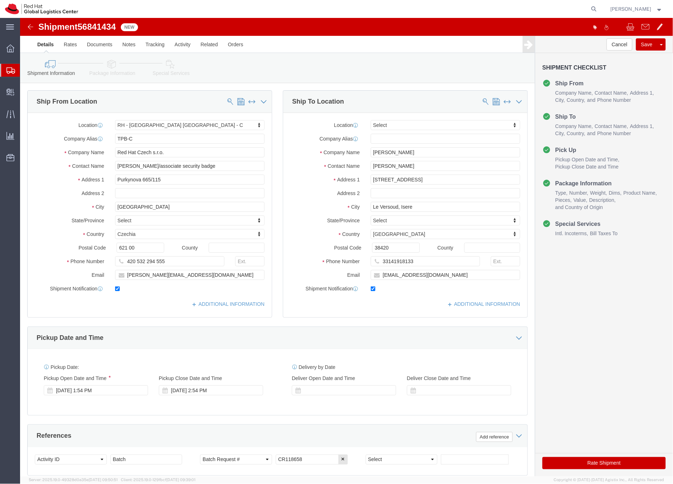
select select "38037"
select select
click icon
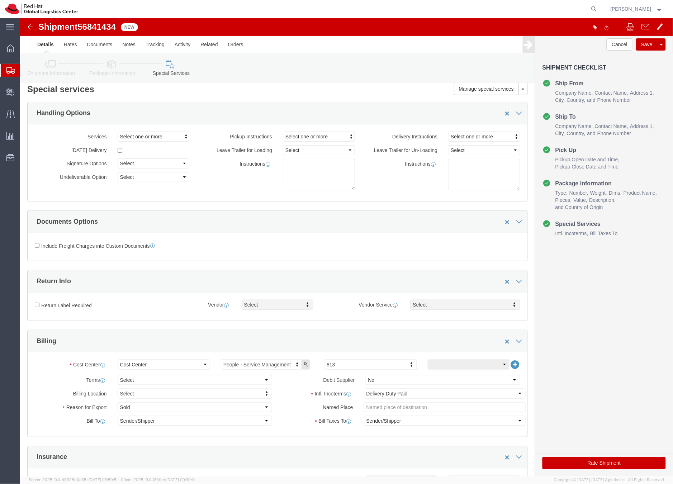
scroll to position [6, 0]
click button "Save"
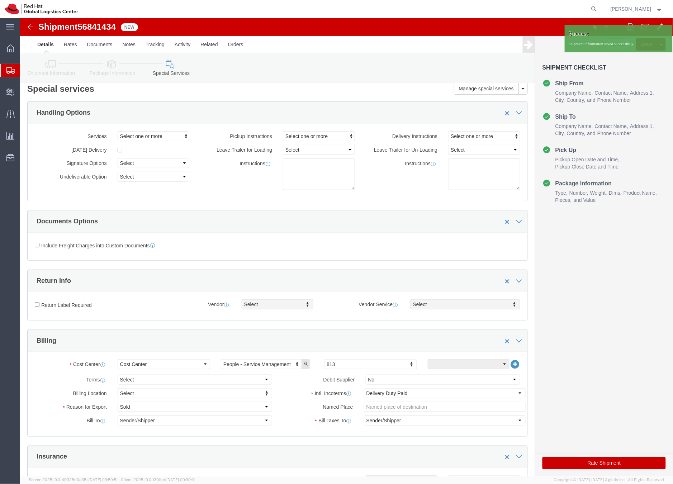
click at [9, 69] on icon at bounding box center [10, 70] width 9 height 6
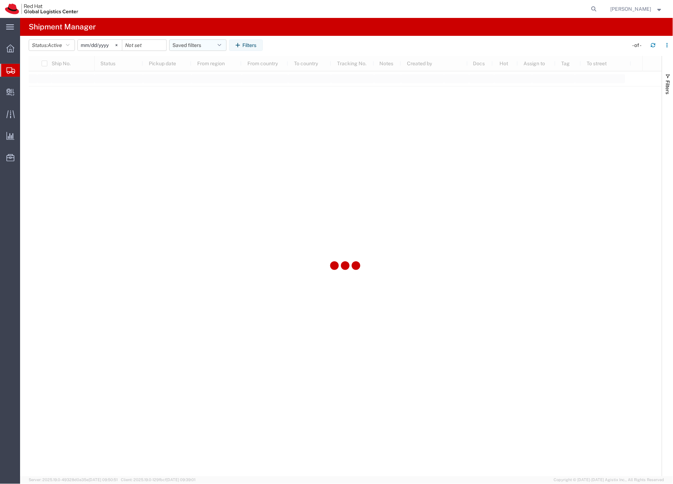
click at [186, 46] on button "Saved filters" at bounding box center [197, 44] width 57 height 11
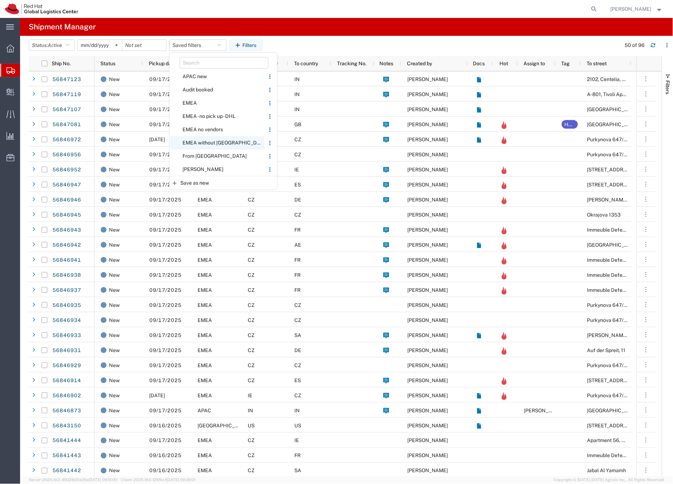
click at [194, 142] on span "EMEA without [GEOGRAPHIC_DATA]" at bounding box center [217, 142] width 94 height 13
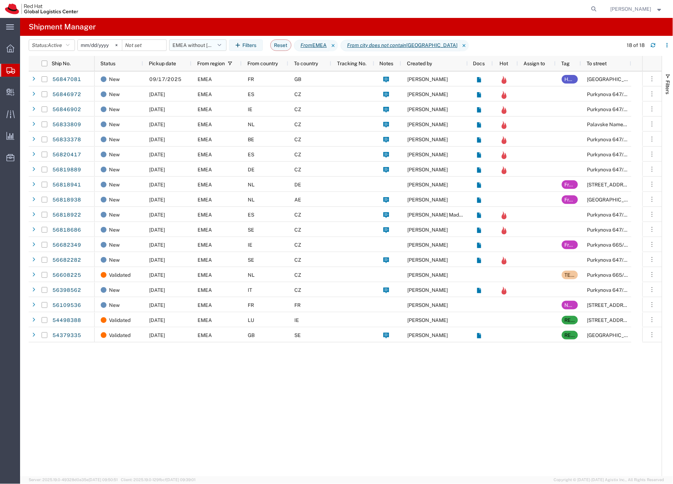
click at [198, 43] on button "EMEA without [GEOGRAPHIC_DATA]" at bounding box center [197, 44] width 57 height 11
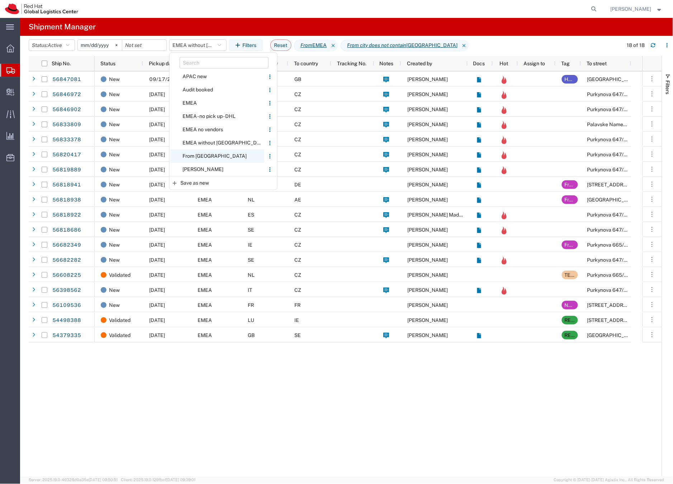
click at [196, 154] on span "From [GEOGRAPHIC_DATA]" at bounding box center [217, 155] width 94 height 13
type input "[DATE]"
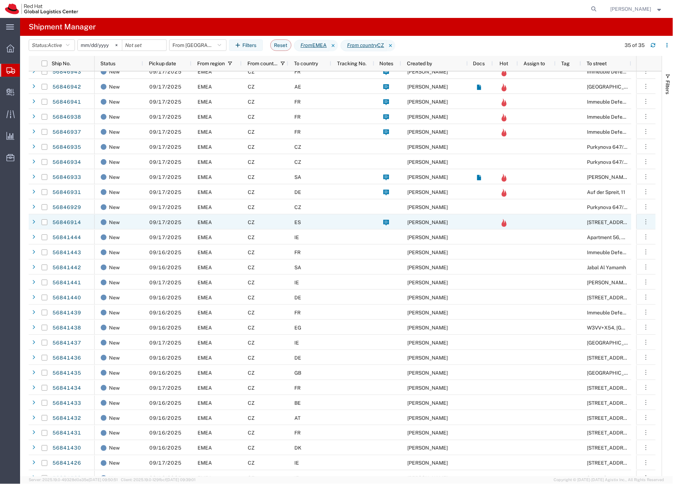
scroll to position [122, 0]
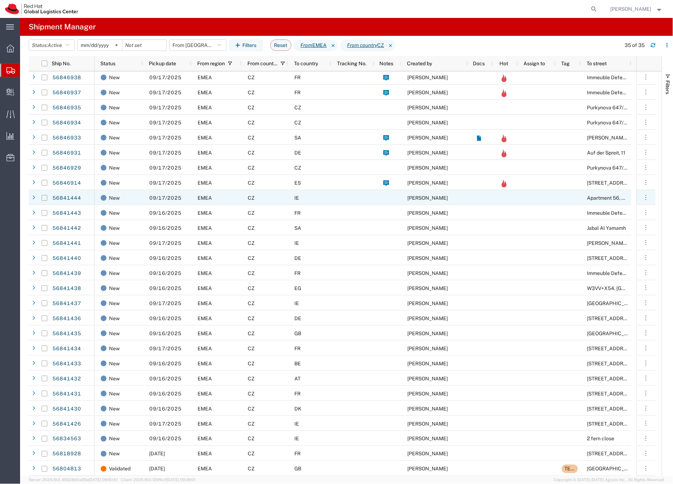
click at [44, 197] on input "Press Space to toggle row selection (unchecked)" at bounding box center [45, 198] width 6 height 6
checkbox input "true"
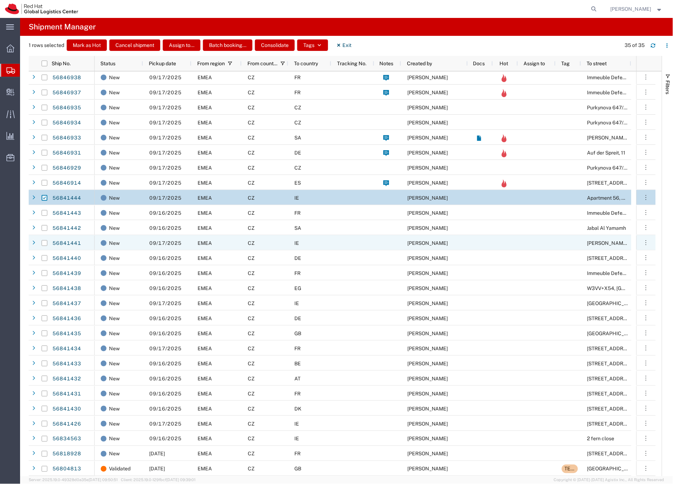
click at [279, 243] on div "CZ" at bounding box center [265, 242] width 47 height 15
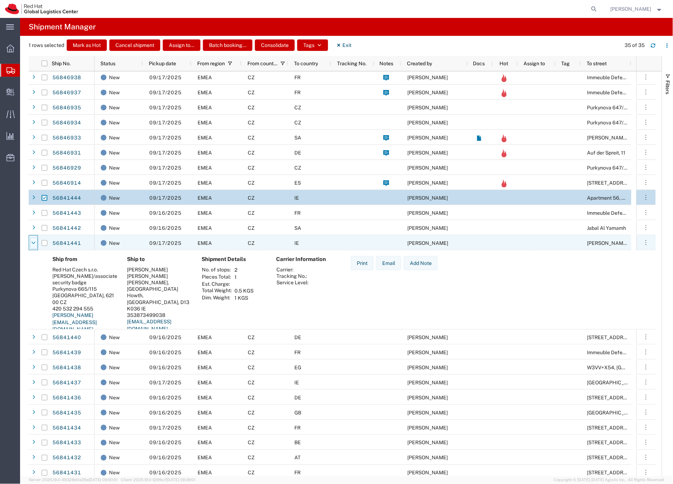
click at [34, 242] on icon at bounding box center [34, 243] width 4 height 5
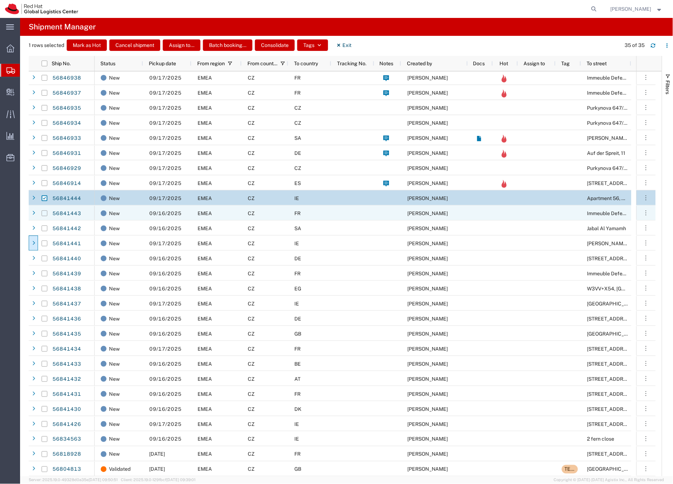
click at [45, 213] on input "Press Space to toggle row selection (unchecked)" at bounding box center [45, 213] width 6 height 6
checkbox input "true"
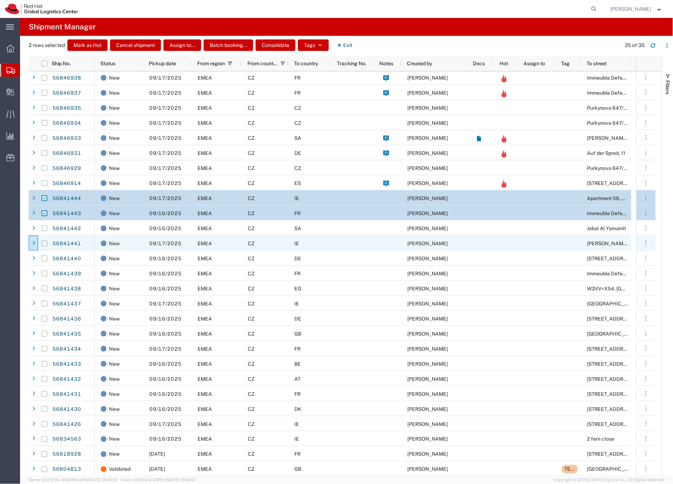
click at [43, 243] on input "Press Space to toggle row selection (unchecked)" at bounding box center [45, 244] width 6 height 6
checkbox input "true"
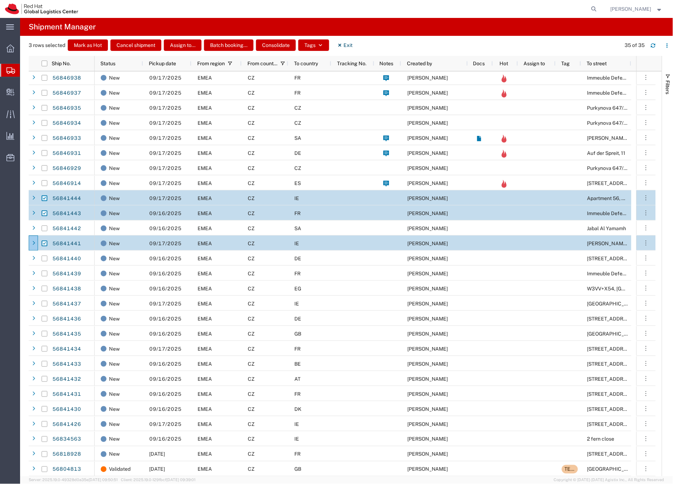
click at [46, 196] on input "Press Space to toggle row selection (checked)" at bounding box center [45, 198] width 6 height 6
checkbox input "false"
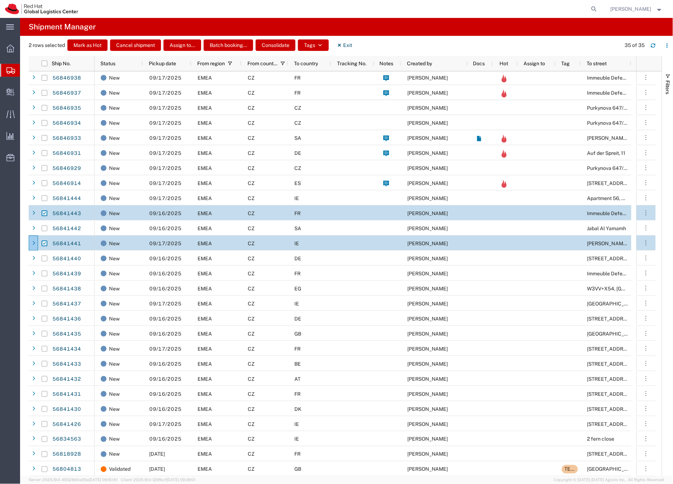
click at [45, 211] on input "Press Space to toggle row selection (checked)" at bounding box center [45, 213] width 6 height 6
checkbox input "false"
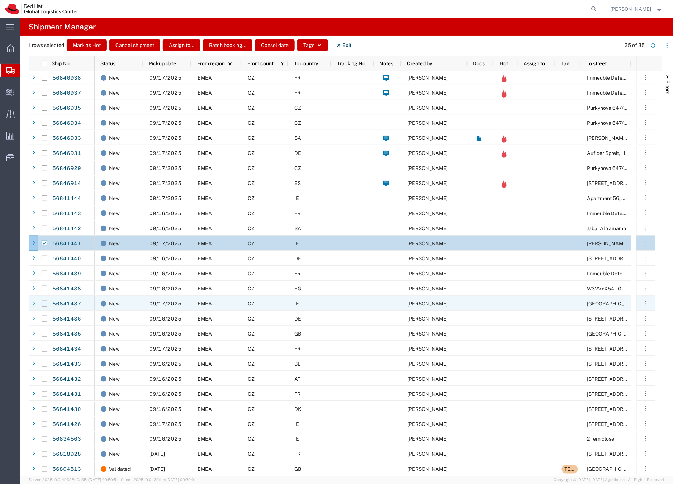
click at [46, 303] on input "Press Space to toggle row selection (unchecked)" at bounding box center [45, 304] width 6 height 6
checkbox input "true"
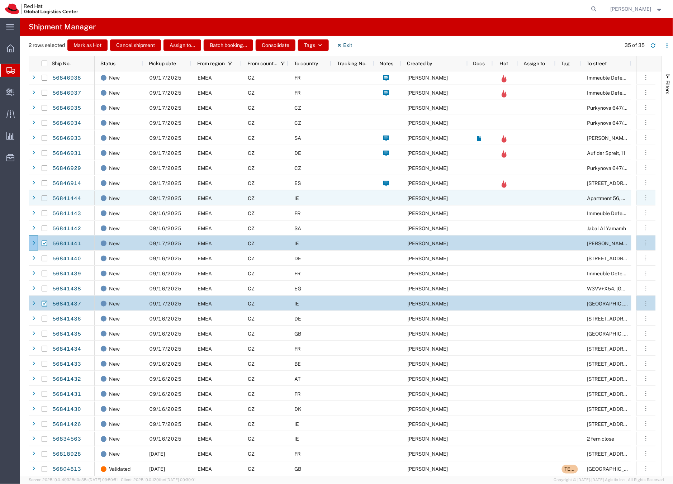
click at [44, 198] on input "Press Space to toggle row selection (unchecked)" at bounding box center [45, 198] width 6 height 6
checkbox input "true"
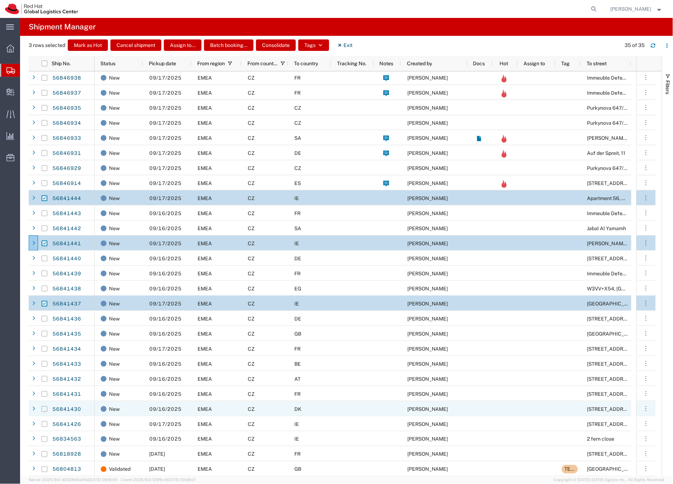
click at [46, 408] on input "Press Space to toggle row selection (unchecked)" at bounding box center [45, 409] width 6 height 6
checkbox input "true"
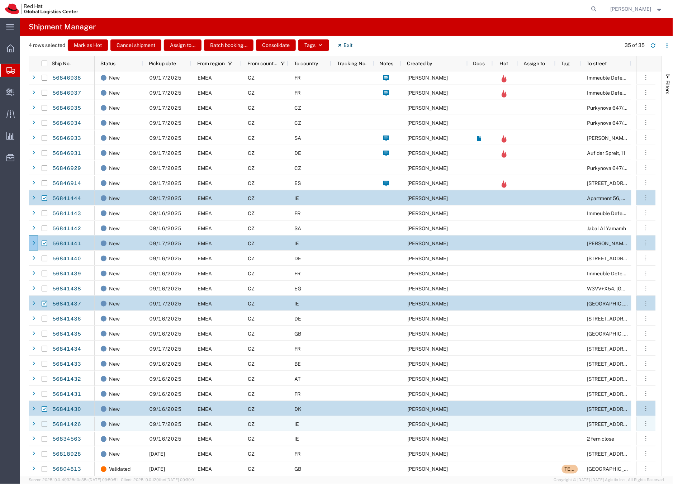
click at [46, 422] on input "Press Space to toggle row selection (unchecked)" at bounding box center [45, 424] width 6 height 6
checkbox input "true"
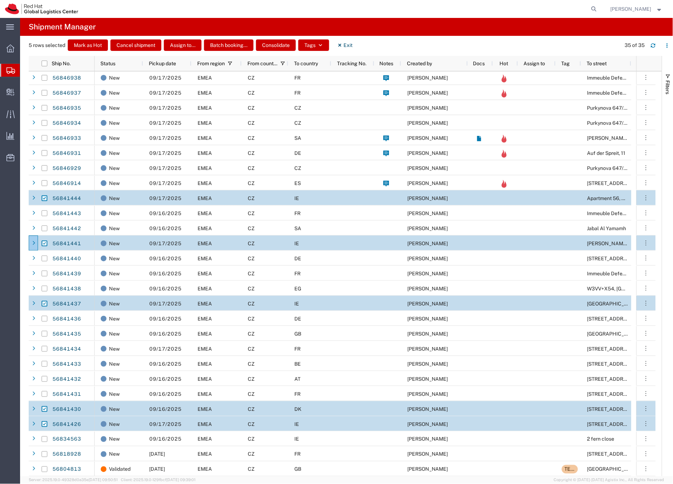
click at [44, 197] on input "Press Space to toggle row selection (checked)" at bounding box center [45, 198] width 6 height 6
checkbox input "false"
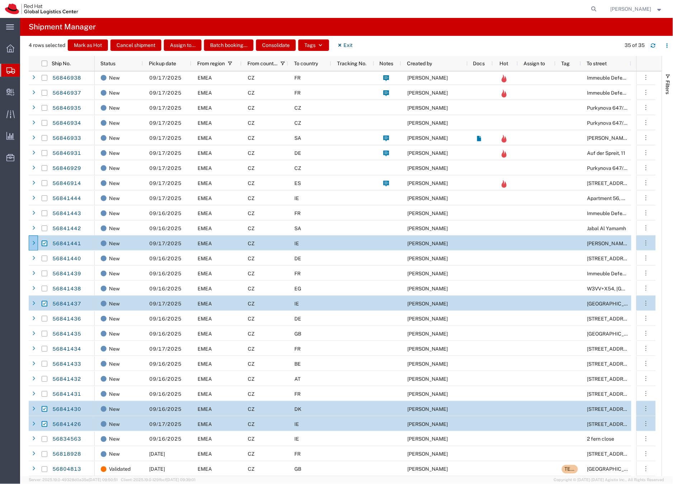
click at [46, 243] on input "Press Space to toggle row selection (checked)" at bounding box center [45, 244] width 6 height 6
checkbox input "false"
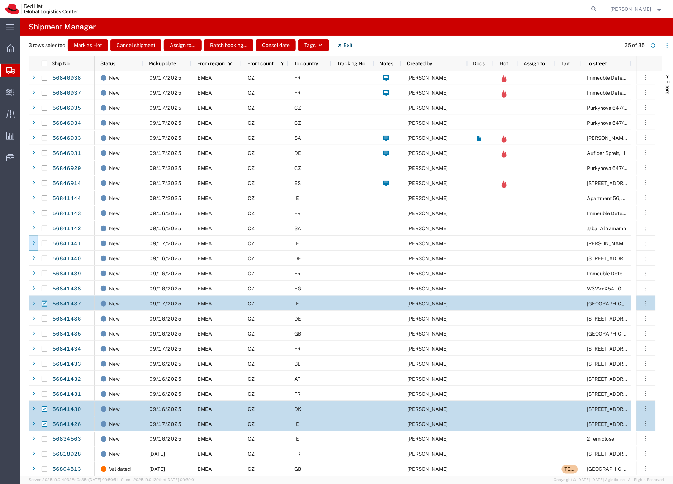
click at [44, 304] on input "Press Space to toggle row selection (checked)" at bounding box center [45, 304] width 6 height 6
checkbox input "false"
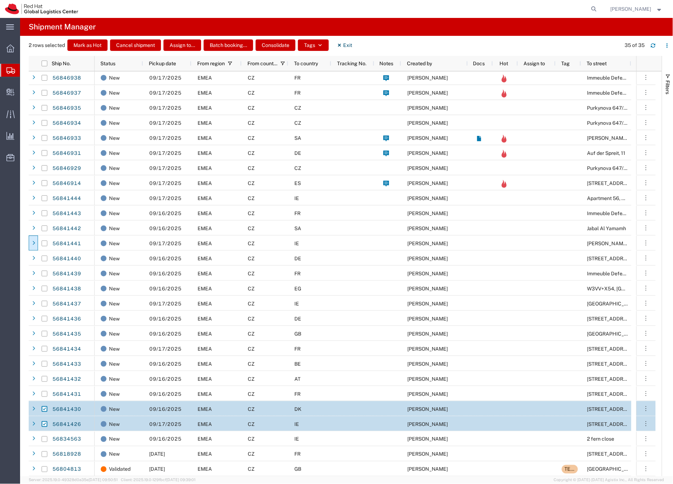
scroll to position [120, 0]
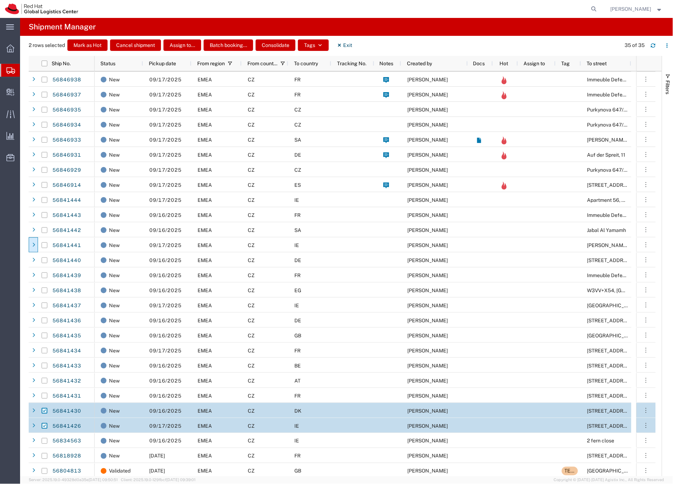
click at [44, 410] on input "Press Space to toggle row selection (checked)" at bounding box center [45, 411] width 6 height 6
checkbox input "false"
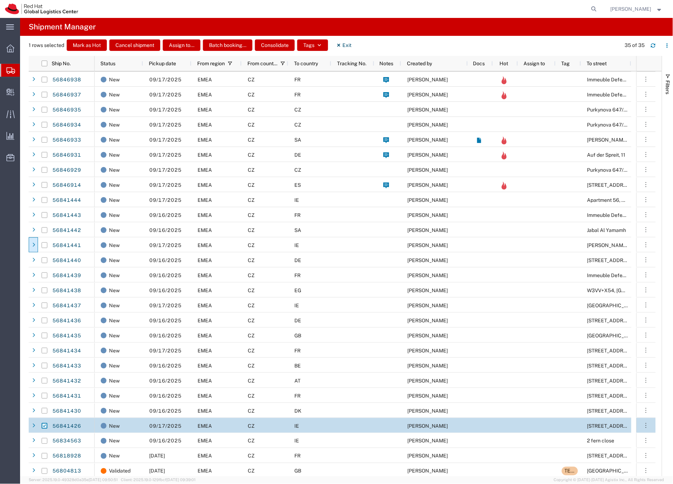
click at [44, 424] on input "Press Space to toggle row selection (checked)" at bounding box center [45, 426] width 6 height 6
checkbox input "false"
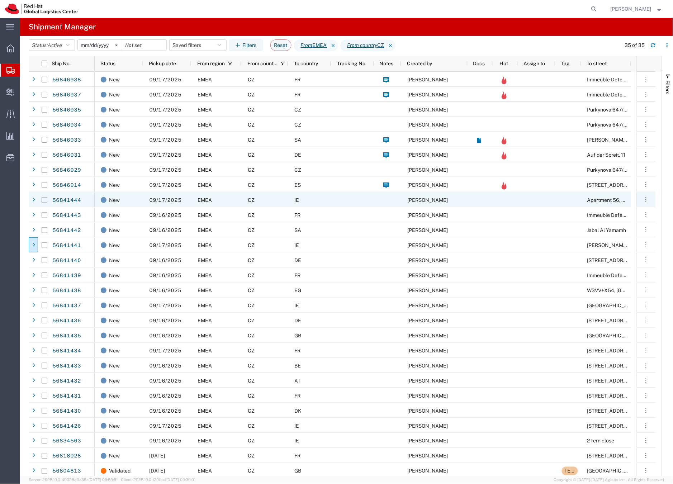
click at [44, 200] on input "Press Space to toggle row selection (unchecked)" at bounding box center [45, 200] width 6 height 6
checkbox input "true"
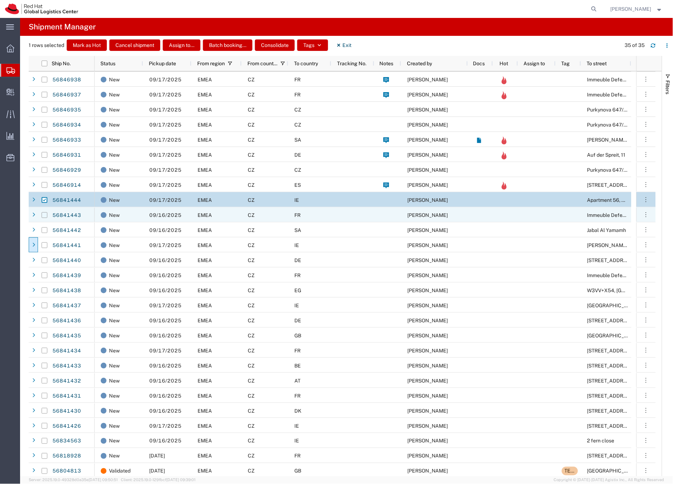
click at [46, 214] on input "Press Space to toggle row selection (unchecked)" at bounding box center [45, 215] width 6 height 6
checkbox input "true"
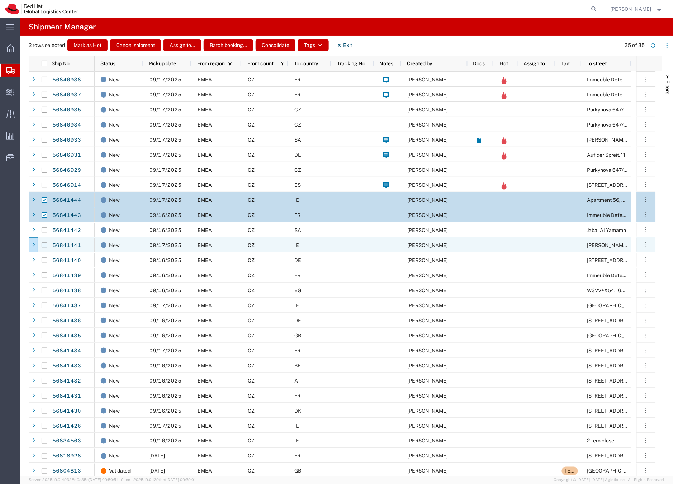
click at [47, 245] on input "Press Space to toggle row selection (unchecked)" at bounding box center [45, 245] width 6 height 6
checkbox input "true"
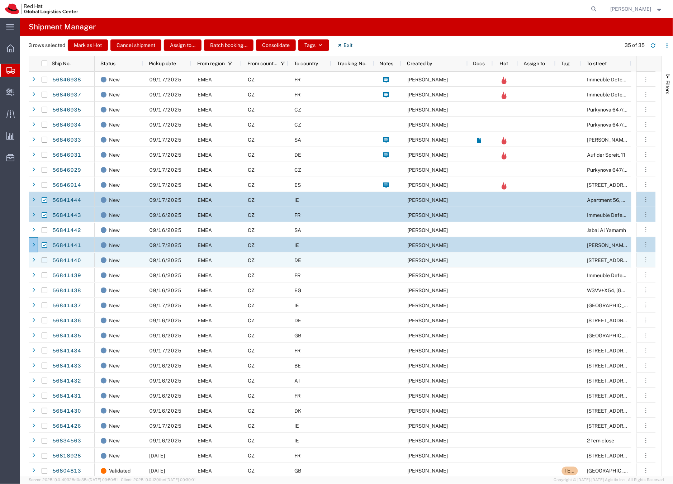
click at [44, 259] on input "Press Space to toggle row selection (unchecked)" at bounding box center [45, 260] width 6 height 6
checkbox input "true"
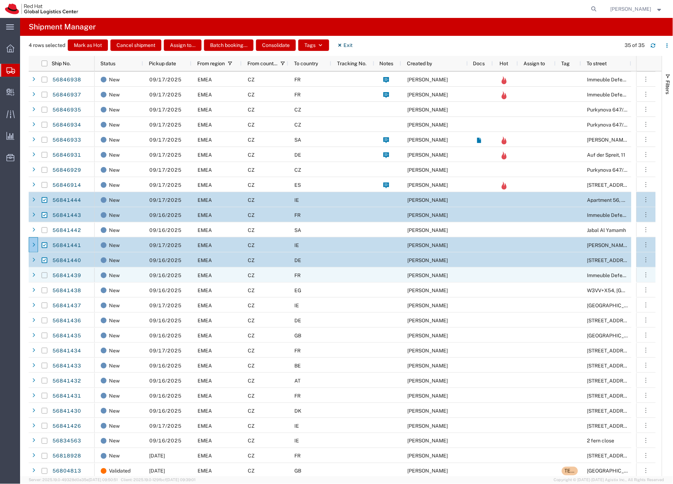
click at [45, 276] on input "Press Space to toggle row selection (unchecked)" at bounding box center [45, 275] width 6 height 6
checkbox input "true"
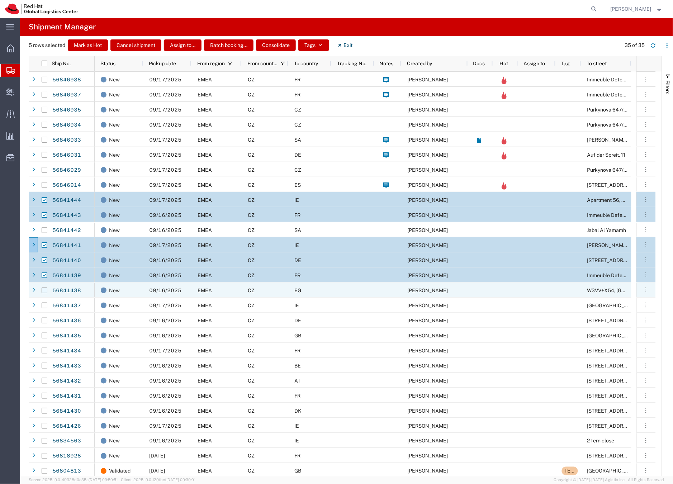
click at [47, 289] on input "Press Space to toggle row selection (unchecked)" at bounding box center [45, 290] width 6 height 6
checkbox input "true"
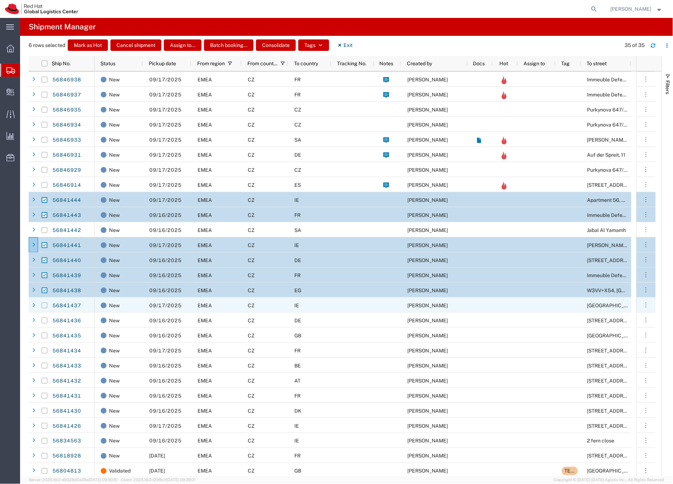
click at [44, 306] on input "Press Space to toggle row selection (unchecked)" at bounding box center [45, 306] width 6 height 6
checkbox input "true"
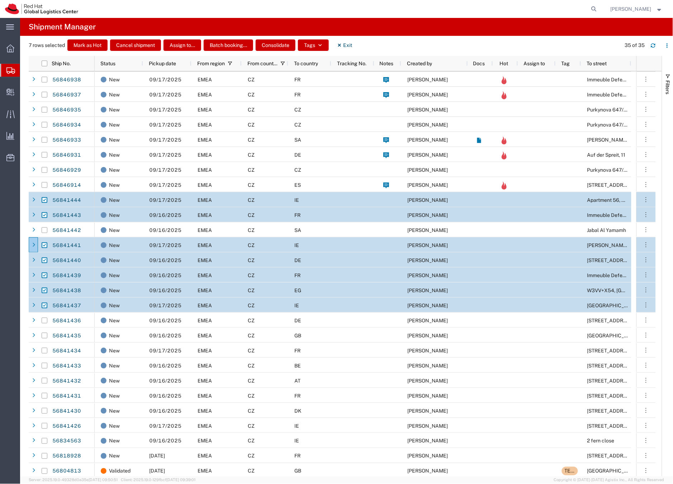
click at [45, 290] on input "Press Space to toggle row selection (checked)" at bounding box center [45, 290] width 6 height 6
checkbox input "false"
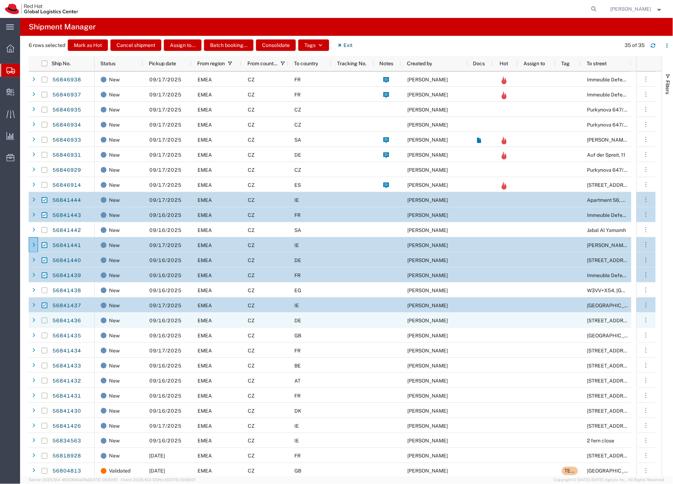
click at [47, 318] on input "Press Space to toggle row selection (unchecked)" at bounding box center [45, 321] width 6 height 6
checkbox input "true"
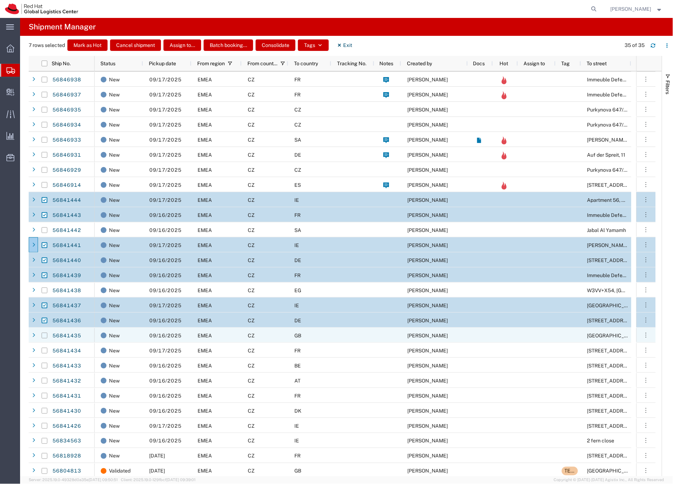
click at [46, 335] on input "Press Space to toggle row selection (unchecked)" at bounding box center [45, 336] width 6 height 6
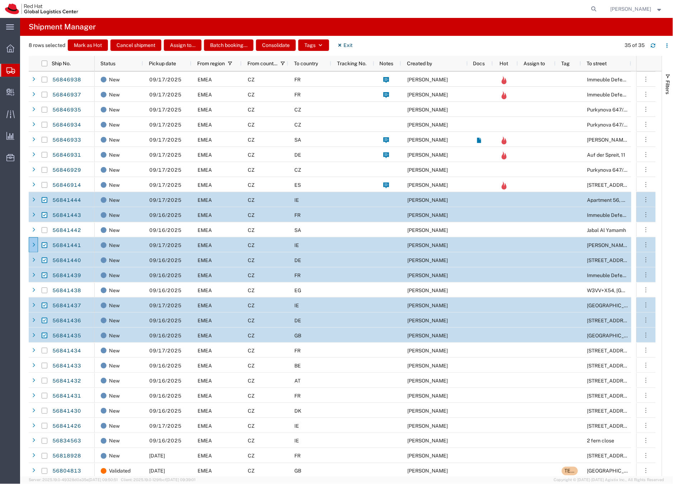
click at [46, 335] on input "Press Space to toggle row selection (checked)" at bounding box center [45, 336] width 6 height 6
checkbox input "false"
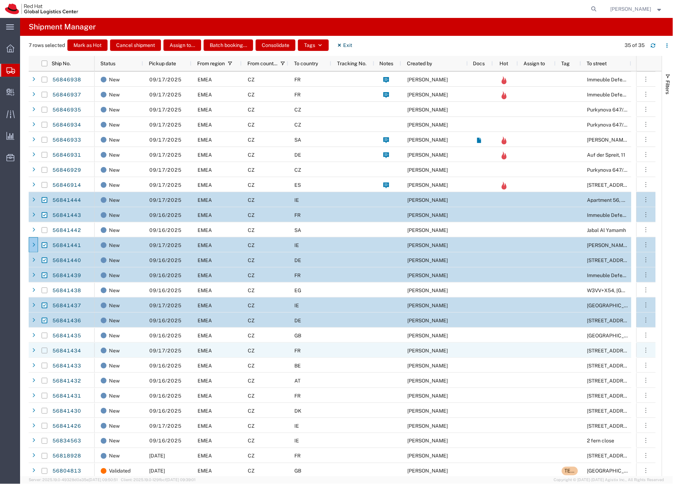
click at [45, 351] on input "Press Space to toggle row selection (unchecked)" at bounding box center [45, 351] width 6 height 6
checkbox input "true"
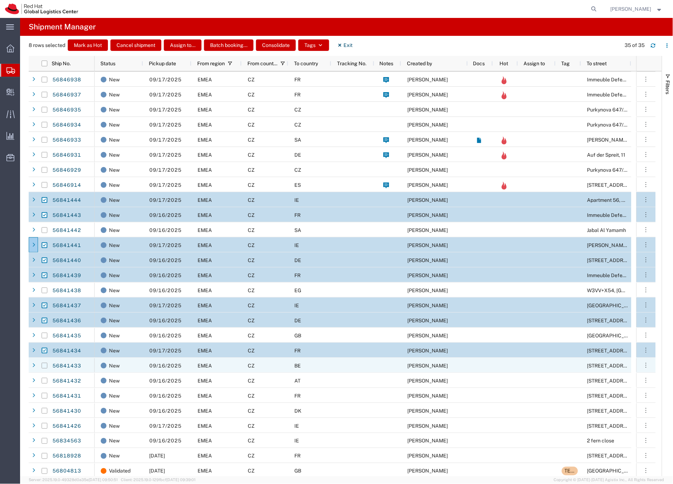
click at [45, 368] on input "Press Space to toggle row selection (unchecked)" at bounding box center [45, 366] width 6 height 6
checkbox input "true"
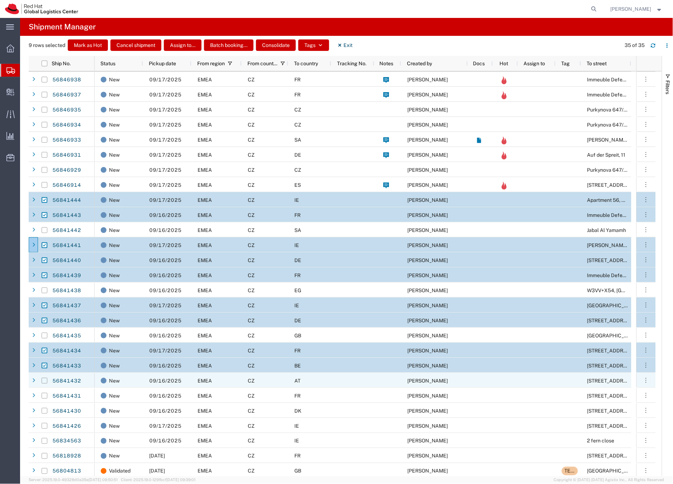
click at [46, 382] on input "Press Space to toggle row selection (unchecked)" at bounding box center [45, 381] width 6 height 6
checkbox input "true"
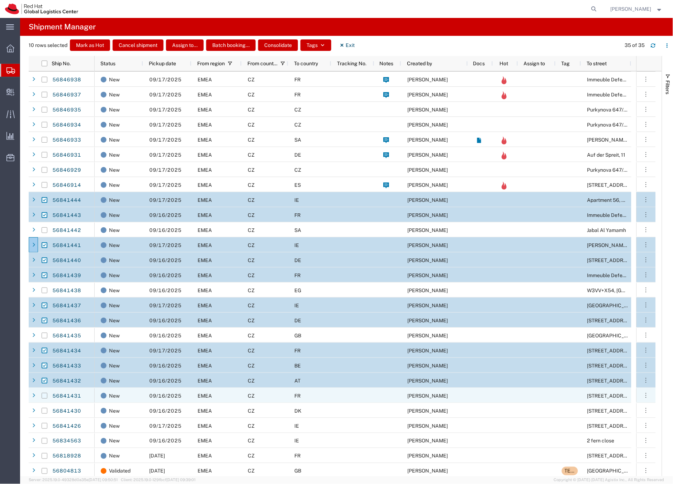
click at [46, 396] on input "Press Space to toggle row selection (unchecked)" at bounding box center [45, 396] width 6 height 6
checkbox input "true"
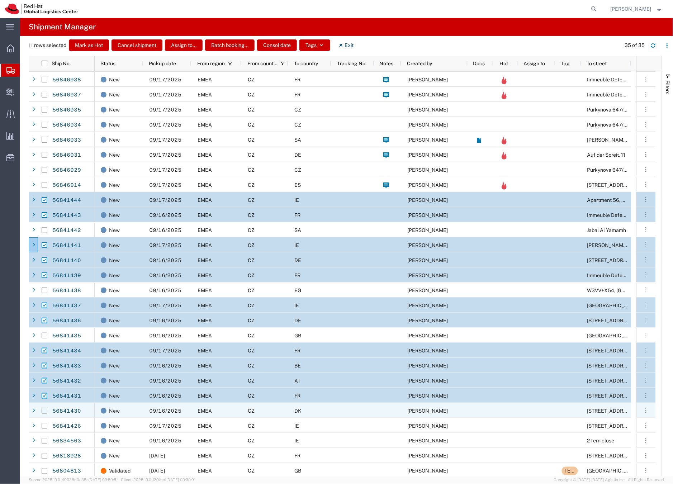
click at [44, 410] on input "Press Space to toggle row selection (unchecked)" at bounding box center [45, 411] width 6 height 6
checkbox input "true"
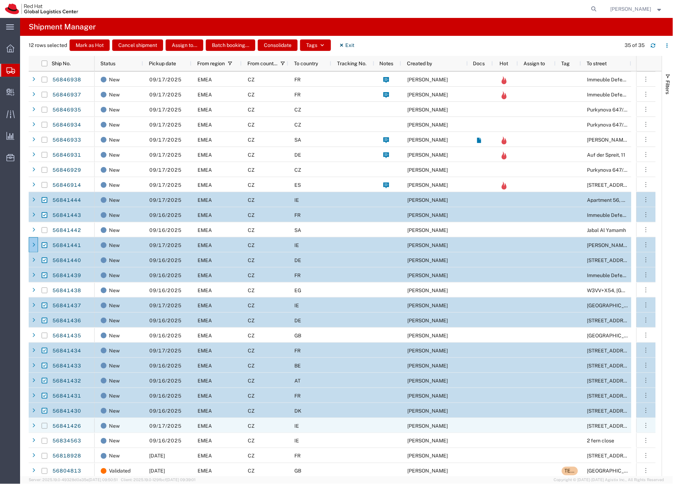
click at [45, 427] on input "Press Space to toggle row selection (unchecked)" at bounding box center [45, 426] width 6 height 6
checkbox input "true"
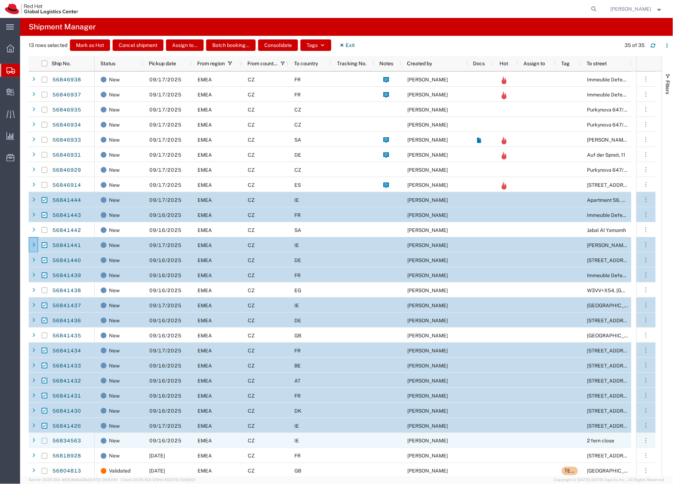
click at [45, 443] on input "Press Space to toggle row selection (unchecked)" at bounding box center [45, 441] width 6 height 6
checkbox input "true"
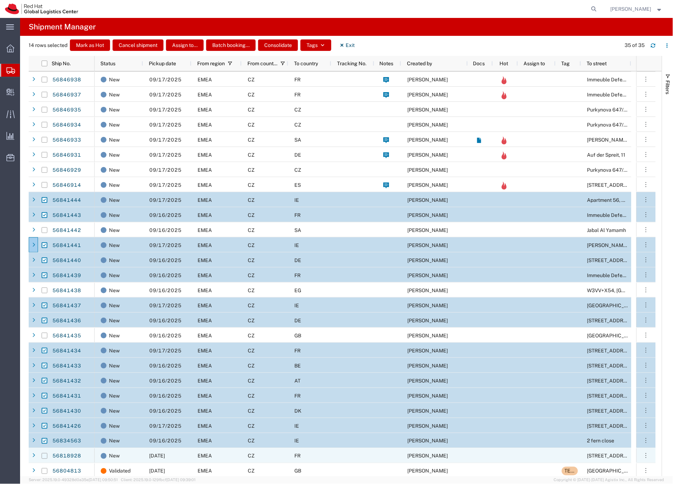
click at [46, 456] on input "Press Space to toggle row selection (unchecked)" at bounding box center [45, 456] width 6 height 6
checkbox input "true"
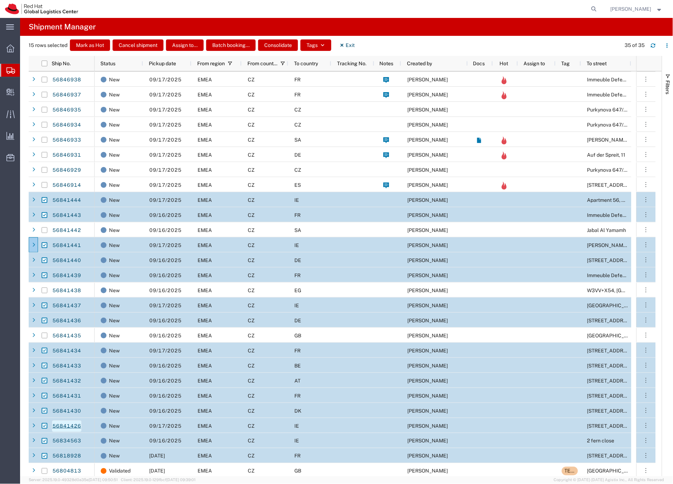
scroll to position [122, 0]
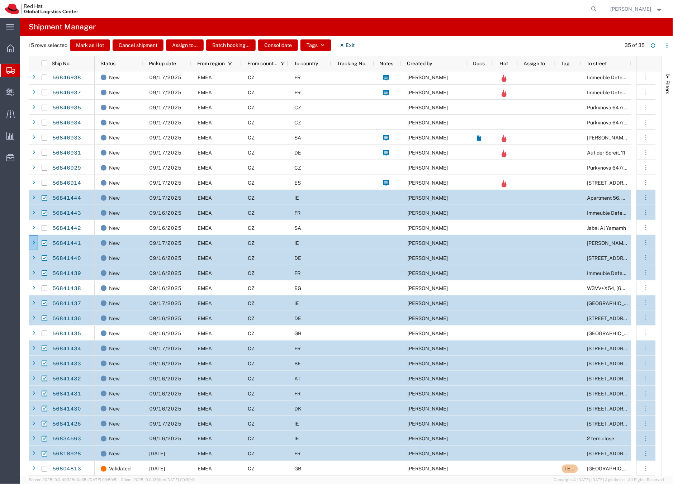
click at [43, 439] on input "Press Space to toggle row selection (checked)" at bounding box center [45, 439] width 6 height 6
checkbox input "false"
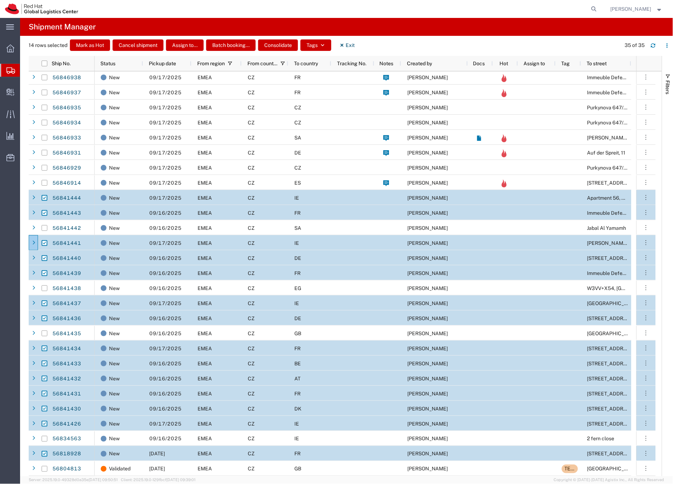
click at [44, 456] on input "Press Space to toggle row selection (checked)" at bounding box center [45, 454] width 6 height 6
checkbox input "false"
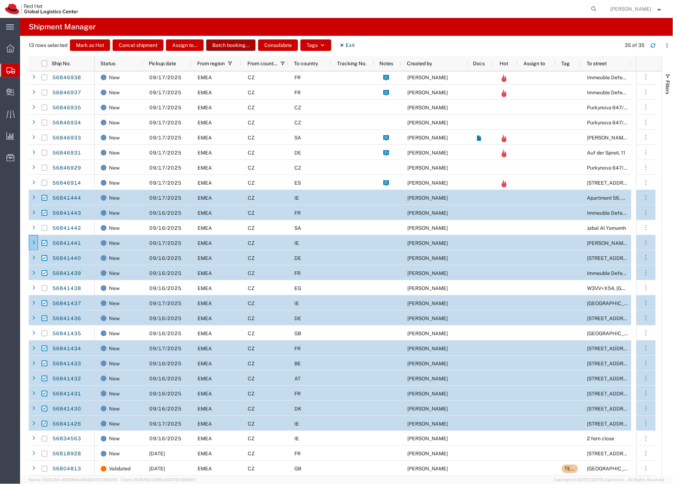
click at [225, 43] on button "Batch booking..." at bounding box center [230, 44] width 49 height 11
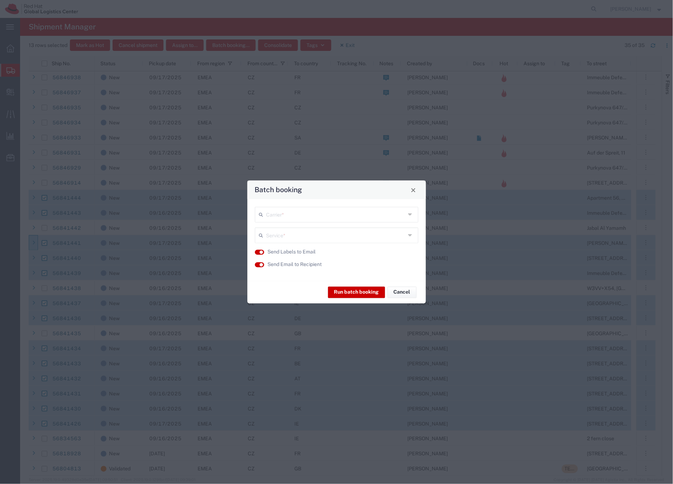
click at [285, 215] on input "text" at bounding box center [335, 214] width 139 height 13
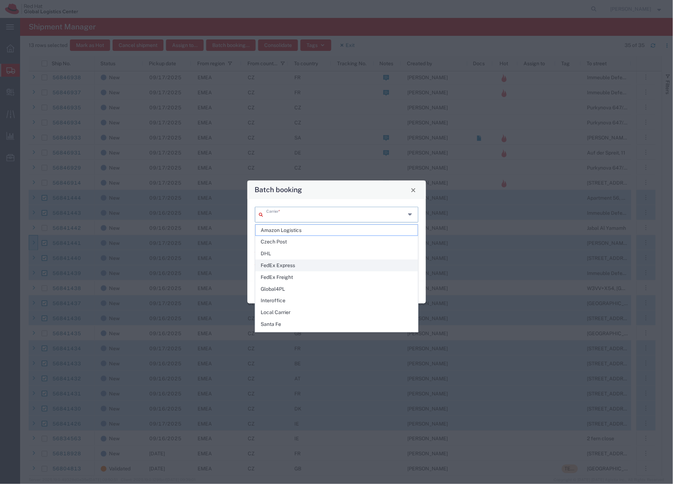
click at [282, 265] on span "FedEx Express" at bounding box center [337, 265] width 162 height 11
type input "FedEx Express"
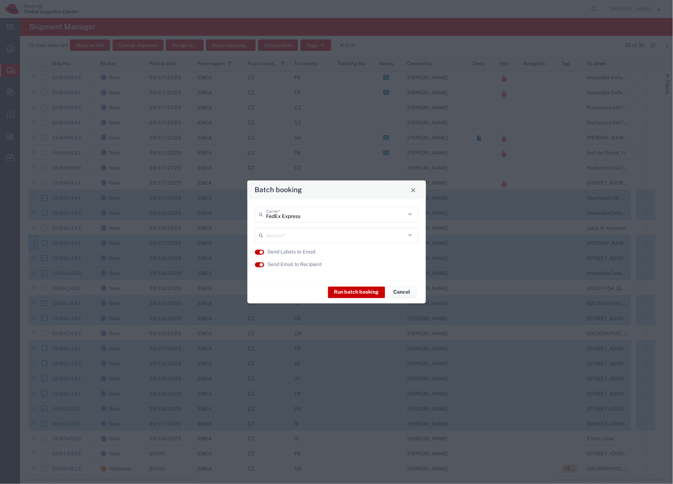
click at [300, 233] on input "text" at bounding box center [335, 235] width 139 height 13
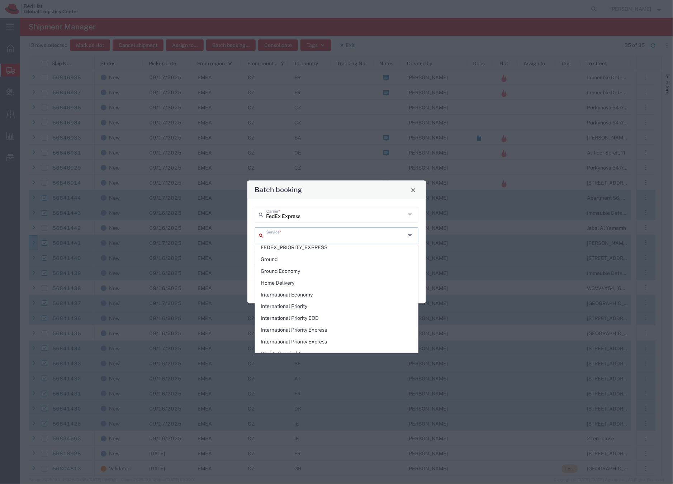
scroll to position [94, 0]
click at [293, 310] on span "International Priority Express" at bounding box center [337, 311] width 162 height 11
type input "International Priority Express"
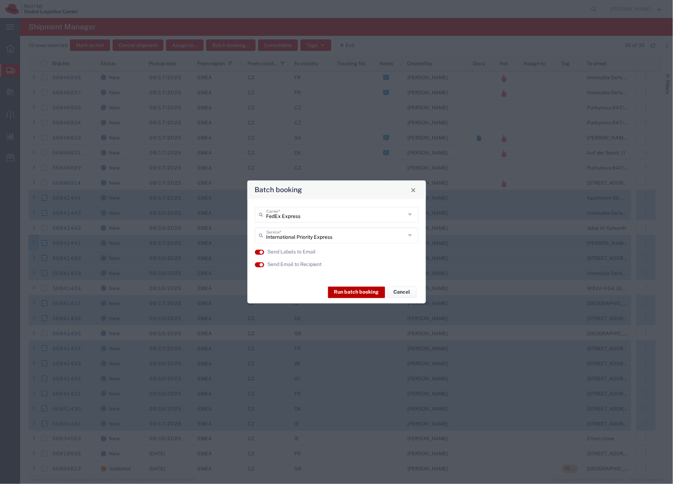
click at [347, 292] on button "Run batch booking" at bounding box center [356, 291] width 57 height 11
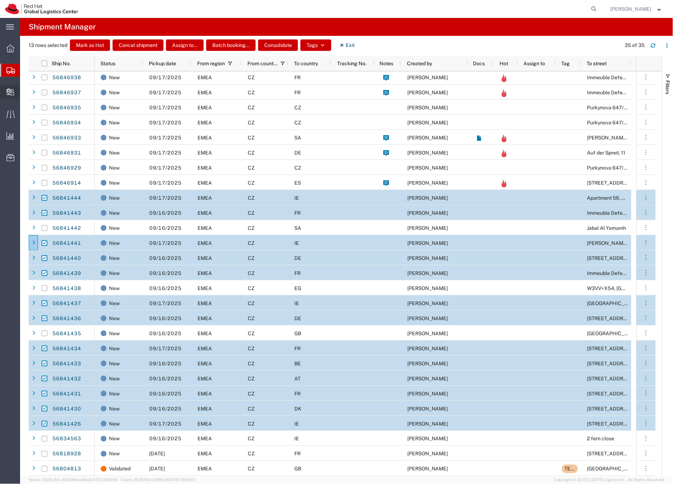
scroll to position [122, 0]
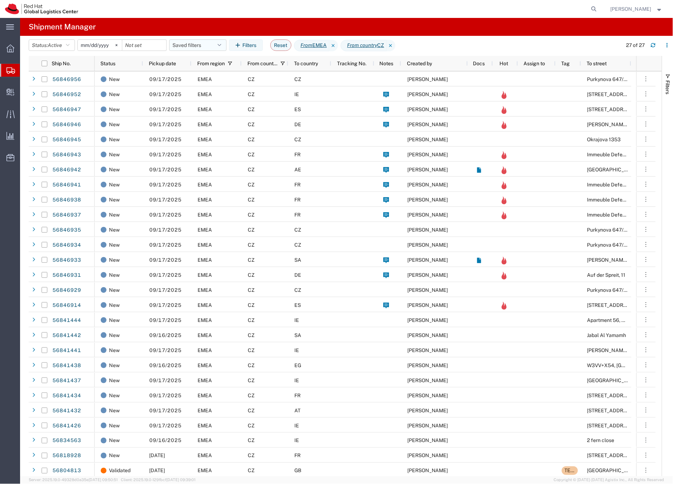
click at [197, 46] on button "Saved filters" at bounding box center [197, 44] width 57 height 11
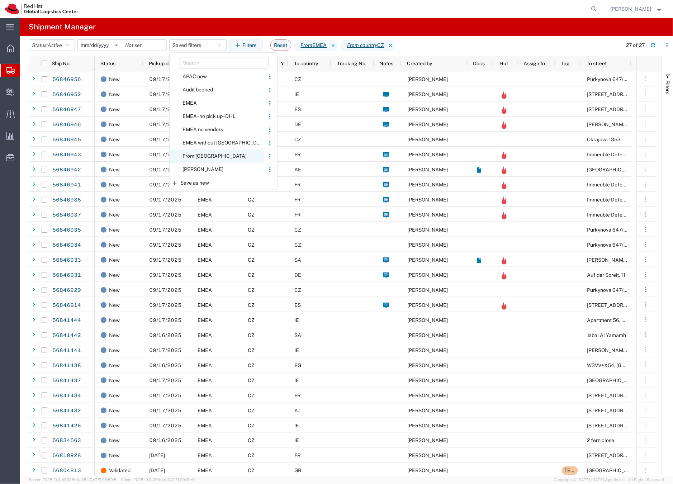
click at [196, 158] on span "From [GEOGRAPHIC_DATA]" at bounding box center [217, 155] width 94 height 13
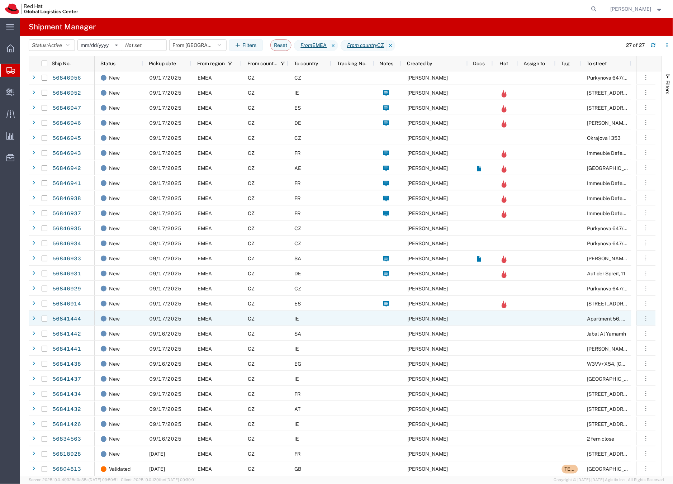
scroll to position [2, 0]
click at [44, 318] on input "Press Space to toggle row selection (unchecked)" at bounding box center [45, 318] width 6 height 6
checkbox input "true"
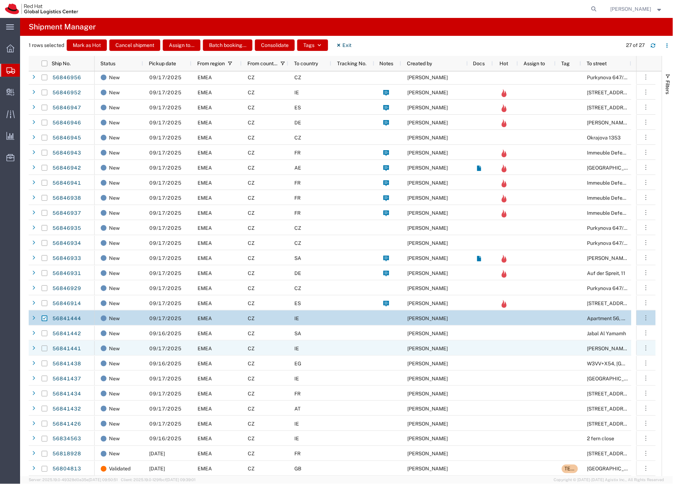
click at [46, 349] on input "Press Space to toggle row selection (unchecked)" at bounding box center [45, 349] width 6 height 6
checkbox input "true"
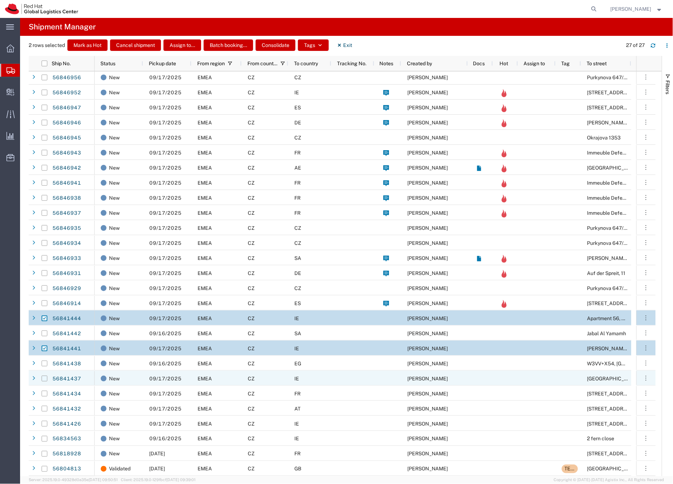
click at [43, 379] on input "Press Space to toggle row selection (unchecked)" at bounding box center [45, 379] width 6 height 6
checkbox input "true"
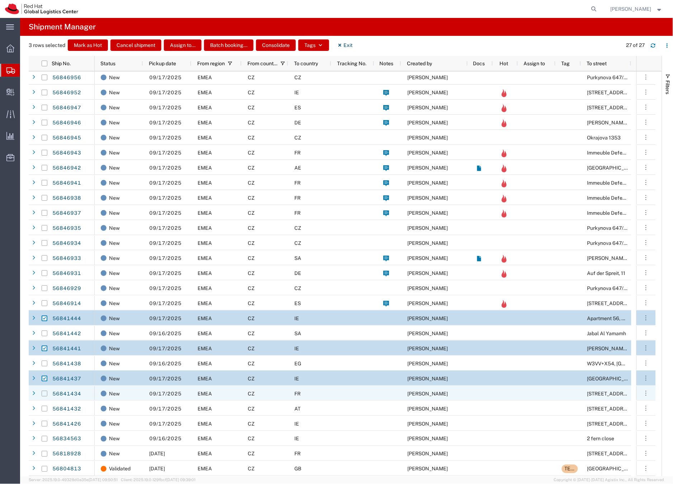
click at [44, 392] on input "Press Space to toggle row selection (unchecked)" at bounding box center [45, 394] width 6 height 6
checkbox input "true"
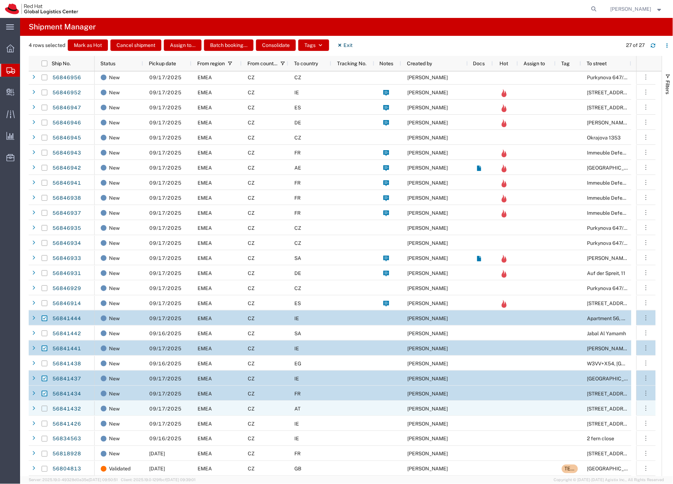
click at [44, 409] on input "Press Space to toggle row selection (unchecked)" at bounding box center [45, 409] width 6 height 6
checkbox input "true"
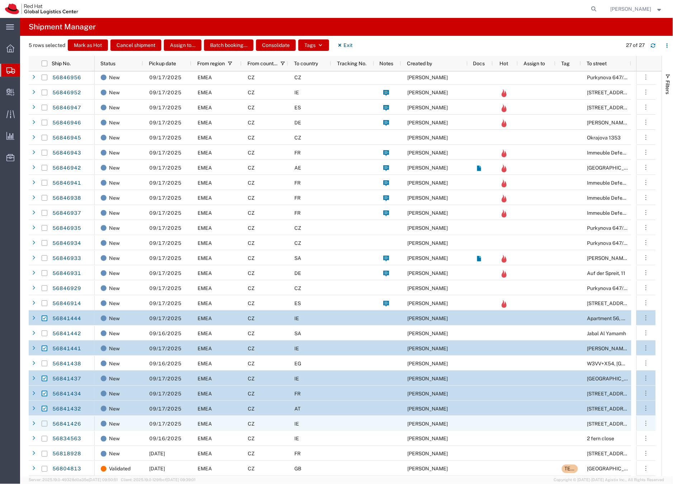
click at [43, 423] on input "Press Space to toggle row selection (unchecked)" at bounding box center [45, 424] width 6 height 6
checkbox input "true"
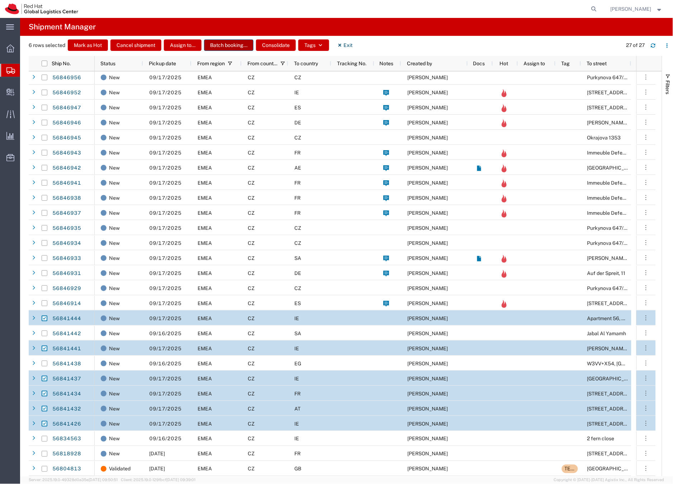
click at [230, 46] on button "Batch booking..." at bounding box center [228, 44] width 49 height 11
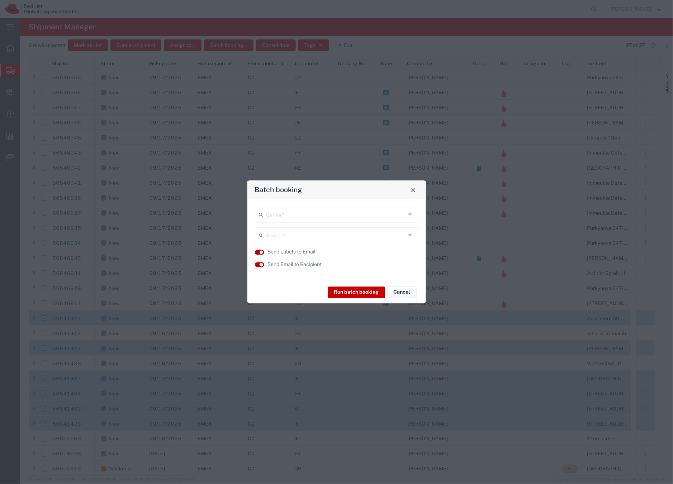
click at [256, 251] on button "button" at bounding box center [259, 251] width 9 height 5
click at [258, 266] on button "button" at bounding box center [259, 264] width 9 height 5
click at [262, 253] on button "button" at bounding box center [259, 251] width 9 height 5
click at [263, 266] on button "button" at bounding box center [259, 264] width 9 height 5
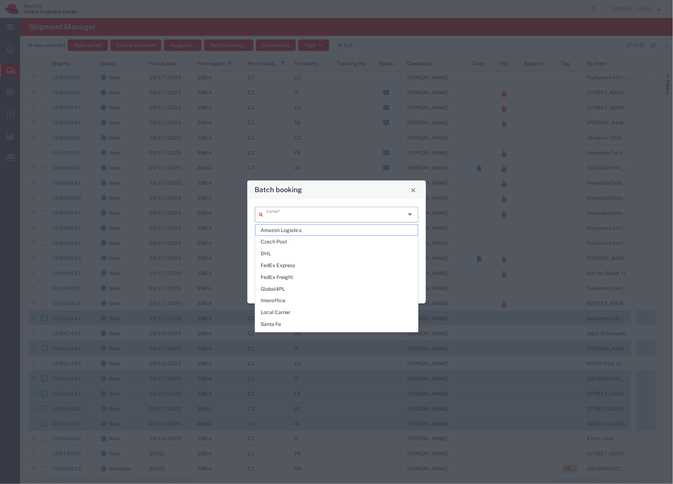
click at [277, 217] on input "text" at bounding box center [335, 214] width 139 height 13
click at [286, 262] on span "FedEx Express" at bounding box center [337, 265] width 162 height 11
type input "FedEx Express"
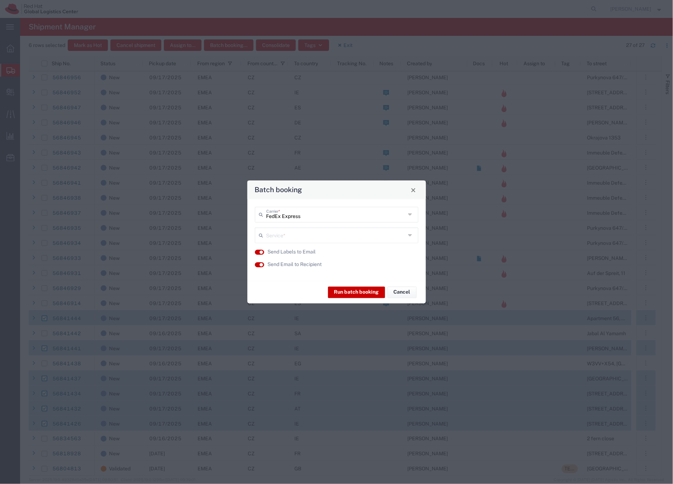
click at [290, 234] on input "text" at bounding box center [335, 235] width 139 height 13
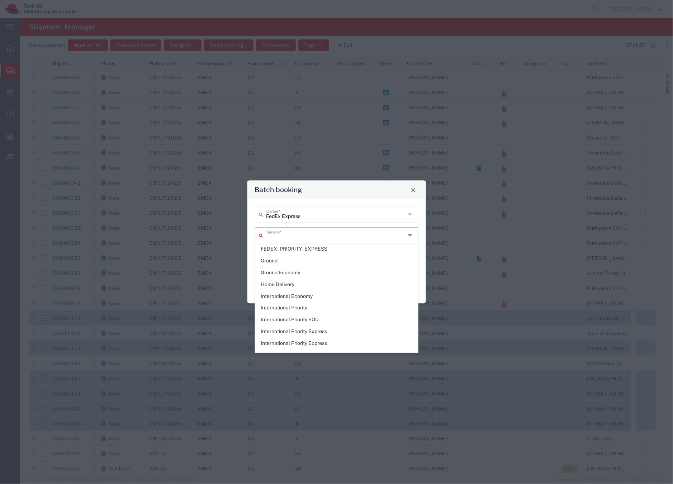
scroll to position [94, 0]
click at [301, 299] on span "International Priority EOD" at bounding box center [337, 299] width 162 height 11
type input "International Priority EOD"
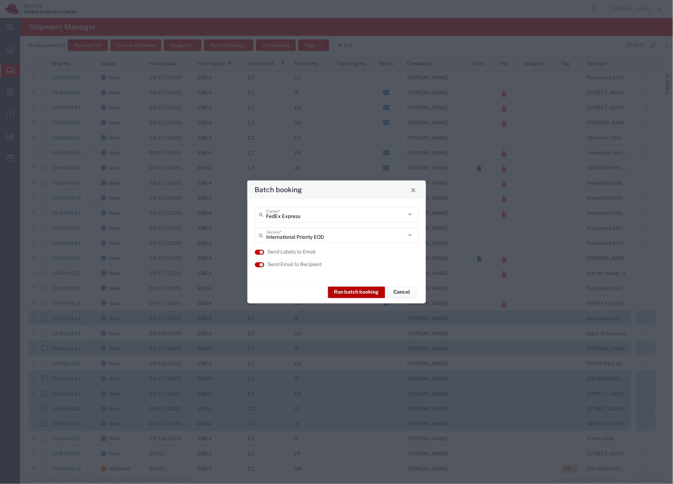
click at [360, 293] on button "Run batch booking" at bounding box center [356, 291] width 57 height 11
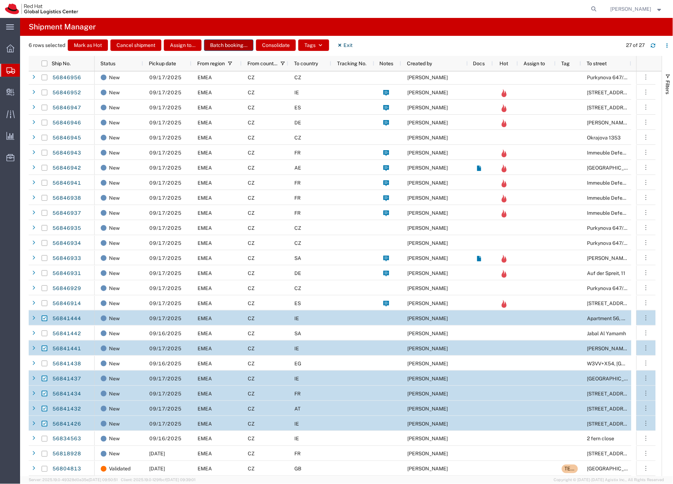
click at [216, 46] on button "Batch booking..." at bounding box center [228, 44] width 49 height 11
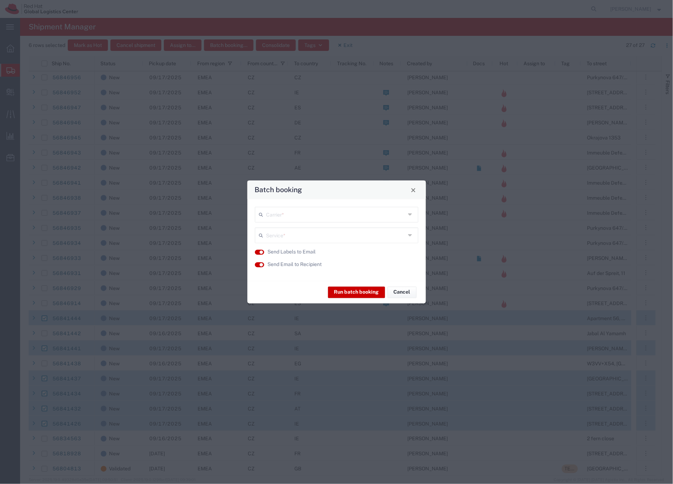
click at [284, 215] on input "text" at bounding box center [335, 214] width 139 height 13
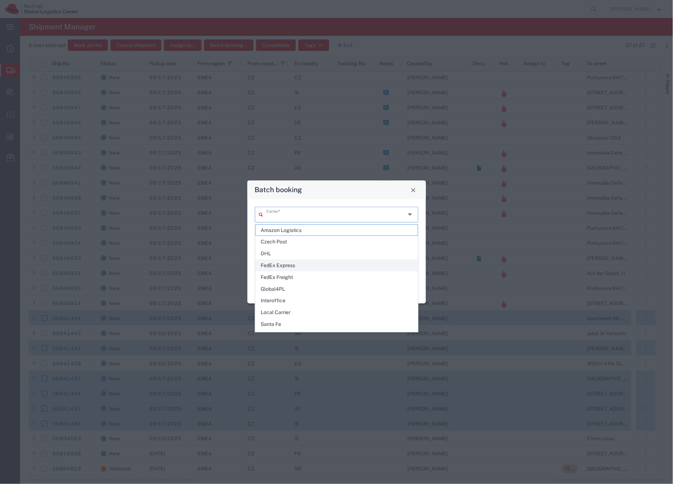
click at [289, 264] on span "FedEx Express" at bounding box center [337, 265] width 162 height 11
type input "FedEx Express"
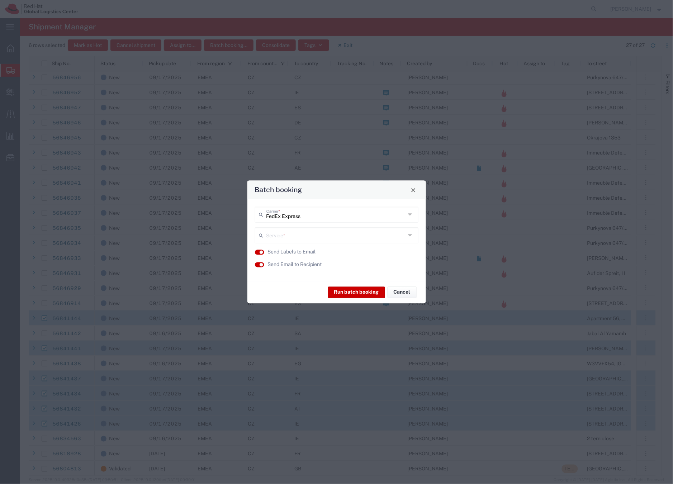
click at [294, 236] on input "text" at bounding box center [335, 235] width 139 height 13
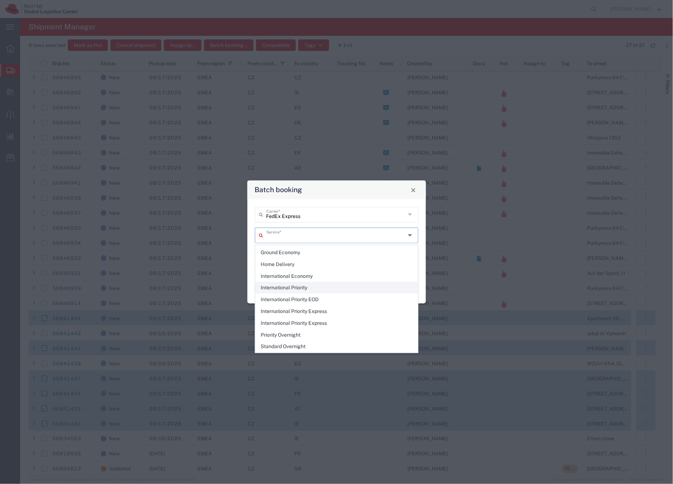
click at [300, 287] on span "International Priority" at bounding box center [337, 287] width 162 height 11
type input "International Priority"
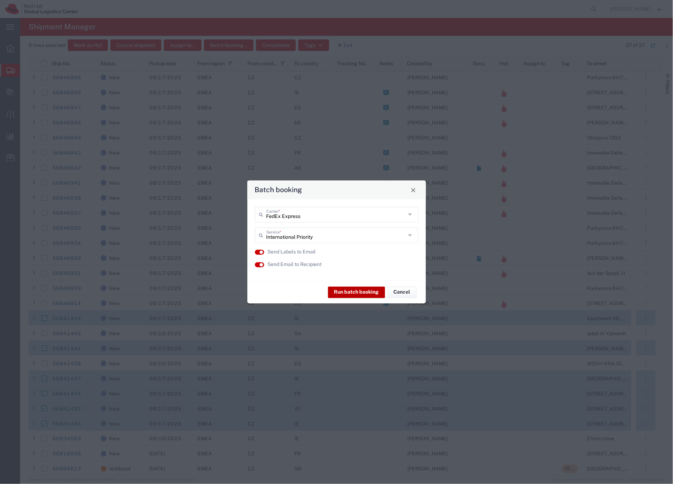
click at [339, 293] on button "Run batch booking" at bounding box center [356, 291] width 57 height 11
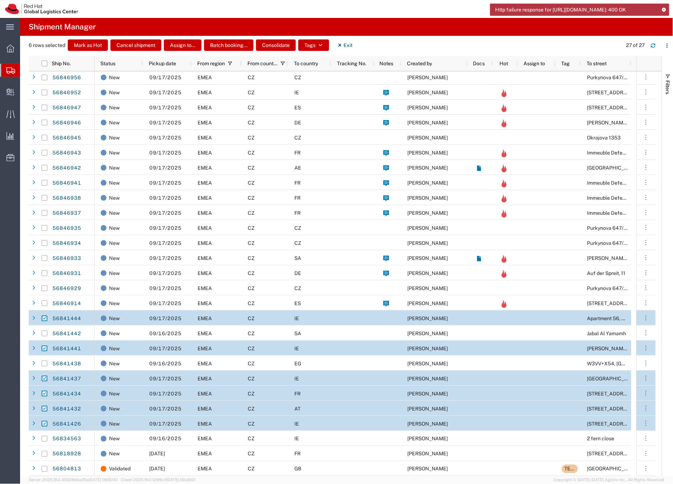
scroll to position [1, 0]
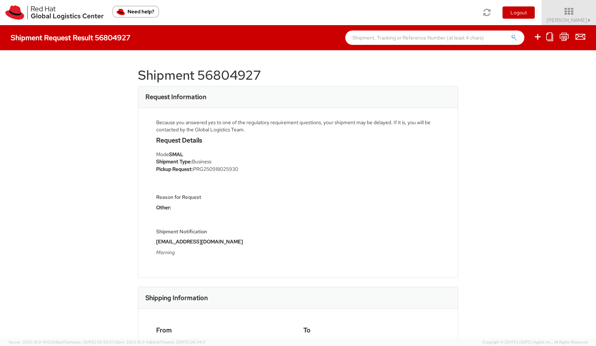
click at [212, 74] on h1 "Shipment 56804927" at bounding box center [298, 75] width 320 height 14
copy h1 "56804927"
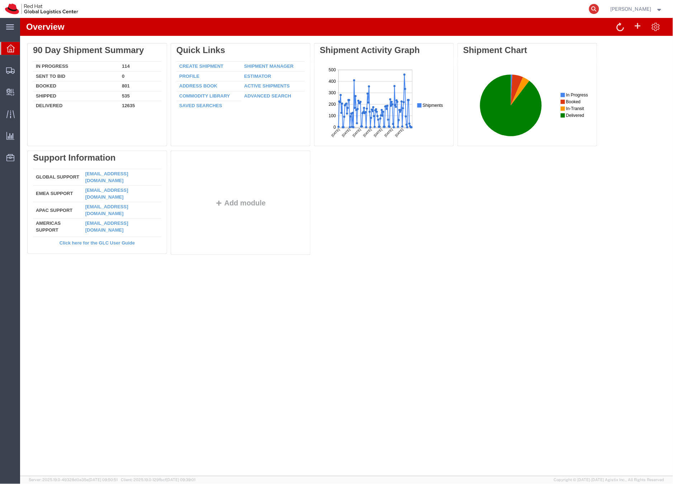
click at [599, 8] on icon at bounding box center [594, 9] width 10 height 10
click at [472, 11] on input "search" at bounding box center [480, 8] width 218 height 17
paste input "56804927"
type input "56804927"
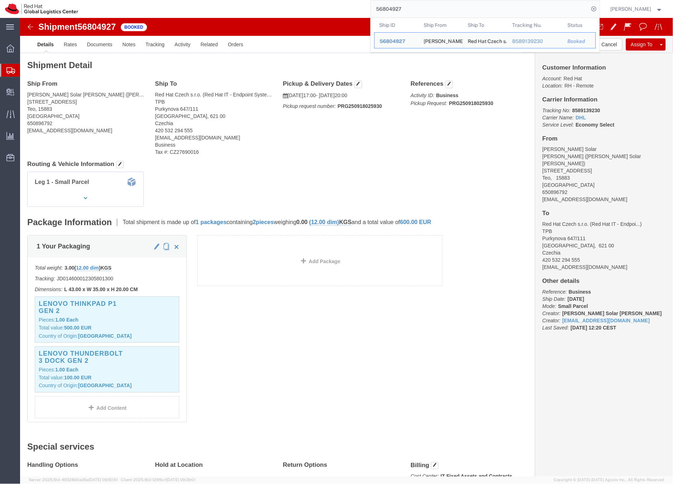
click at [14, 69] on icon at bounding box center [10, 70] width 9 height 6
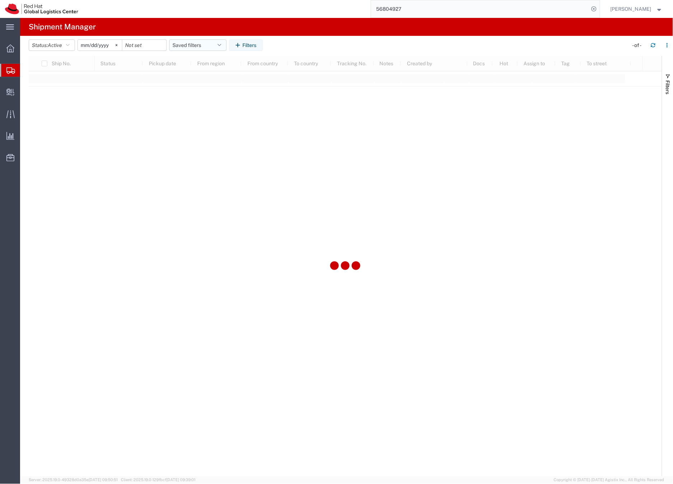
click at [192, 46] on button "Saved filters" at bounding box center [197, 44] width 57 height 11
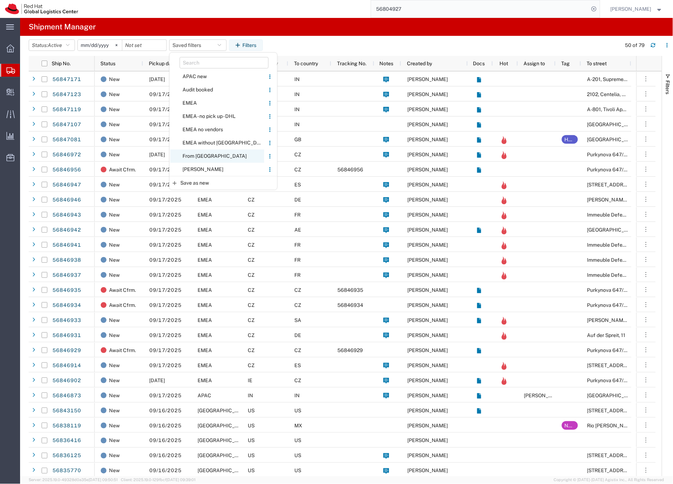
click at [201, 155] on span "From [GEOGRAPHIC_DATA]" at bounding box center [217, 155] width 94 height 13
type input "[DATE]"
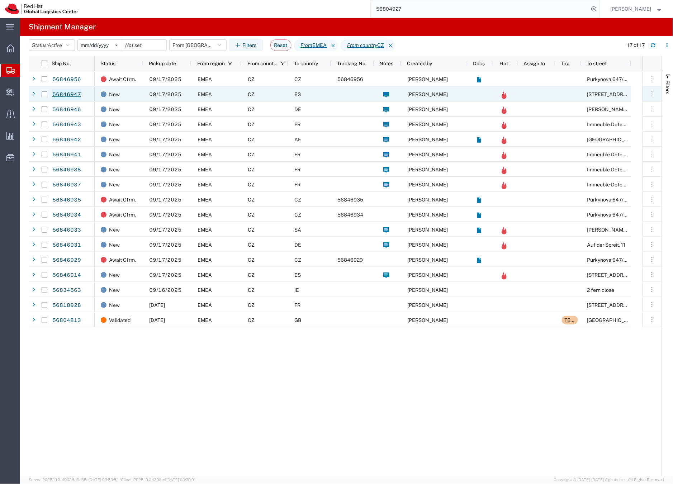
click at [72, 94] on link "56846947" at bounding box center [66, 94] width 29 height 11
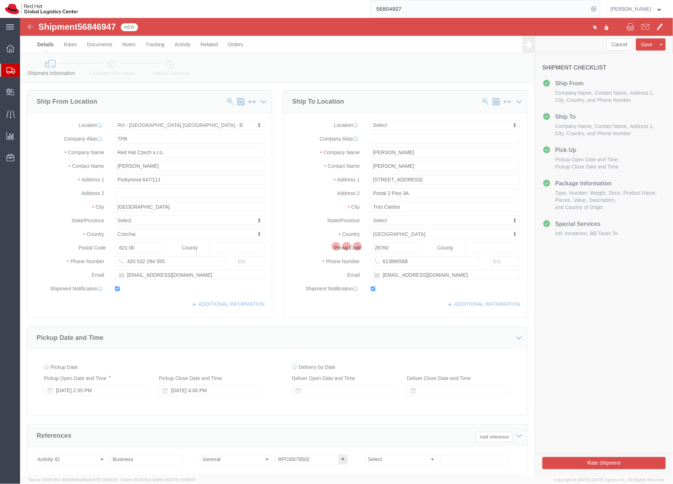
select select "38036"
select select
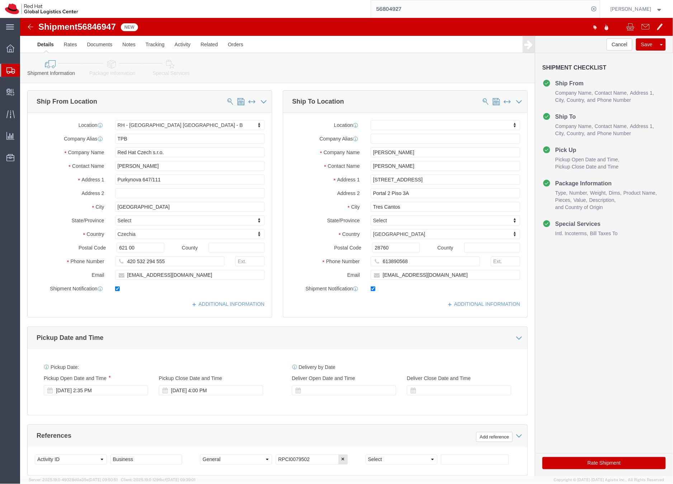
click icon
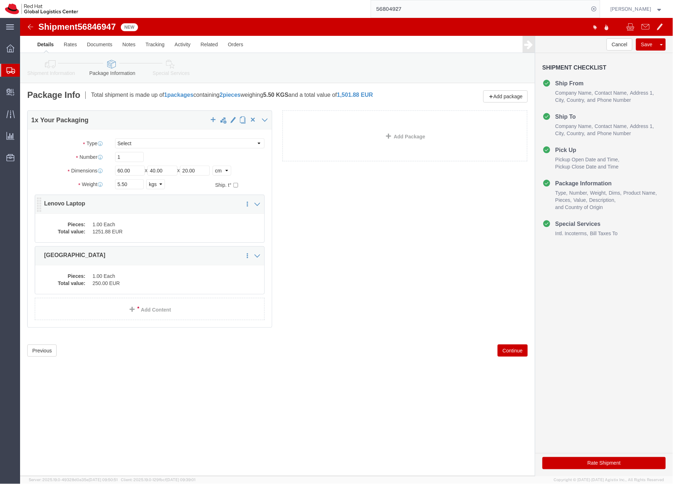
click dd "1.00 Each"
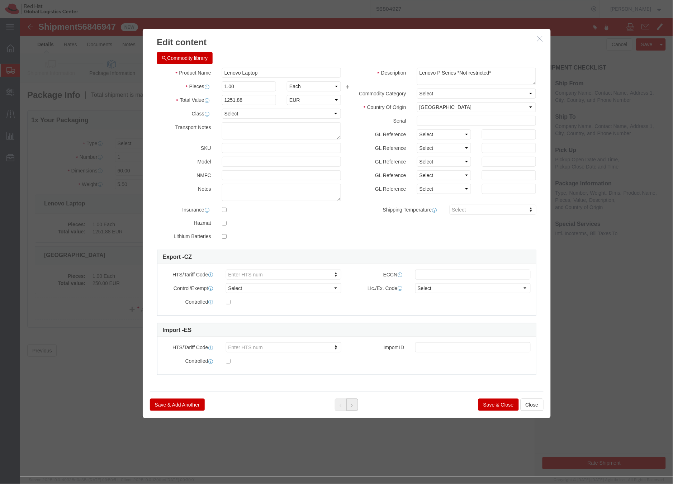
click button
click button "Save & Close"
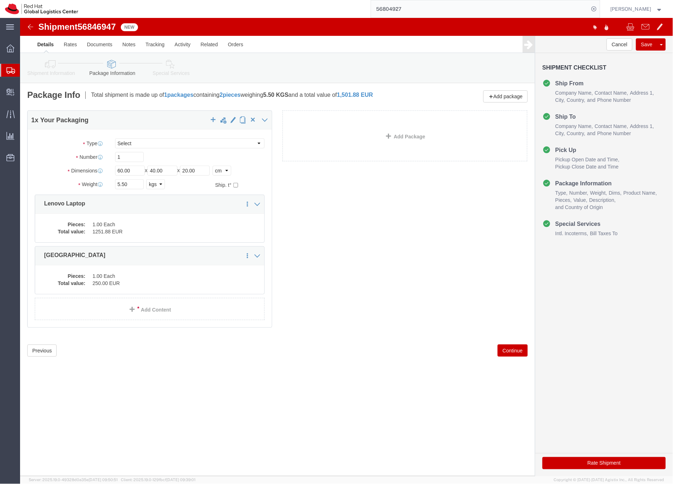
click icon
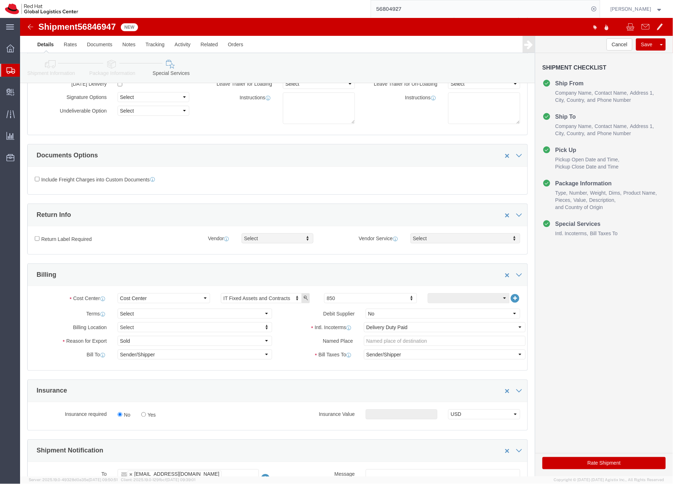
scroll to position [237, 0]
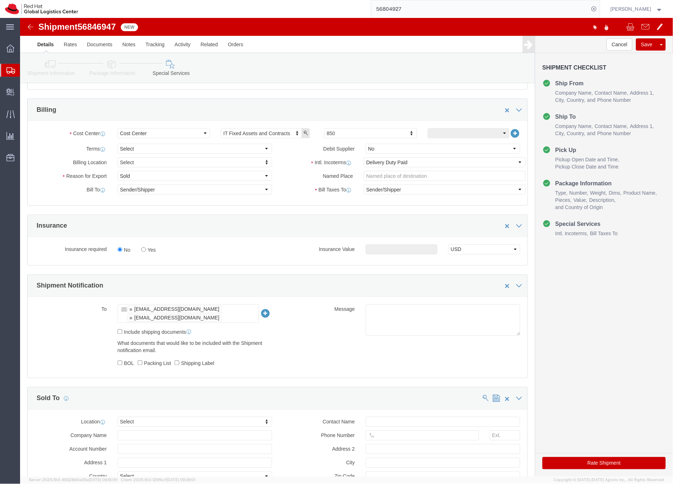
click button "Rate Shipment"
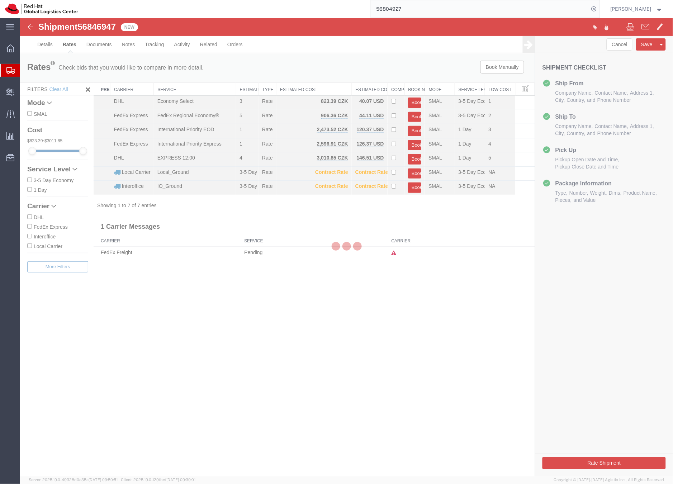
scroll to position [0, 0]
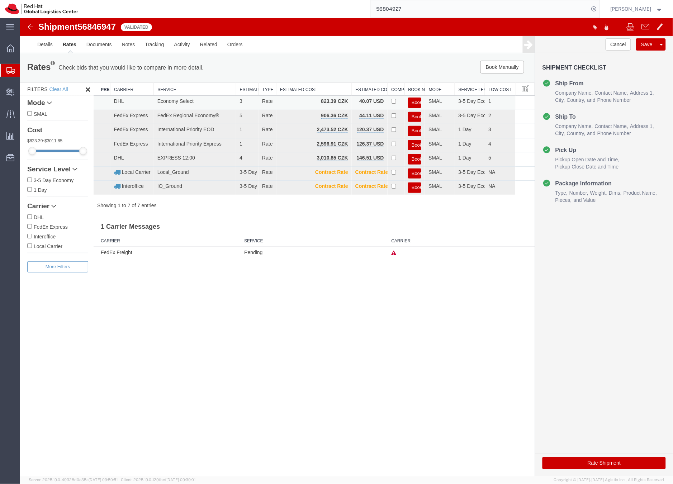
click at [414, 101] on button "Book" at bounding box center [414, 102] width 13 height 10
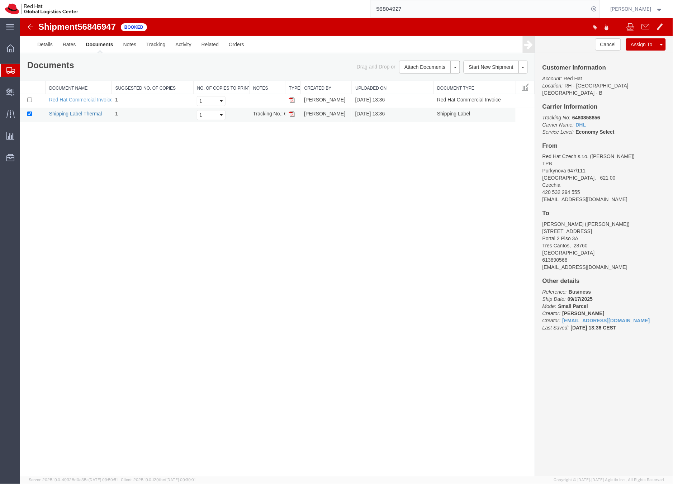
click at [83, 115] on link "Shipping Label Thermal" at bounding box center [75, 113] width 53 height 6
click at [14, 70] on icon at bounding box center [10, 70] width 9 height 6
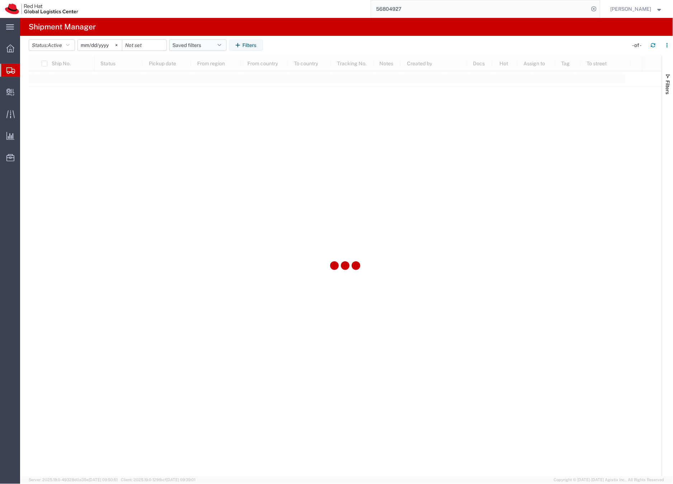
click at [177, 45] on button "Saved filters" at bounding box center [197, 44] width 57 height 11
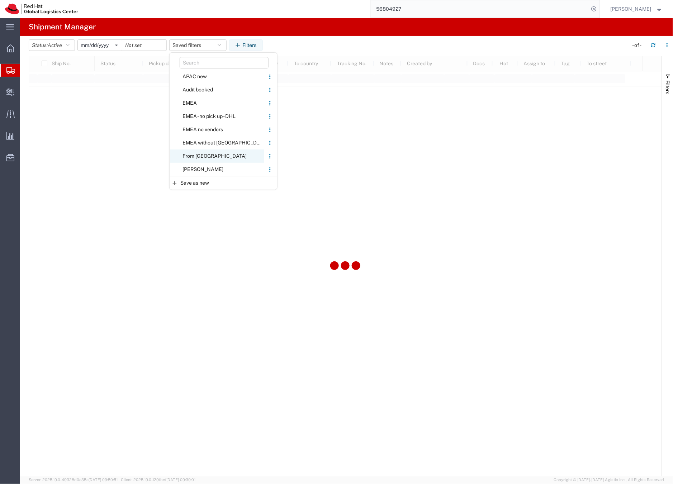
click at [187, 155] on span "From [GEOGRAPHIC_DATA]" at bounding box center [217, 155] width 94 height 13
type input "[DATE]"
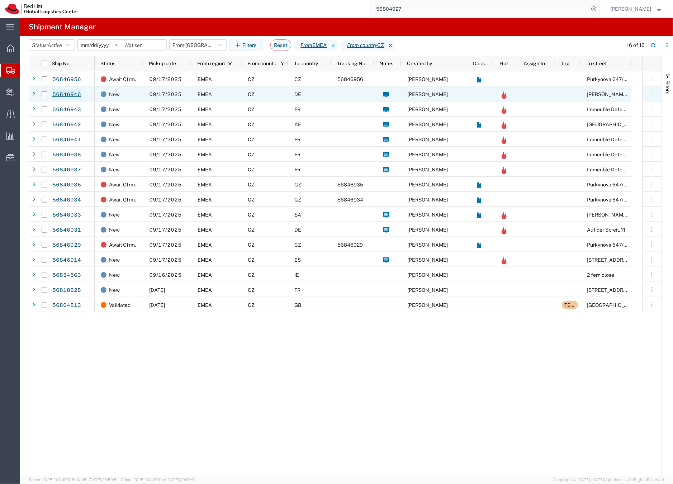
click at [60, 94] on link "56846946" at bounding box center [66, 94] width 29 height 11
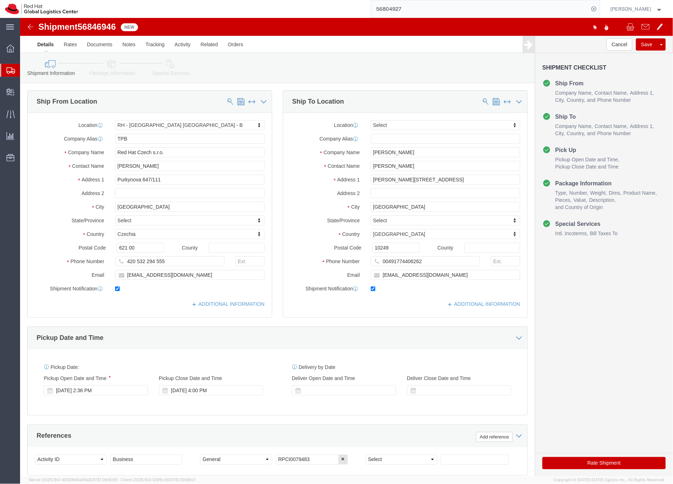
select select "38036"
select select
click icon
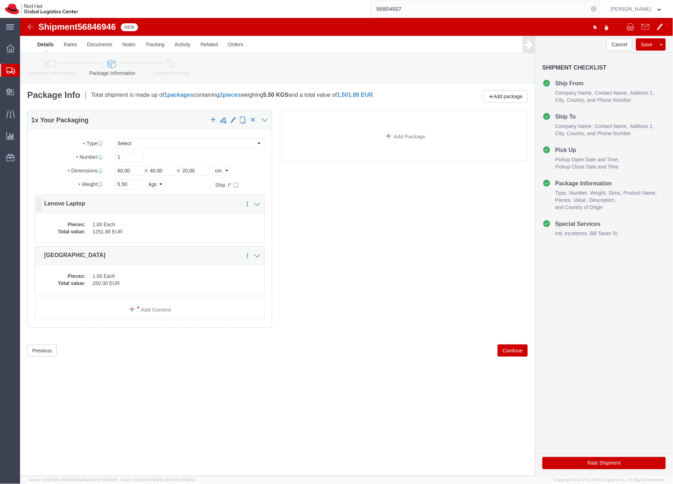
click dd "1251.88 EUR"
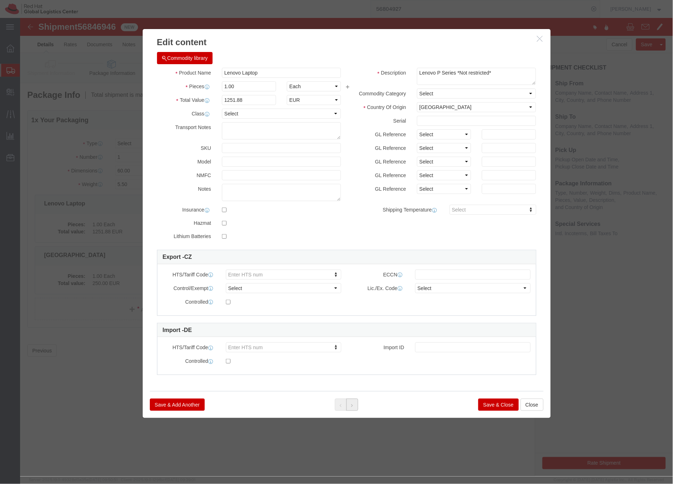
click icon
click button "Save & Close"
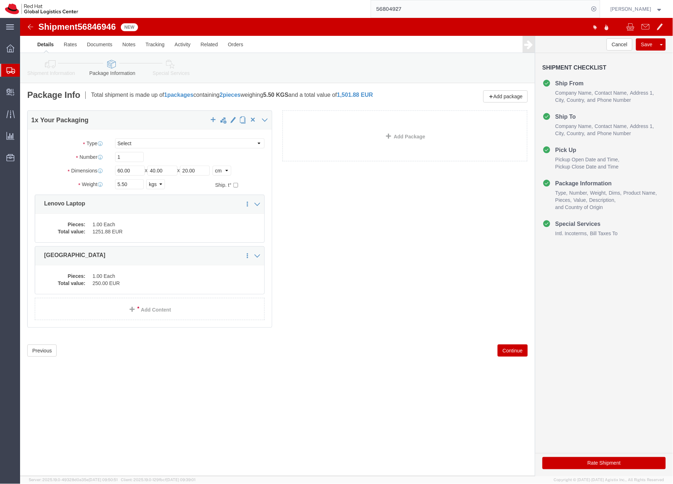
click link "Special Services"
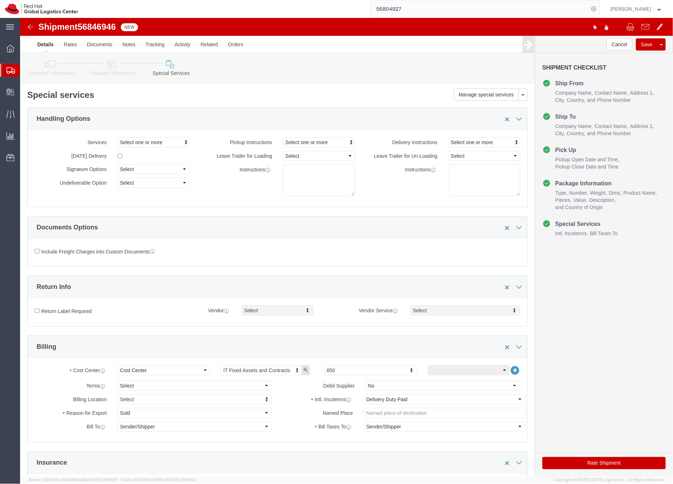
click button "Rate Shipment"
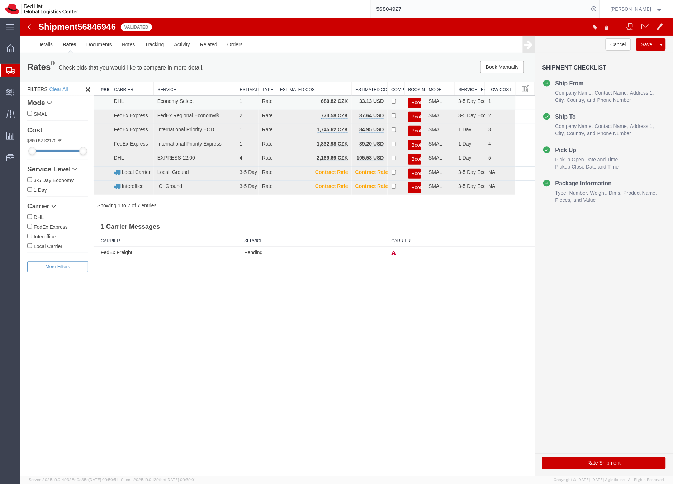
click at [413, 101] on button "Book" at bounding box center [414, 102] width 13 height 10
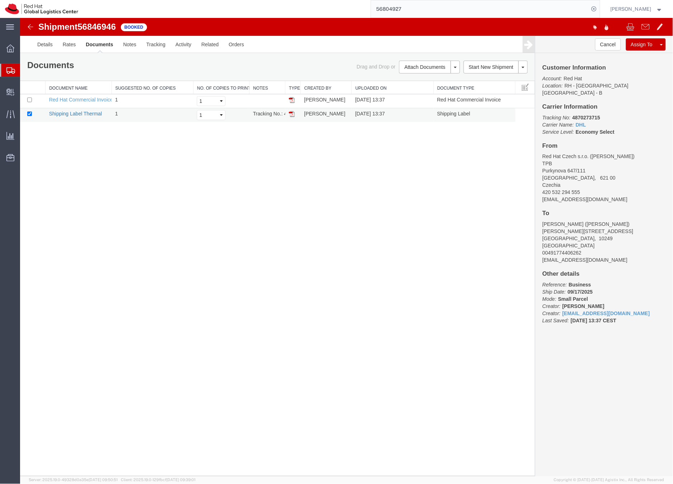
click at [87, 114] on link "Shipping Label Thermal" at bounding box center [75, 113] width 53 height 6
click at [18, 70] on div at bounding box center [10, 70] width 20 height 13
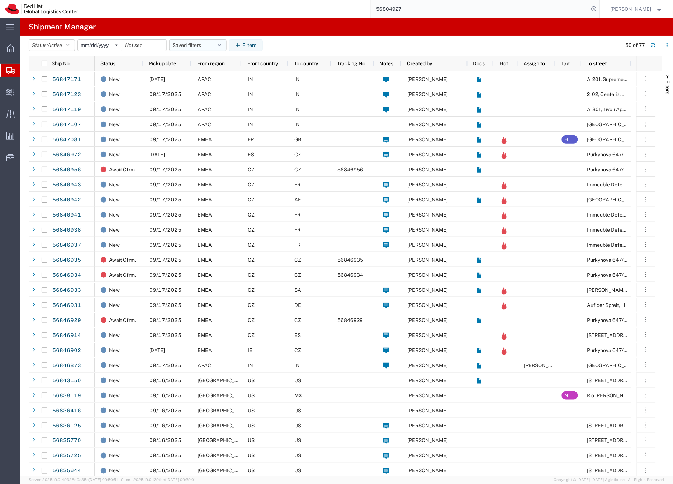
click at [190, 44] on button "Saved filters" at bounding box center [197, 44] width 57 height 11
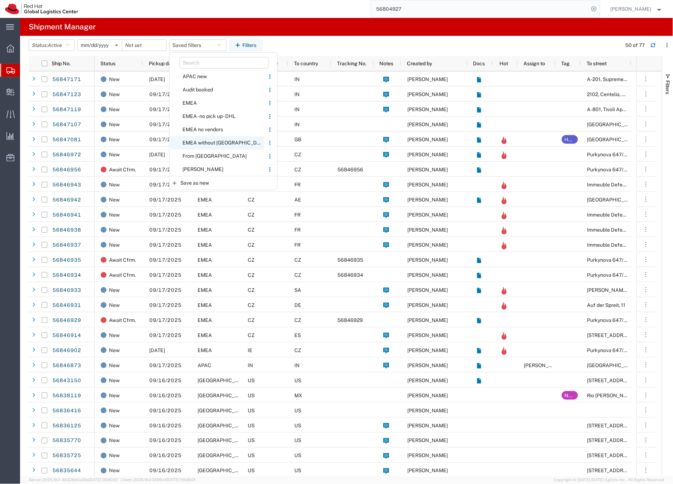
click at [200, 144] on span "EMEA without [GEOGRAPHIC_DATA]" at bounding box center [217, 142] width 94 height 13
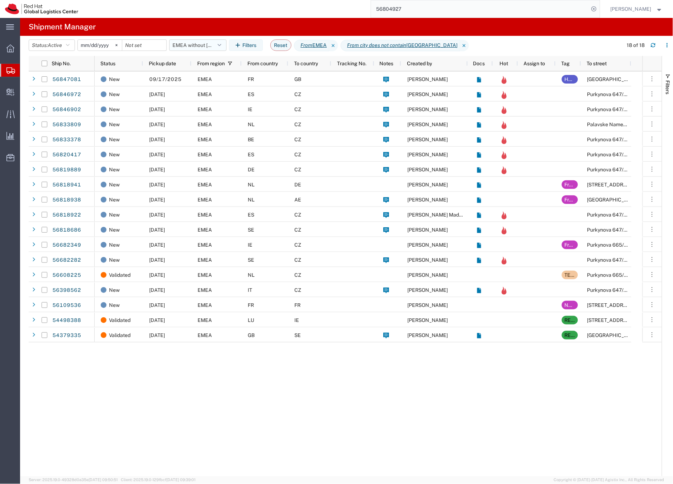
click at [191, 41] on button "EMEA without [GEOGRAPHIC_DATA]" at bounding box center [197, 44] width 57 height 11
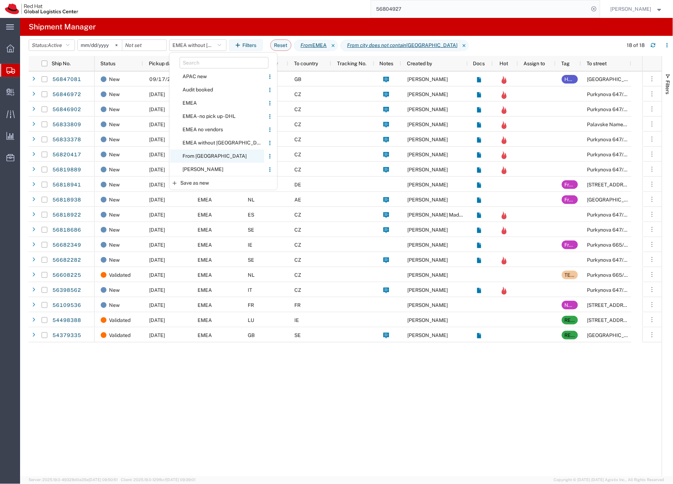
click at [192, 153] on span "From [GEOGRAPHIC_DATA]" at bounding box center [217, 155] width 94 height 13
type input "[DATE]"
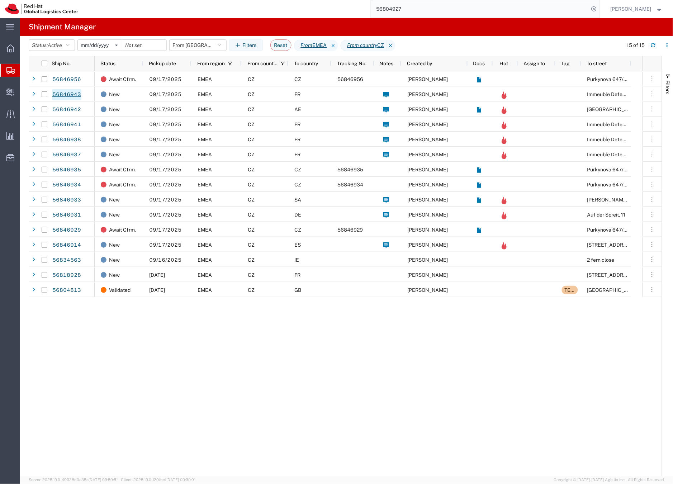
click at [75, 93] on link "56846943" at bounding box center [66, 94] width 29 height 11
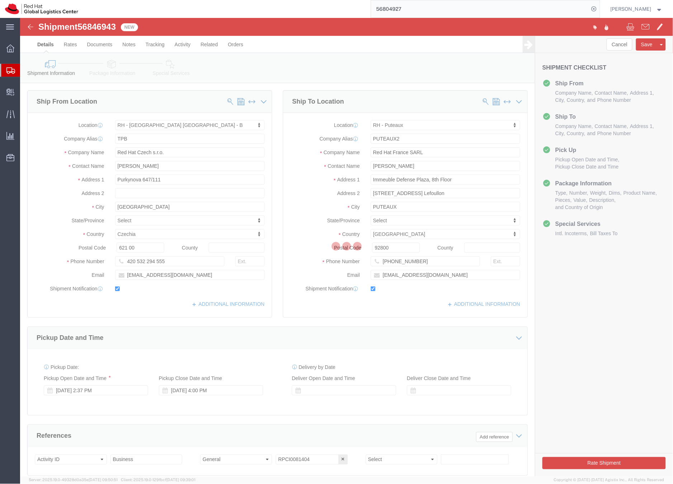
select select "38036"
select select "38010"
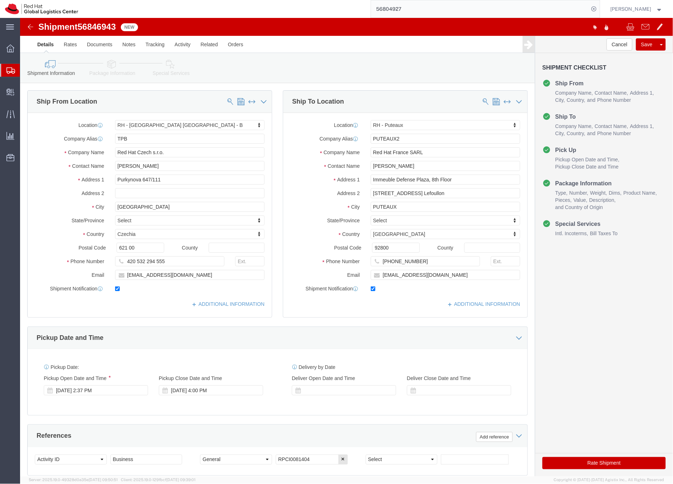
click icon
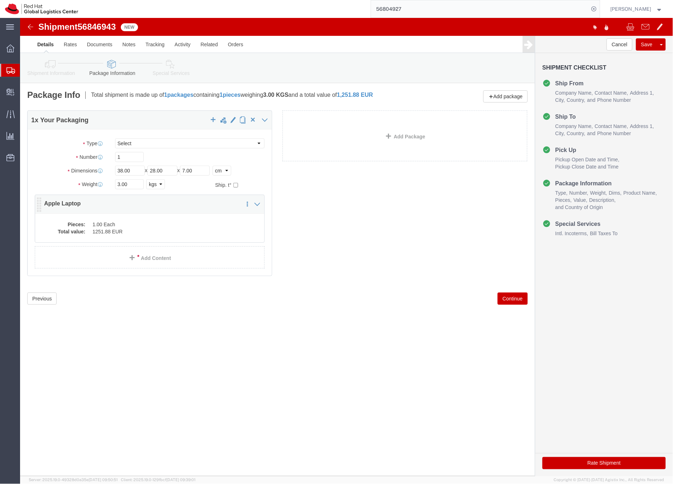
click dd "1.00 Each"
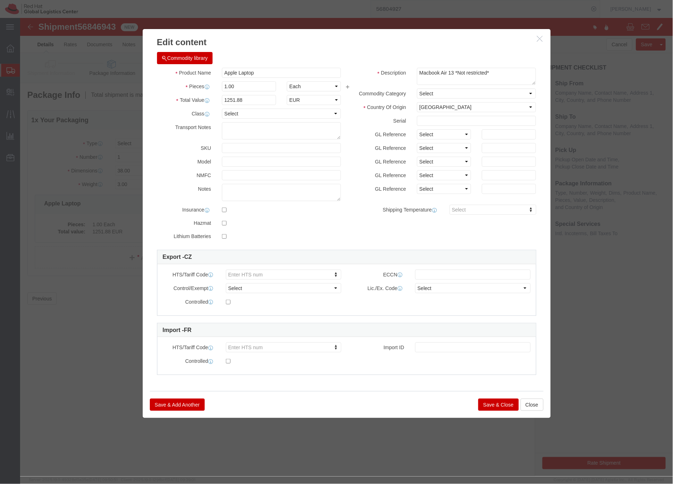
click button "Save & Close"
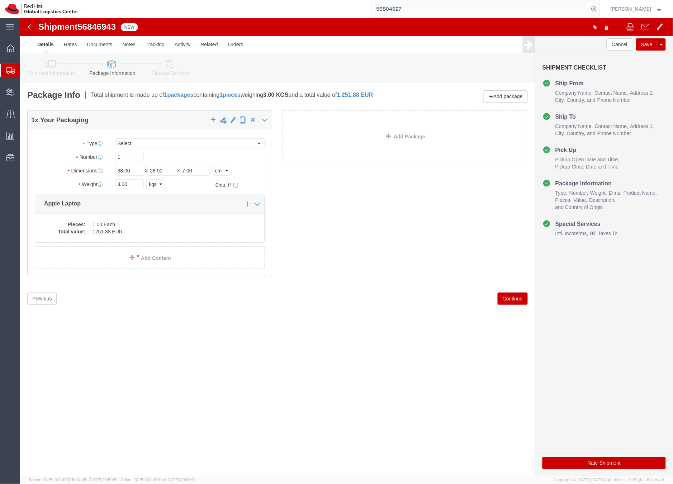
click icon
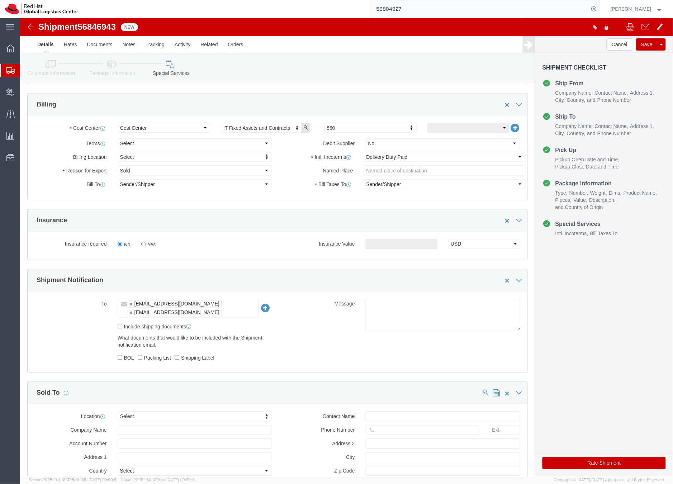
scroll to position [252, 0]
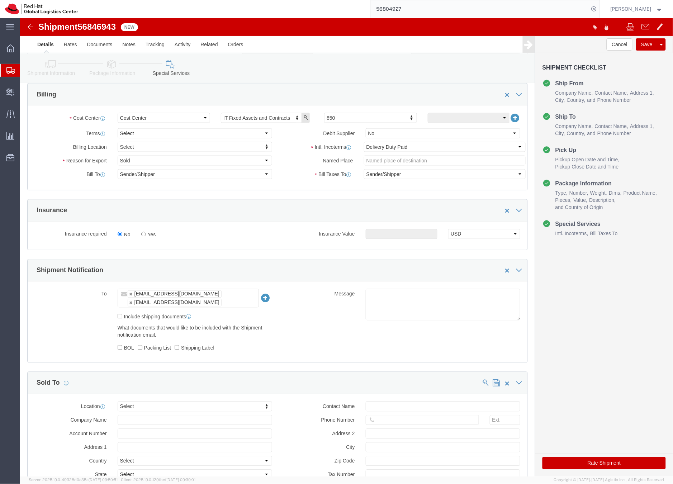
click button "Rate Shipment"
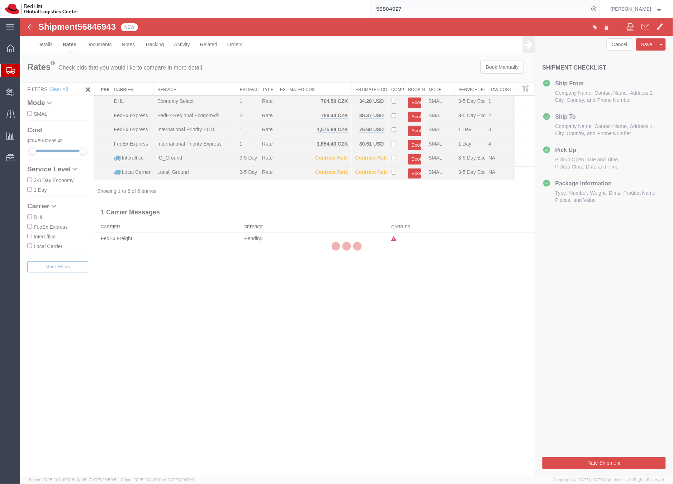
scroll to position [0, 0]
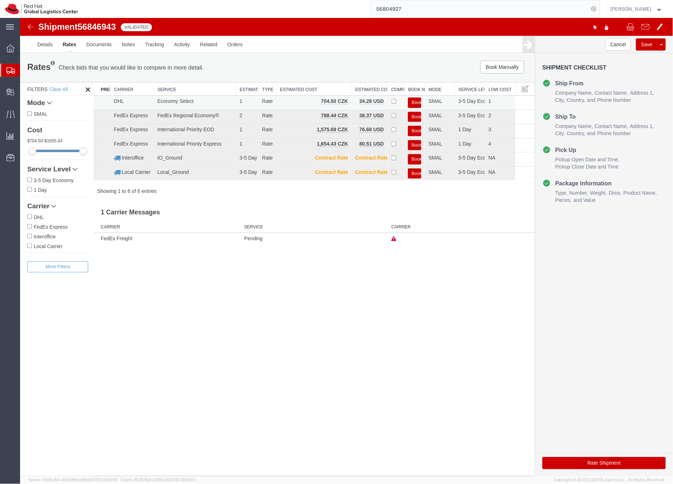
click at [417, 101] on button "Book" at bounding box center [414, 102] width 13 height 10
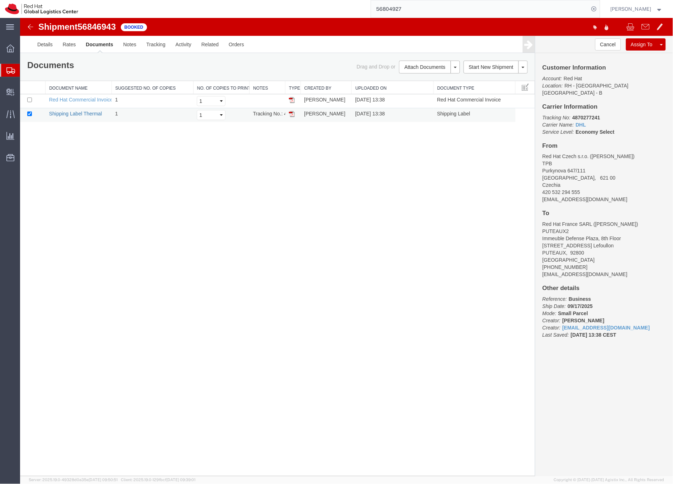
click at [92, 113] on link "Shipping Label Thermal" at bounding box center [75, 113] width 53 height 6
click at [41, 43] on link "Details" at bounding box center [44, 43] width 25 height 17
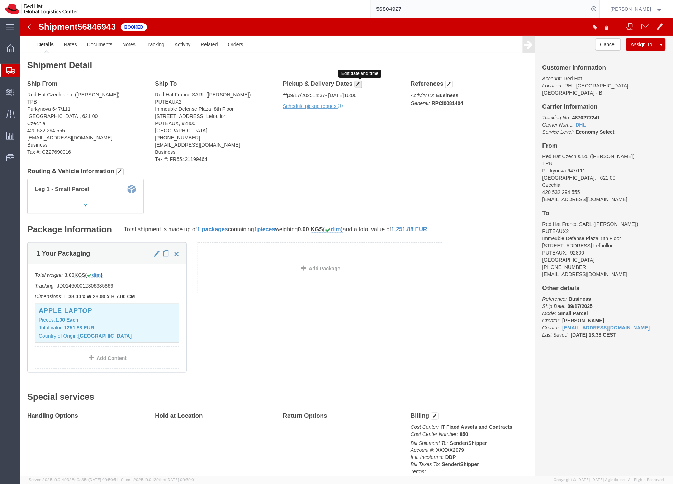
click span "button"
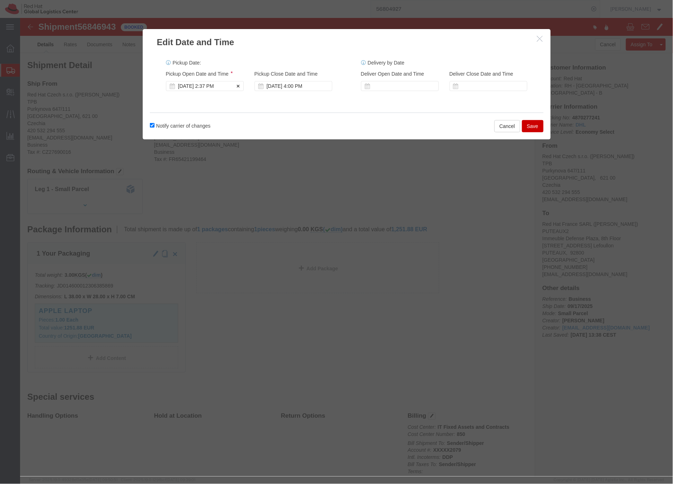
click div "[DATE] 2:37 PM"
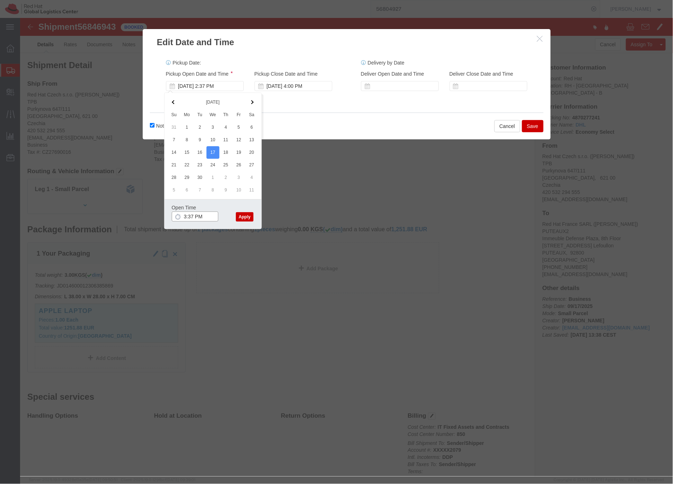
click input "3:37 PM"
type input "3:00 PM"
click button "Apply"
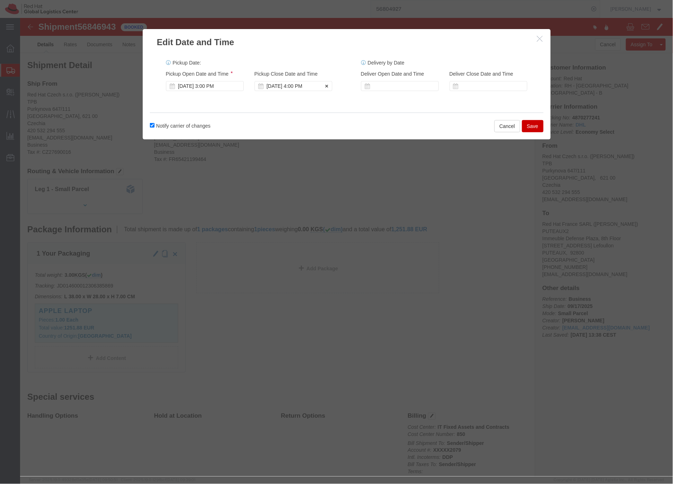
click div "[DATE] 4:00 PM"
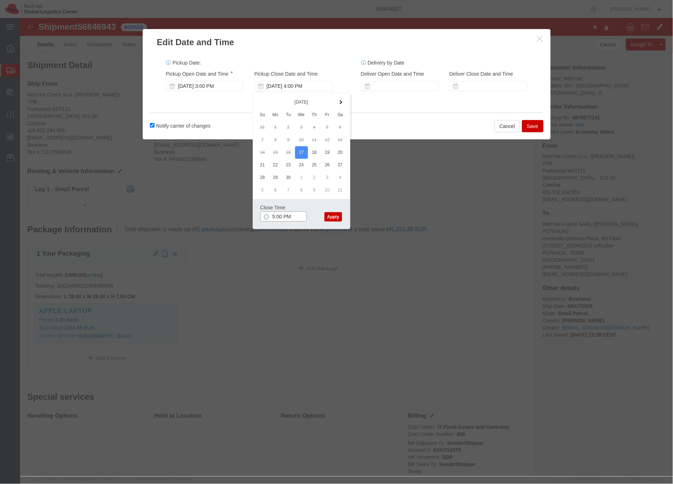
type input "5:00 PM"
click button "Apply"
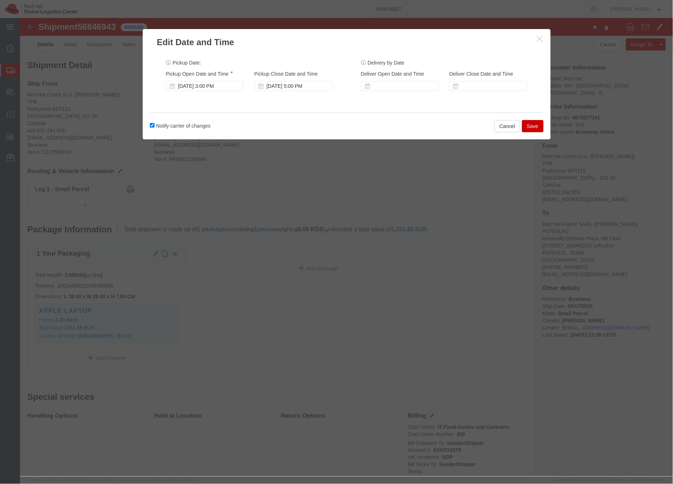
click button "Save"
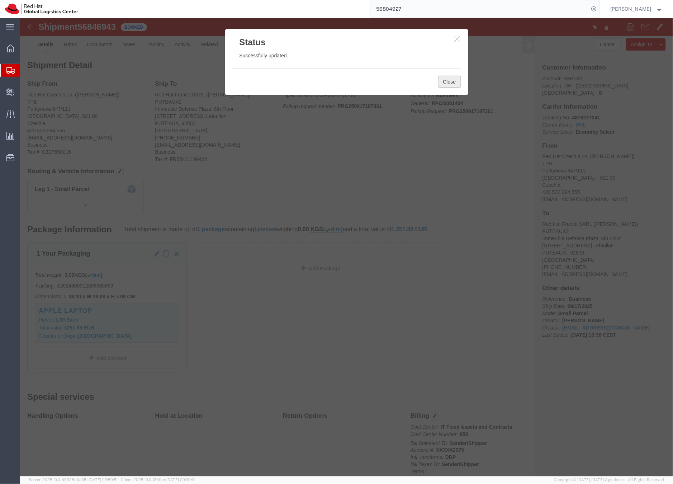
click button "Close"
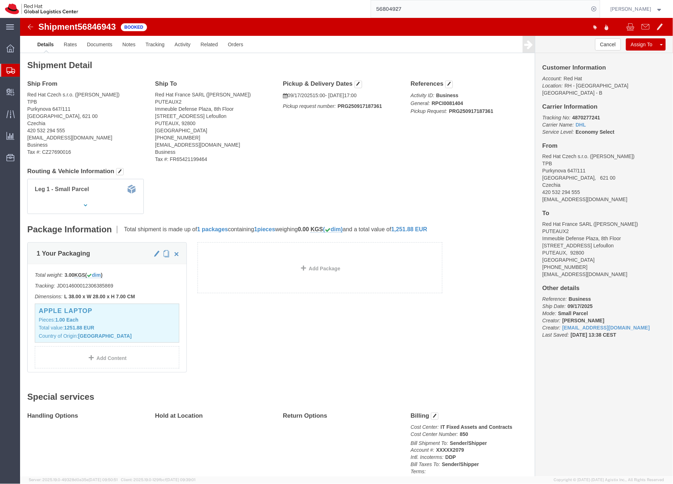
click at [5, 69] on div at bounding box center [10, 70] width 20 height 13
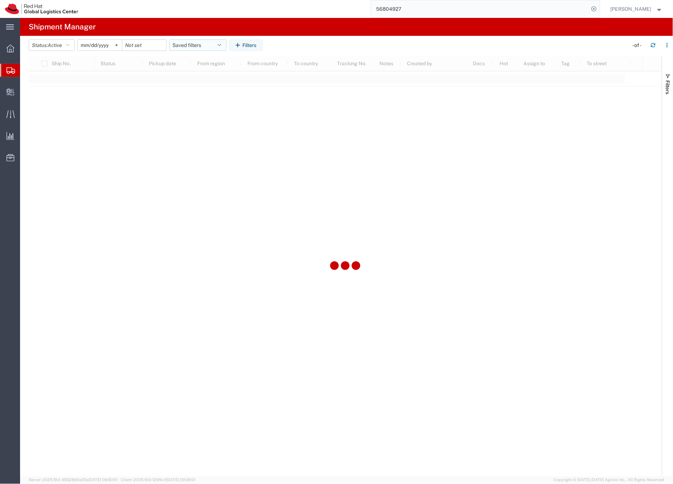
click at [182, 44] on button "Saved filters" at bounding box center [197, 44] width 57 height 11
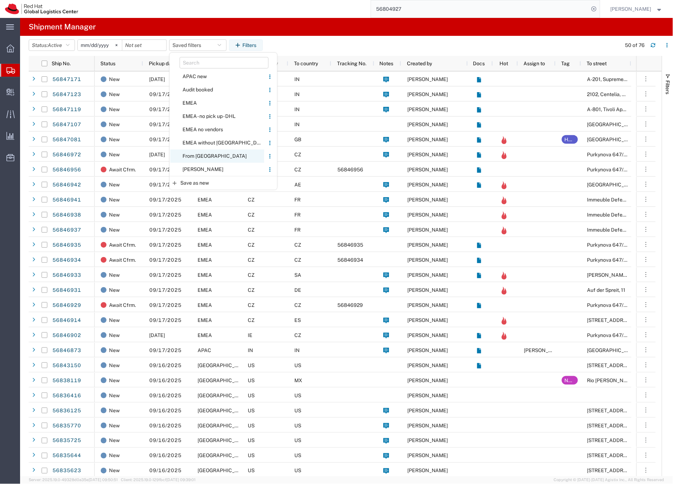
click at [188, 155] on span "From [GEOGRAPHIC_DATA]" at bounding box center [217, 155] width 94 height 13
type input "[DATE]"
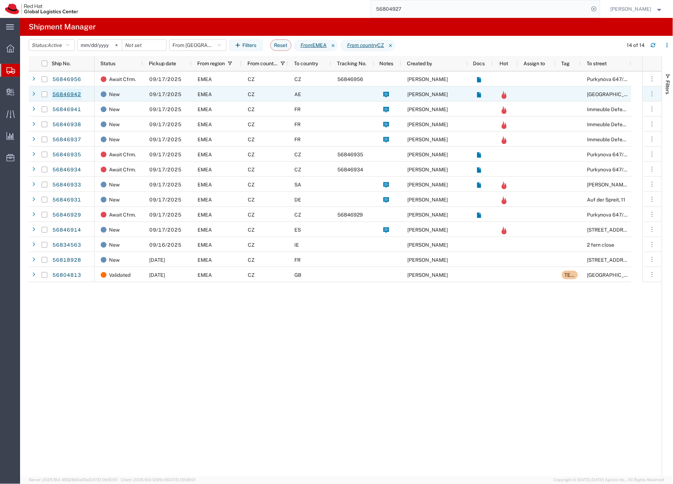
click at [74, 93] on link "56846942" at bounding box center [66, 94] width 29 height 11
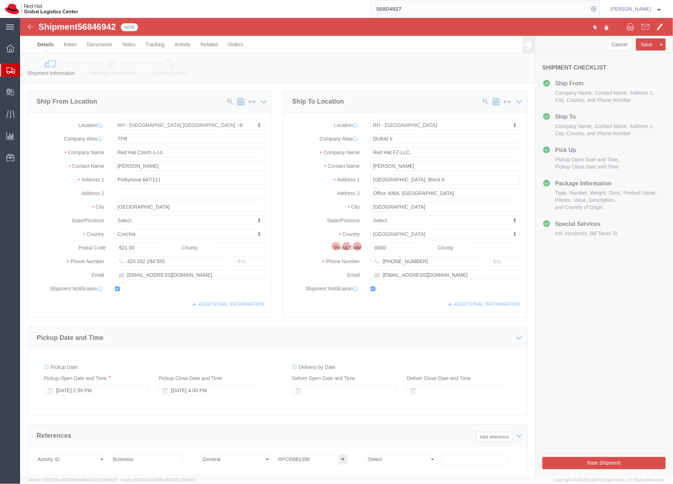
select select "38036"
select select "37952"
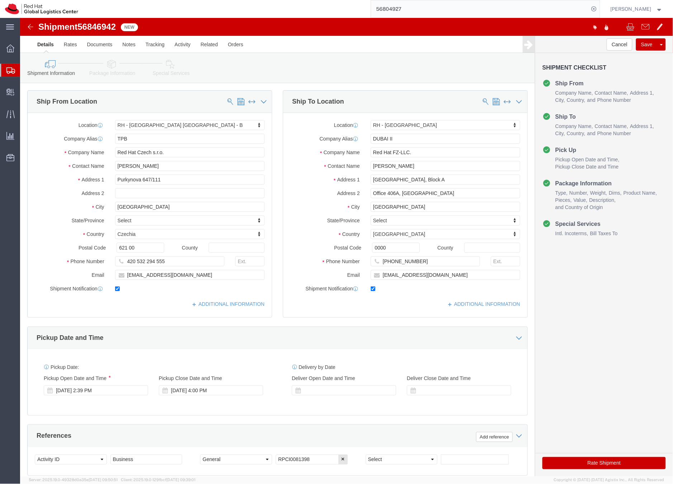
click icon
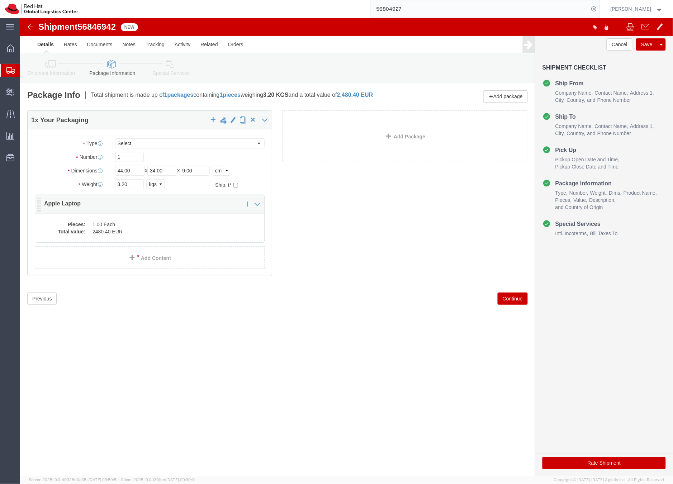
click dd "2480.40 EUR"
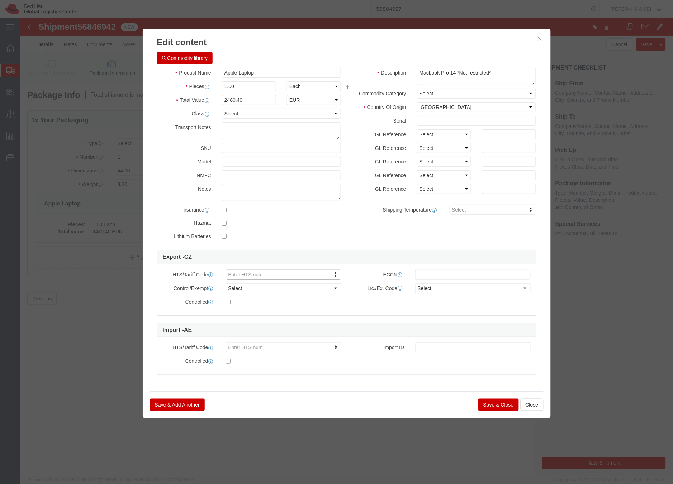
paste input "8471.30"
type input "8471.30"
click button "Save & Close"
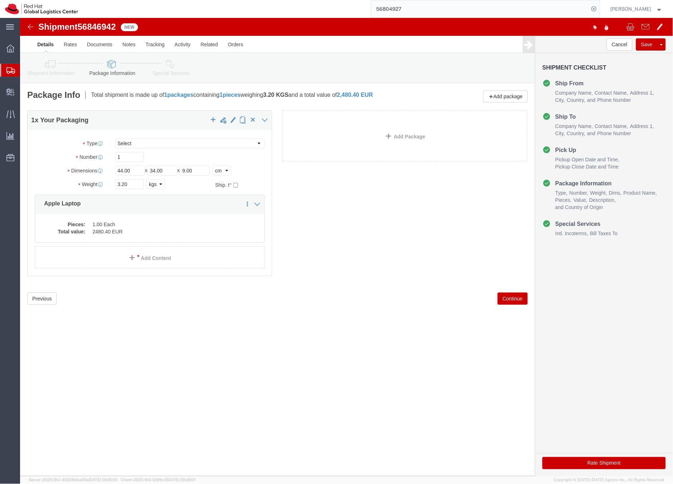
click icon
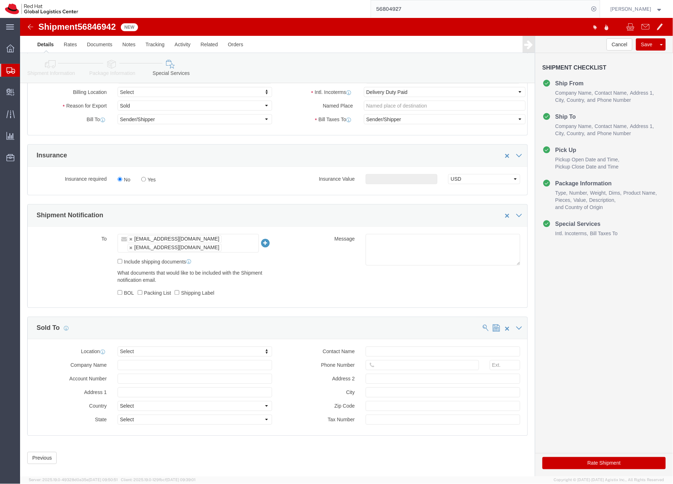
scroll to position [310, 0]
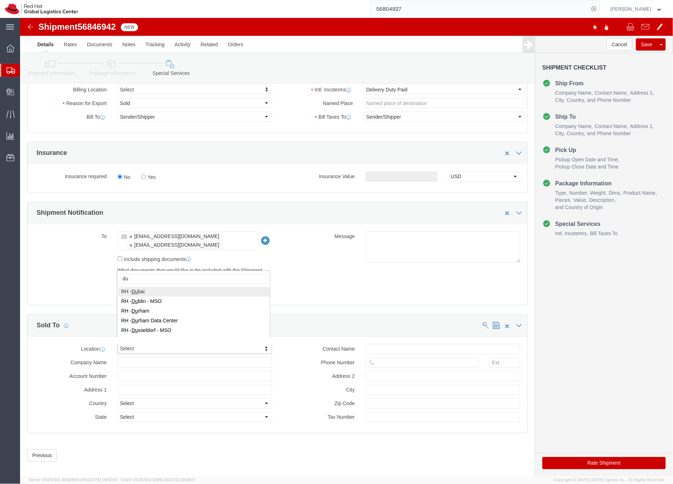
type input "du"
select select "37952"
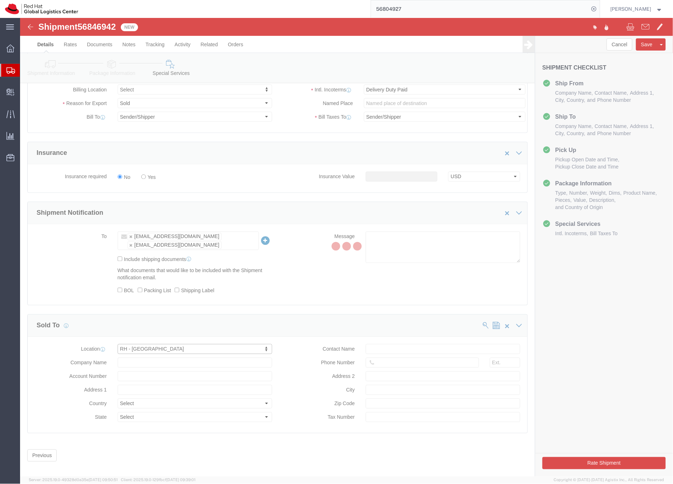
type input "[GEOGRAPHIC_DATA], Block A"
select select "AE"
type input "971 4 4494 100"
type input "Office 406A, [GEOGRAPHIC_DATA]"
type input "[GEOGRAPHIC_DATA]"
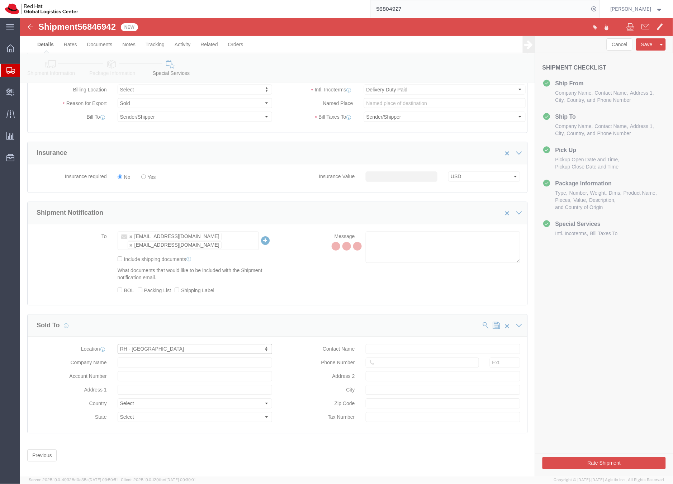
type input "100258132800003"
type input "Red Hat FZ-LLC."
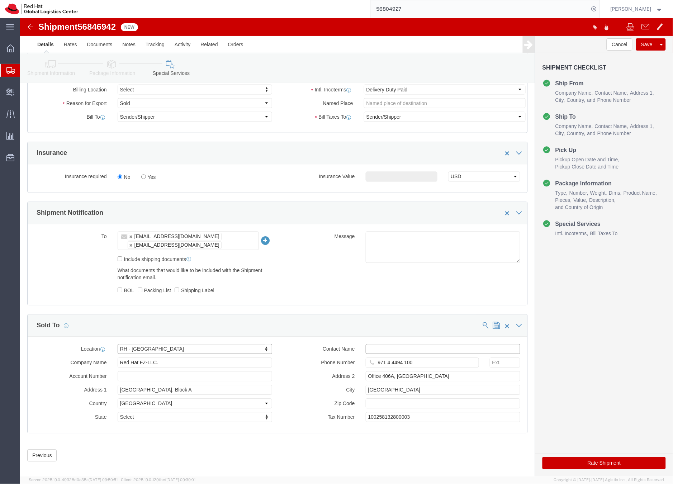
click input "text"
type input "e"
type input "[EMAIL_ADDRESS][DOMAIN_NAME]"
click button "Rate Shipment"
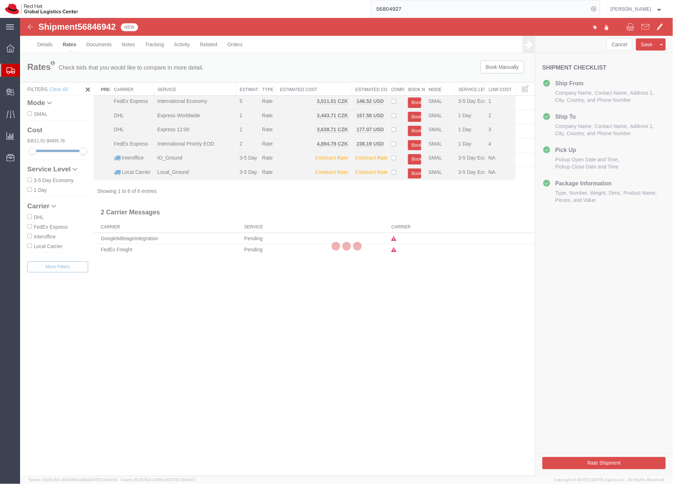
scroll to position [0, 0]
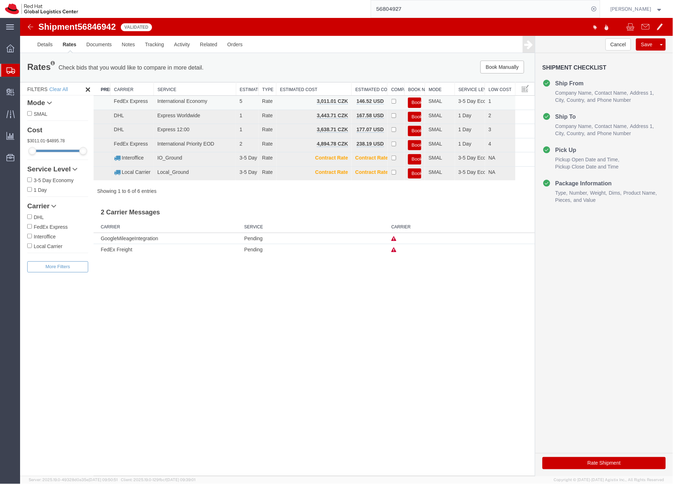
click at [416, 101] on button "Book" at bounding box center [414, 102] width 13 height 10
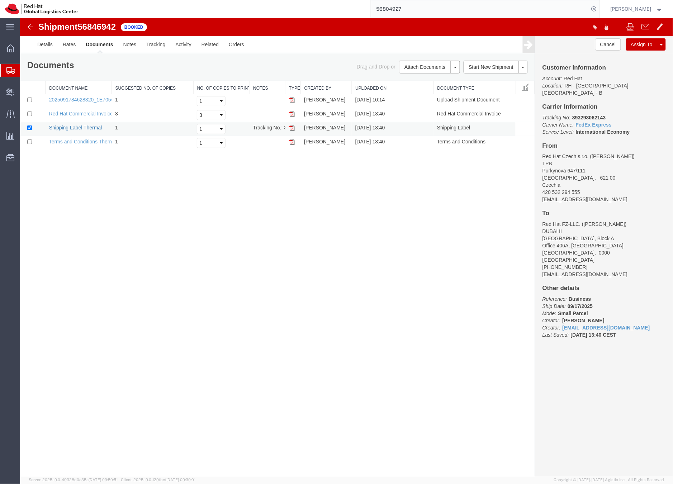
click at [83, 128] on link "Shipping Label Thermal" at bounding box center [75, 127] width 53 height 6
click at [6, 72] on icon at bounding box center [10, 70] width 9 height 6
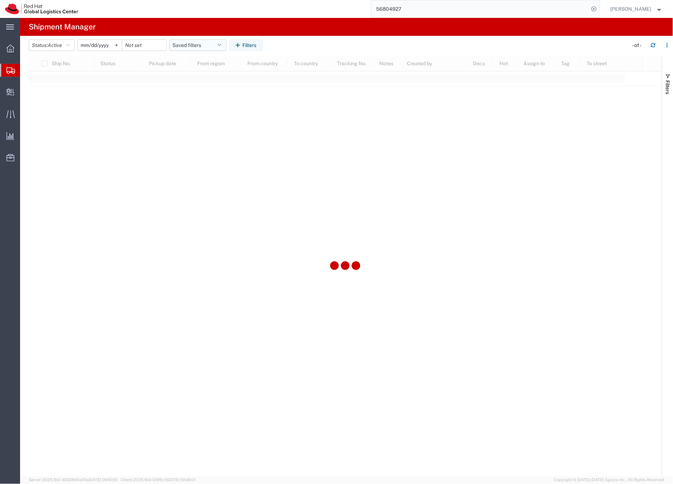
click at [189, 45] on button "Saved filters" at bounding box center [197, 44] width 57 height 11
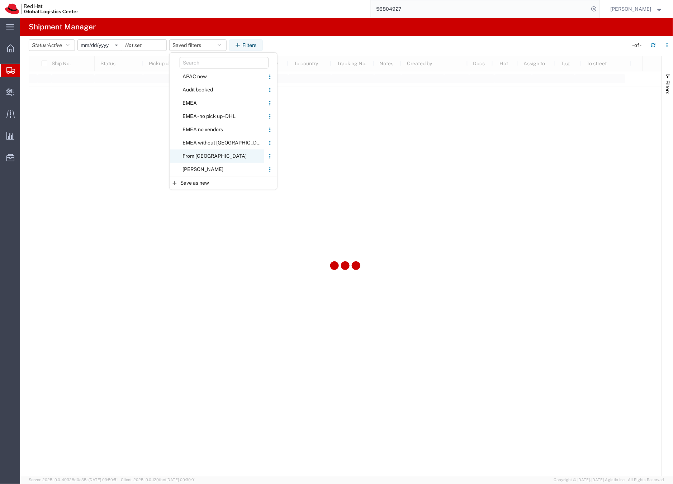
click at [196, 154] on span "From [GEOGRAPHIC_DATA]" at bounding box center [217, 155] width 94 height 13
type input "[DATE]"
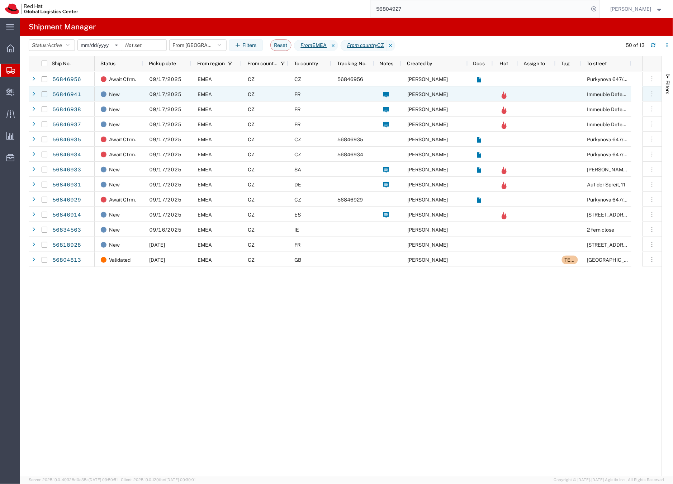
click at [46, 94] on input "Press Space to toggle row selection (unchecked)" at bounding box center [45, 94] width 6 height 6
checkbox input "true"
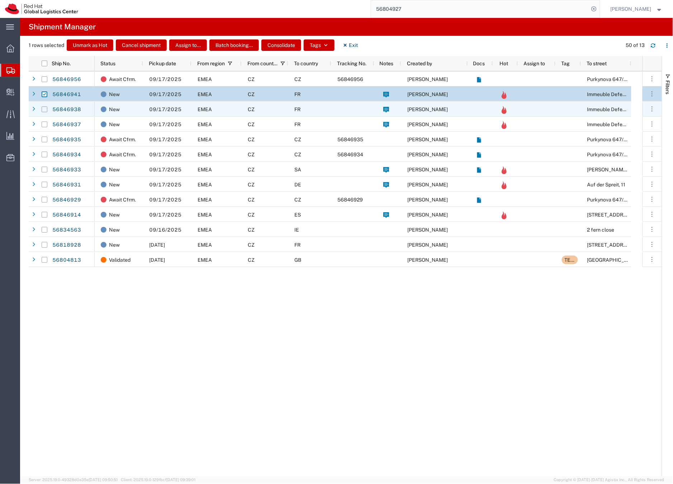
click at [45, 108] on input "Press Space to toggle row selection (unchecked)" at bounding box center [45, 109] width 6 height 6
checkbox input "true"
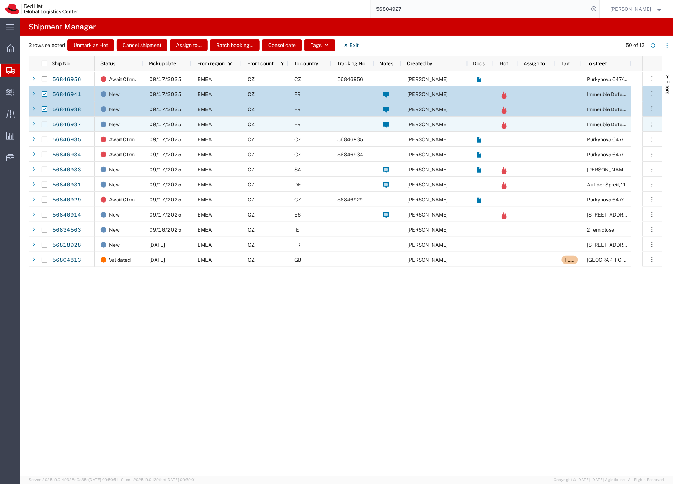
click at [43, 125] on input "Press Space to toggle row selection (unchecked)" at bounding box center [45, 125] width 6 height 6
checkbox input "true"
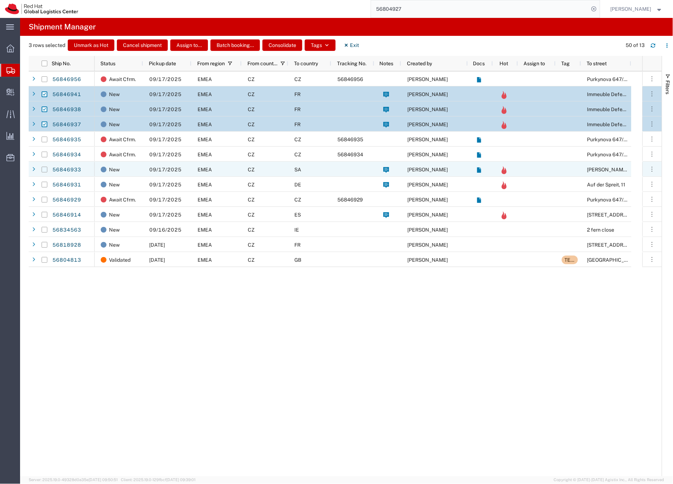
click at [44, 169] on input "Press Space to toggle row selection (unchecked)" at bounding box center [45, 170] width 6 height 6
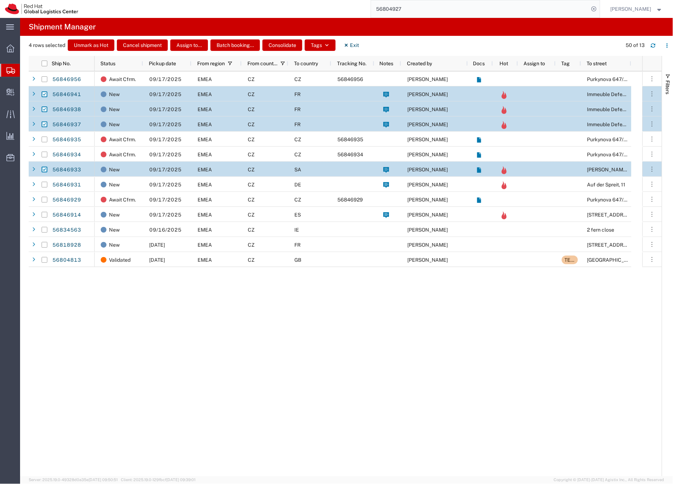
click at [44, 170] on input "Press Space to toggle row selection (checked)" at bounding box center [45, 170] width 6 height 6
checkbox input "false"
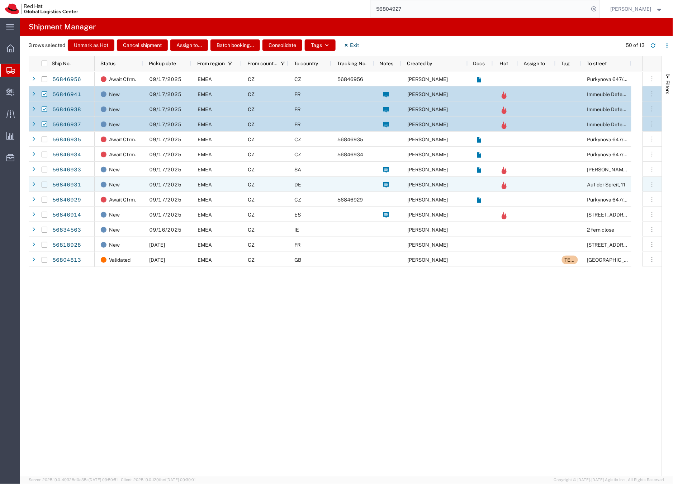
click at [44, 185] on input "Press Space to toggle row selection (unchecked)" at bounding box center [45, 185] width 6 height 6
checkbox input "true"
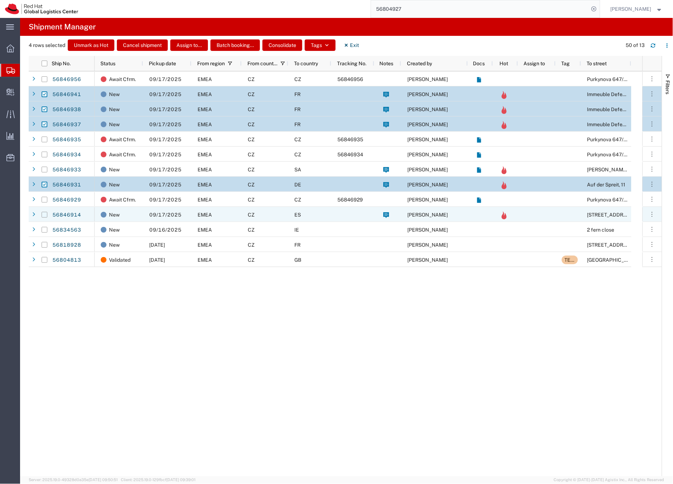
click at [42, 215] on input "Press Space to toggle row selection (unchecked)" at bounding box center [45, 215] width 6 height 6
checkbox input "true"
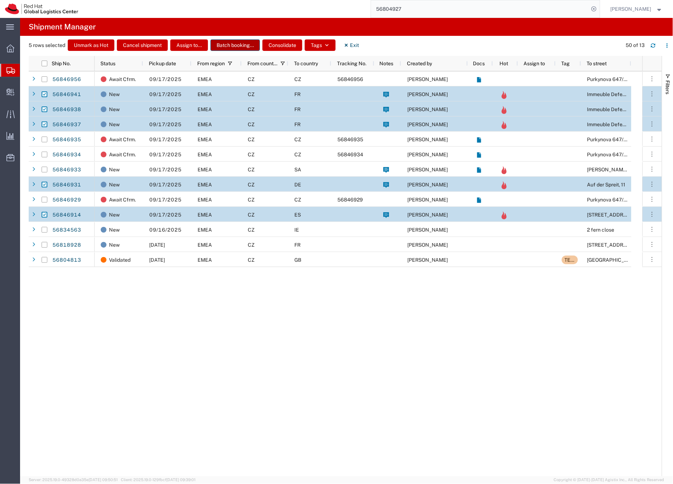
click at [235, 44] on button "Batch booking..." at bounding box center [234, 44] width 49 height 11
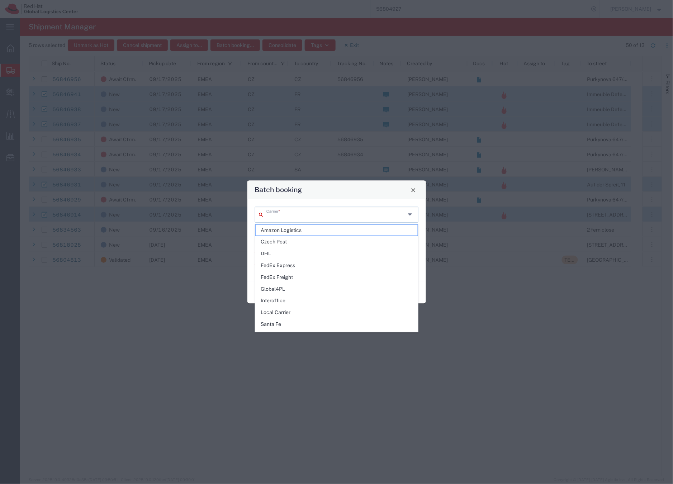
click at [286, 213] on input "text" at bounding box center [335, 214] width 139 height 13
click at [280, 252] on span "DHL" at bounding box center [337, 253] width 162 height 11
type input "DHL"
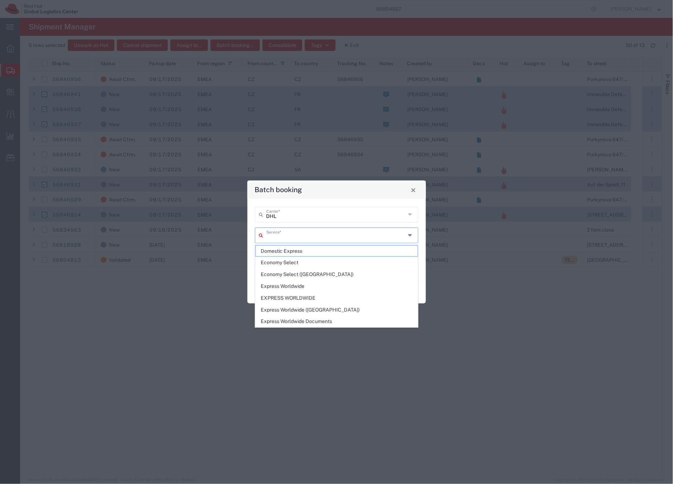
click at [286, 232] on input "text" at bounding box center [335, 235] width 139 height 13
click at [287, 262] on span "Economy Select" at bounding box center [337, 262] width 162 height 11
type input "Economy Select"
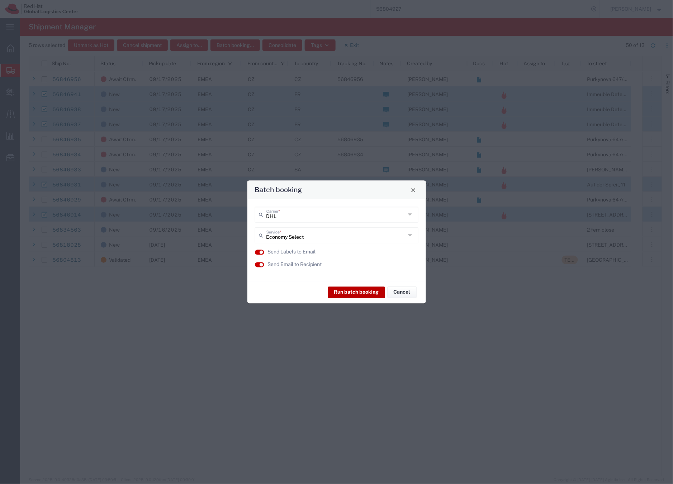
click at [356, 292] on button "Run batch booking" at bounding box center [356, 291] width 57 height 11
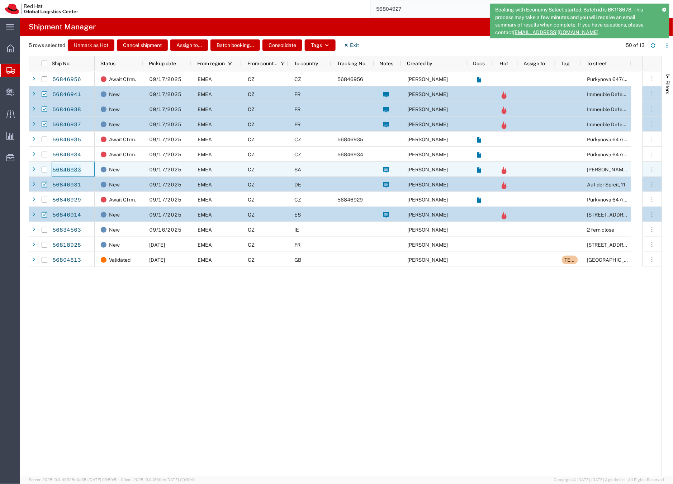
click at [74, 168] on link "56846933" at bounding box center [66, 169] width 29 height 11
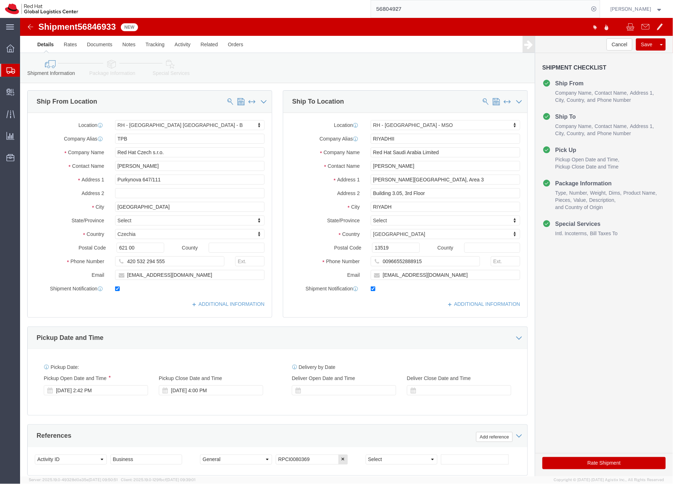
select select "38036"
select select "52191"
click icon
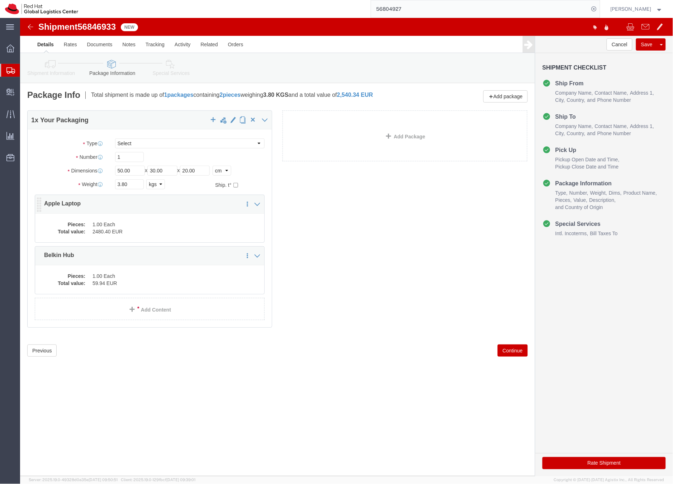
click div "Pieces: 1.00 Each Total value: 2480.40 EUR"
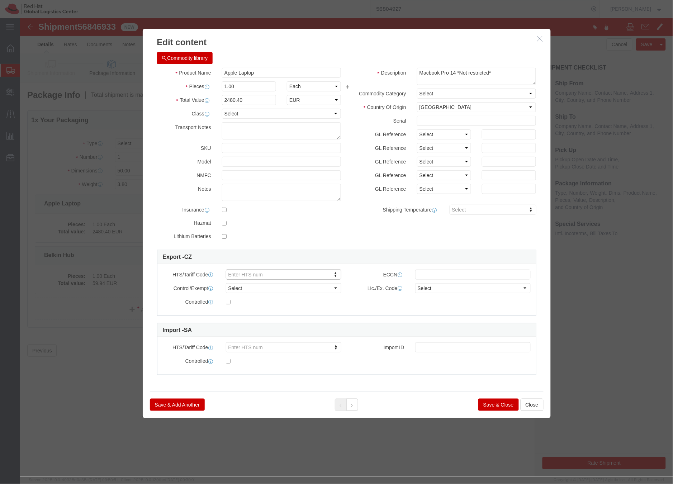
paste input "8471.30"
type input "8471.30"
click button "Save & Close"
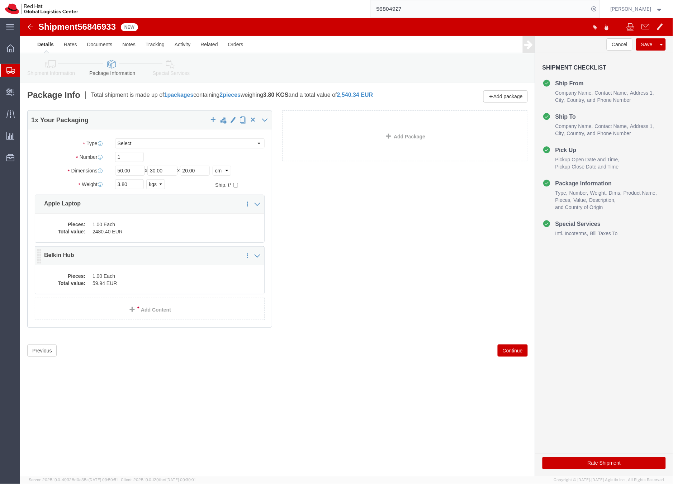
click dd "59.94 EUR"
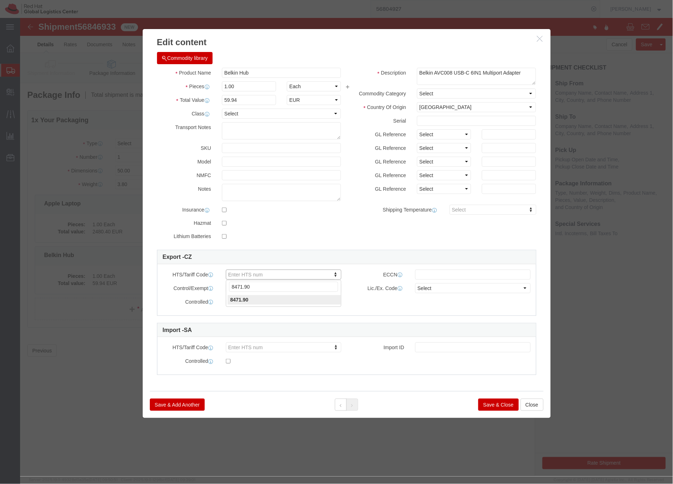
type input "8471.90"
click button "Save & Close"
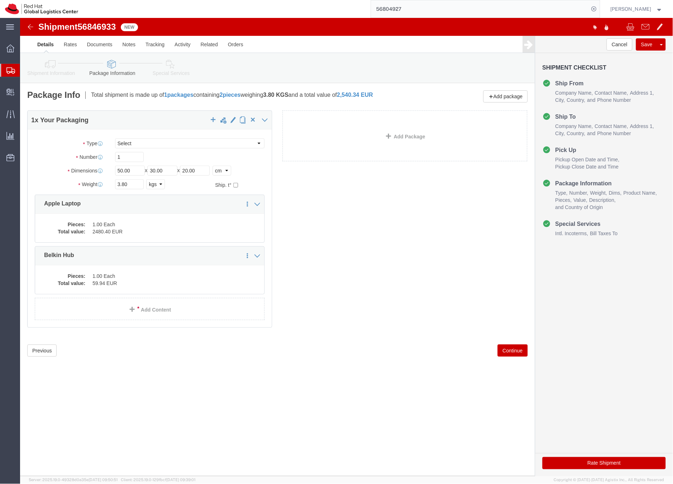
click icon
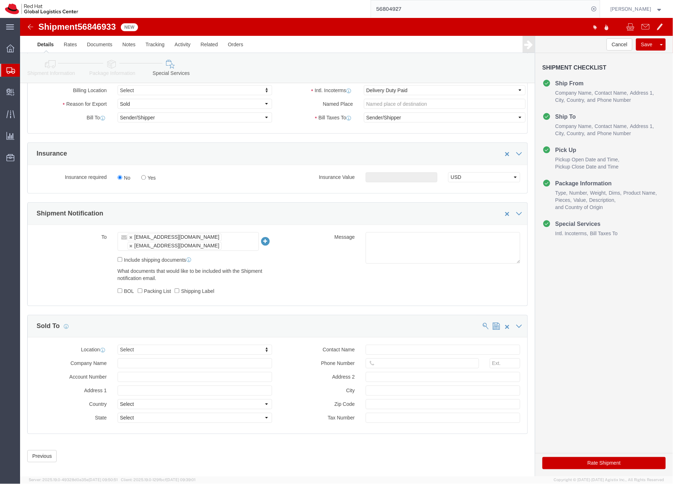
scroll to position [310, 0]
type input "riy"
select select "52191"
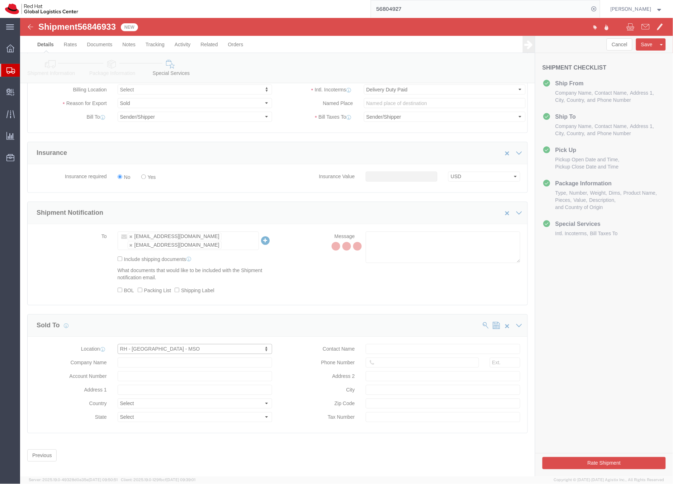
type input "[PERSON_NAME][GEOGRAPHIC_DATA], Area 3"
select select "SA"
type input "Building 3.05, 3rd Floor"
type input "RIYADH"
type input "13519"
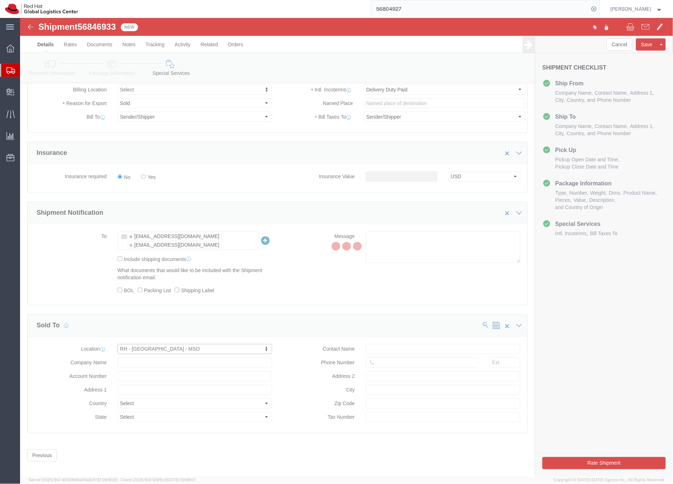
type input "310212312900003"
type input "Red Hat Saudi Arabia Limited"
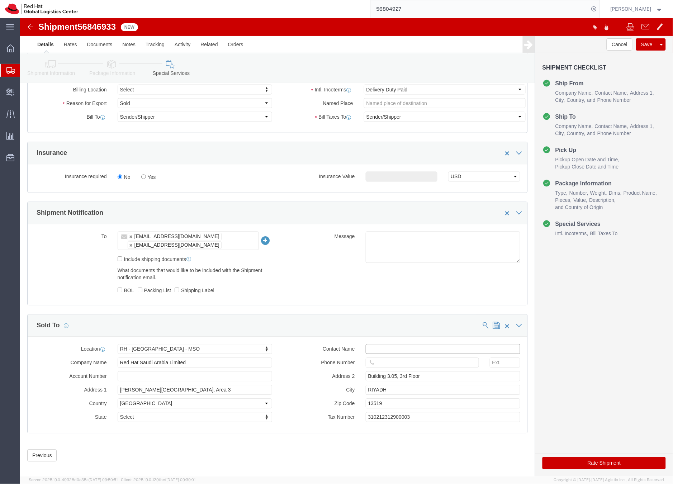
click input "text"
type input "EMEAlogistics@redhat.com"
click input "text"
click icon
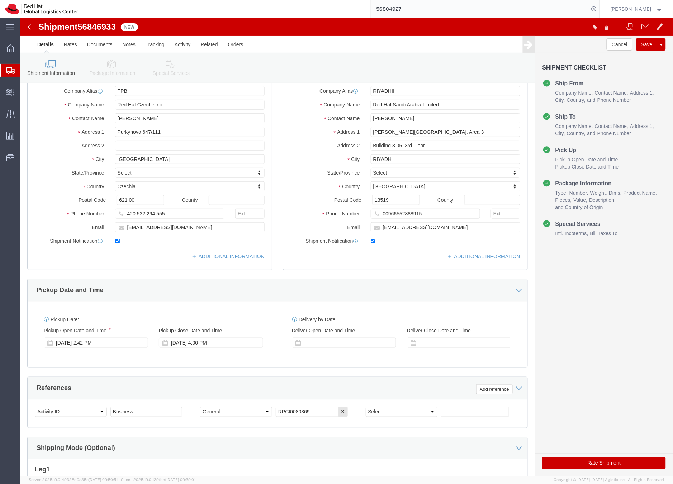
scroll to position [37, 0]
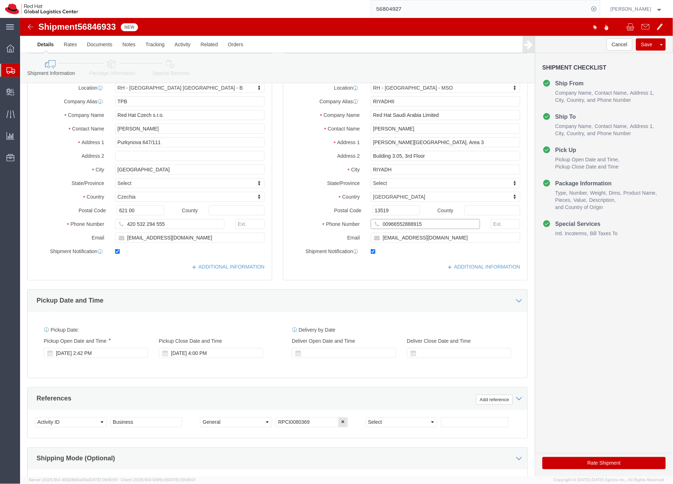
drag, startPoint x: 407, startPoint y: 206, endPoint x: 359, endPoint y: 205, distance: 48.4
click input "00966552888915"
click icon
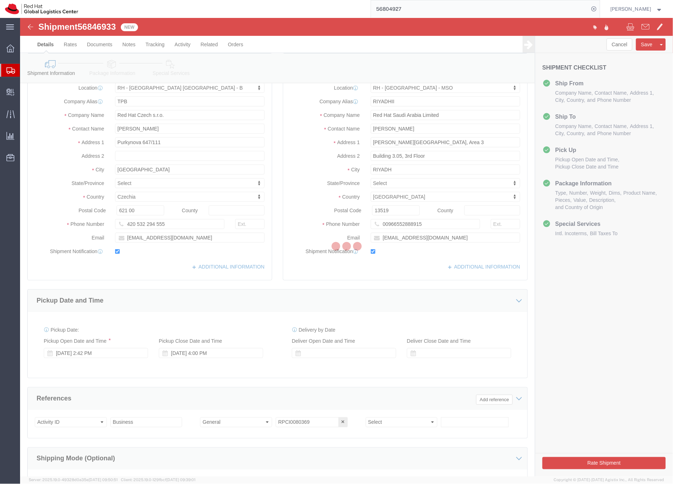
select select
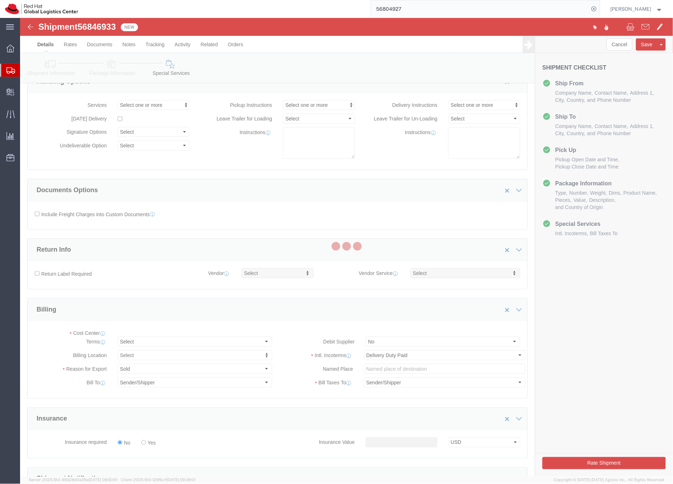
select select "COSTCENTER"
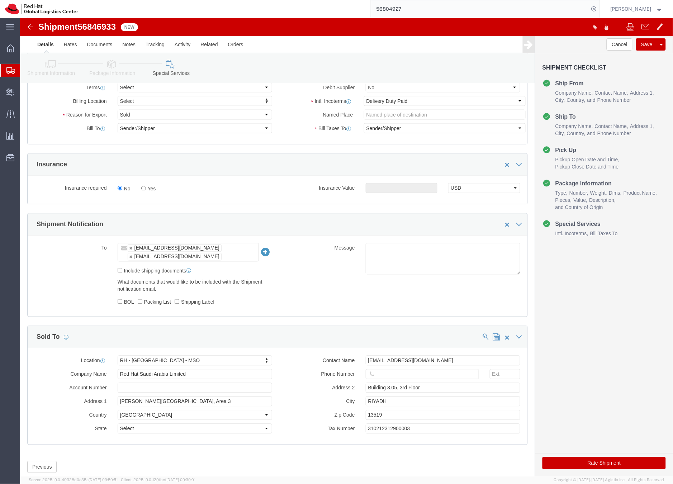
scroll to position [310, 0]
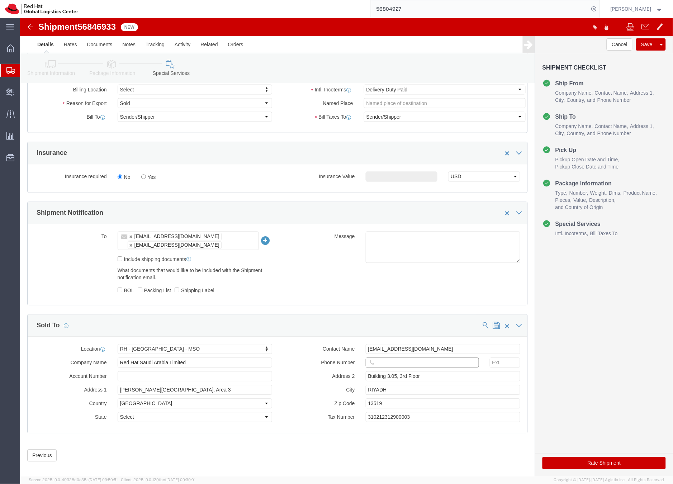
click input "text"
paste input "00966552888915"
type input "00966552888915"
click button "Rate Shipment"
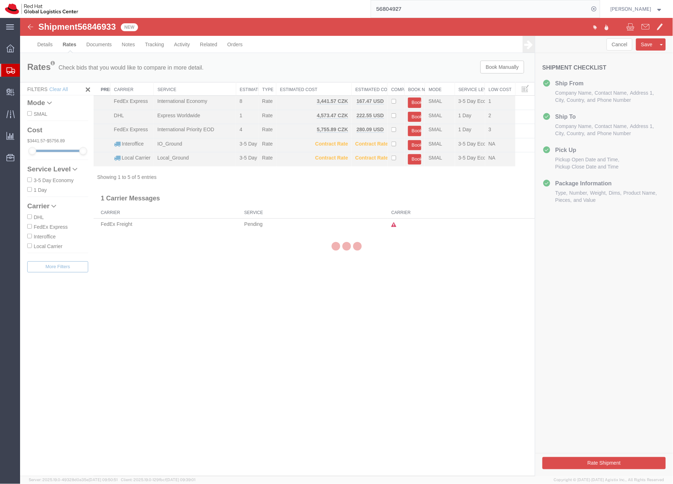
scroll to position [0, 0]
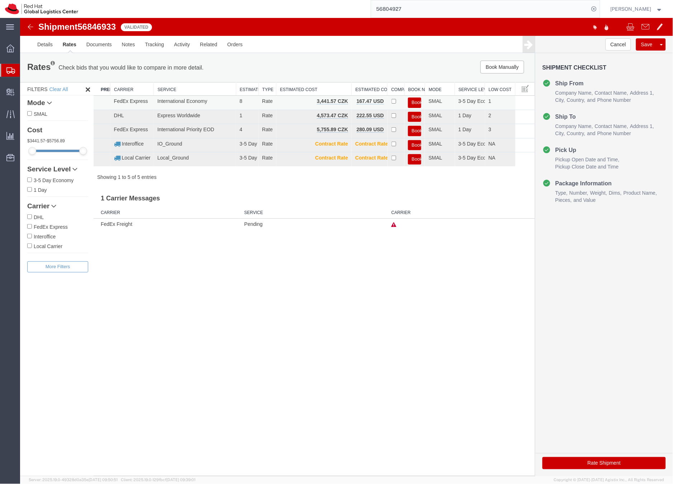
click at [413, 102] on button "Book" at bounding box center [414, 102] width 13 height 10
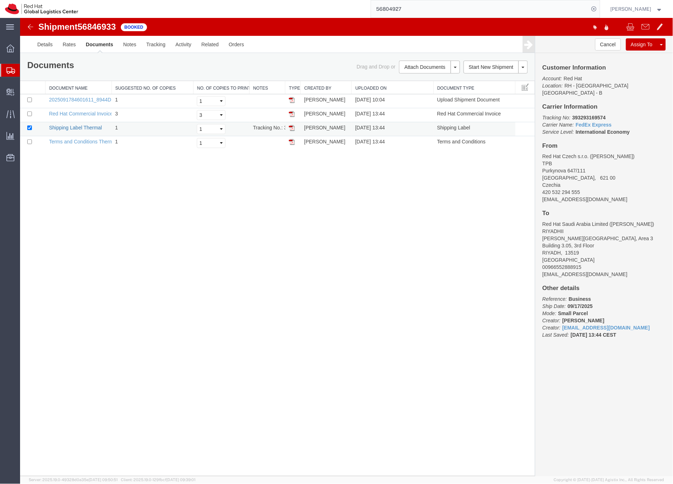
click at [85, 128] on link "Shipping Label Thermal" at bounding box center [75, 127] width 53 height 6
click at [592, 114] on b "393293169574" at bounding box center [588, 117] width 33 height 6
copy b "393293169574"
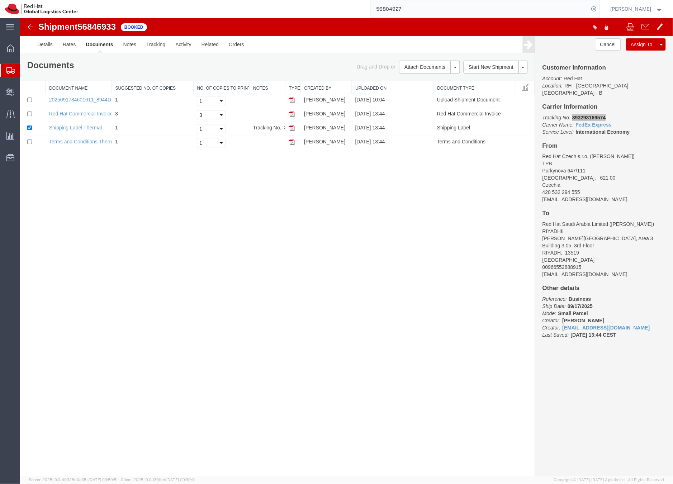
drag, startPoint x: 8, startPoint y: 71, endPoint x: 18, endPoint y: 71, distance: 10.1
click at [8, 71] on icon at bounding box center [10, 70] width 9 height 6
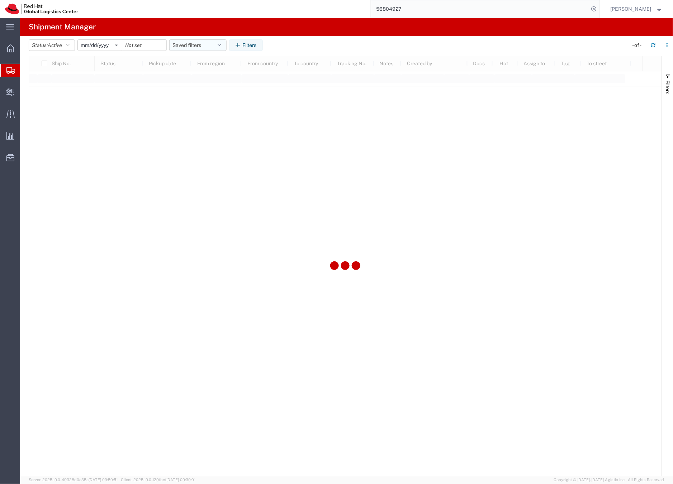
click at [184, 42] on button "Saved filters" at bounding box center [197, 44] width 57 height 11
click at [200, 155] on span "From CZ" at bounding box center [217, 155] width 94 height 13
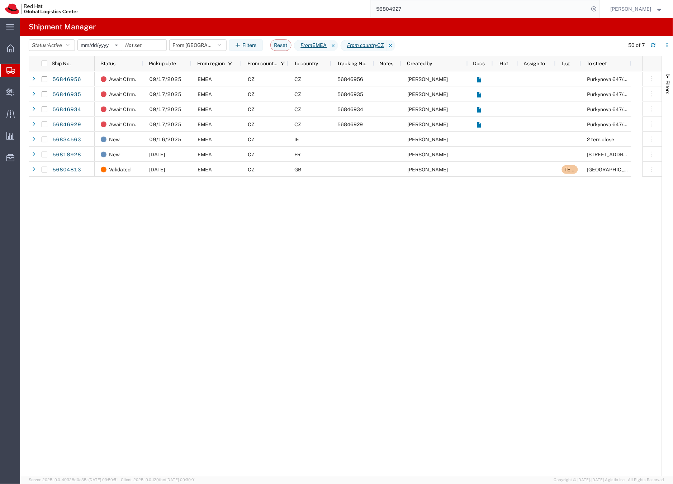
click at [166, 139] on span "09/16/2025" at bounding box center [165, 140] width 32 height 6
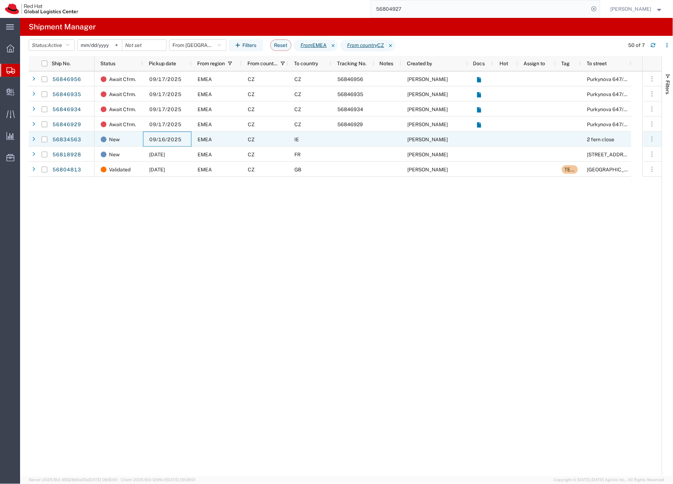
click at [166, 139] on span "09/16/2025" at bounding box center [165, 140] width 32 height 6
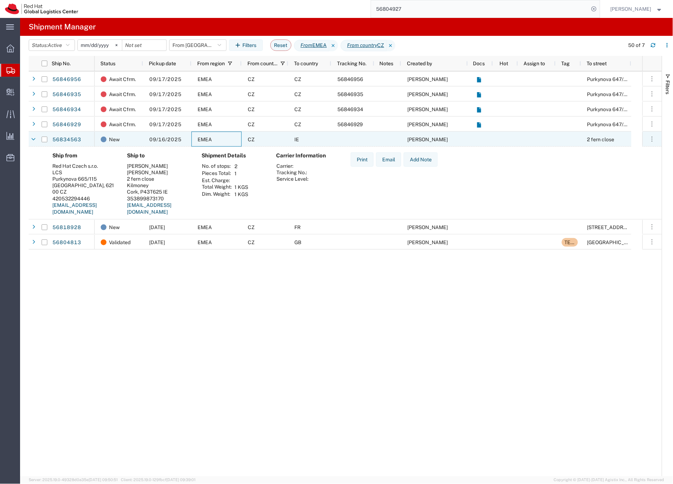
click at [229, 140] on div "EMEA" at bounding box center [216, 139] width 50 height 15
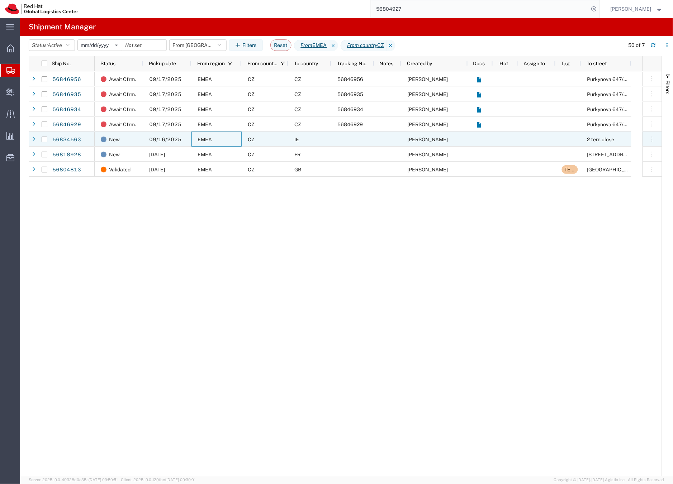
click at [229, 140] on div "EMEA" at bounding box center [216, 139] width 50 height 15
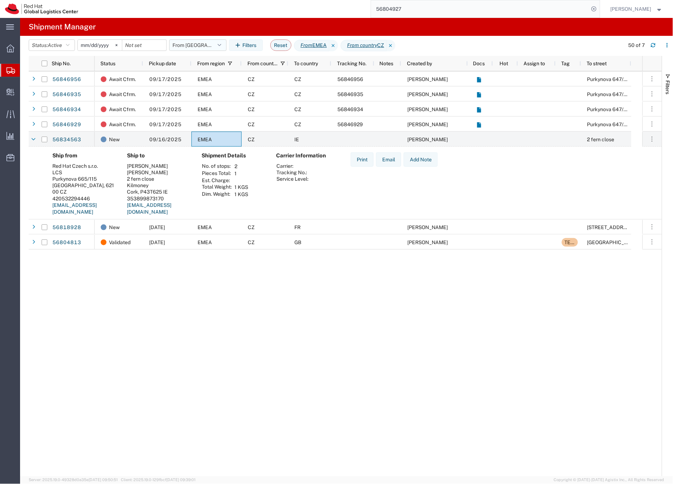
click at [184, 46] on button "From CZ" at bounding box center [197, 44] width 57 height 11
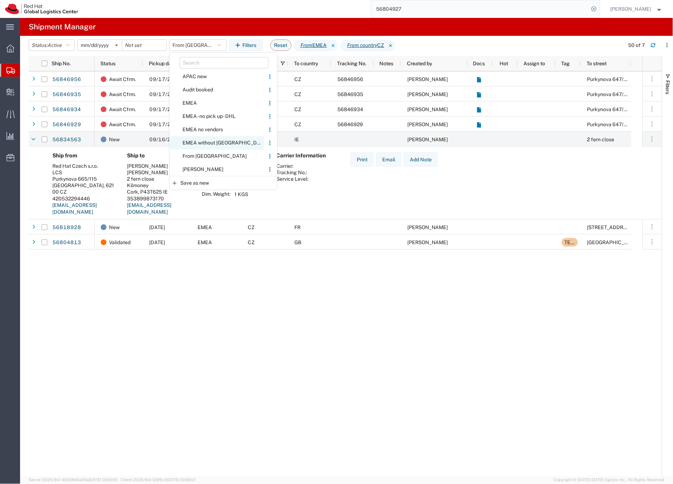
click at [198, 142] on span "EMEA without Brno" at bounding box center [217, 142] width 94 height 13
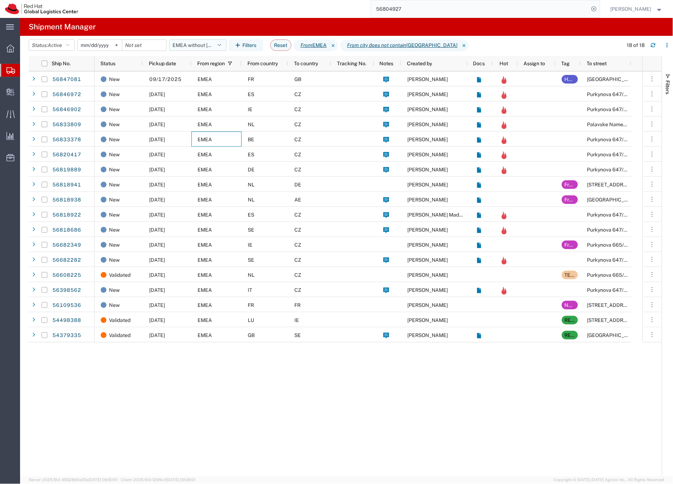
click at [199, 42] on button "EMEA without Brno" at bounding box center [197, 44] width 57 height 11
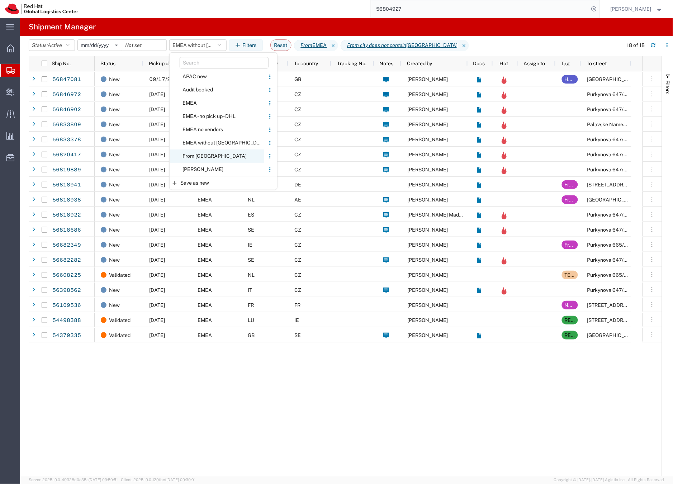
click at [197, 154] on span "From CZ" at bounding box center [217, 155] width 94 height 13
type input "2020-05-05"
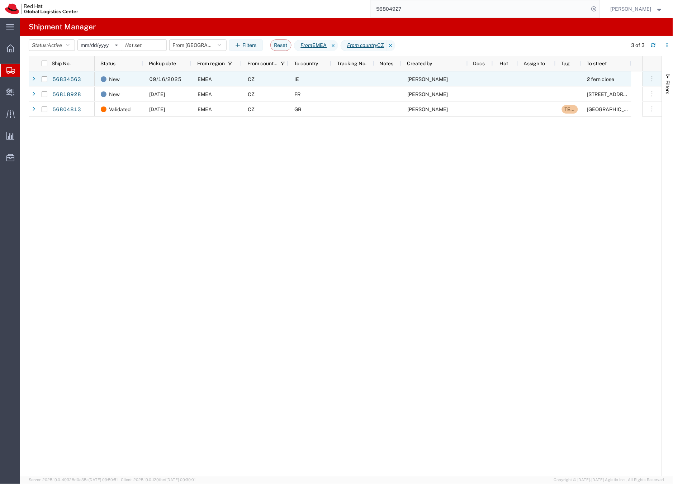
click at [271, 76] on div "CZ" at bounding box center [265, 78] width 47 height 15
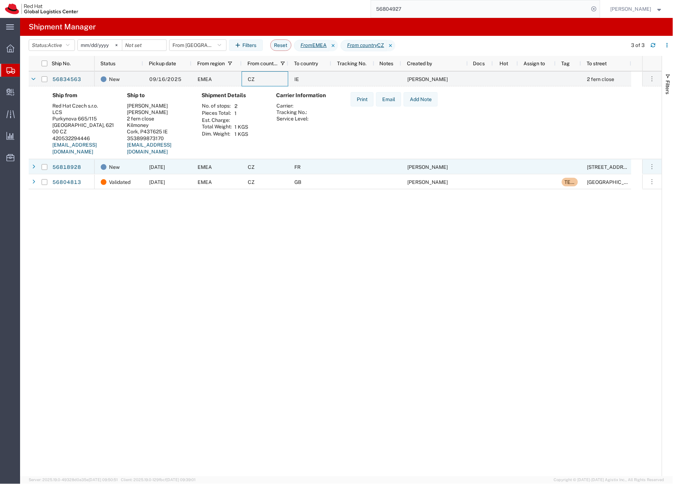
click at [290, 167] on div "FR" at bounding box center [309, 166] width 43 height 15
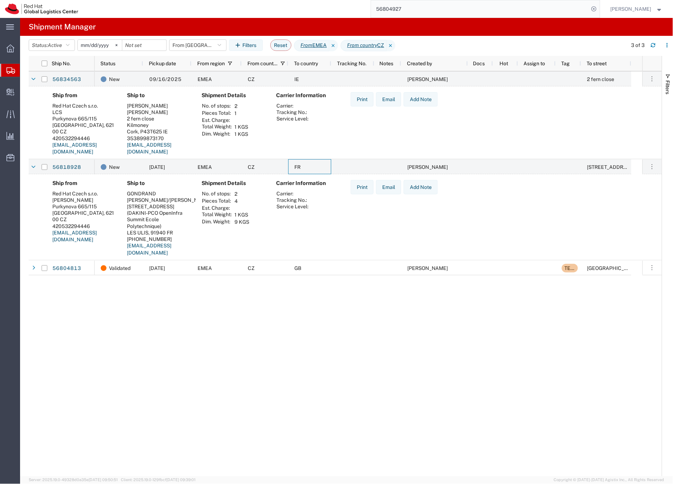
click at [282, 354] on div "New 09/16/2025 EMEA CZ IE Sona Mala 2 fern close New 10/01/2025 EMEA CZ FR Sona…" at bounding box center [369, 273] width 548 height 405
click at [33, 166] on icon at bounding box center [34, 167] width 4 height 5
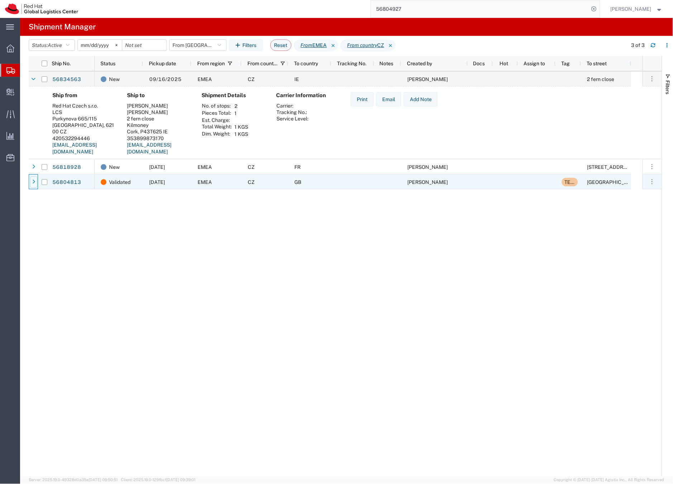
click at [34, 181] on icon at bounding box center [33, 182] width 3 height 5
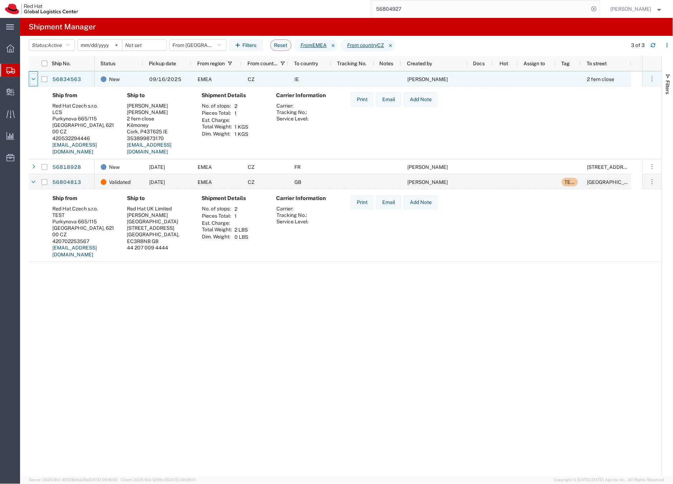
click at [34, 78] on icon at bounding box center [34, 79] width 4 height 5
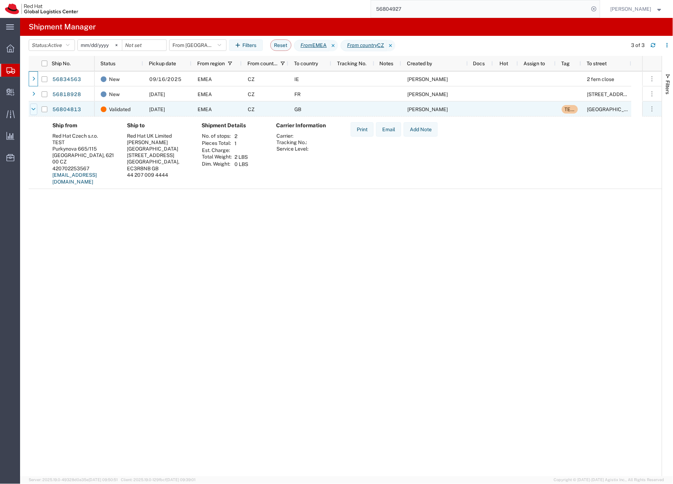
click at [33, 109] on icon at bounding box center [34, 109] width 4 height 5
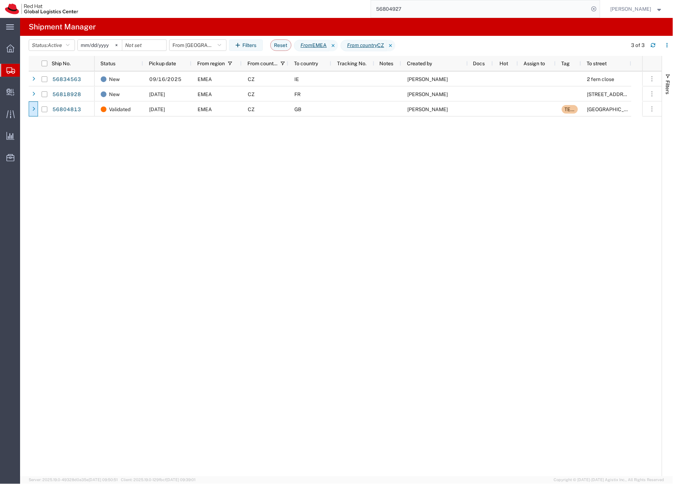
click at [10, 71] on icon at bounding box center [10, 70] width 9 height 6
click at [175, 44] on button "From CZ" at bounding box center [197, 44] width 57 height 11
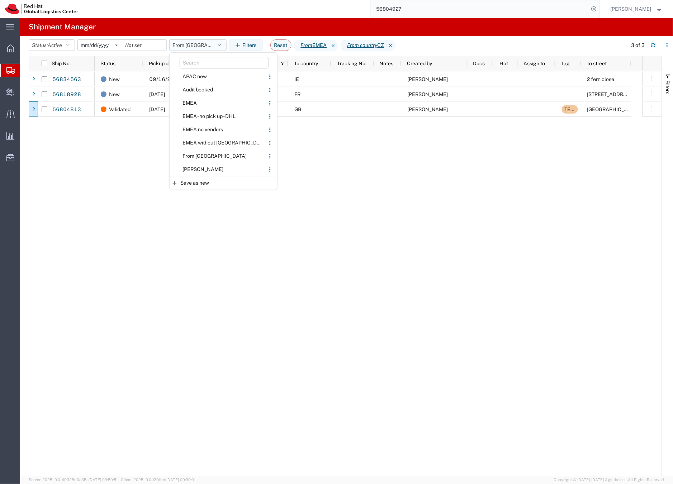
click at [179, 44] on button "From CZ" at bounding box center [197, 44] width 57 height 11
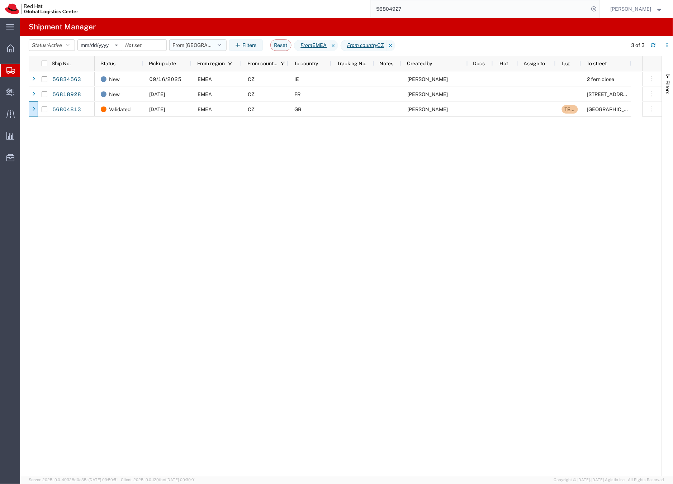
click at [179, 44] on button "From CZ" at bounding box center [197, 44] width 57 height 11
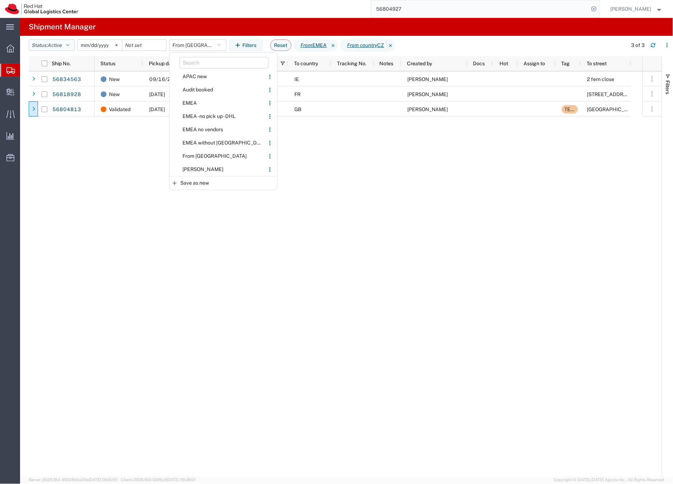
click at [60, 43] on span "Active" at bounding box center [55, 45] width 14 height 6
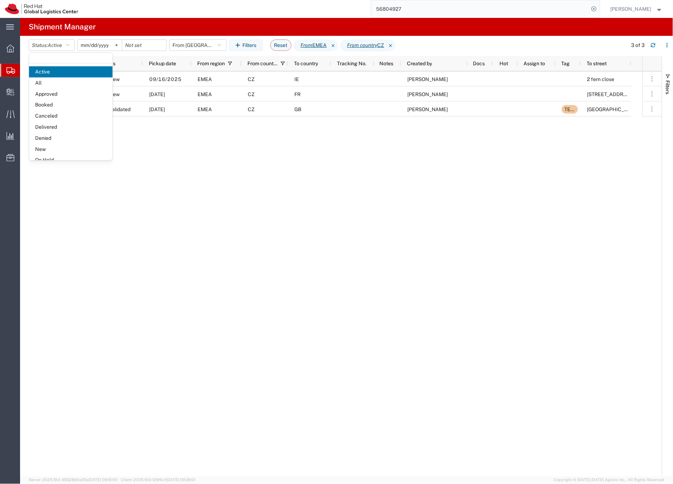
click at [14, 71] on icon at bounding box center [10, 70] width 9 height 6
click at [7, 70] on icon at bounding box center [10, 70] width 9 height 6
click at [9, 69] on icon at bounding box center [10, 70] width 9 height 6
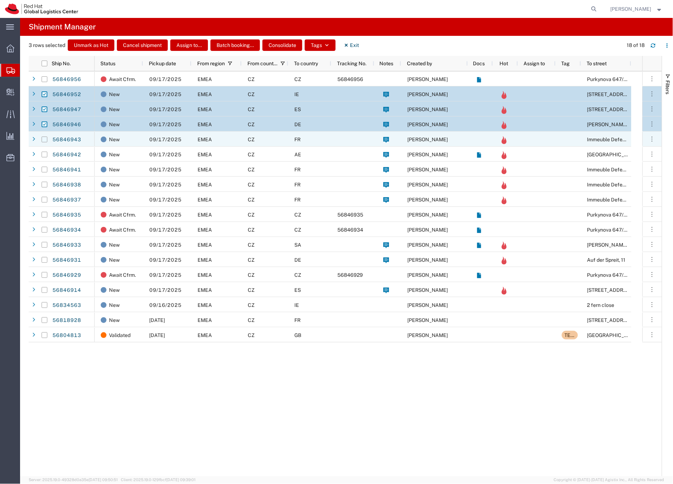
click at [46, 138] on input "Press Space to toggle row selection (unchecked)" at bounding box center [45, 140] width 6 height 6
checkbox input "true"
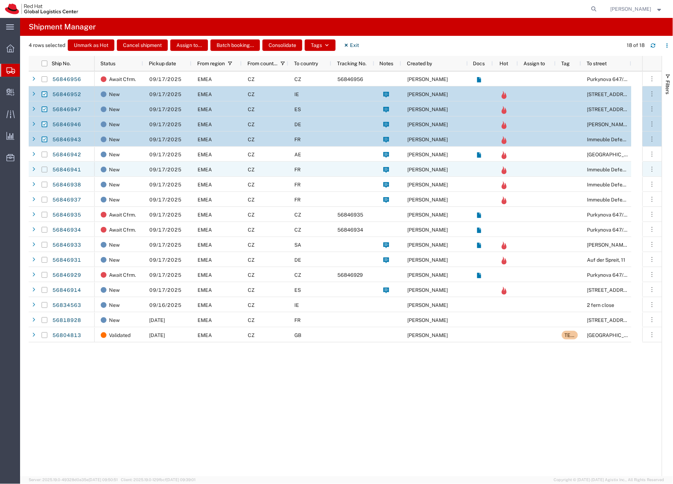
click at [45, 170] on input "Press Space to toggle row selection (unchecked)" at bounding box center [45, 170] width 6 height 6
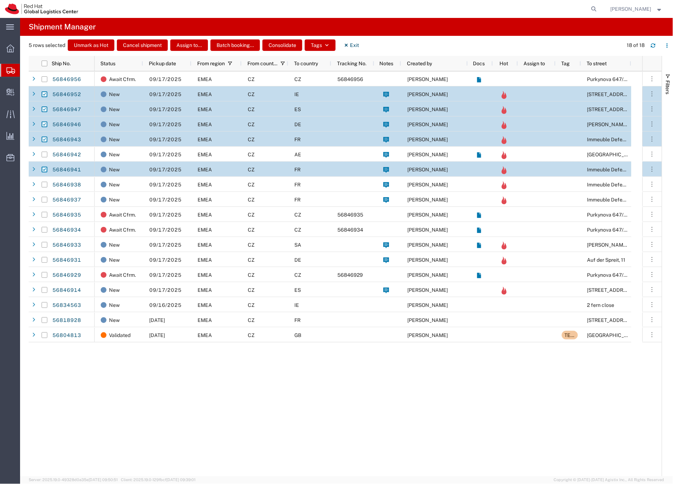
click at [44, 167] on input "Press Space to toggle row selection (checked)" at bounding box center [45, 170] width 6 height 6
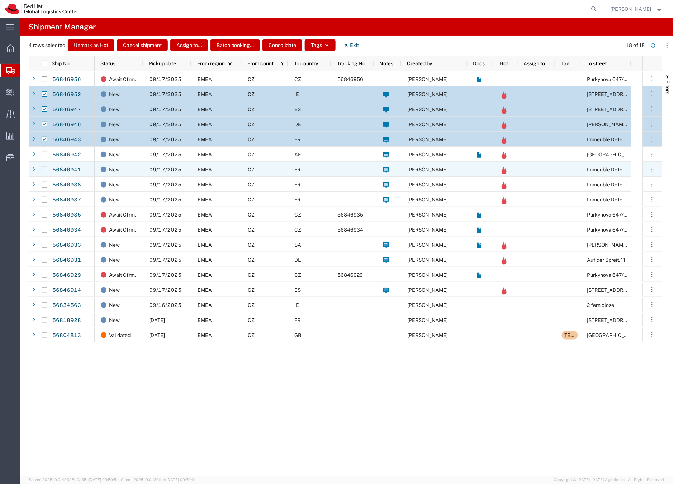
click at [46, 170] on input "Press Space to toggle row selection (unchecked)" at bounding box center [45, 170] width 6 height 6
checkbox input "true"
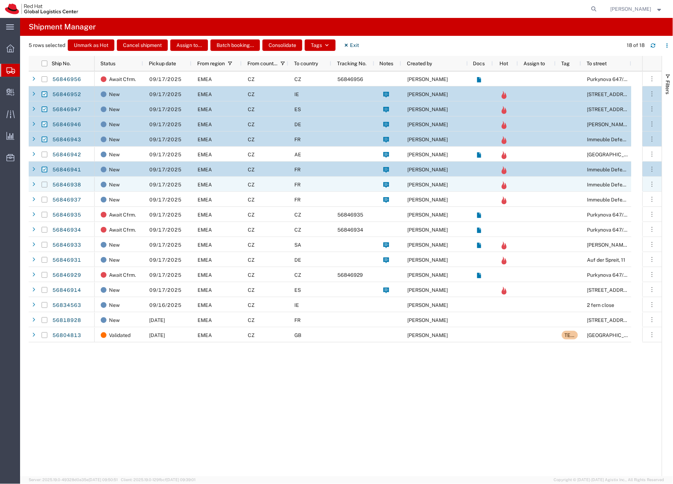
click at [46, 186] on input "Press Space to toggle row selection (unchecked)" at bounding box center [45, 185] width 6 height 6
checkbox input "true"
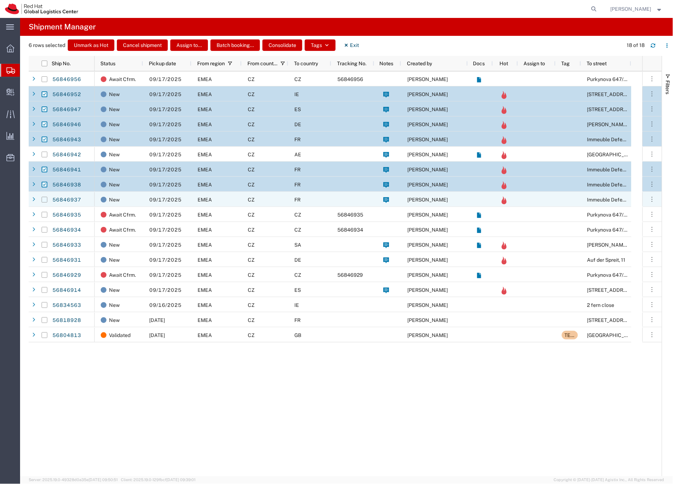
click at [44, 200] on input "Press Space to toggle row selection (unchecked)" at bounding box center [45, 200] width 6 height 6
checkbox input "true"
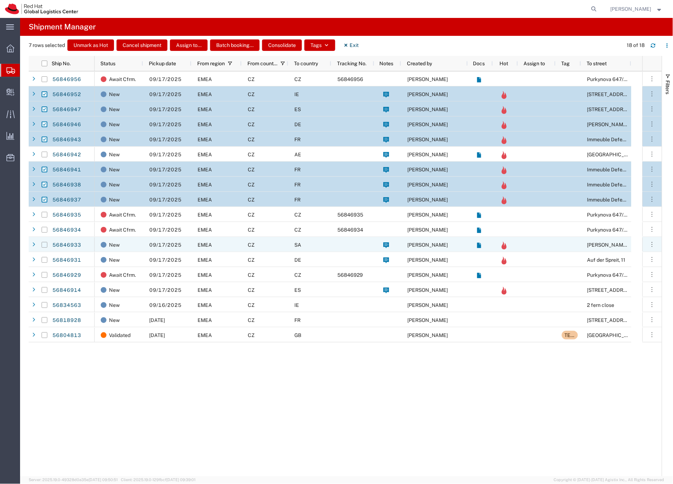
click at [45, 245] on input "Press Space to toggle row selection (unchecked)" at bounding box center [45, 245] width 6 height 6
checkbox input "true"
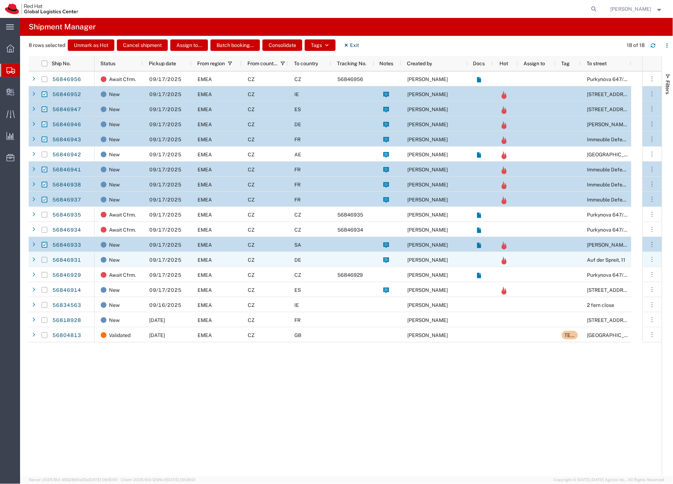
click at [44, 260] on input "Press Space to toggle row selection (unchecked)" at bounding box center [45, 260] width 6 height 6
checkbox input "true"
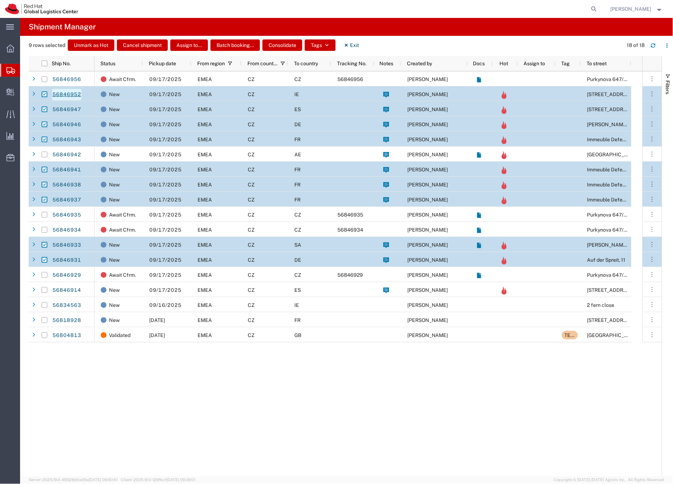
click at [64, 92] on link "56846952" at bounding box center [66, 94] width 29 height 11
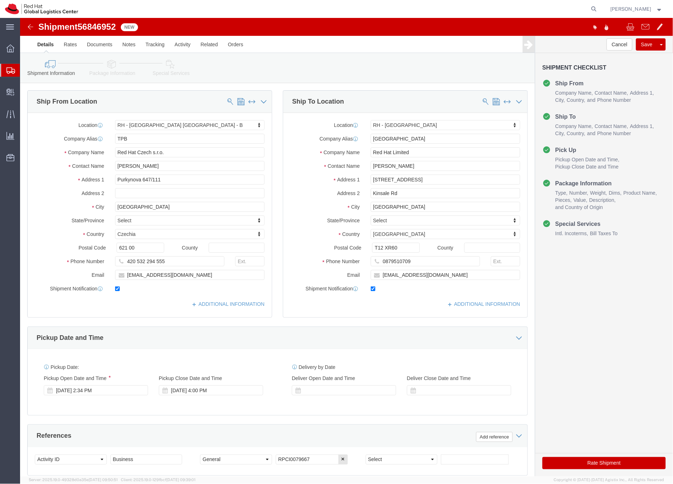
select select "38036"
select select "37944"
click icon
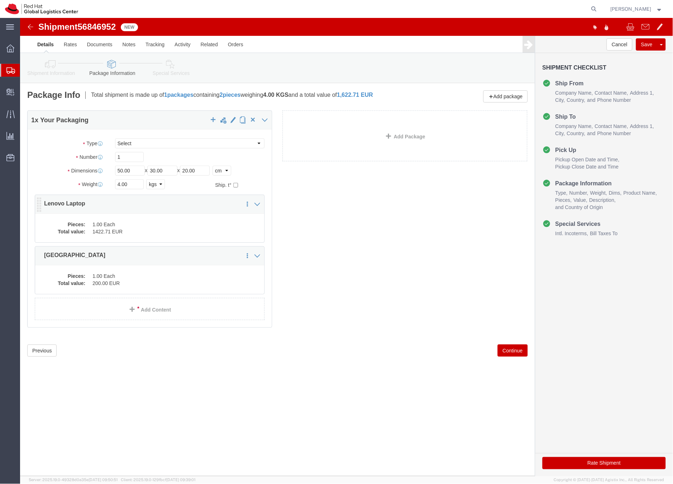
click dd "1422.71 EUR"
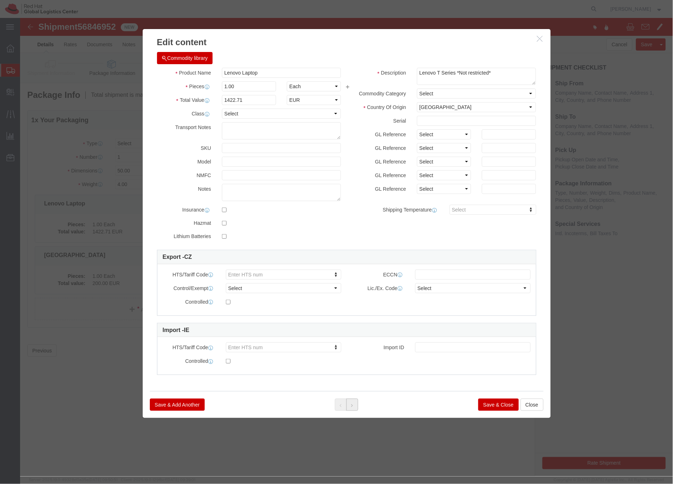
click icon
click button "Save & Close"
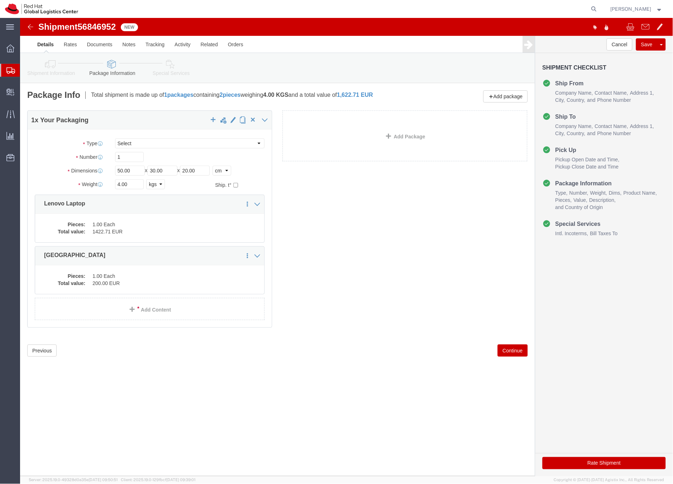
click icon
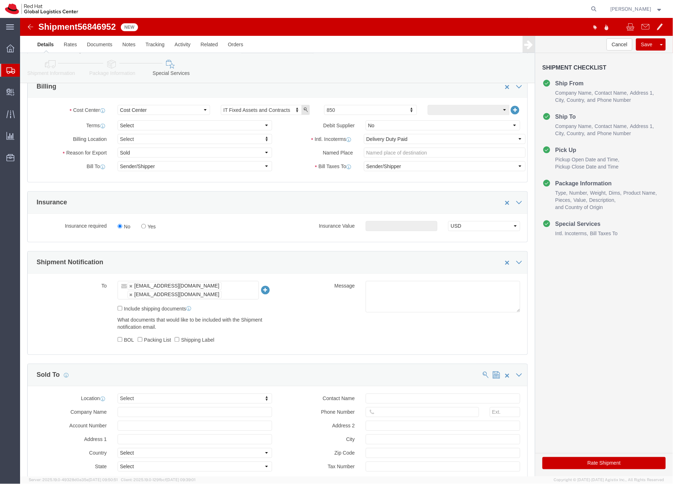
scroll to position [265, 0]
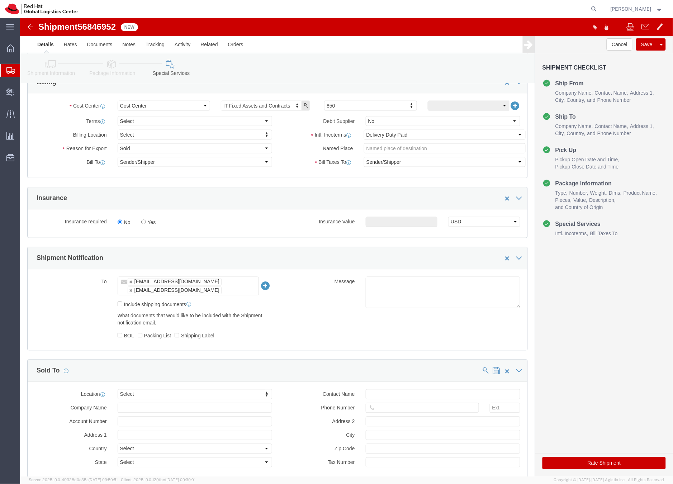
click button "Rate Shipment"
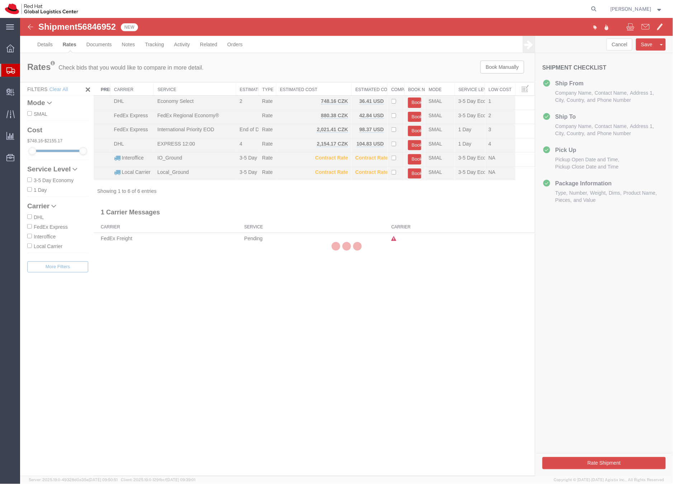
scroll to position [0, 0]
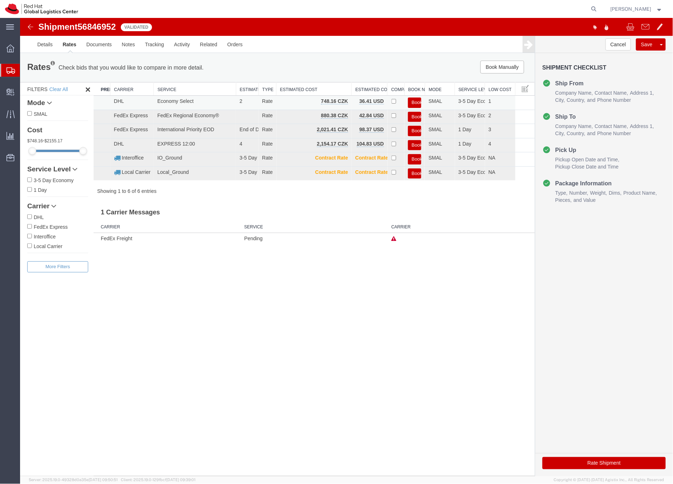
click at [417, 101] on button "Book" at bounding box center [414, 102] width 13 height 10
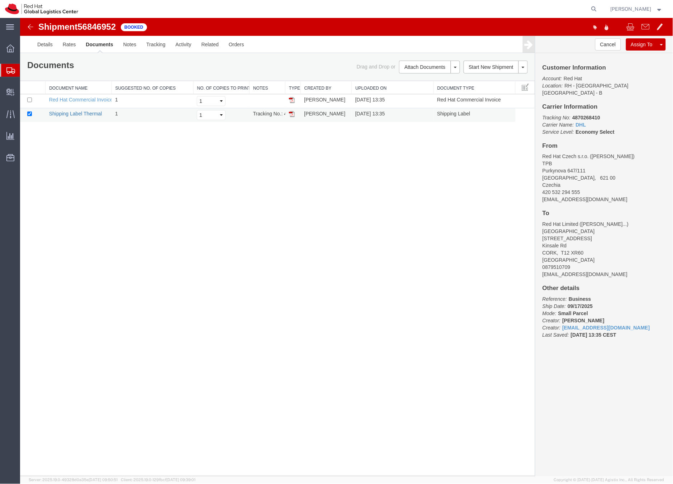
click at [94, 114] on link "Shipping Label Thermal" at bounding box center [75, 113] width 53 height 6
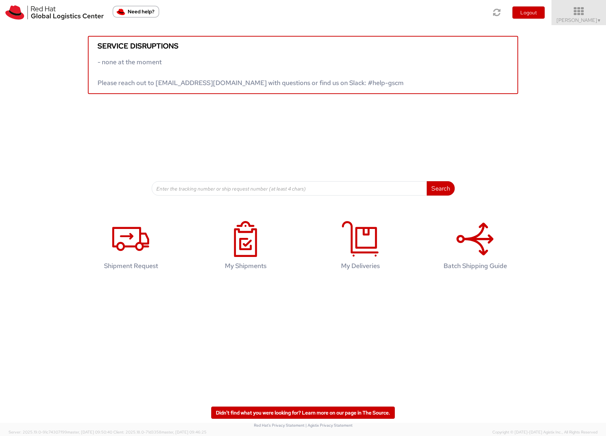
click at [579, 21] on span "Sona Mala ▼" at bounding box center [578, 20] width 45 height 6
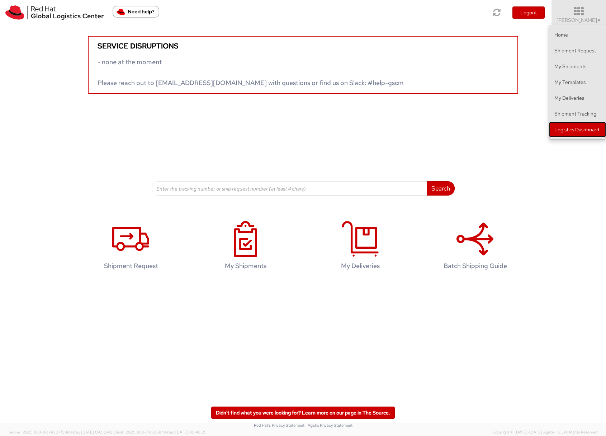
click at [571, 130] on link "Logistics Dashboard" at bounding box center [577, 130] width 57 height 16
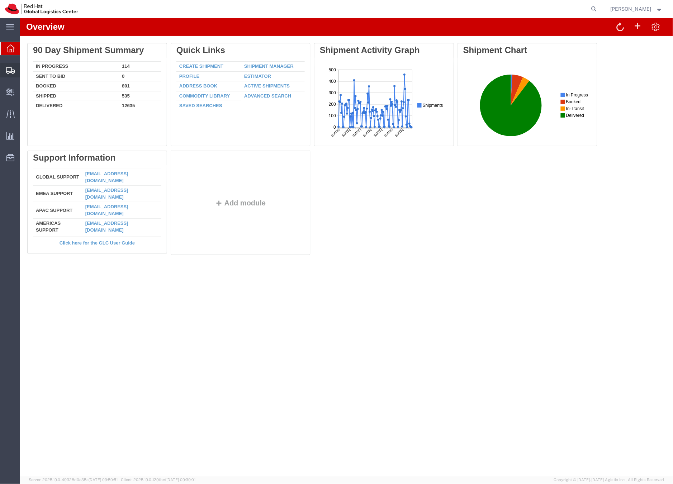
click at [10, 68] on icon at bounding box center [10, 70] width 9 height 6
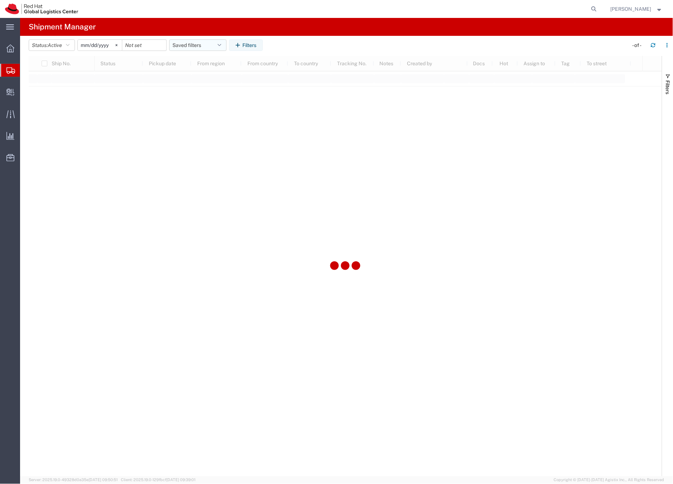
click at [183, 43] on button "Saved filters" at bounding box center [197, 44] width 57 height 11
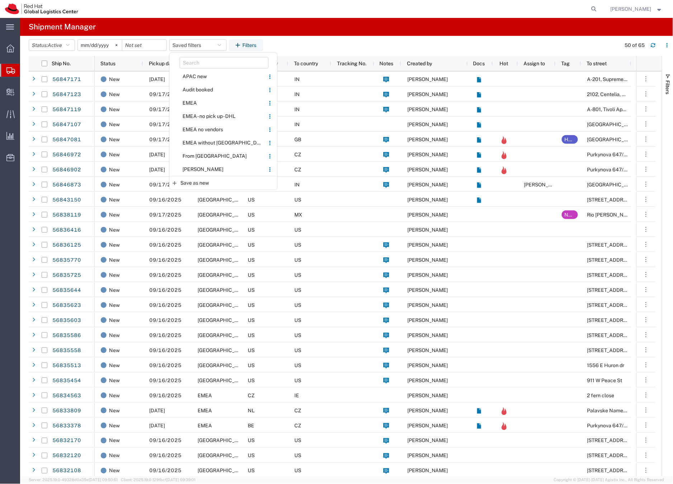
click at [323, 46] on agx-table-filter-chips "Status: Active Active All Approved Booked Canceled Delivered Denied New On Hold…" at bounding box center [323, 47] width 589 height 16
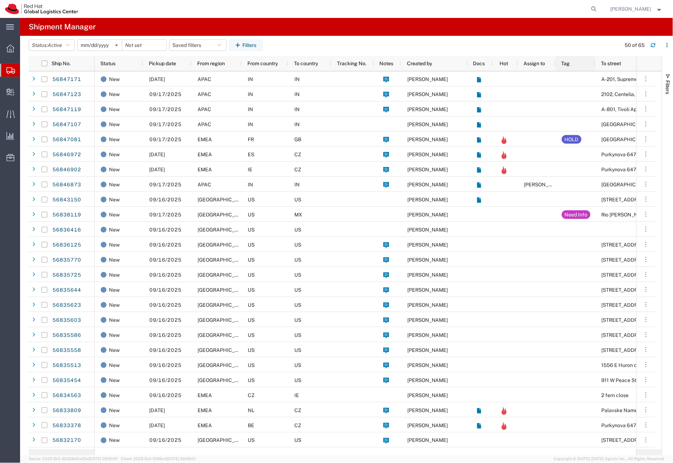
drag, startPoint x: 579, startPoint y: 60, endPoint x: 594, endPoint y: 59, distance: 14.4
click at [594, 59] on div at bounding box center [595, 63] width 3 height 15
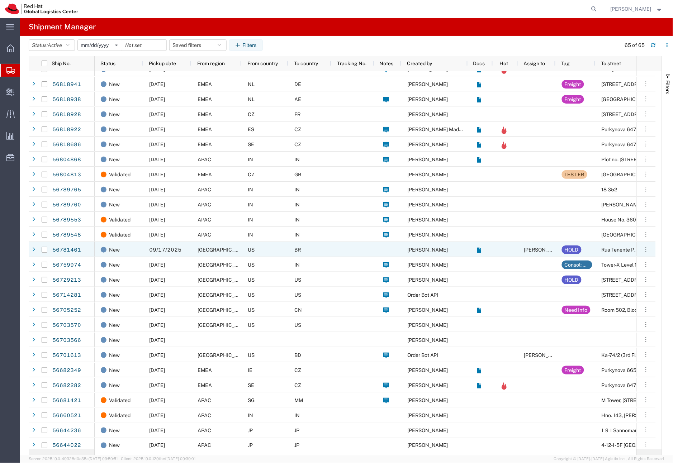
click at [217, 249] on span "[GEOGRAPHIC_DATA]" at bounding box center [222, 250] width 51 height 6
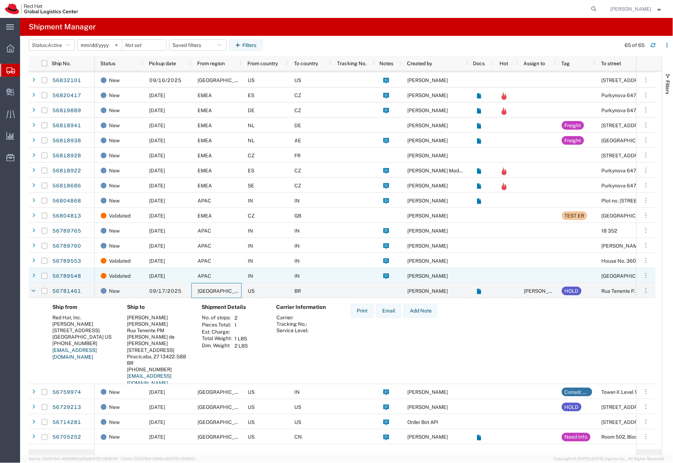
scroll to position [422, 0]
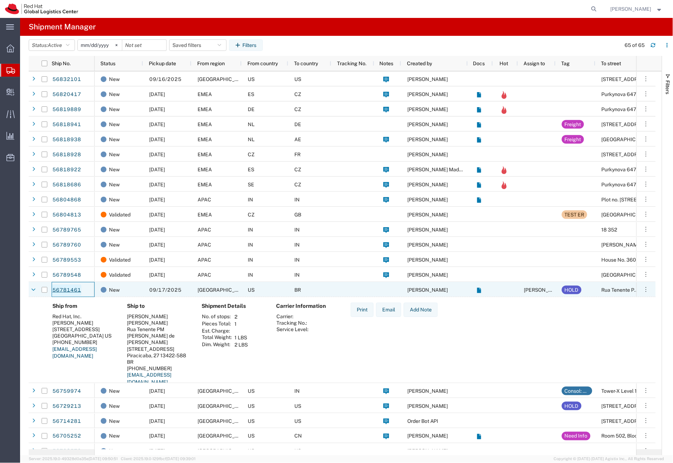
click at [73, 290] on link "56781461" at bounding box center [66, 290] width 29 height 11
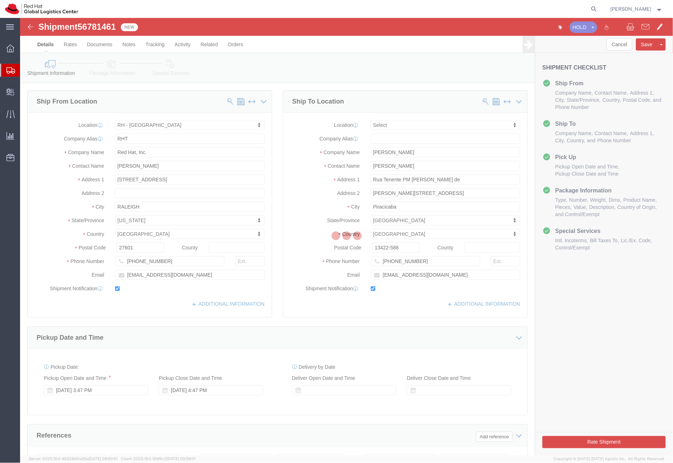
select select "38014"
select select
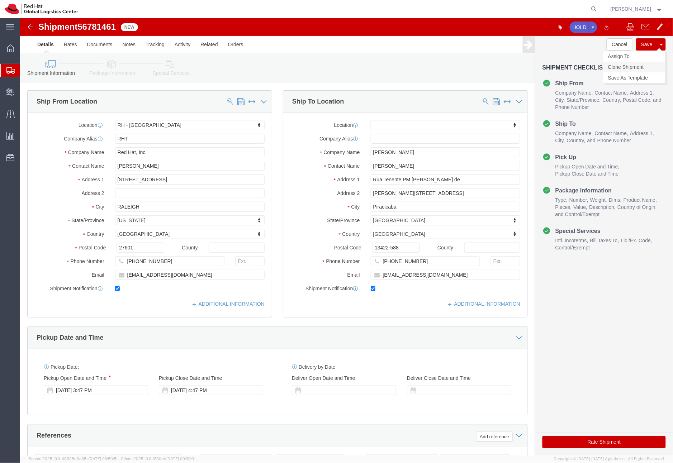
click link "Clone Shipment"
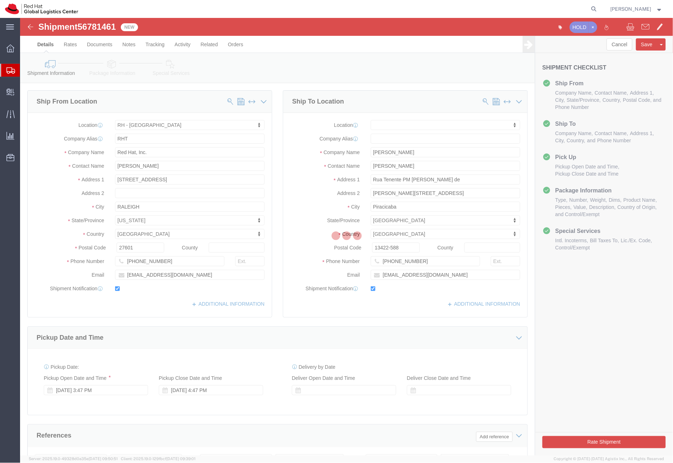
select select "38014"
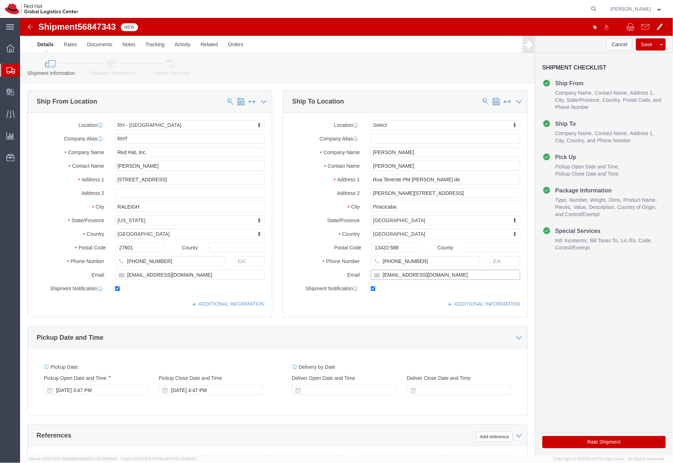
drag, startPoint x: 416, startPoint y: 254, endPoint x: 358, endPoint y: 253, distance: 57.7
click input "[EMAIL_ADDRESS][DOMAIN_NAME]"
type input "[EMAIL_ADDRESS][DOMAIN_NAME]"
click input "checkbox"
checkbox input "false"
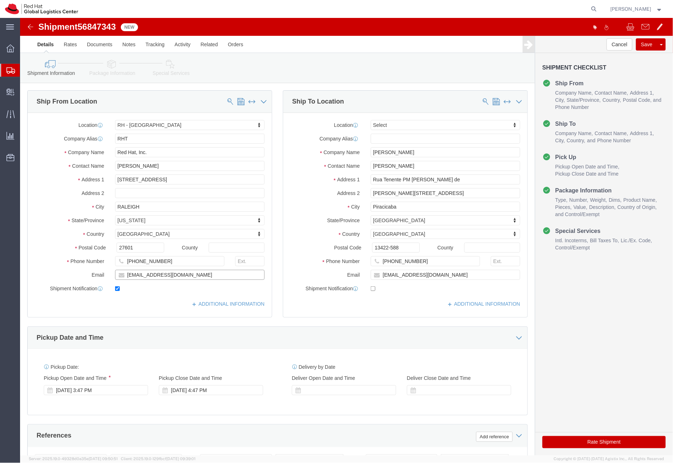
drag, startPoint x: 147, startPoint y: 259, endPoint x: 106, endPoint y: 257, distance: 40.6
click input "[EMAIL_ADDRESS][DOMAIN_NAME]"
type input "[EMAIL_ADDRESS][DOMAIN_NAME]"
drag, startPoint x: 157, startPoint y: 148, endPoint x: 91, endPoint y: 143, distance: 66.2
click div "[PERSON_NAME]"
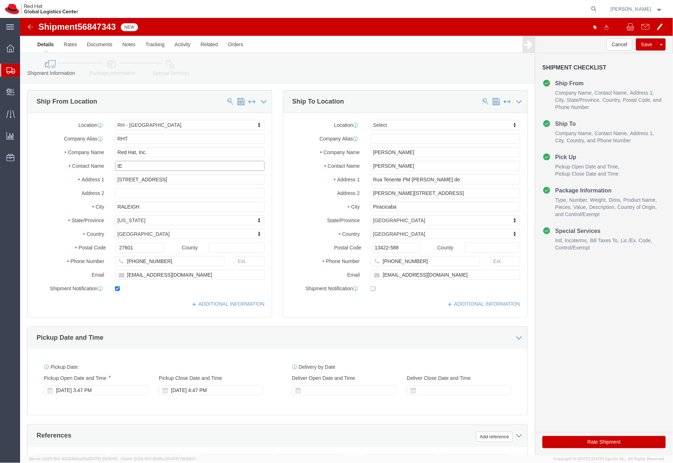
type input "t"
type input "TEST TEST"
drag, startPoint x: 401, startPoint y: 148, endPoint x: 347, endPoint y: 147, distance: 53.4
click div "[PERSON_NAME]"
drag, startPoint x: 387, startPoint y: 150, endPoint x: 351, endPoint y: 143, distance: 36.8
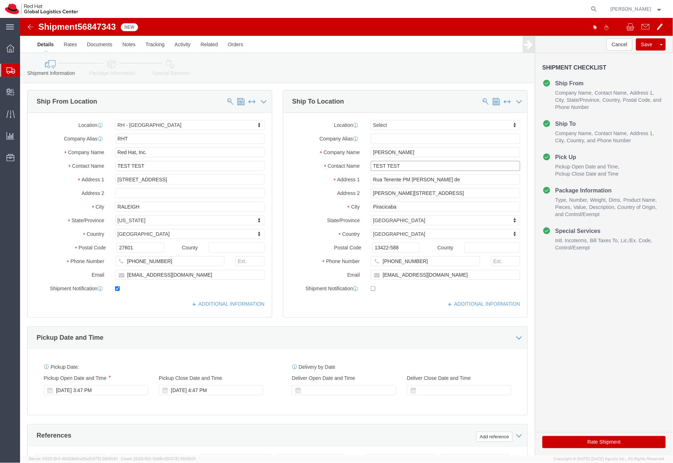
click input "TEST TEST"
type input "TEST TEST"
drag, startPoint x: 387, startPoint y: 134, endPoint x: 340, endPoint y: 132, distance: 47.7
click div "Company Name [PERSON_NAME]"
paste input "TEST TEST"
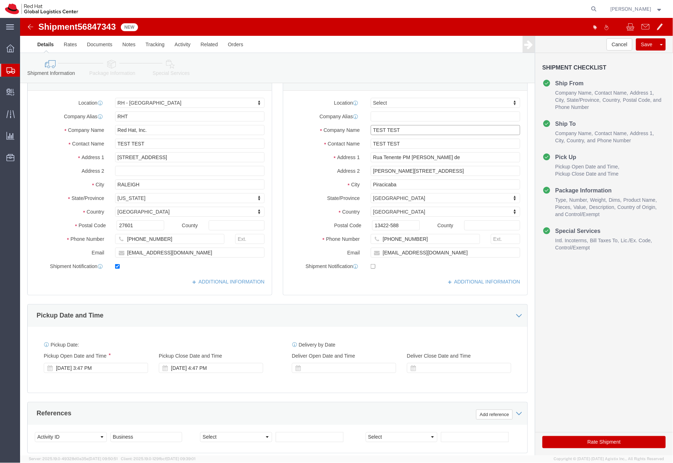
scroll to position [31, 0]
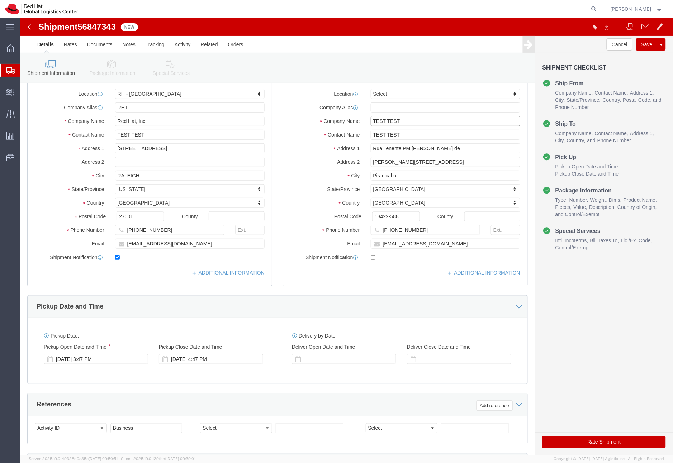
type input "TEST TEST"
click icon
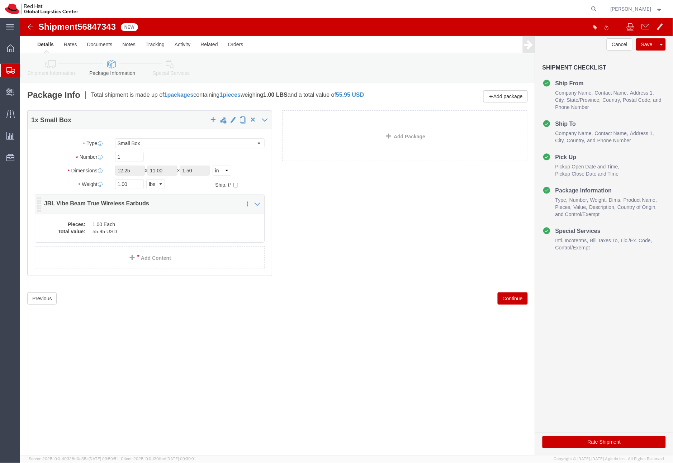
click dd "1.00 Each"
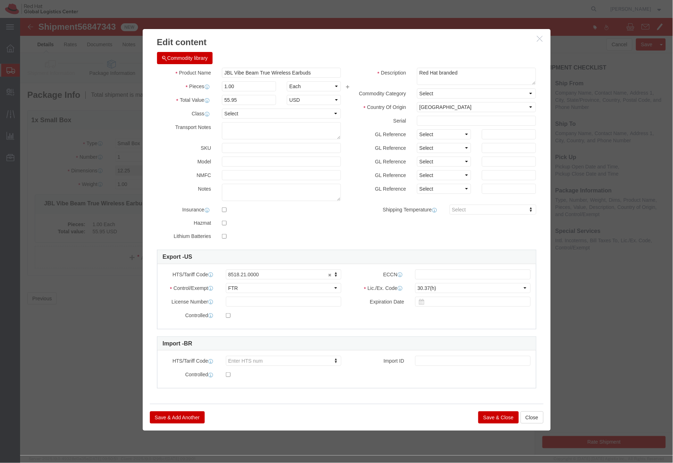
scroll to position [1, 0]
click select "Select 30.2(d)(2) 30.36 30.37(a) 30.37(f) 30.37(g) 30.37(h) 30.37(i) 30.37(j) 3…"
click button "Save & Close"
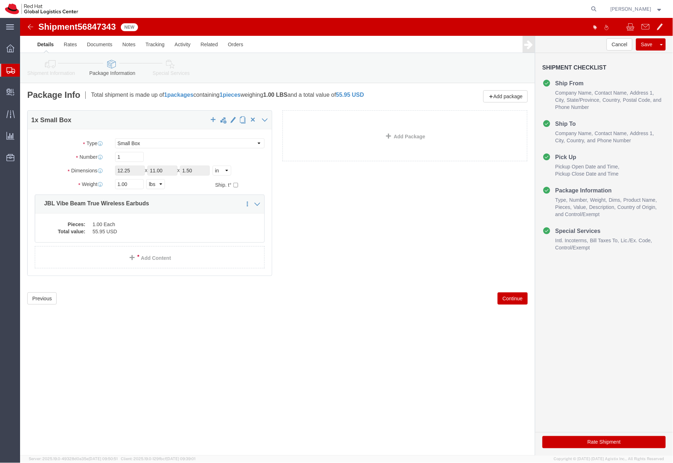
click link "Special Services"
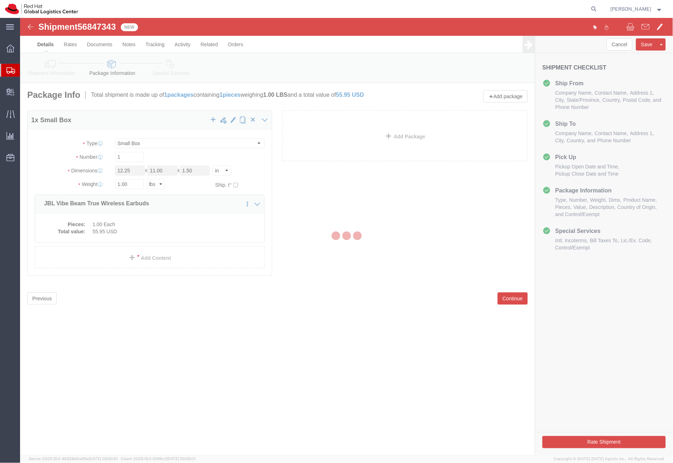
select select
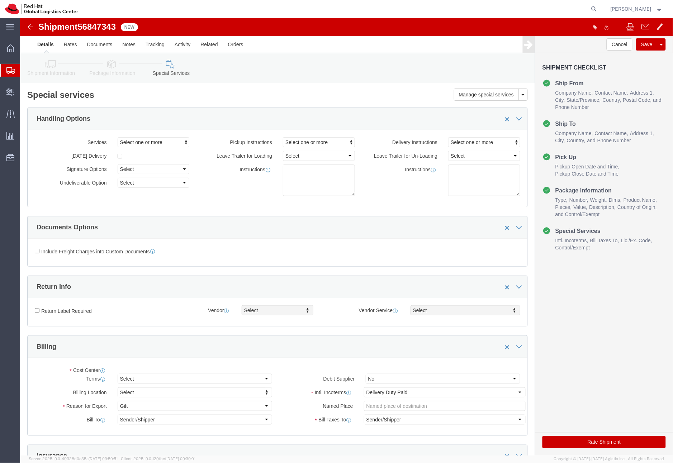
select select "COSTCENTER"
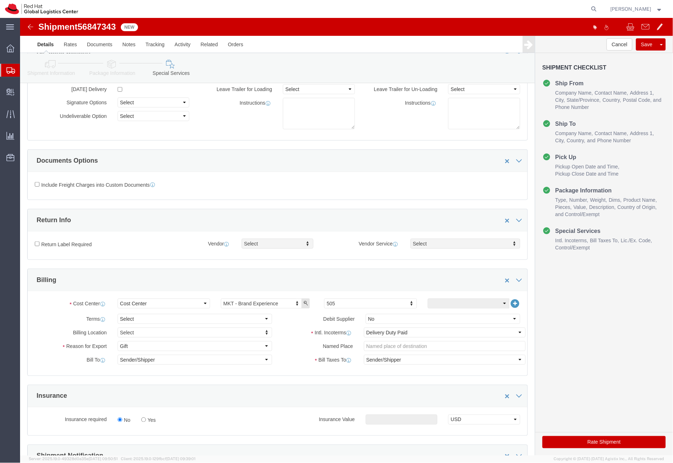
scroll to position [73, 0]
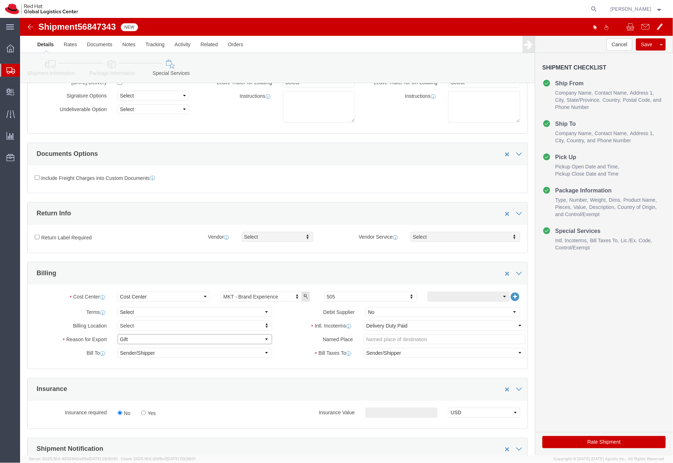
click select "Select Gift Personal Effects Repair/Warranty Return Sample Sold Temporary/Not S…"
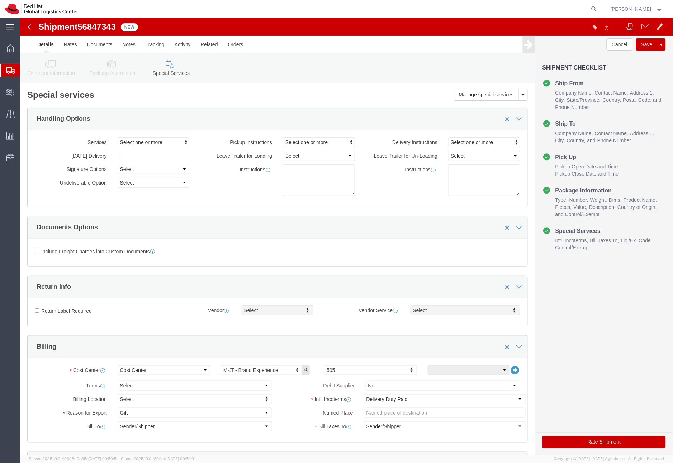
scroll to position [1, 0]
click button "Rate Shipment"
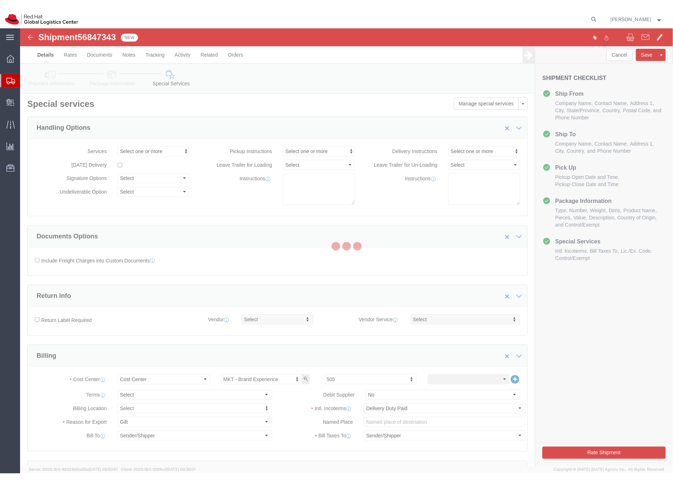
scroll to position [0, 0]
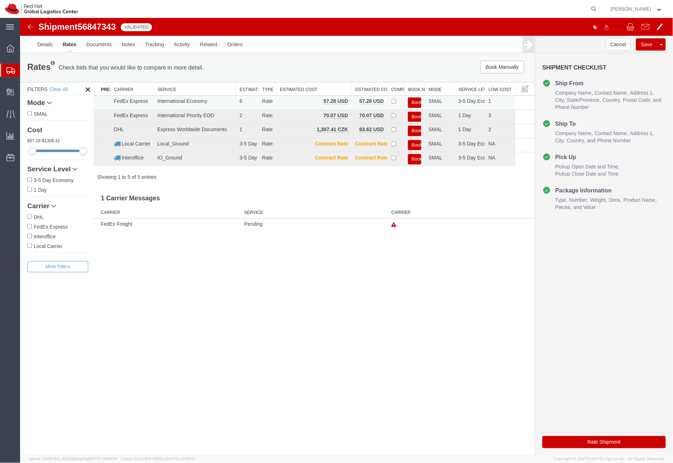
click at [418, 101] on button "Book" at bounding box center [414, 102] width 13 height 10
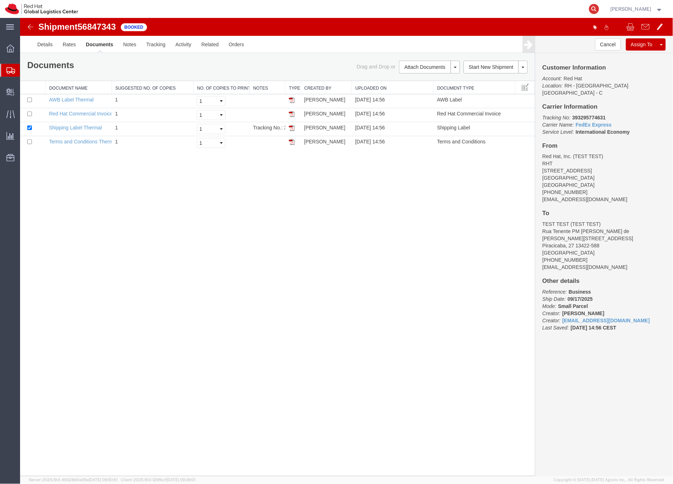
click at [599, 8] on icon at bounding box center [594, 9] width 10 height 10
click at [466, 11] on input "search" at bounding box center [480, 8] width 218 height 17
paste input "56847081"
type input "56847081"
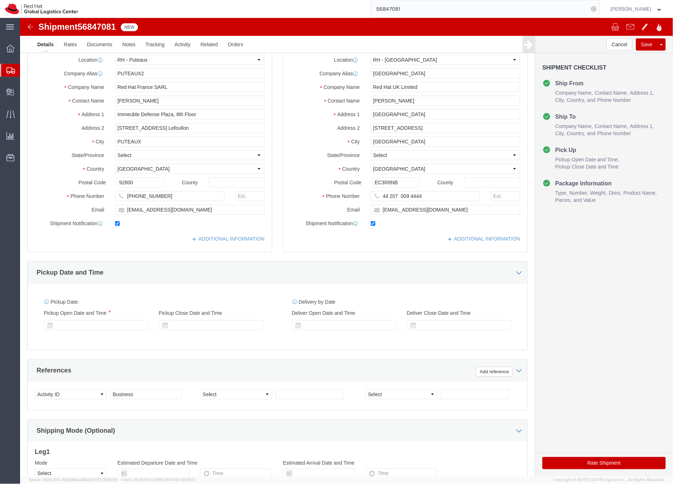
select select "38010"
select select "37974"
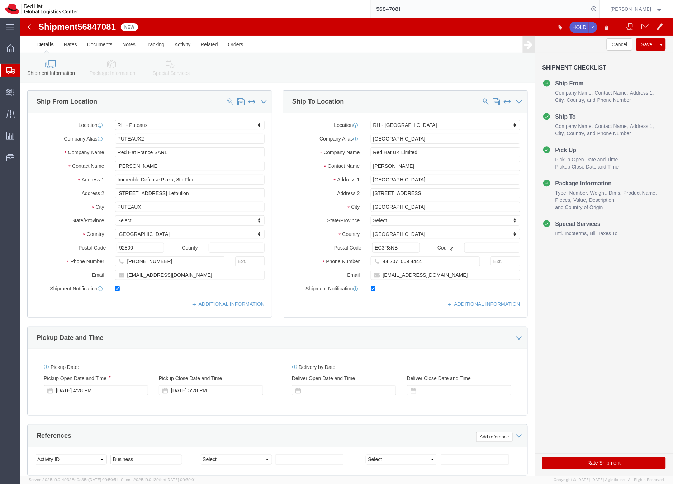
click icon
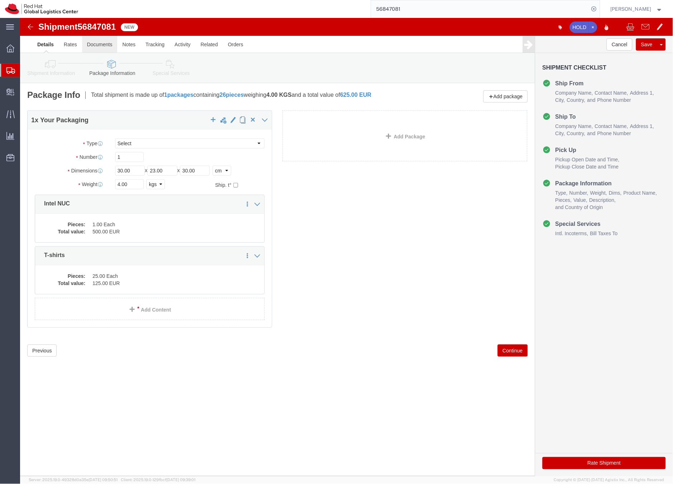
click link "Documents"
click body "Shipment 56847081 New HOLD Details Rates Documents Notes Tracking Activity Rela…"
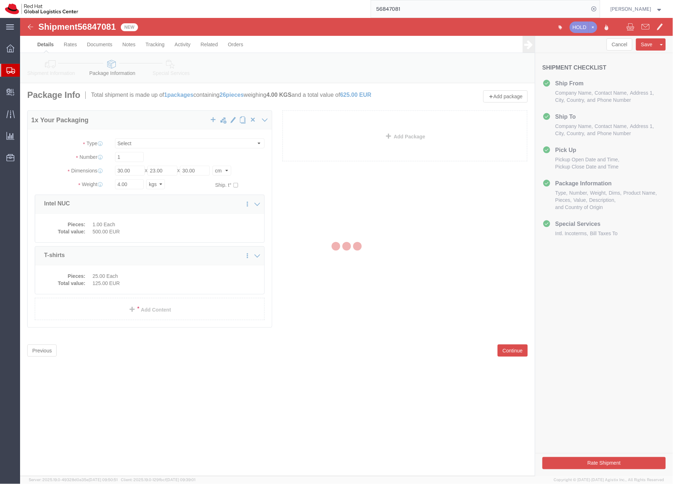
click at [106, 45] on div at bounding box center [346, 247] width 653 height 458
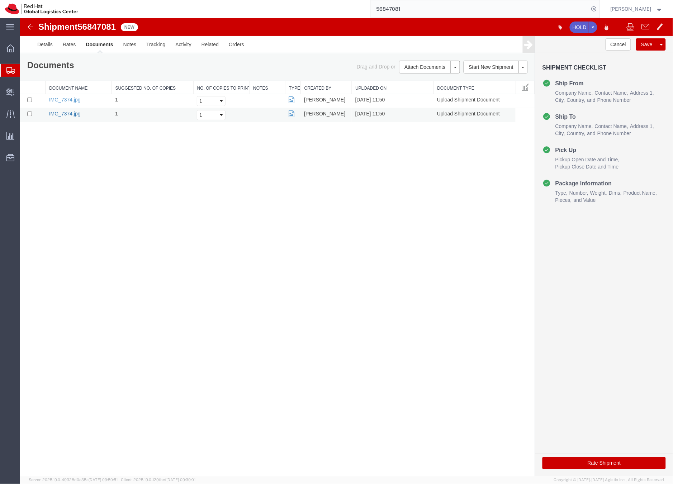
click at [68, 113] on link "IMG_7374.jpg" at bounding box center [65, 113] width 32 height 6
click at [6, 72] on icon at bounding box center [10, 70] width 9 height 6
